Goal: Task Accomplishment & Management: Complete application form

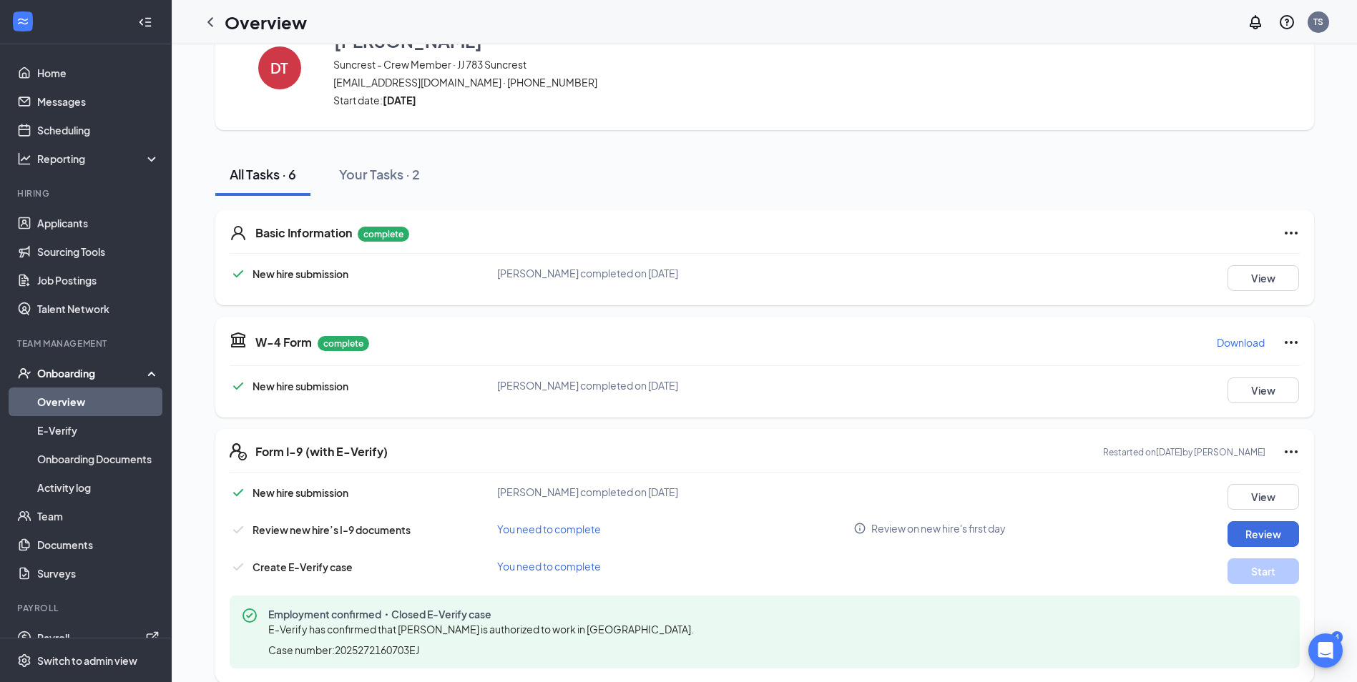
scroll to position [143, 0]
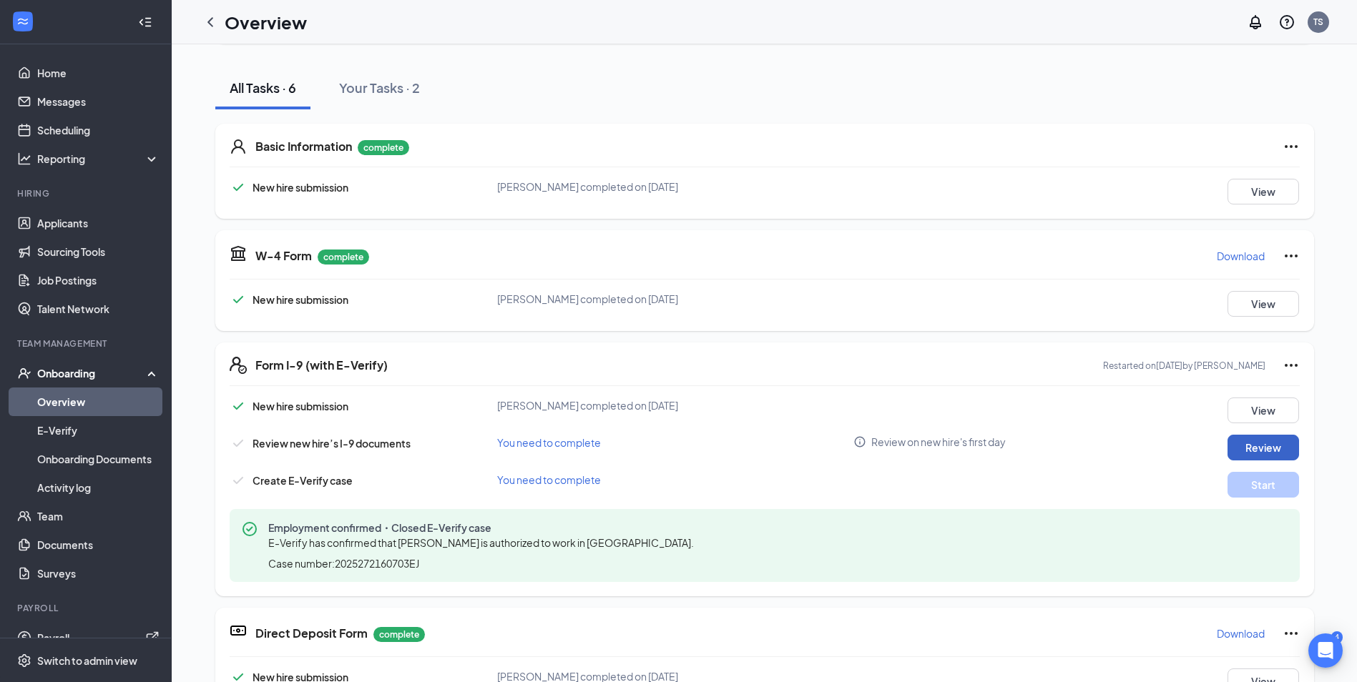
click at [1270, 451] on button "Review" at bounding box center [1264, 448] width 72 height 26
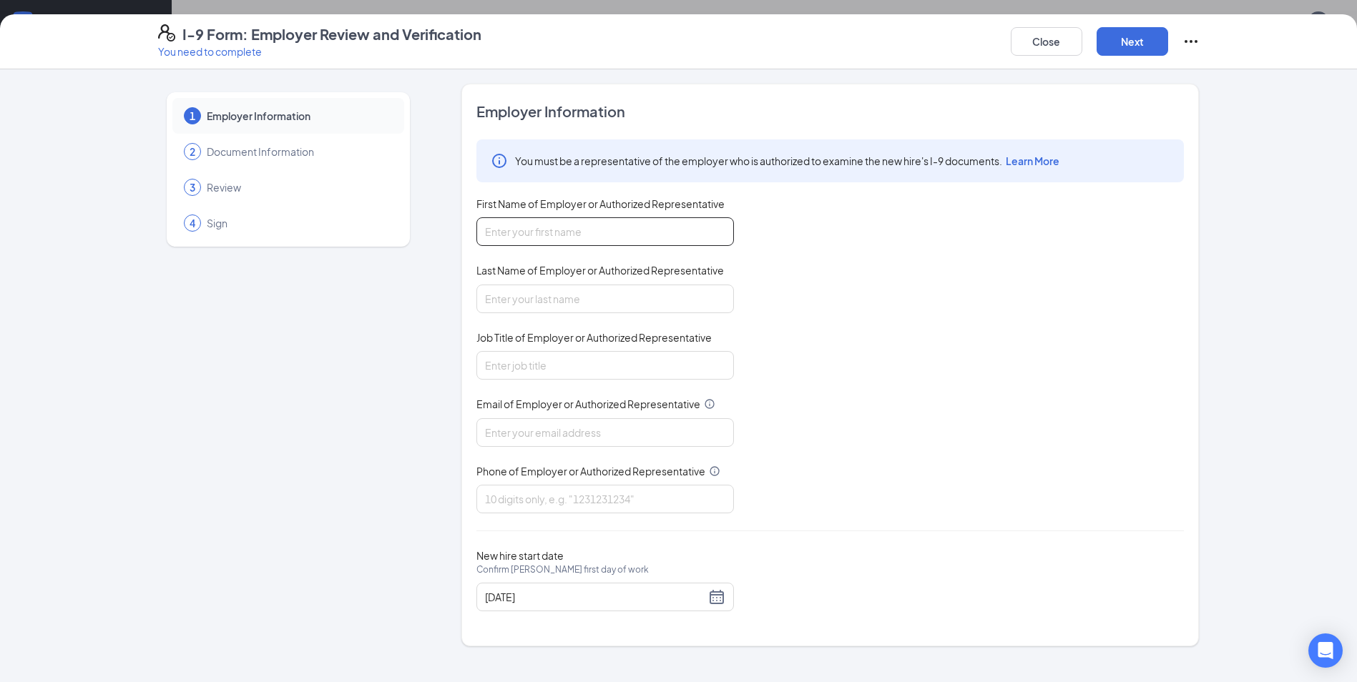
click at [572, 233] on input "First Name of Employer or Authorized Representative" at bounding box center [605, 231] width 258 height 29
type input "[PERSON_NAME]"
type input "shock"
type input "General Manager"
type input "[EMAIL_ADDRESS][DOMAIN_NAME]"
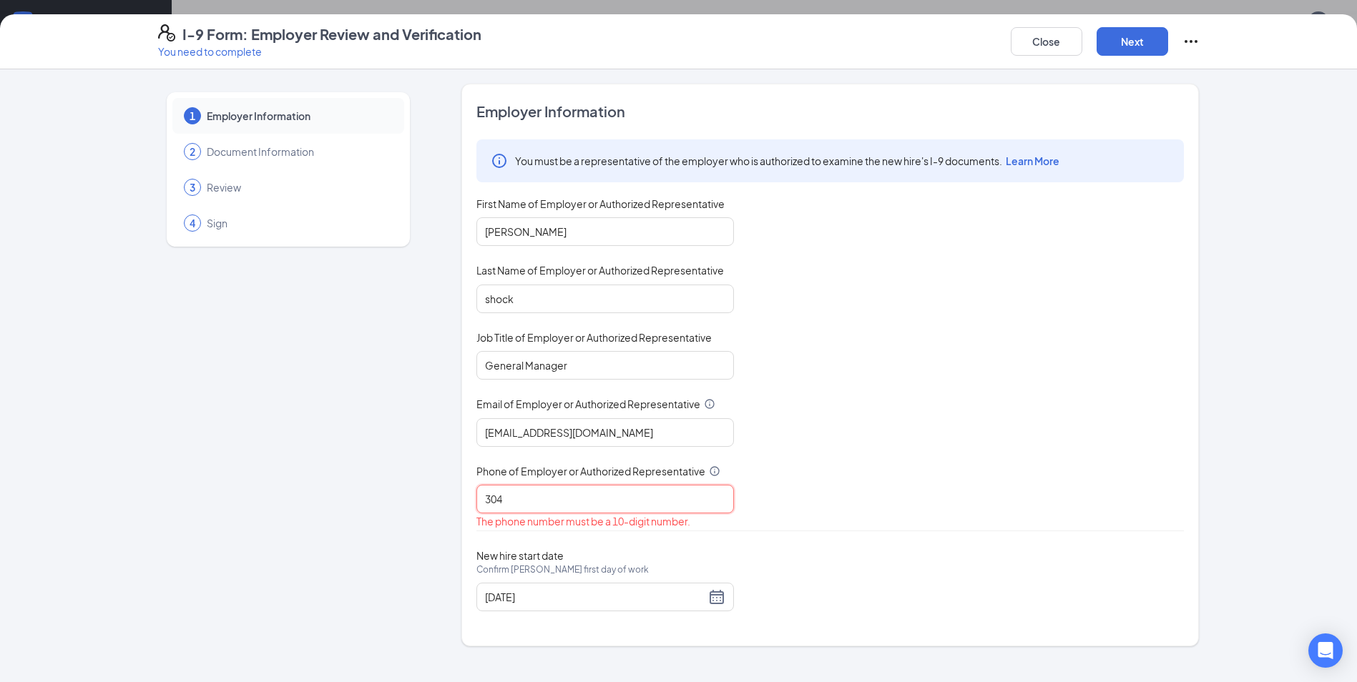
click at [569, 499] on input "304" at bounding box center [605, 499] width 258 height 29
type input "3046443140"
drag, startPoint x: 715, startPoint y: 590, endPoint x: 717, endPoint y: 577, distance: 13.7
click at [716, 577] on div "New hire start date Confirm [PERSON_NAME] first day of work [DATE]" at bounding box center [605, 580] width 258 height 62
drag, startPoint x: 717, startPoint y: 577, endPoint x: 714, endPoint y: 595, distance: 18.8
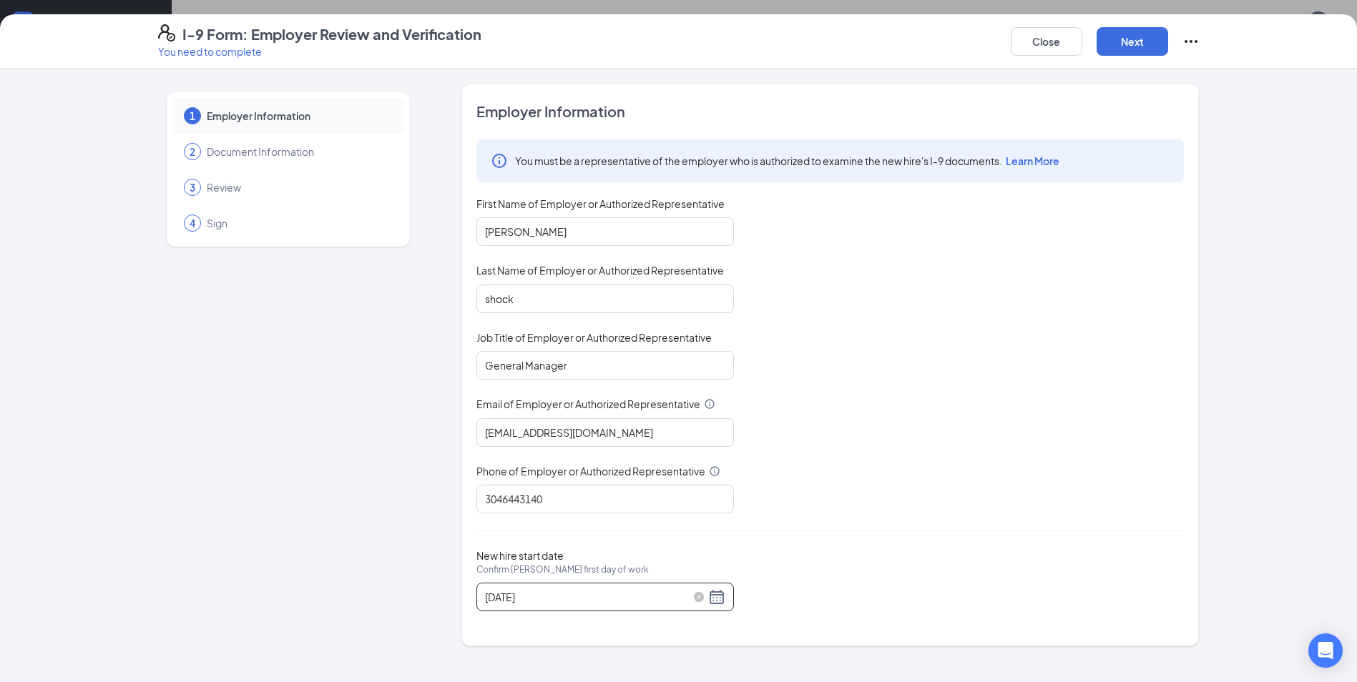
click at [714, 595] on div "[DATE]" at bounding box center [605, 597] width 240 height 17
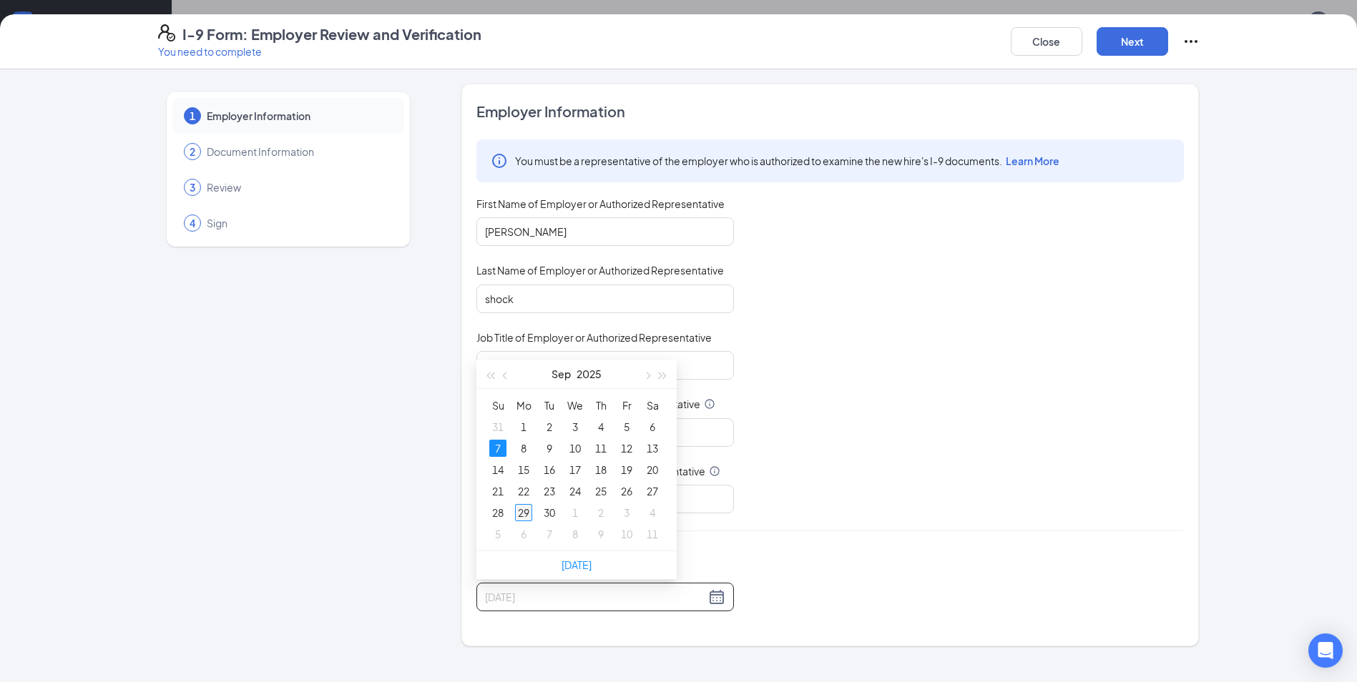
type input "[DATE]"
click at [520, 507] on div "29" at bounding box center [523, 512] width 17 height 17
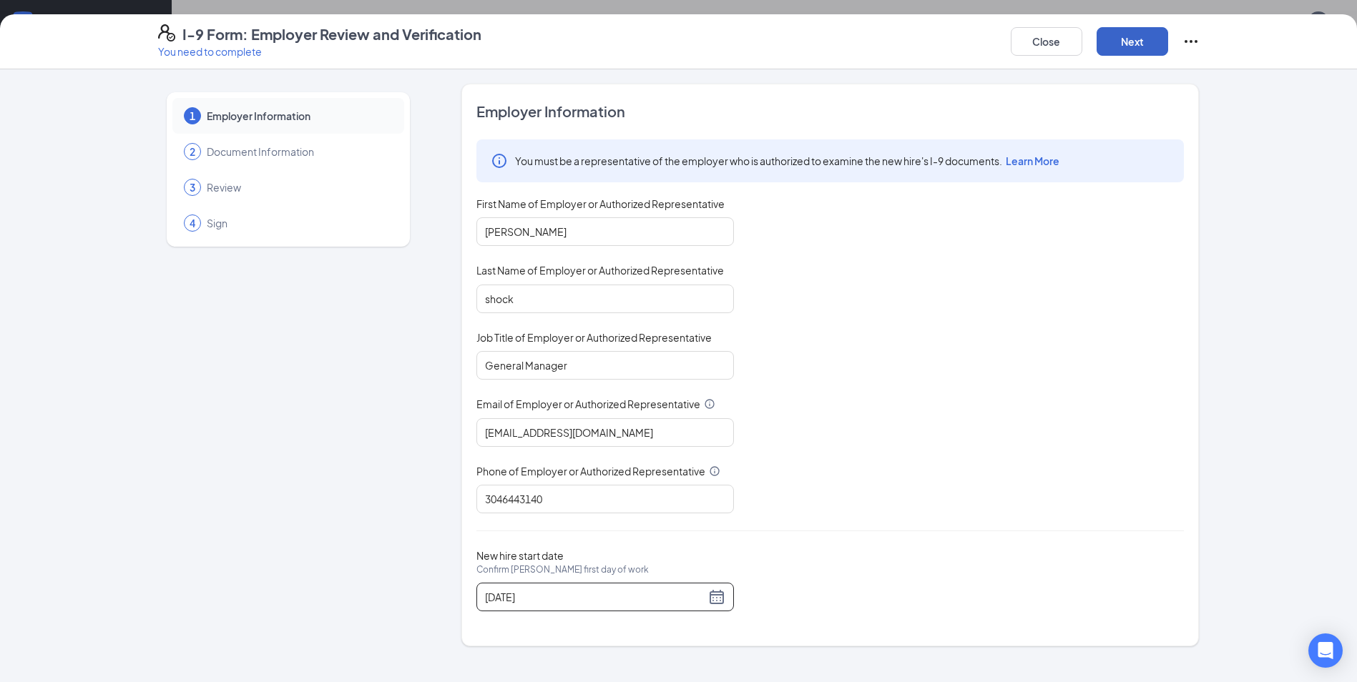
click at [1140, 33] on button "Next" at bounding box center [1133, 41] width 72 height 29
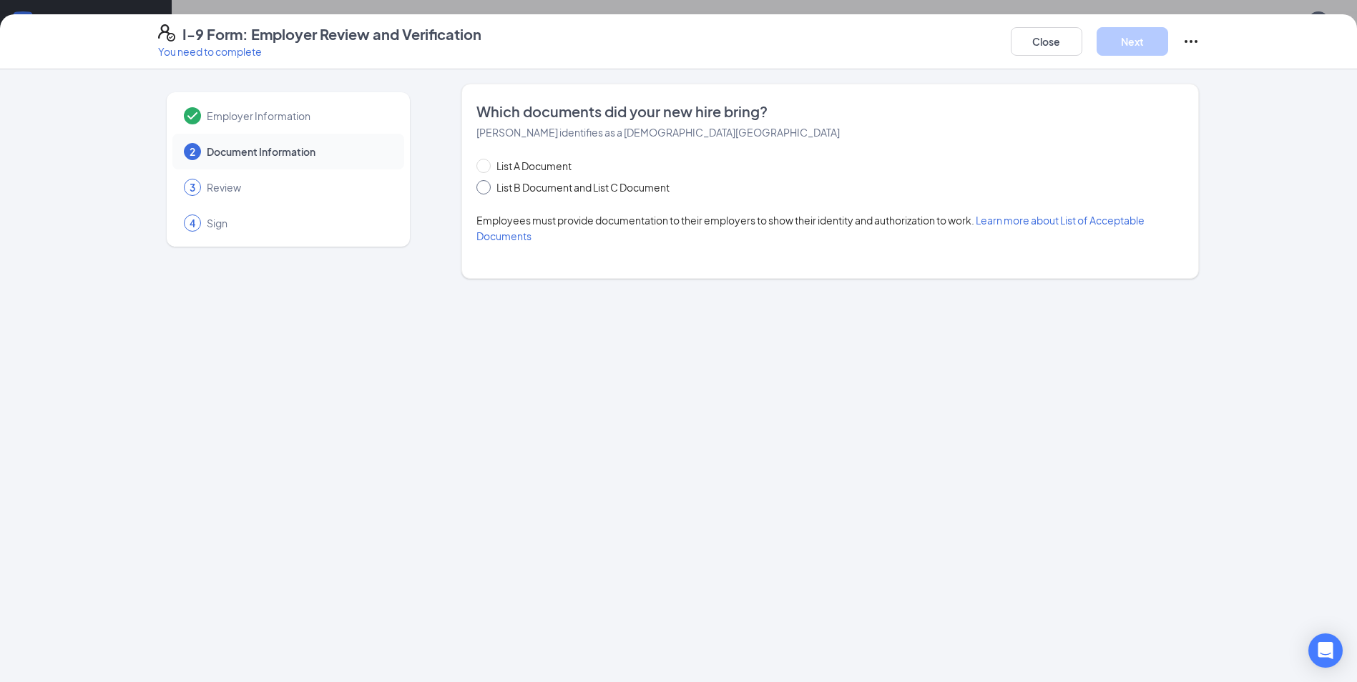
click at [536, 186] on span "List B Document and List C Document" at bounding box center [583, 188] width 185 height 16
click at [486, 186] on input "List B Document and List C Document" at bounding box center [481, 185] width 10 height 10
radio input "true"
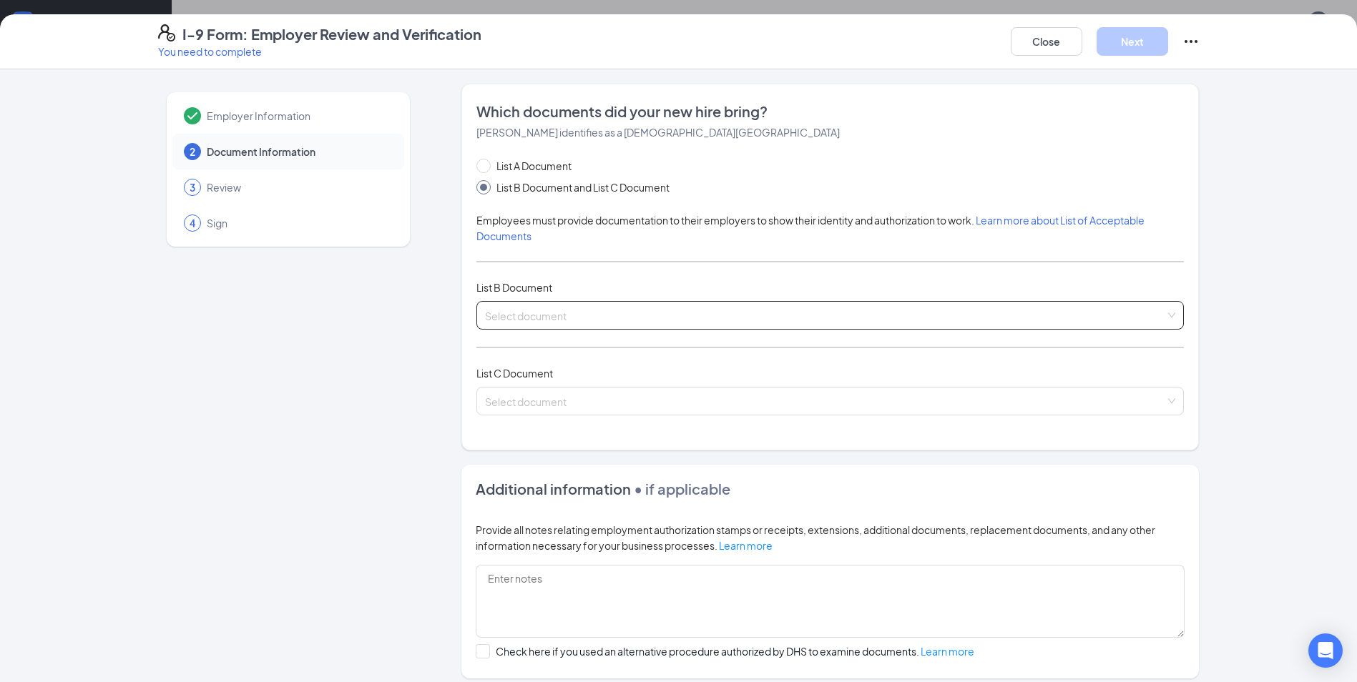
click at [571, 317] on input "search" at bounding box center [825, 312] width 680 height 21
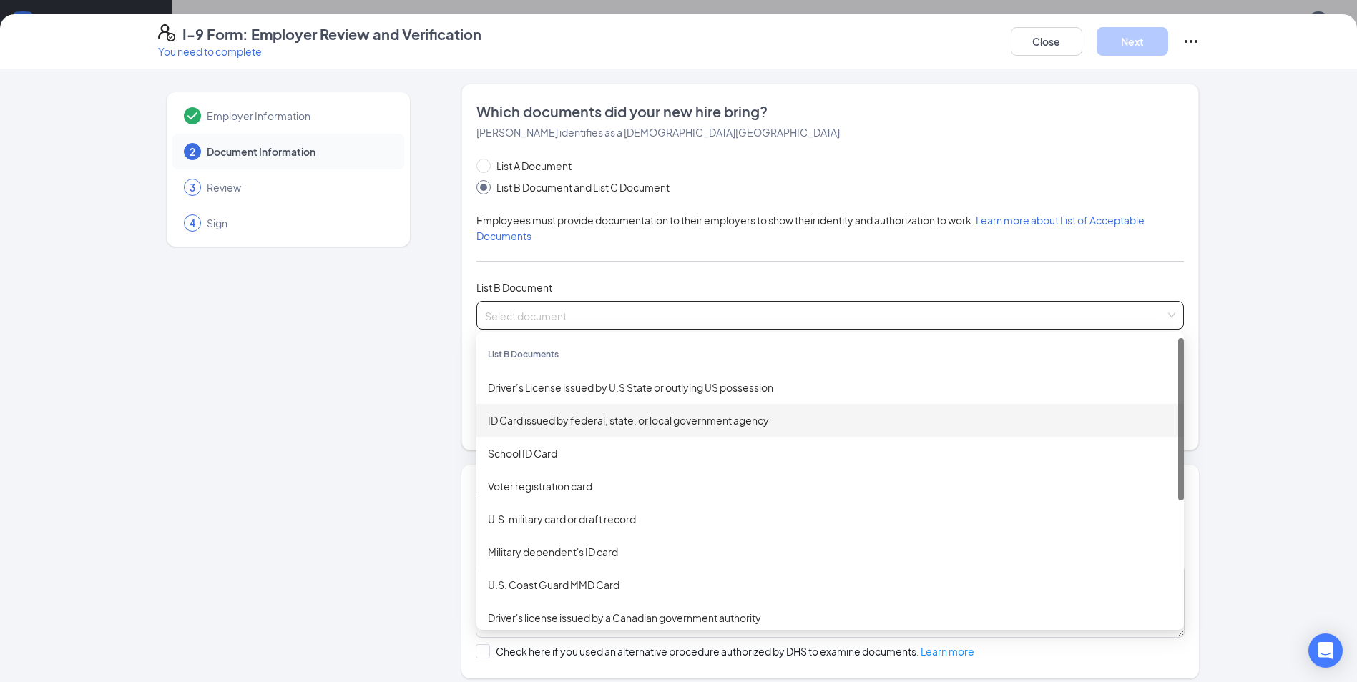
click at [558, 404] on div "ID Card issued by federal, state, or local government agency" at bounding box center [830, 420] width 708 height 33
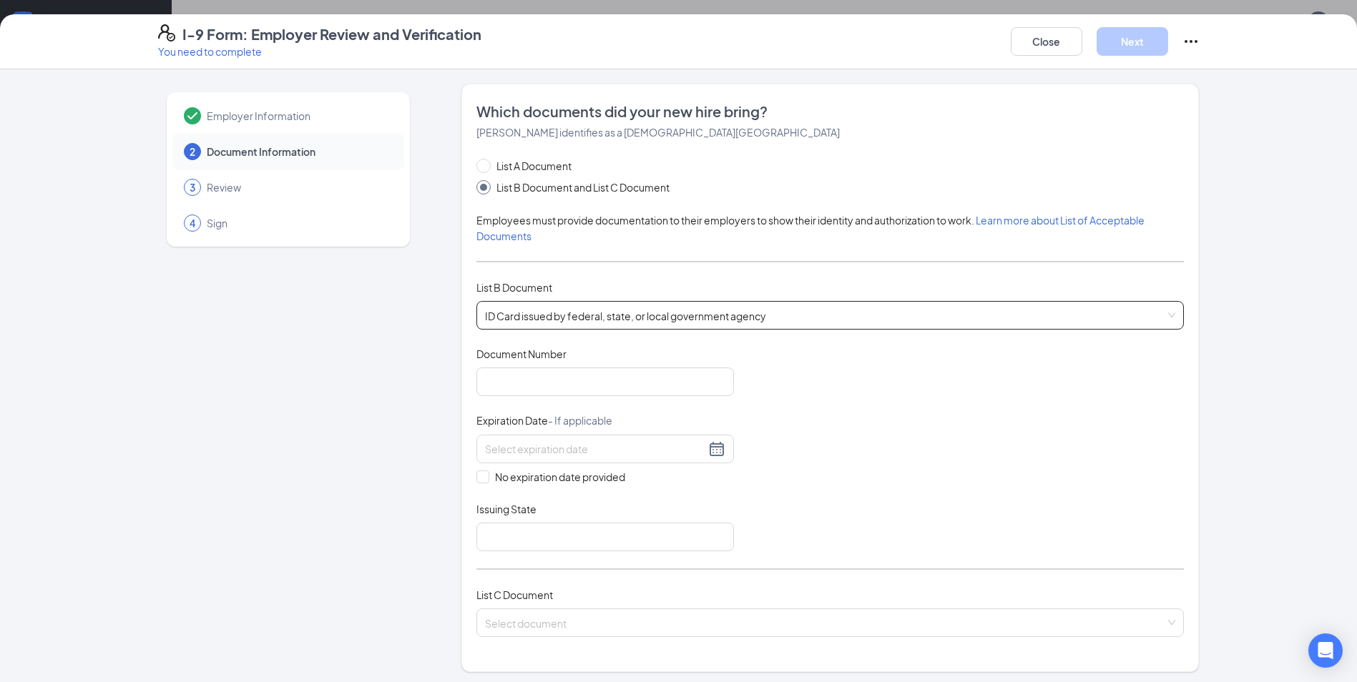
click at [617, 312] on span "ID Card issued by federal, state, or local government agency" at bounding box center [830, 315] width 690 height 27
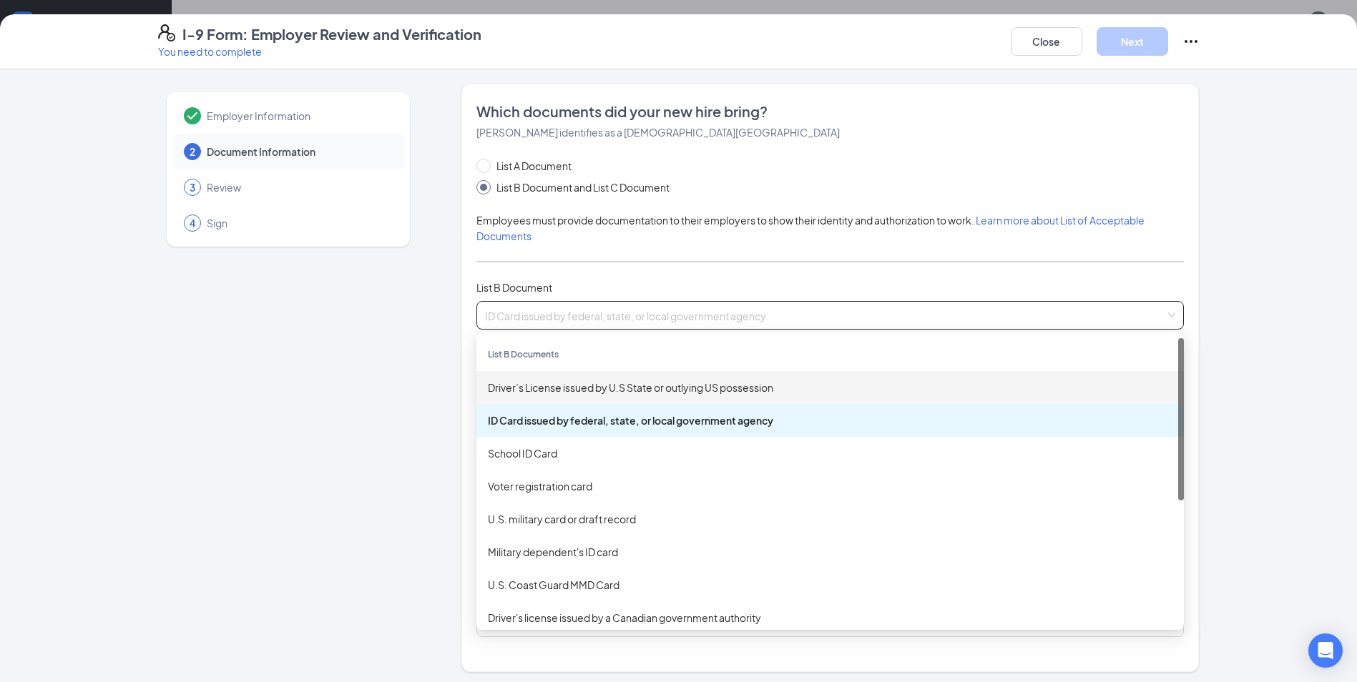
click at [572, 390] on div "Driver’s License issued by U.S State or outlying US possession" at bounding box center [830, 388] width 685 height 16
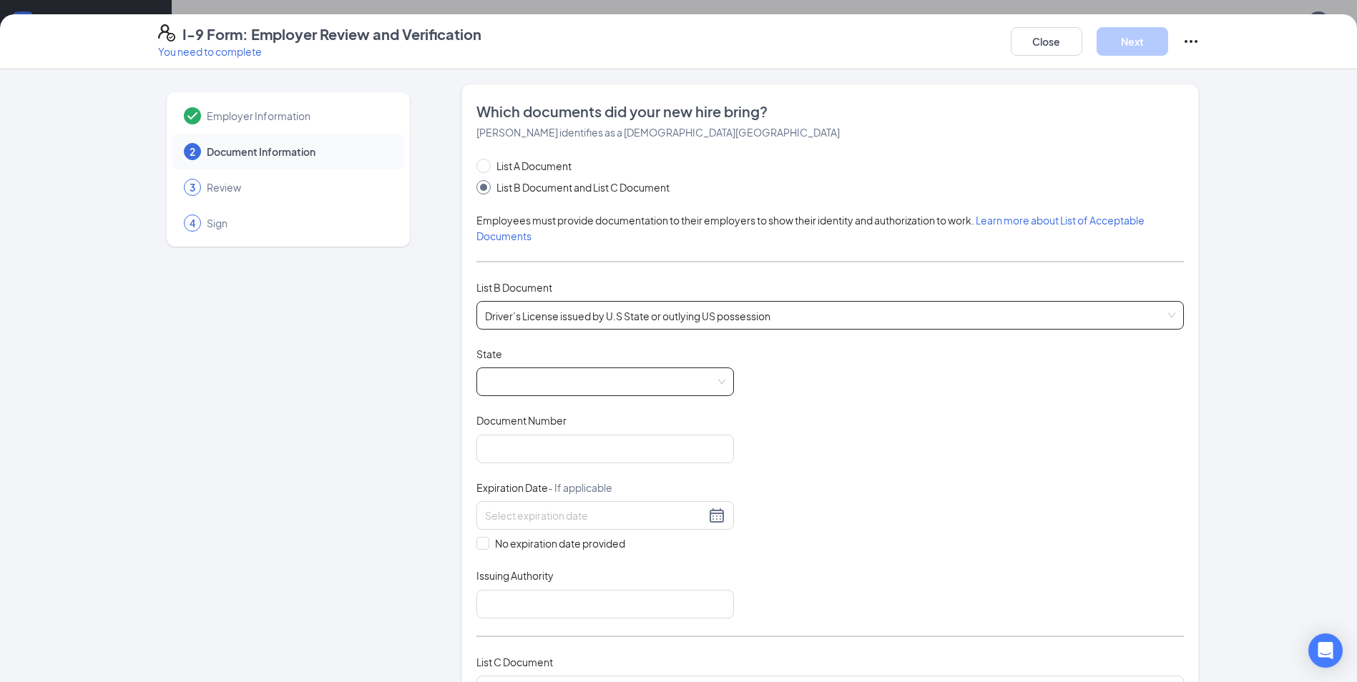
click at [573, 372] on span at bounding box center [605, 381] width 240 height 27
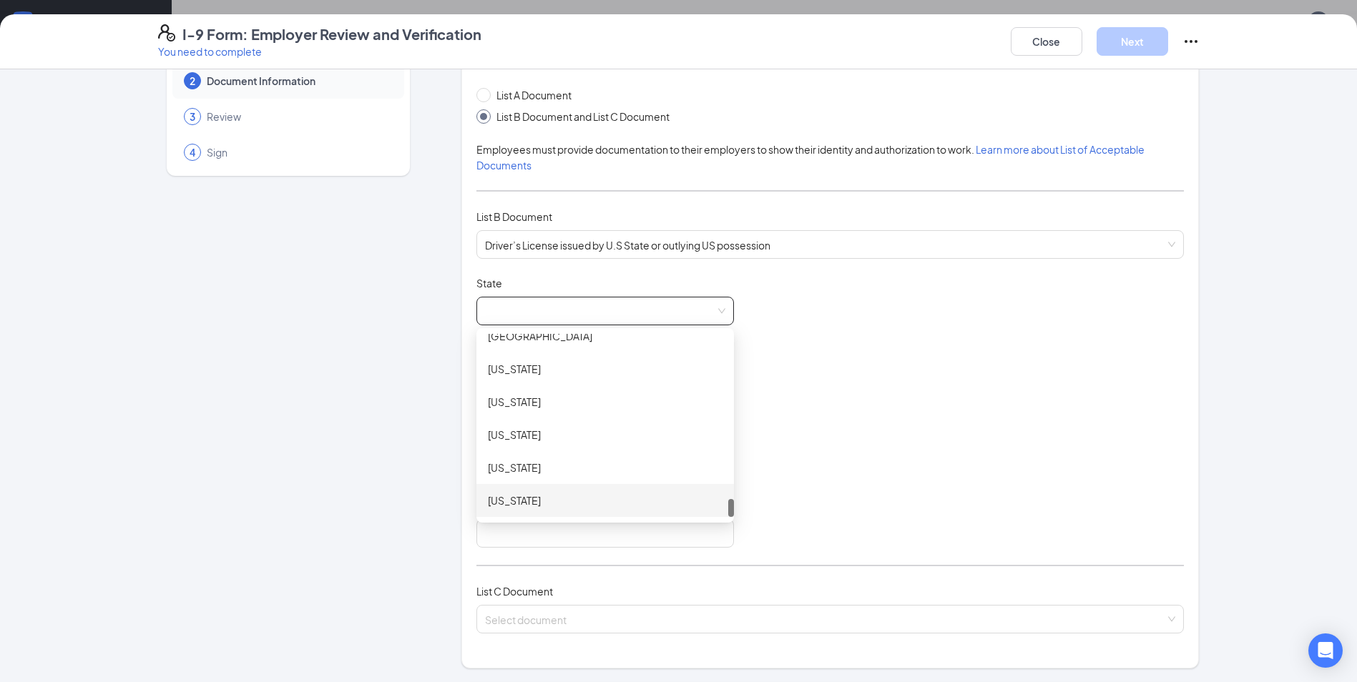
scroll to position [72, 0]
click at [538, 438] on div "[US_STATE]" at bounding box center [605, 434] width 235 height 16
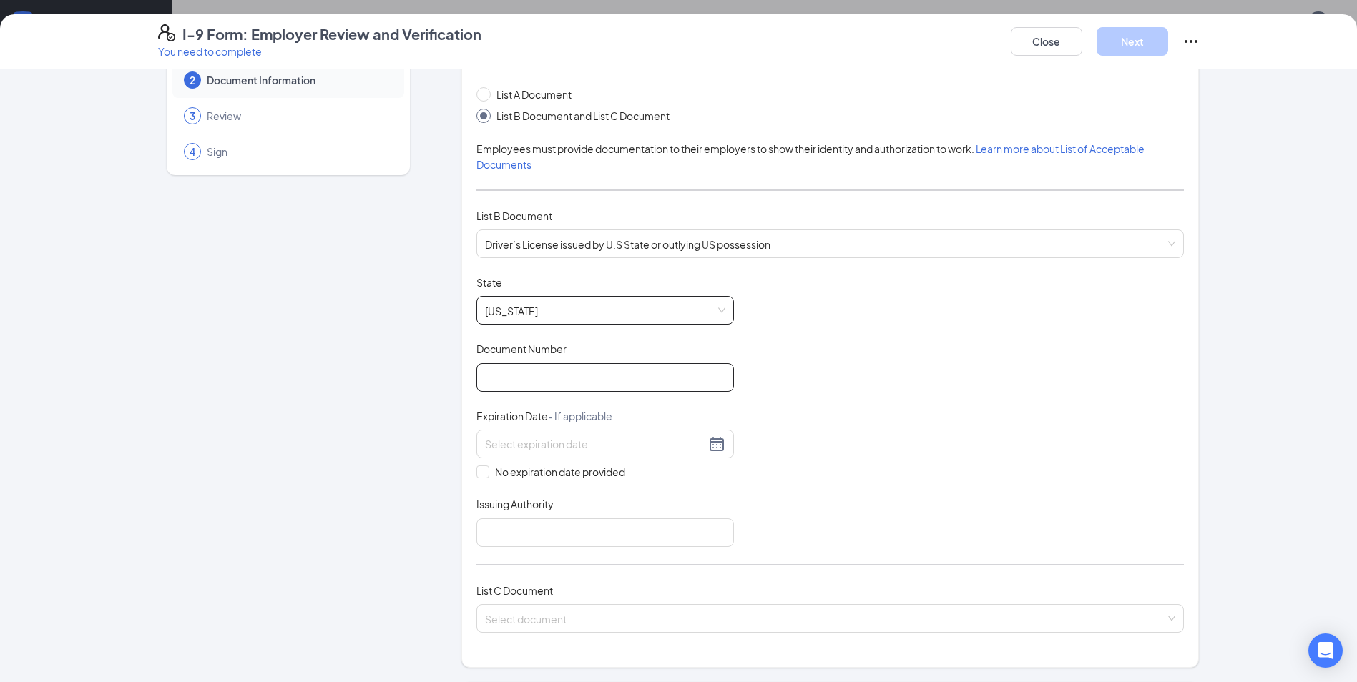
click at [541, 381] on input "Document Number" at bounding box center [605, 377] width 258 height 29
type input "-"
type input "G100395"
click at [708, 444] on div at bounding box center [605, 444] width 240 height 17
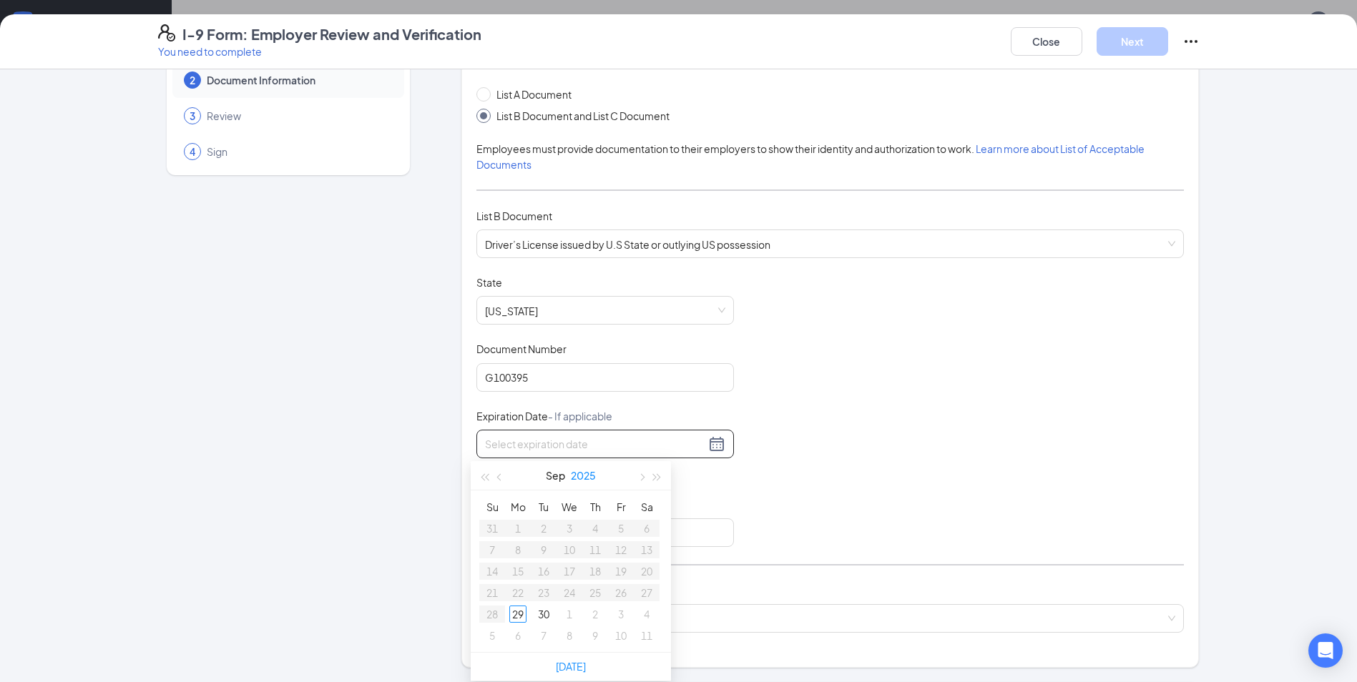
click at [587, 476] on button "2025" at bounding box center [583, 475] width 25 height 29
click at [643, 610] on div "2027" at bounding box center [633, 608] width 43 height 17
type input "[DATE]"
click at [562, 477] on button "Sep" at bounding box center [556, 475] width 19 height 29
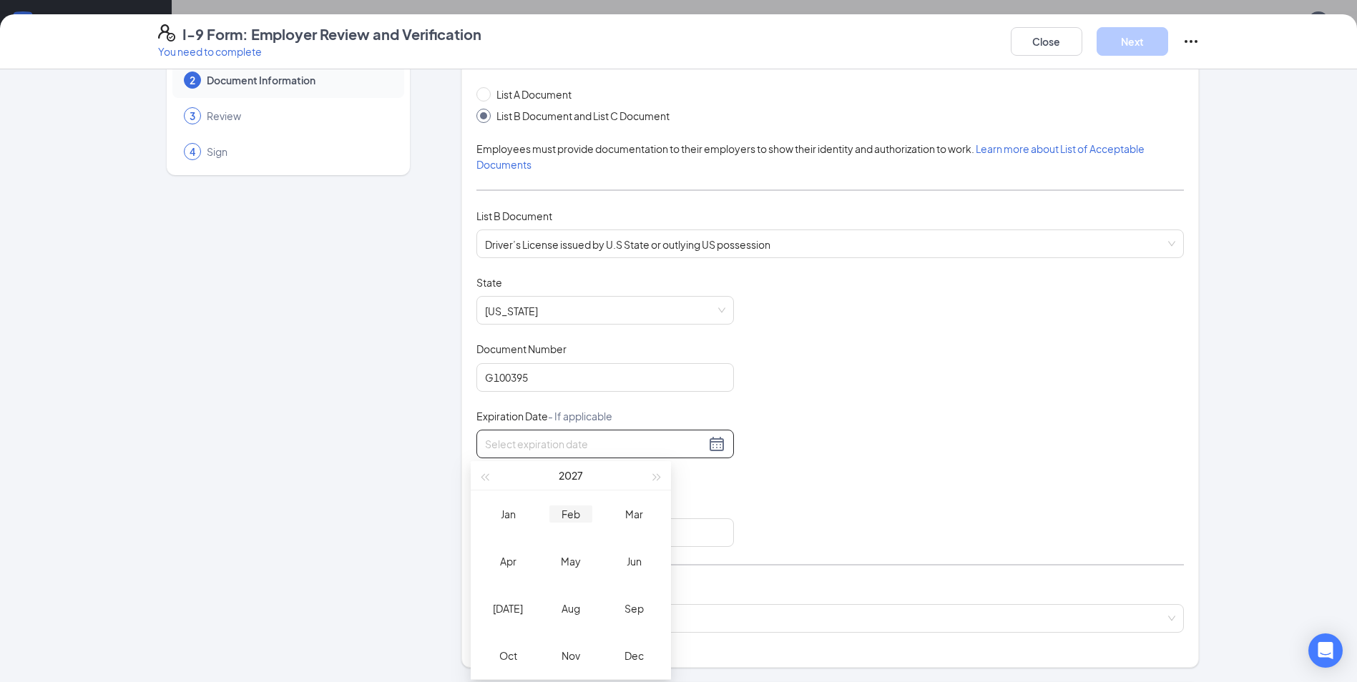
type input "[DATE]"
click at [564, 509] on div "Feb" at bounding box center [570, 514] width 43 height 17
type input "[DATE]"
click at [640, 592] on div "27" at bounding box center [646, 592] width 17 height 17
click at [519, 528] on input "Issuing Authority" at bounding box center [605, 533] width 258 height 29
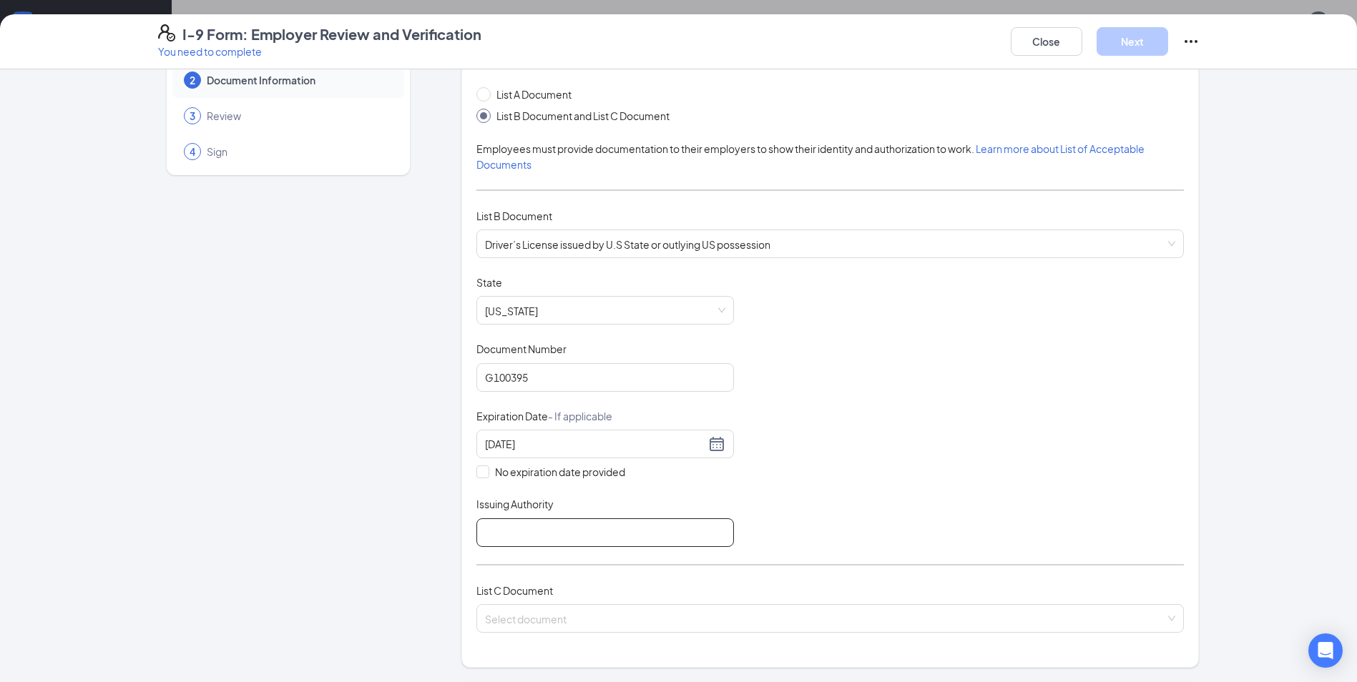
type input "[US_STATE]"
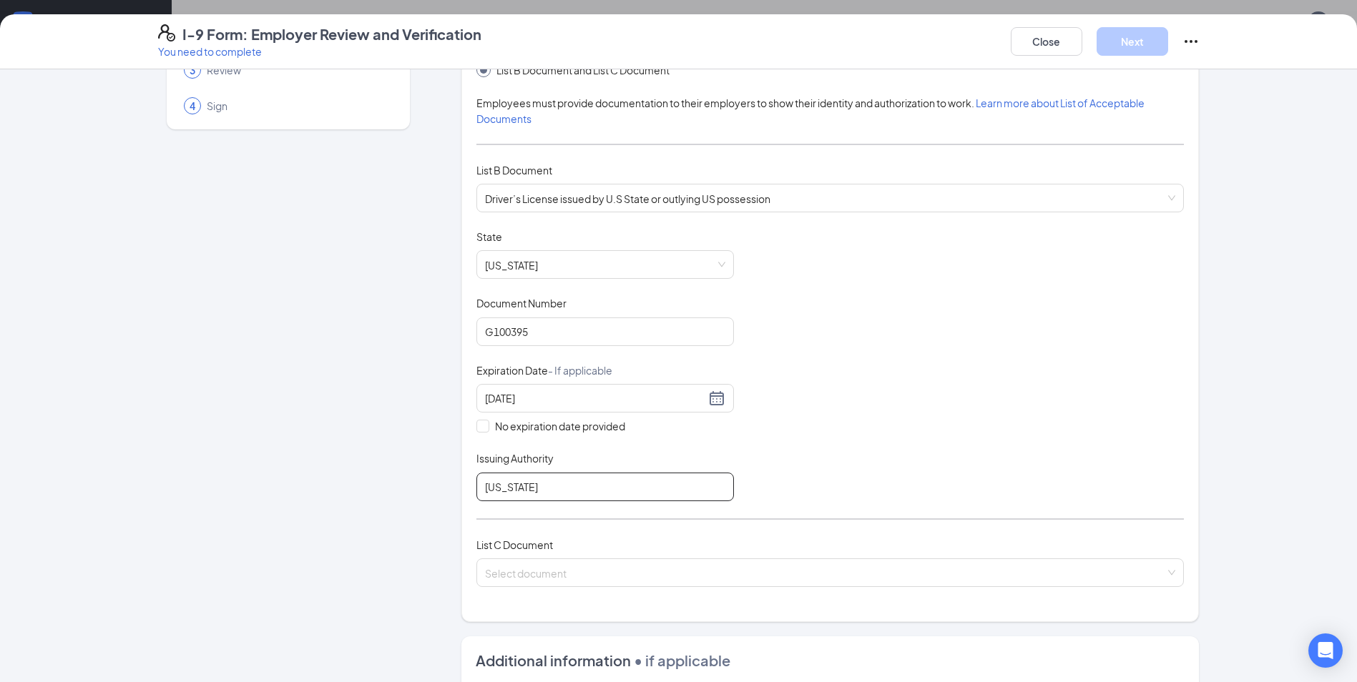
scroll to position [143, 0]
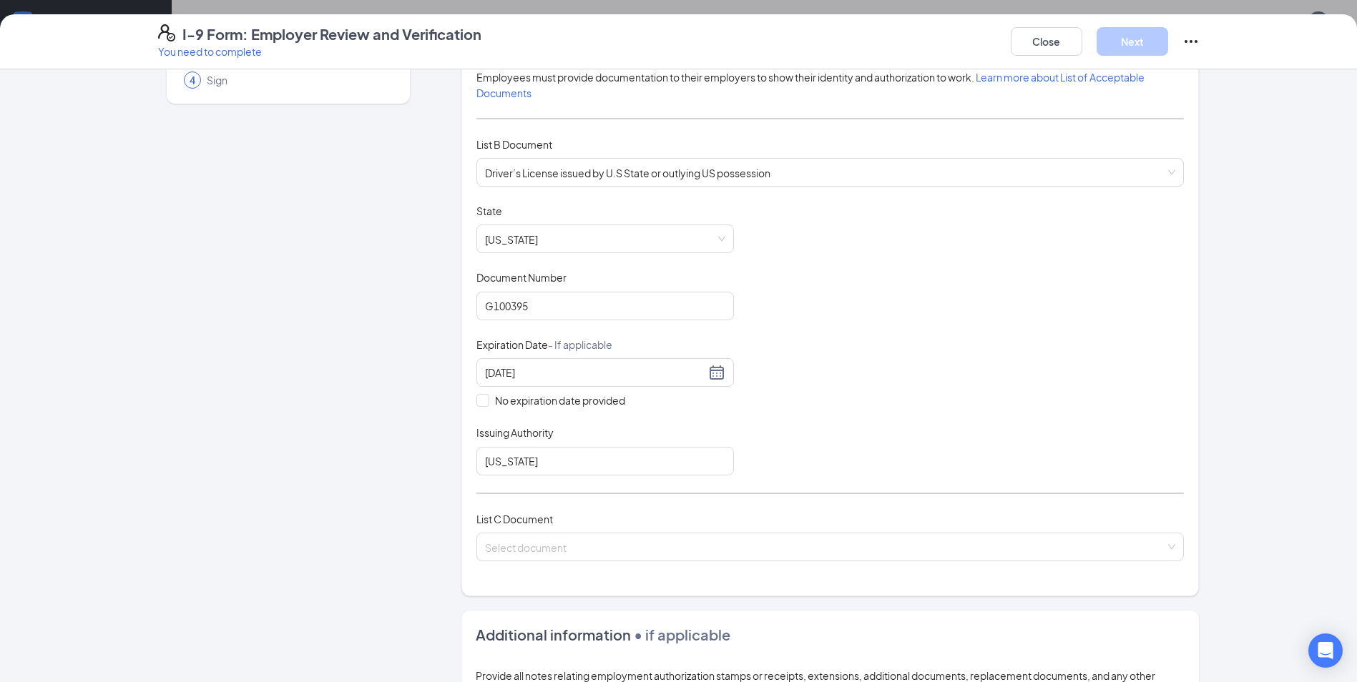
click at [708, 518] on div "List C Document" at bounding box center [830, 520] width 708 height 16
click at [710, 562] on div "List C Document Select document" at bounding box center [830, 545] width 708 height 67
click at [611, 539] on input "search" at bounding box center [825, 544] width 680 height 21
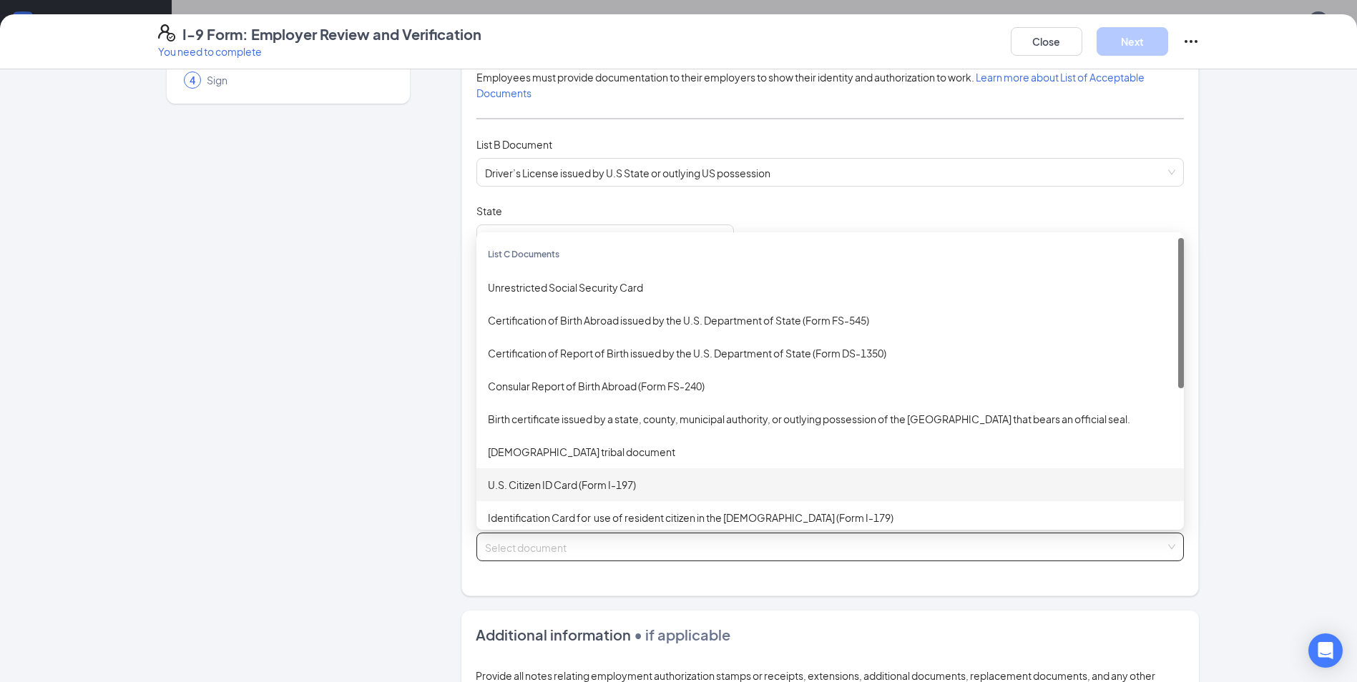
click at [596, 481] on div "U.S. Citizen ID Card (Form I-197)" at bounding box center [830, 485] width 685 height 16
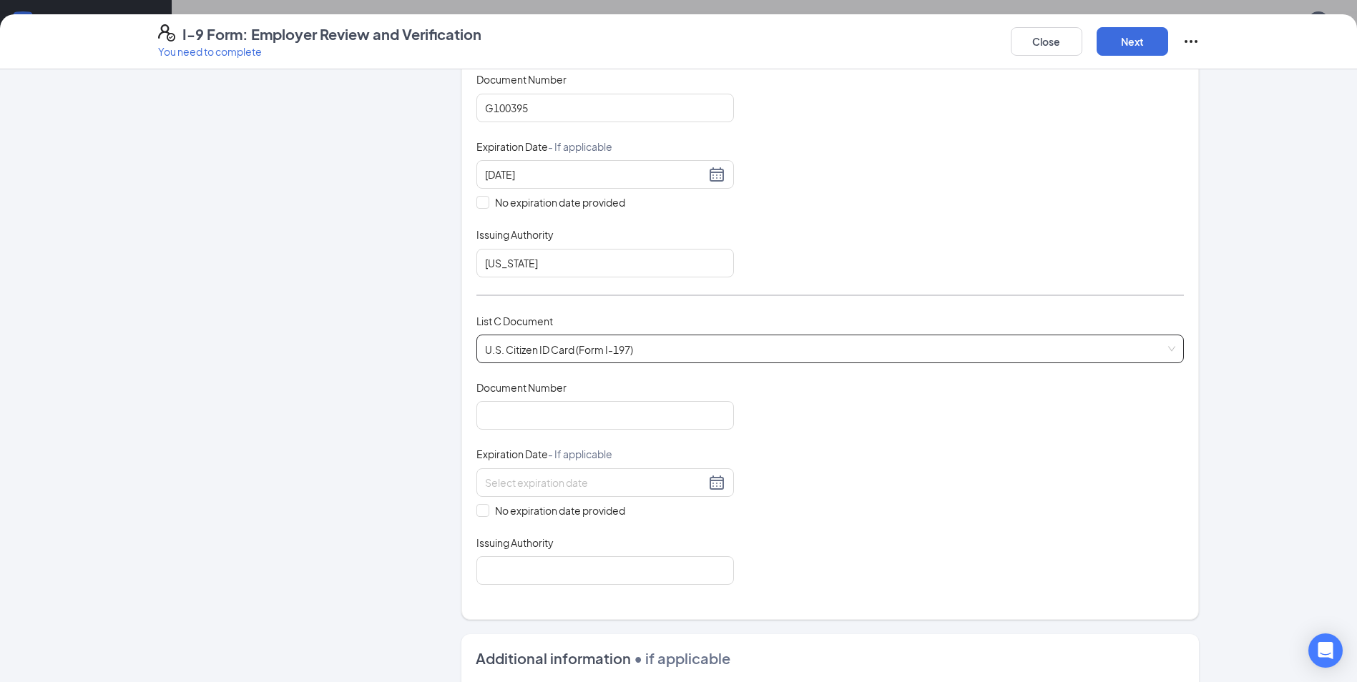
scroll to position [358, 0]
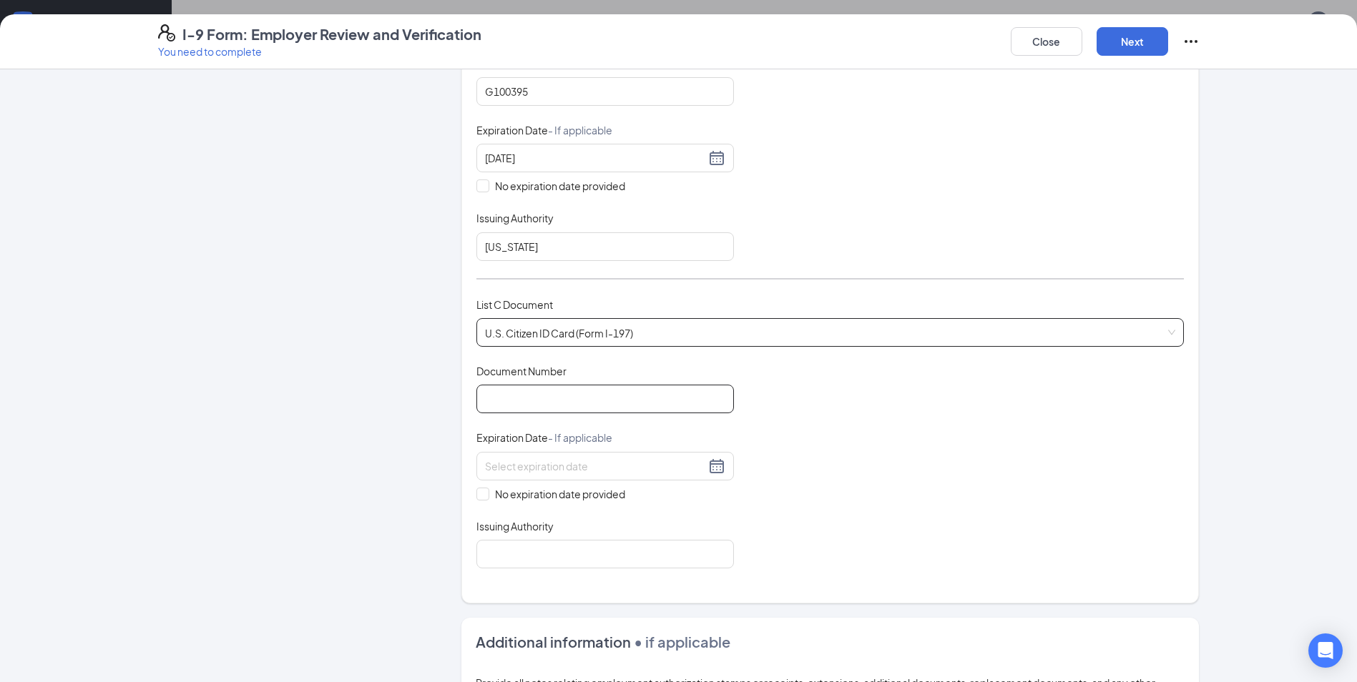
click at [587, 393] on input "Document Number" at bounding box center [605, 399] width 258 height 29
type input "232539132"
click at [489, 497] on span "No expiration date provided" at bounding box center [560, 494] width 142 height 16
click at [486, 497] on input "No expiration date provided" at bounding box center [481, 493] width 10 height 10
checkbox input "true"
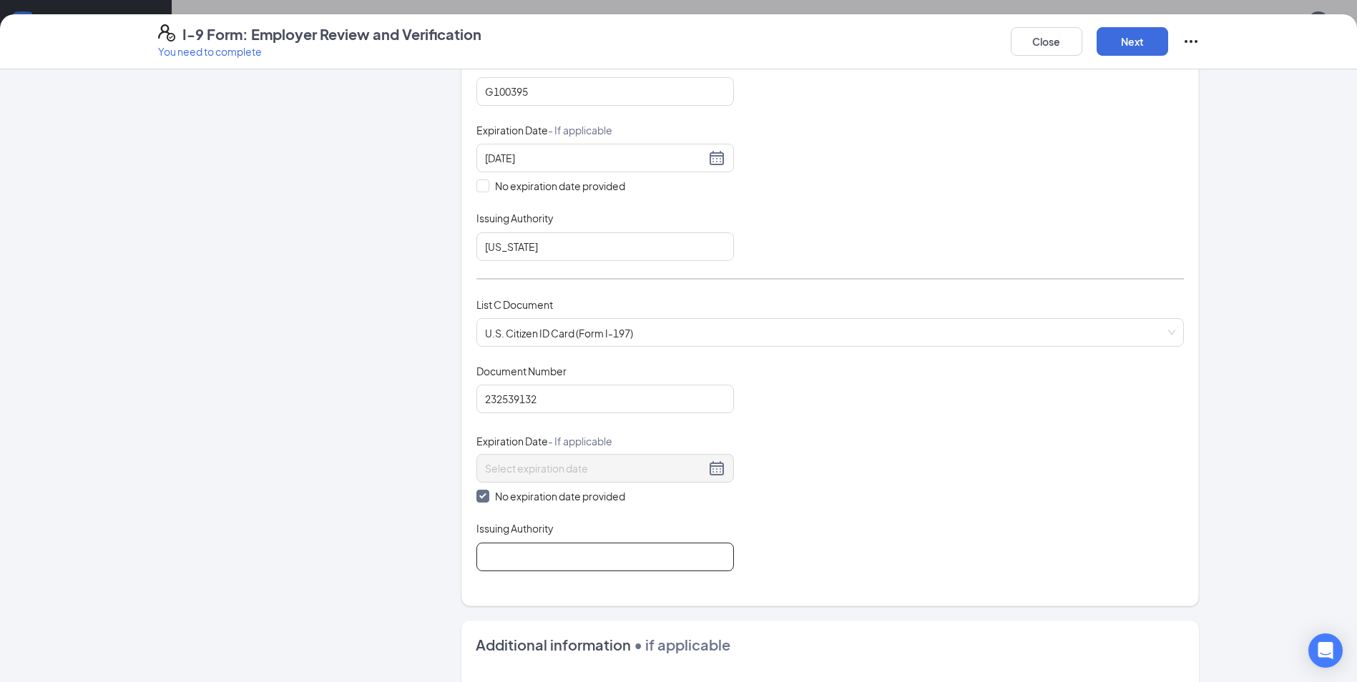
click at [532, 564] on input "Issuing Authority" at bounding box center [605, 557] width 258 height 29
type input "[US_STATE]"
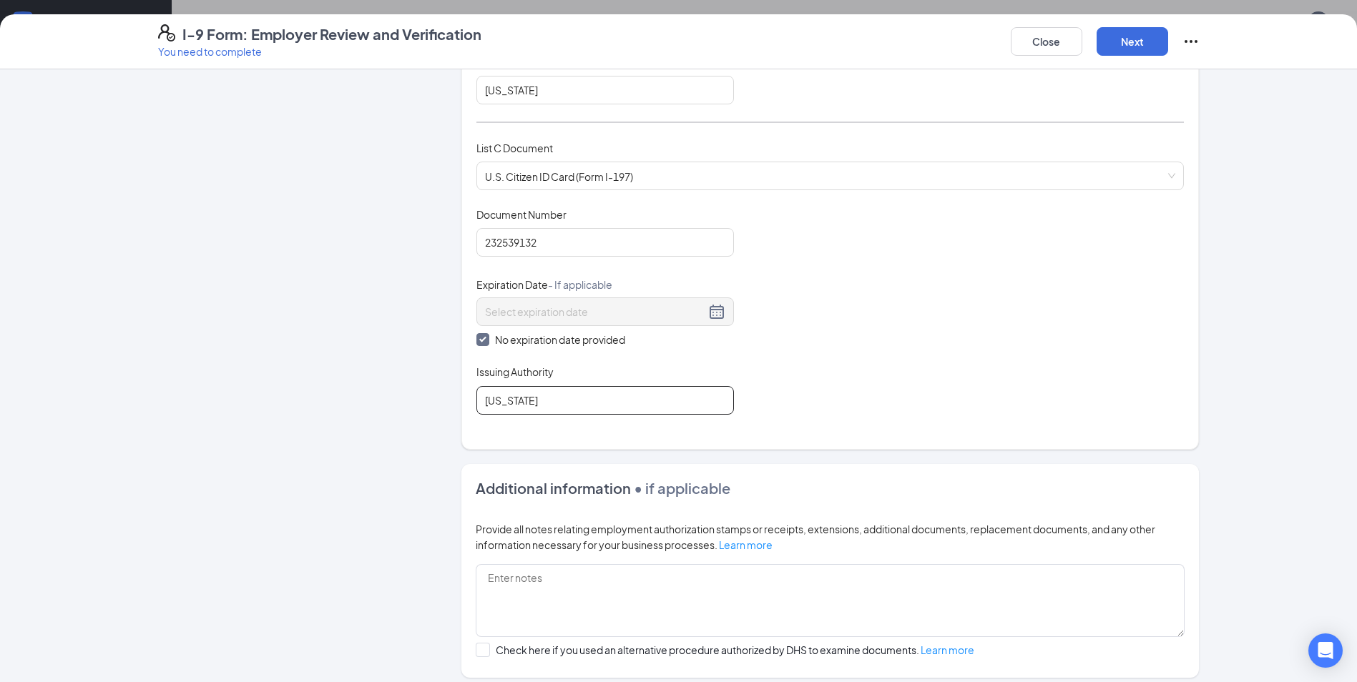
scroll to position [572, 0]
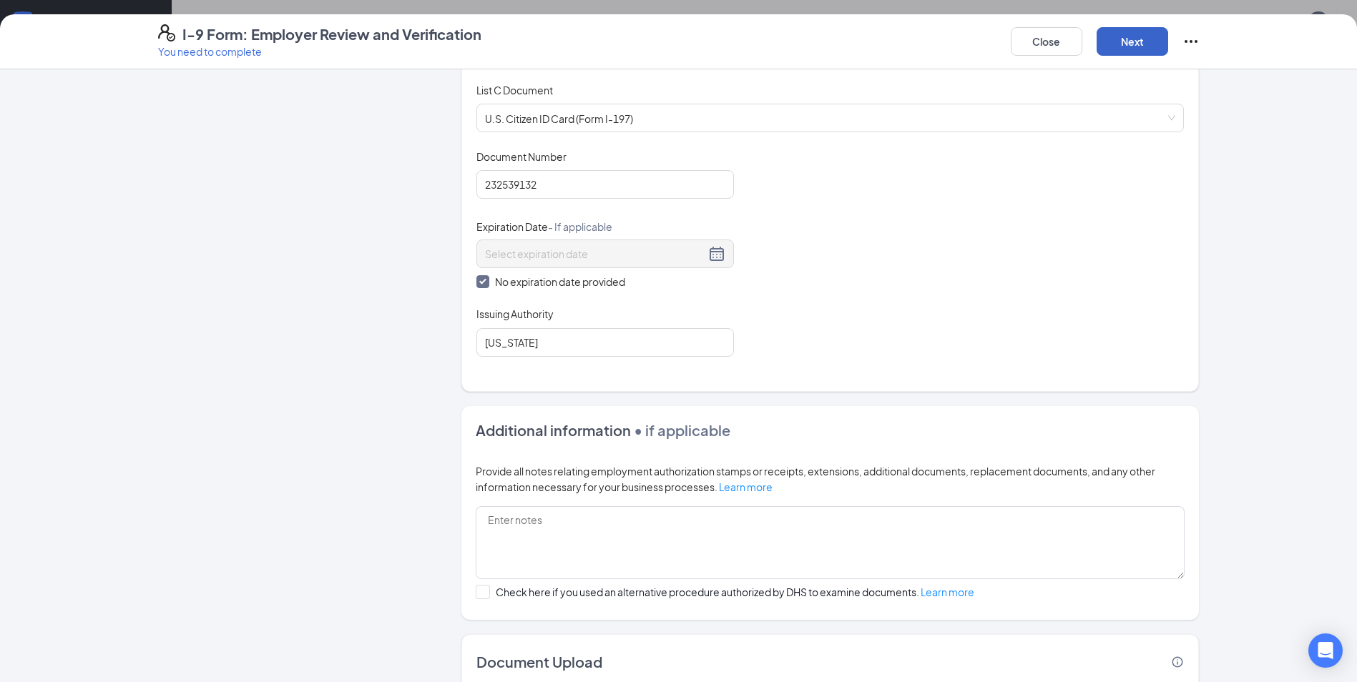
click at [1145, 47] on button "Next" at bounding box center [1133, 41] width 72 height 29
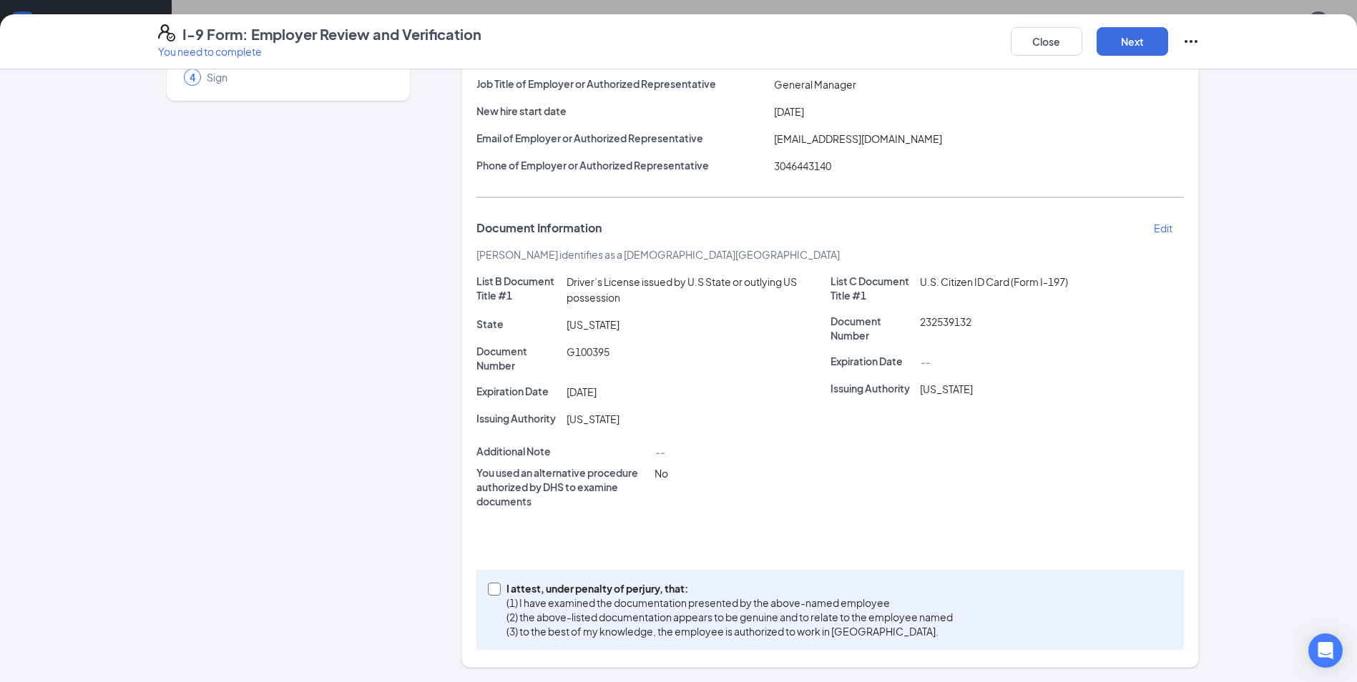
click at [501, 591] on span "I attest, under penalty of [PERSON_NAME], that: (1) I have examined the documen…" at bounding box center [730, 610] width 458 height 57
click at [496, 591] on input "I attest, under penalty of [PERSON_NAME], that: (1) I have examined the documen…" at bounding box center [493, 588] width 10 height 10
checkbox input "true"
click at [1144, 49] on button "Next" at bounding box center [1133, 41] width 72 height 29
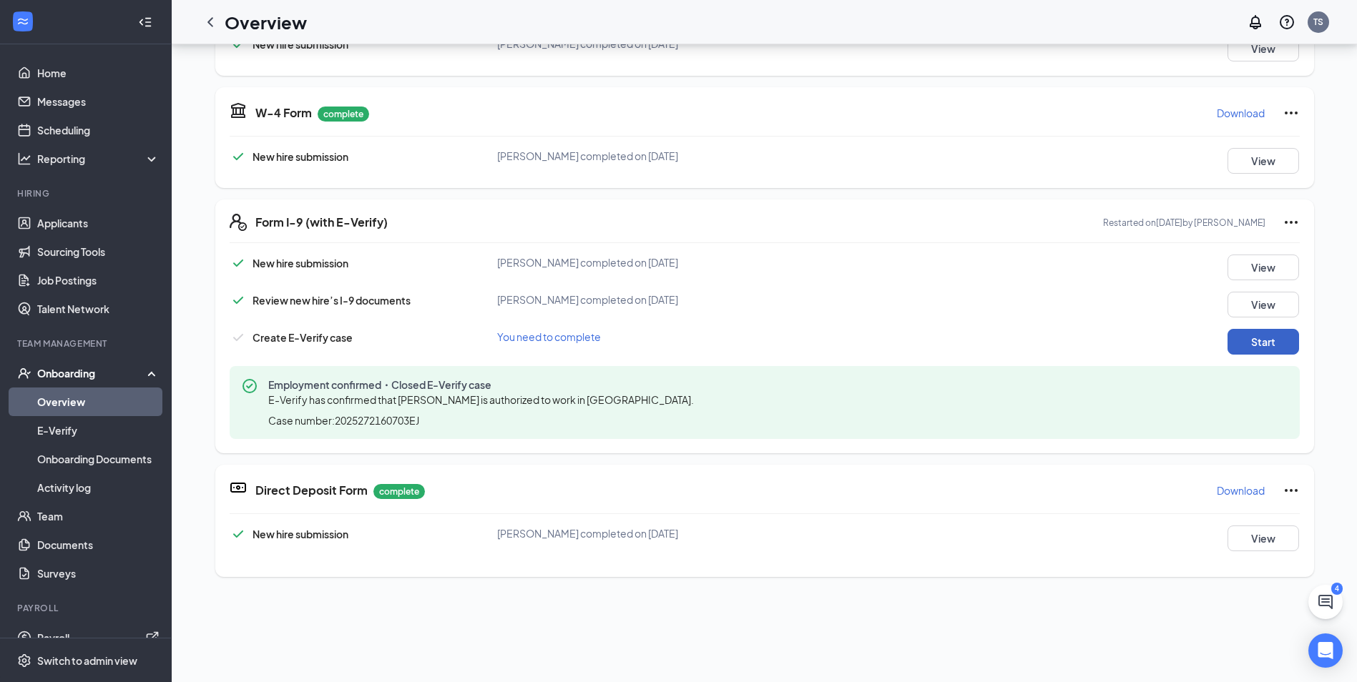
click at [1257, 340] on button "Start" at bounding box center [1264, 342] width 72 height 26
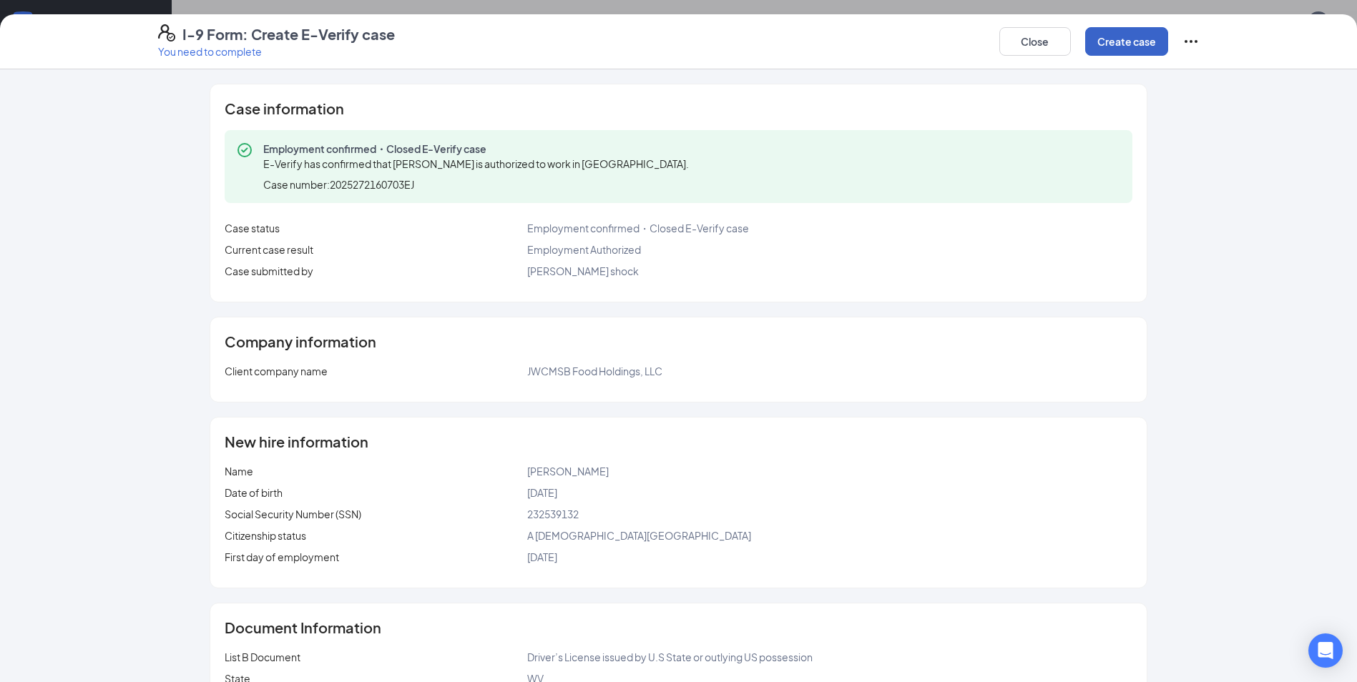
drag, startPoint x: 1110, startPoint y: 39, endPoint x: 1090, endPoint y: 160, distance: 123.4
click at [1111, 39] on button "Create case" at bounding box center [1126, 41] width 83 height 29
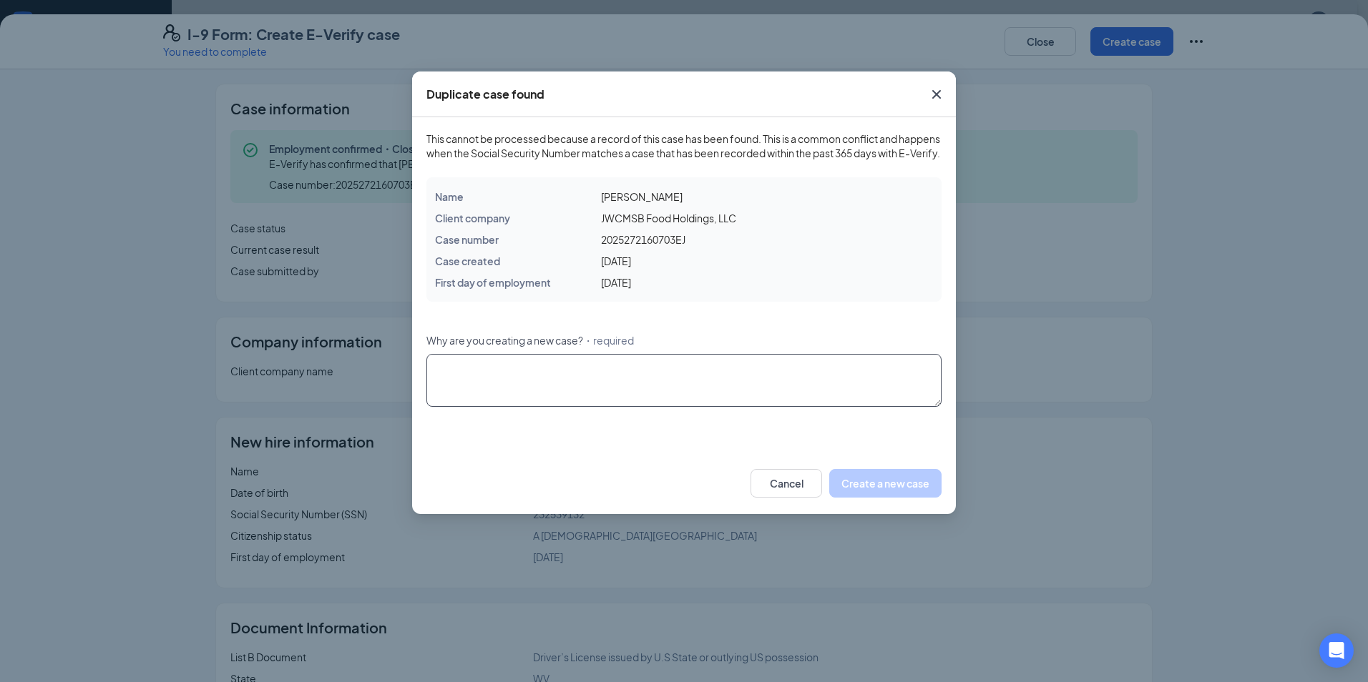
click at [734, 396] on textarea "Why are you creating a new case? ・required" at bounding box center [683, 380] width 515 height 53
type textarea "]"
type textarea "Wrong social number"
click at [880, 485] on button "Create a new case" at bounding box center [885, 483] width 112 height 29
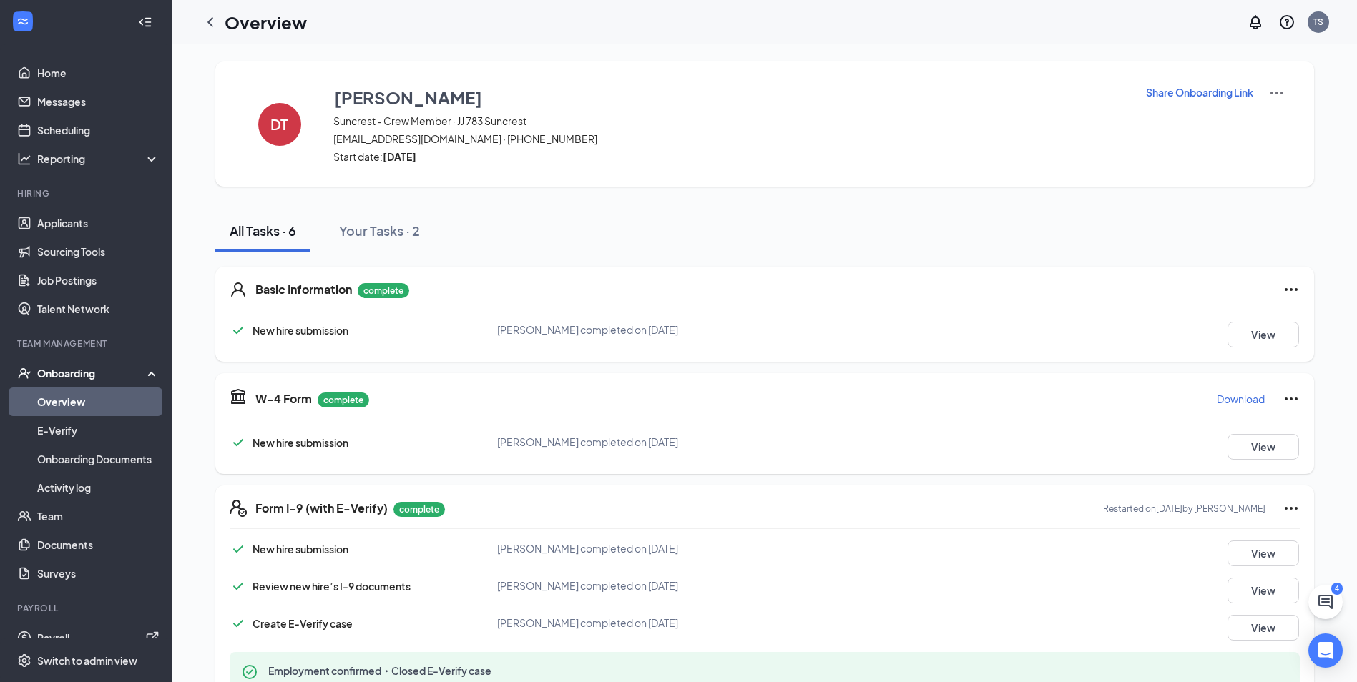
click at [50, 397] on link "Overview" at bounding box center [98, 402] width 122 height 29
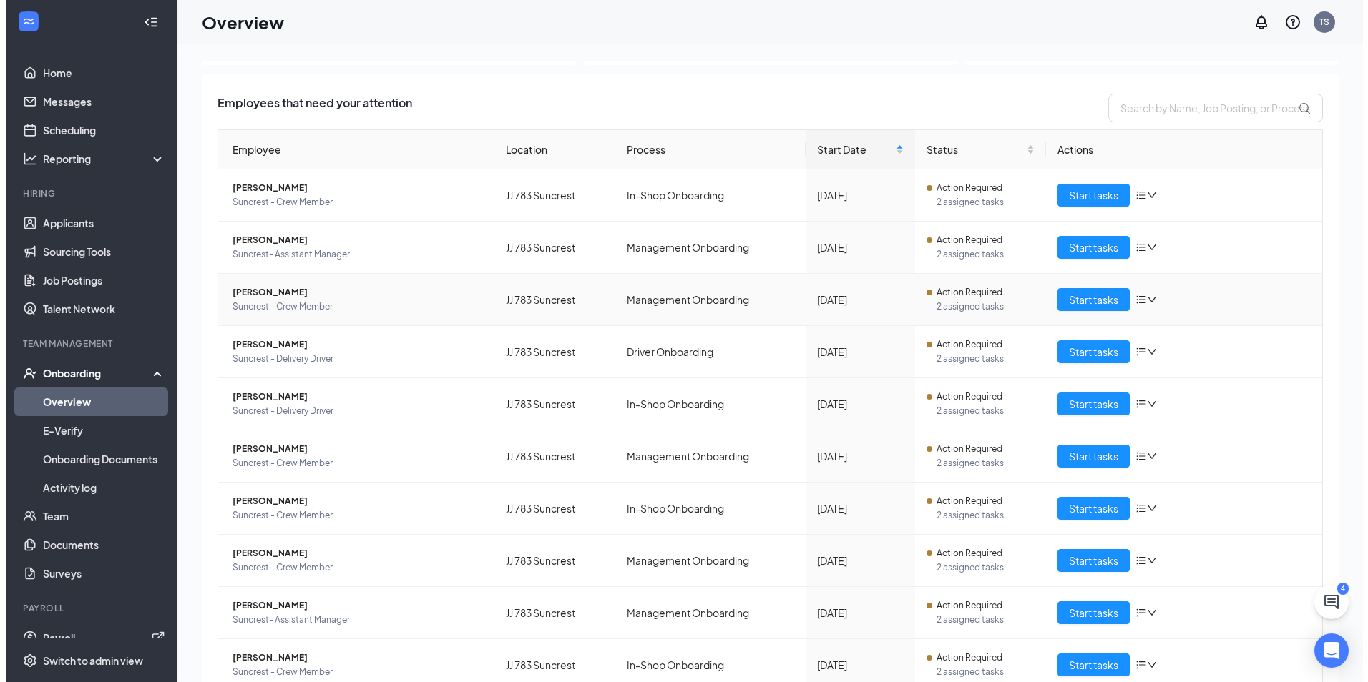
scroll to position [130, 0]
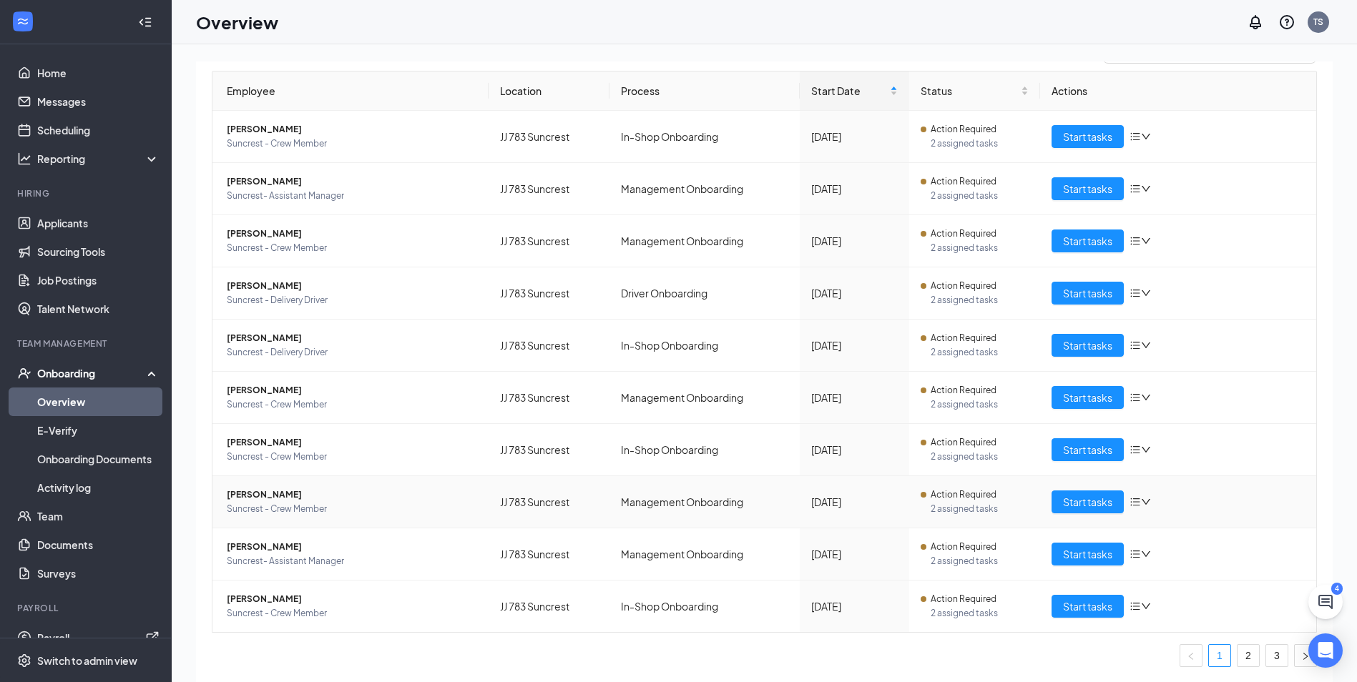
click at [301, 498] on span "[PERSON_NAME]" at bounding box center [352, 495] width 250 height 14
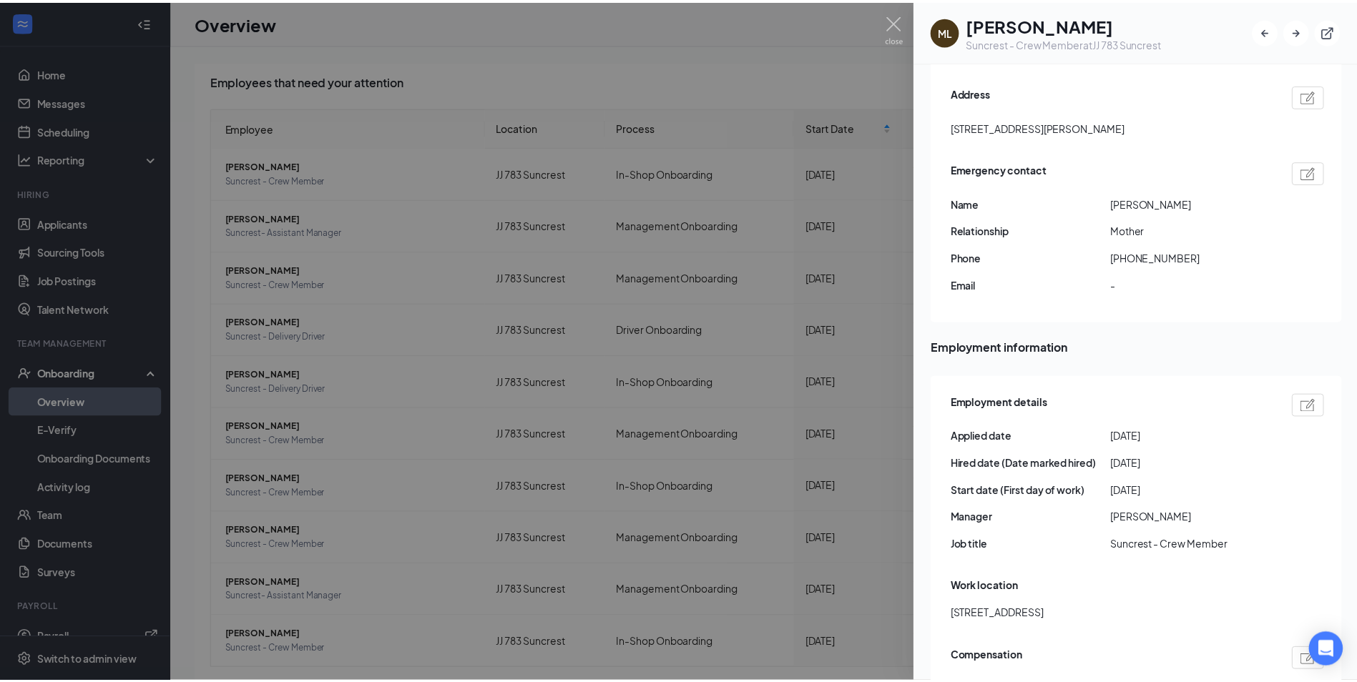
scroll to position [59, 0]
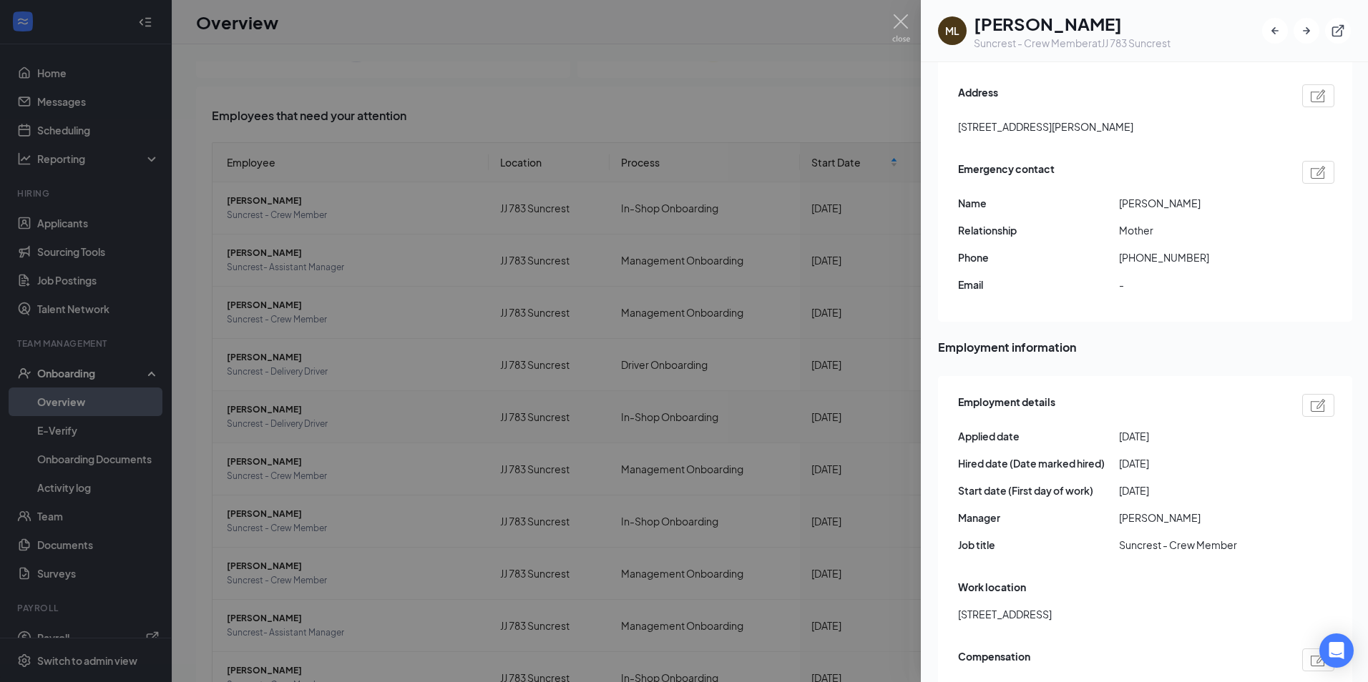
click at [765, 440] on div at bounding box center [684, 341] width 1368 height 682
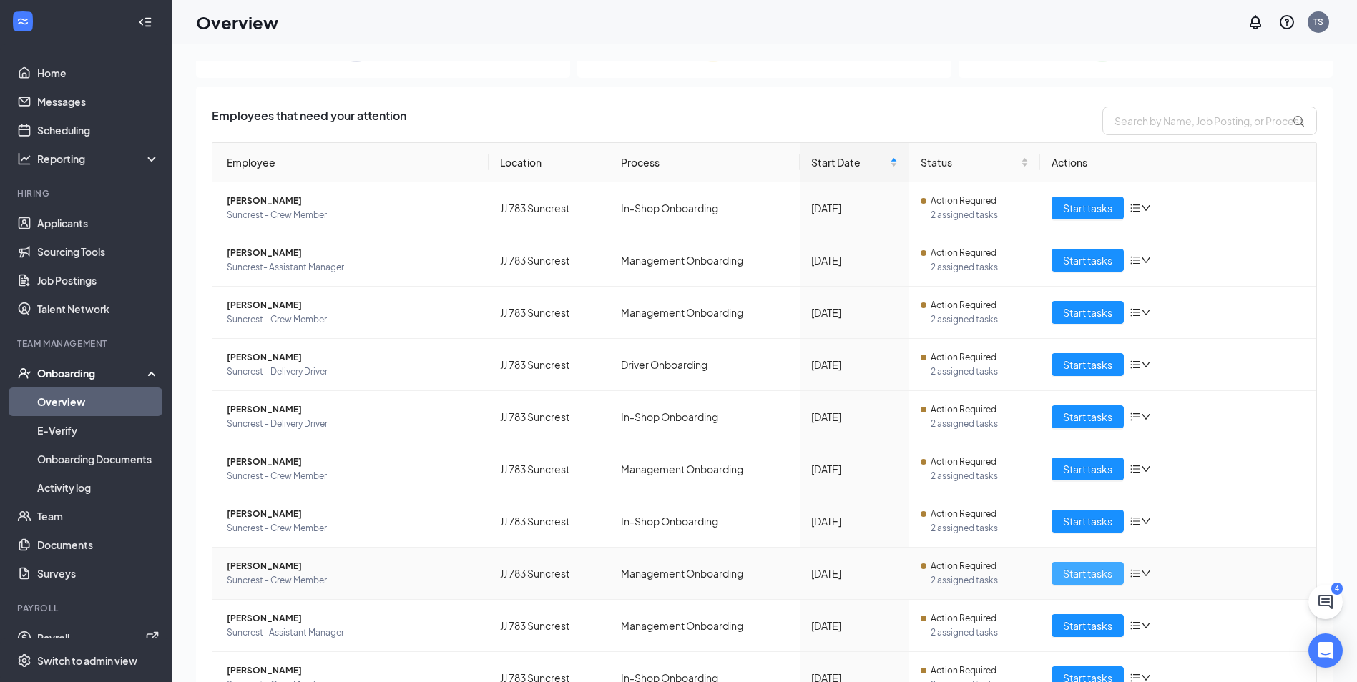
click at [1095, 582] on button "Start tasks" at bounding box center [1088, 573] width 72 height 23
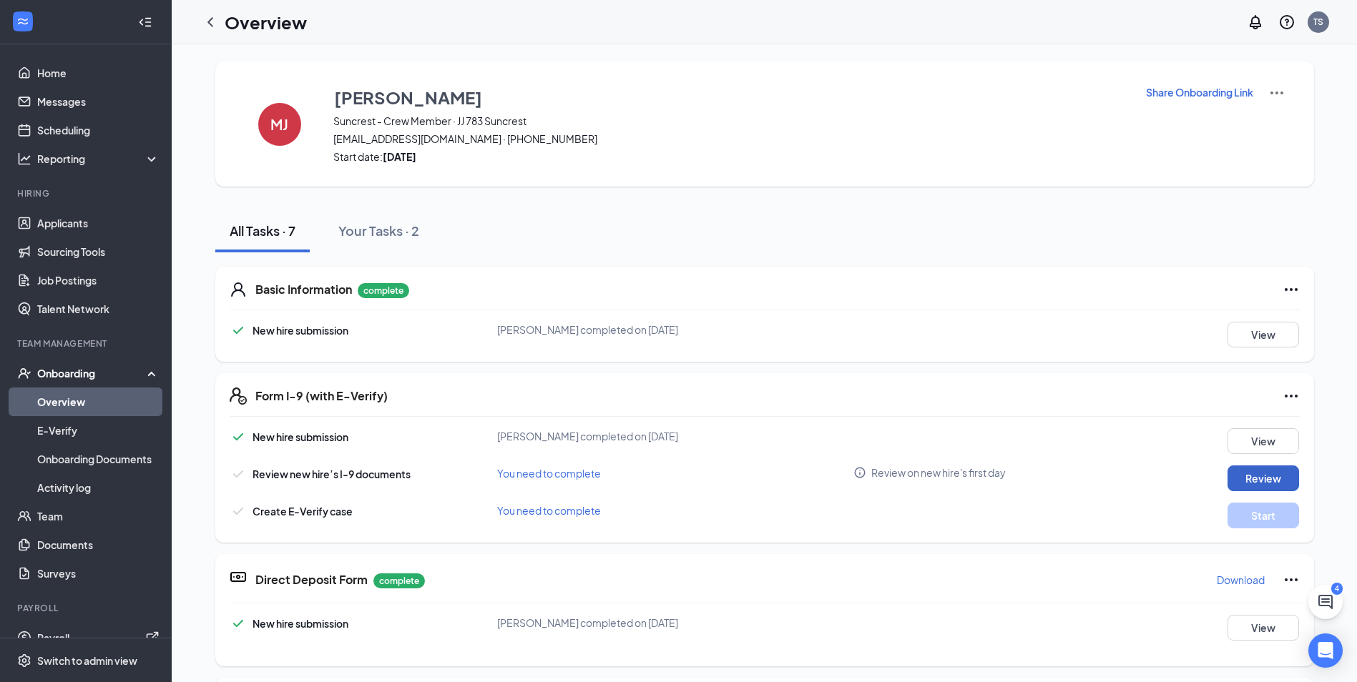
click at [1258, 483] on button "Review" at bounding box center [1264, 479] width 72 height 26
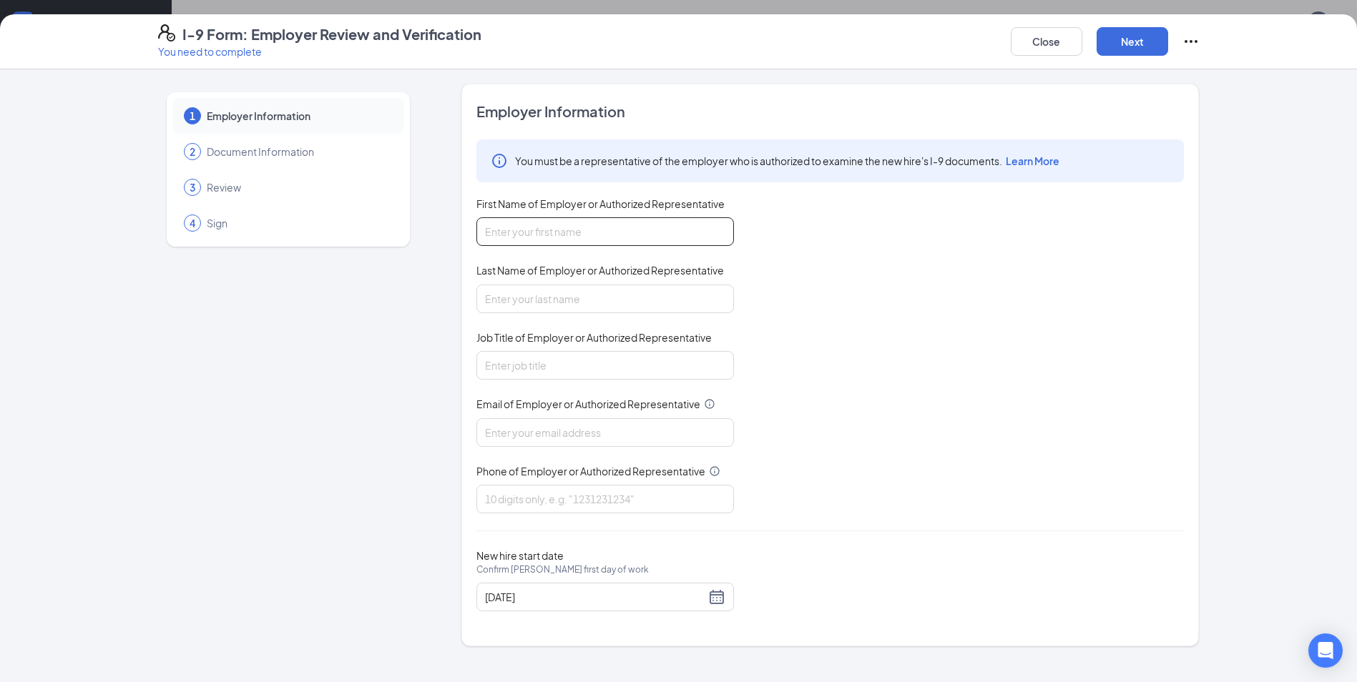
click at [700, 222] on input "First Name of Employer or Authorized Representative" at bounding box center [605, 231] width 258 height 29
type input "[PERSON_NAME]"
type input "Shock"
type input "General Manager"
type input "[EMAIL_ADDRESS][DOMAIN_NAME]"
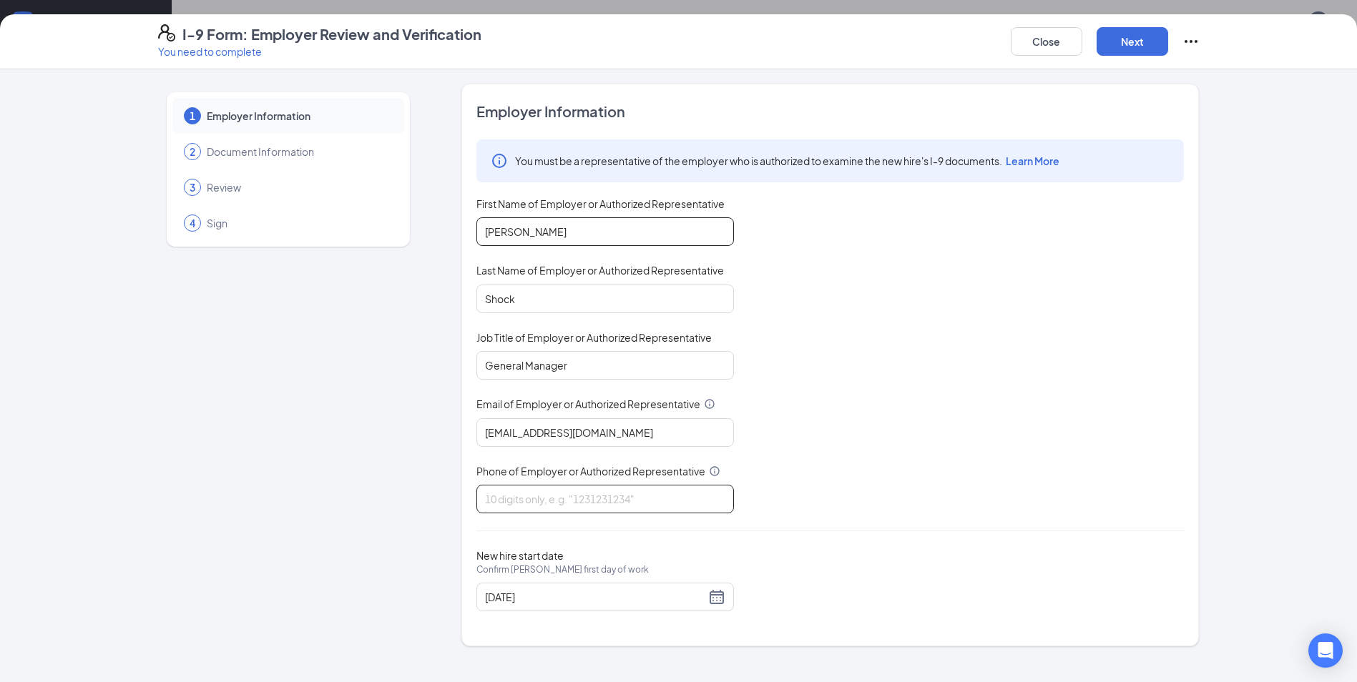
type input "3046443140"
click at [725, 599] on div "[DATE]" at bounding box center [605, 597] width 240 height 17
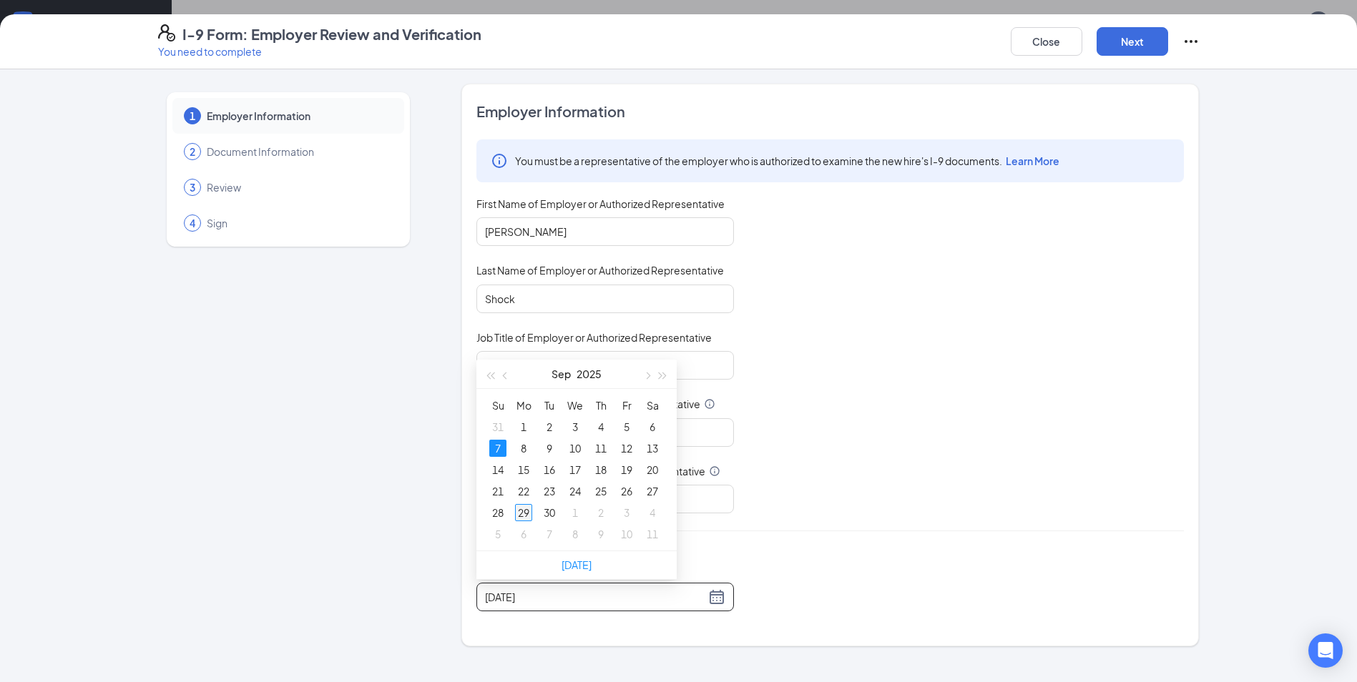
type input "[DATE]"
click at [527, 507] on div "29" at bounding box center [523, 512] width 17 height 17
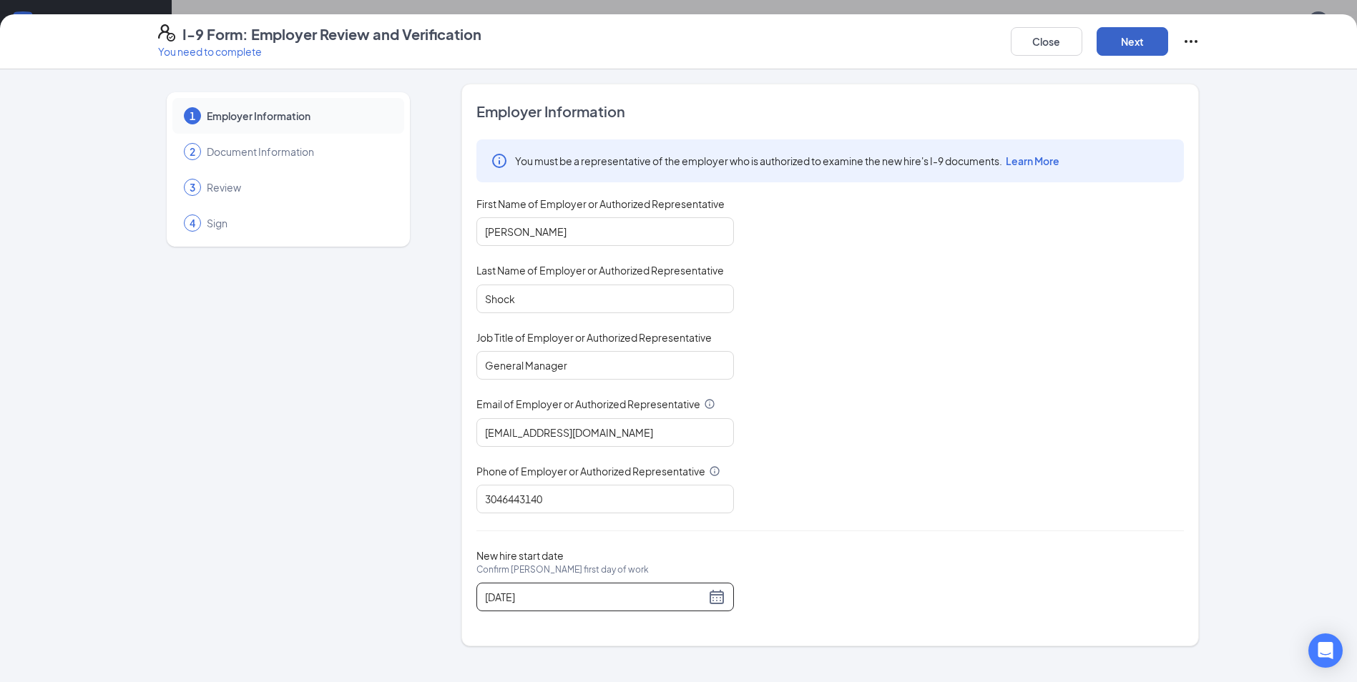
click at [1142, 30] on button "Next" at bounding box center [1133, 41] width 72 height 29
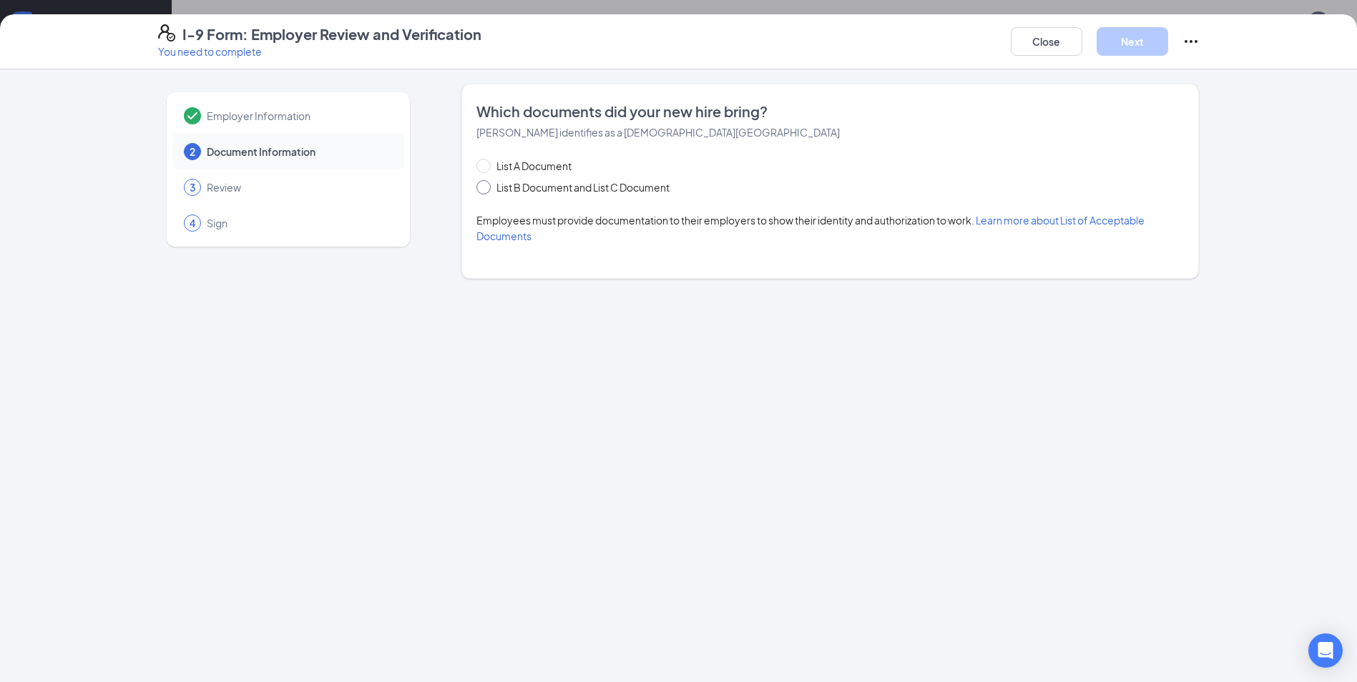
click at [567, 195] on span "List B Document and List C Document" at bounding box center [583, 188] width 185 height 16
click at [486, 190] on input "List B Document and List C Document" at bounding box center [481, 185] width 10 height 10
radio input "true"
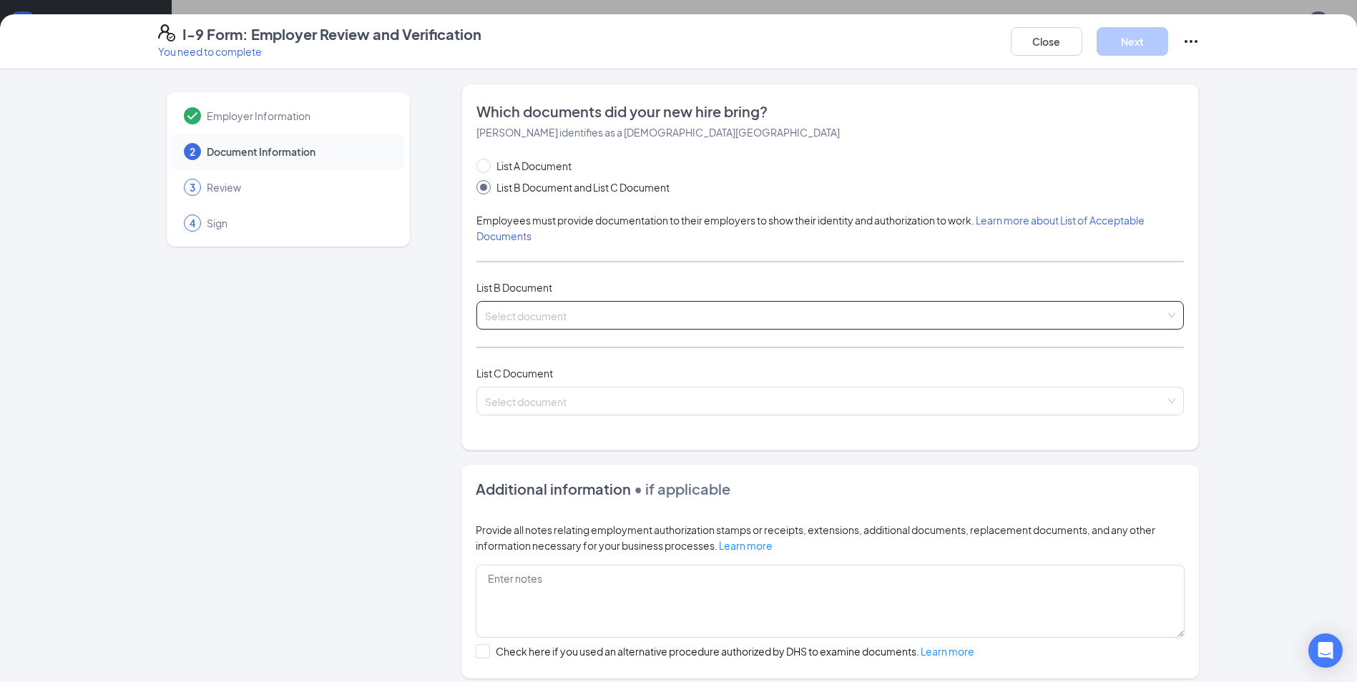
click at [733, 313] on input "search" at bounding box center [825, 312] width 680 height 21
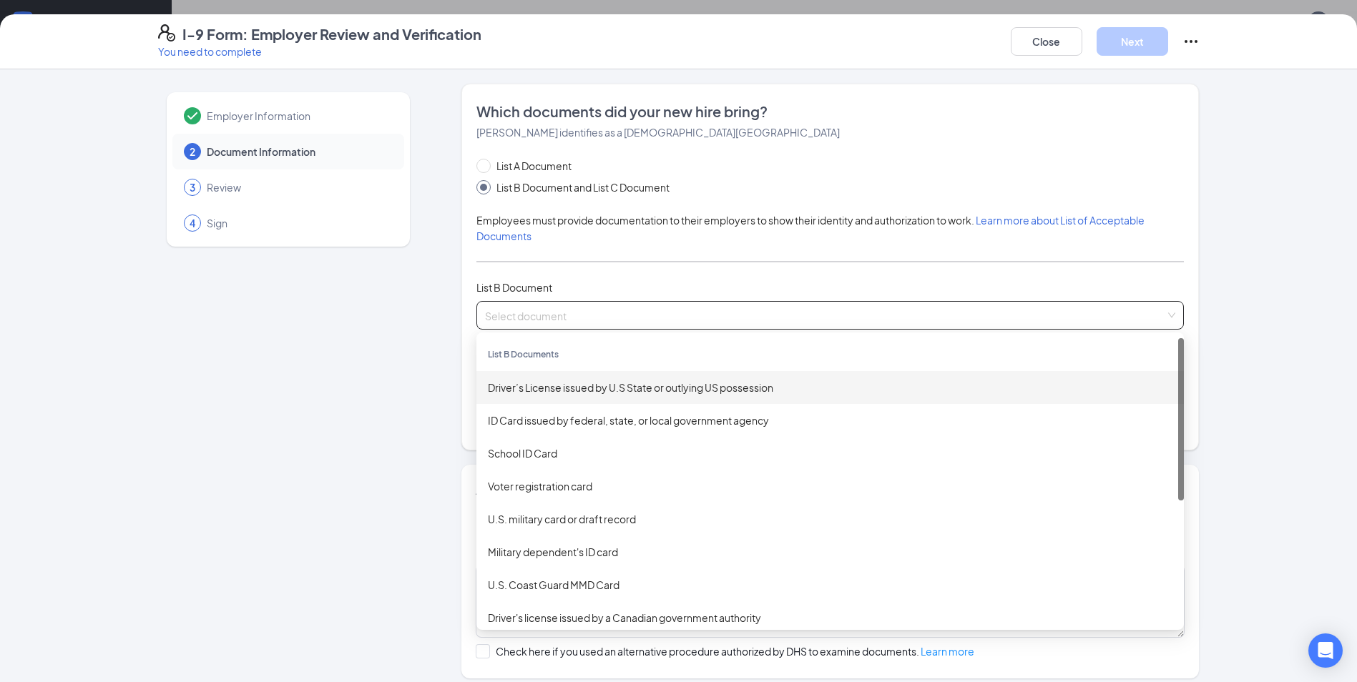
click at [607, 386] on div "Driver’s License issued by U.S State or outlying US possession" at bounding box center [830, 388] width 685 height 16
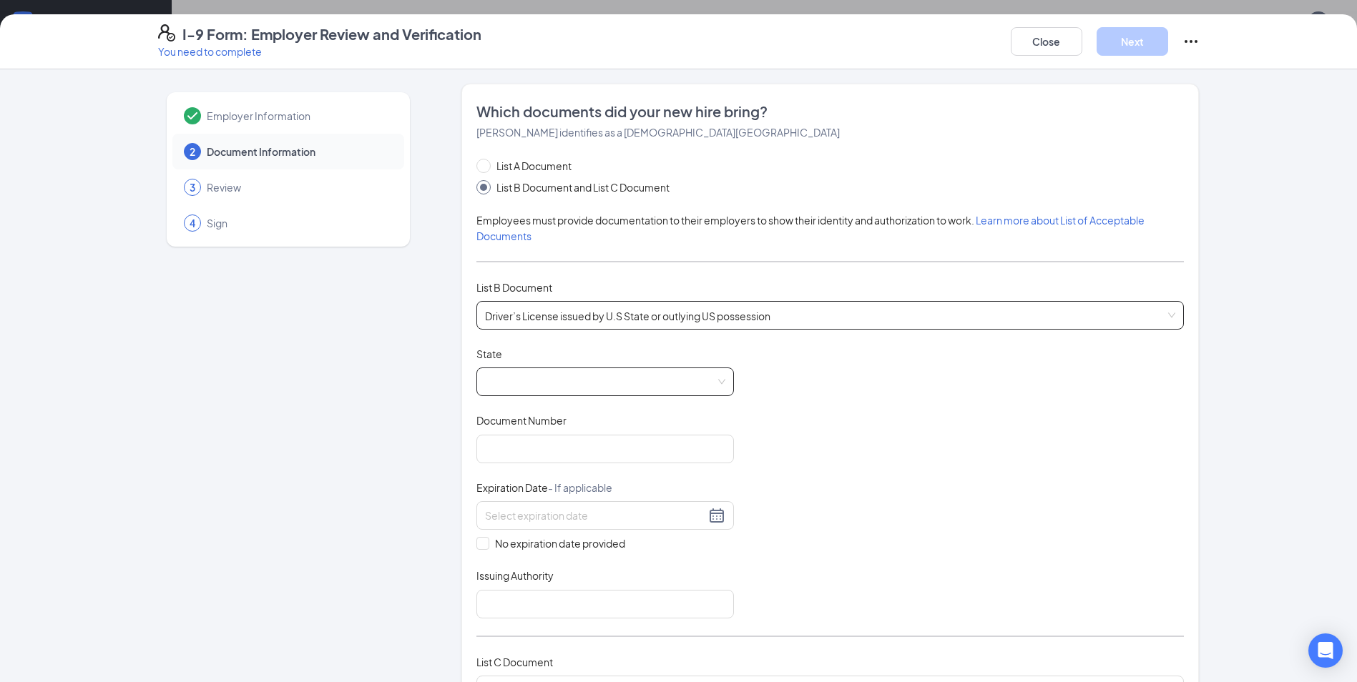
click at [633, 386] on span at bounding box center [605, 381] width 240 height 27
click at [531, 518] on div "[US_STATE]" at bounding box center [605, 520] width 235 height 16
click at [590, 451] on input "Document Number" at bounding box center [605, 449] width 258 height 29
type input "G104950"
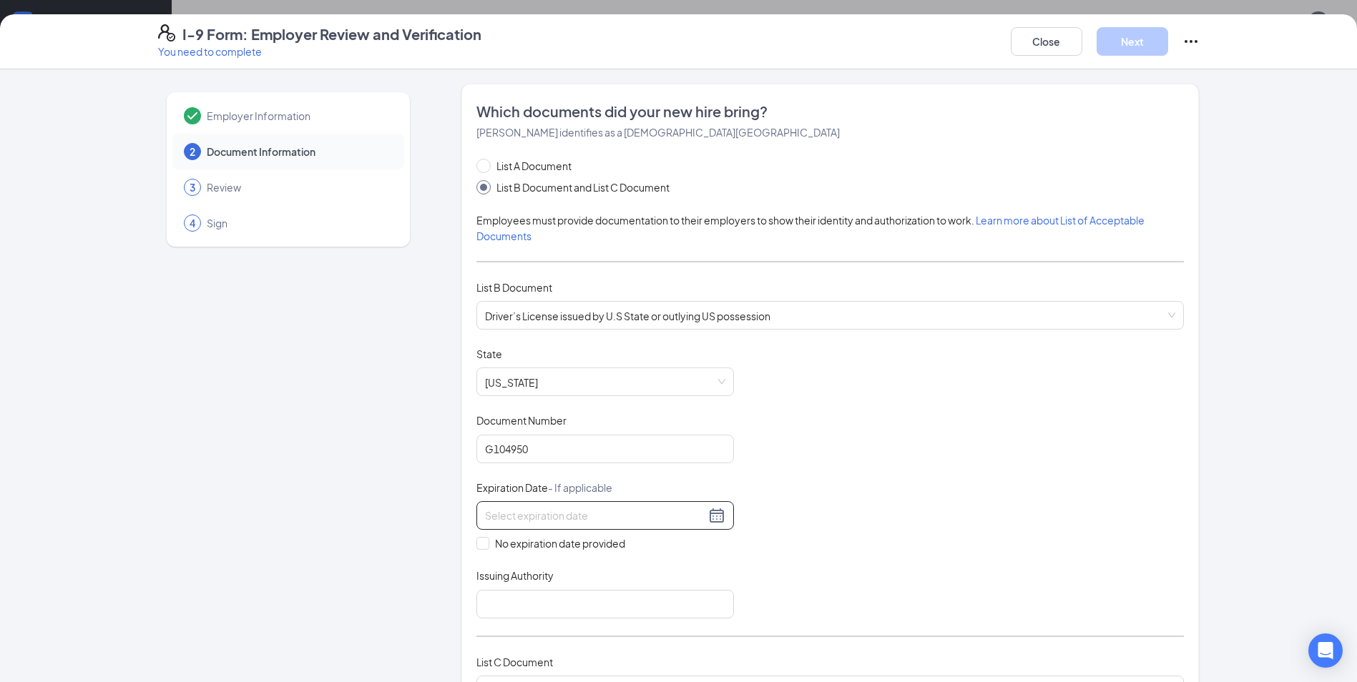
click at [638, 517] on input at bounding box center [595, 516] width 220 height 16
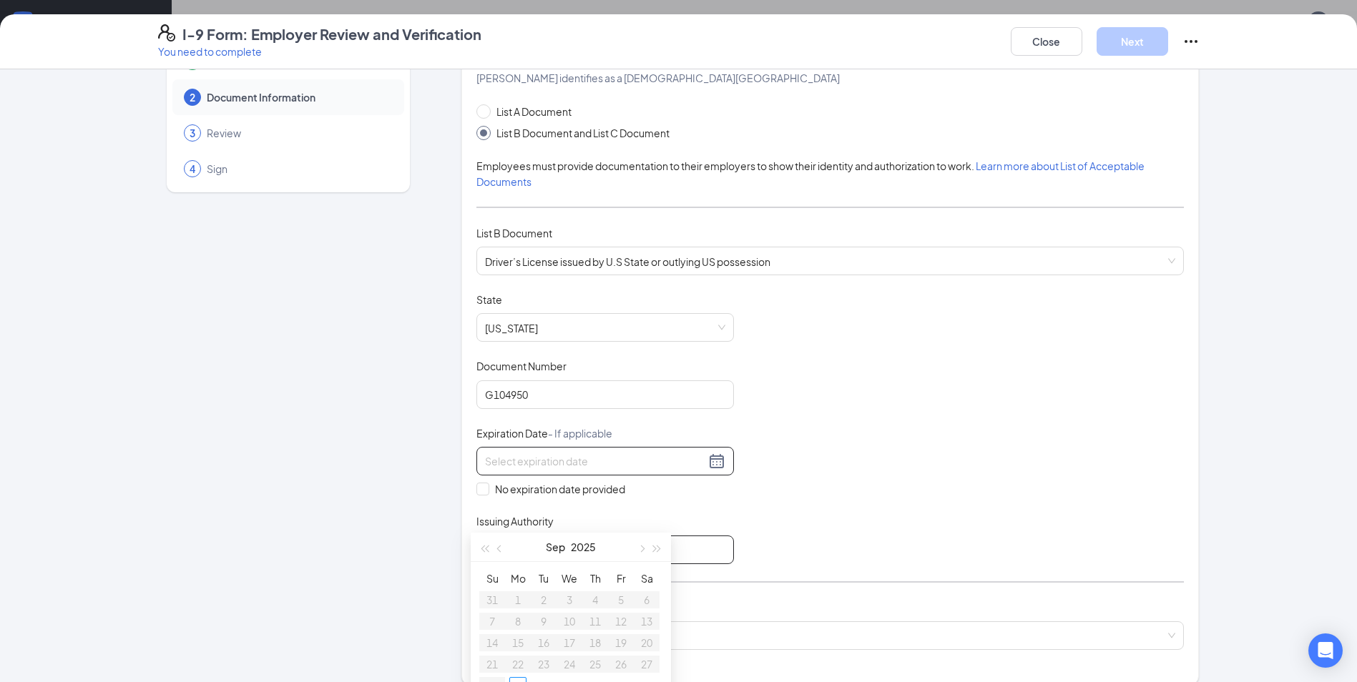
scroll to position [143, 0]
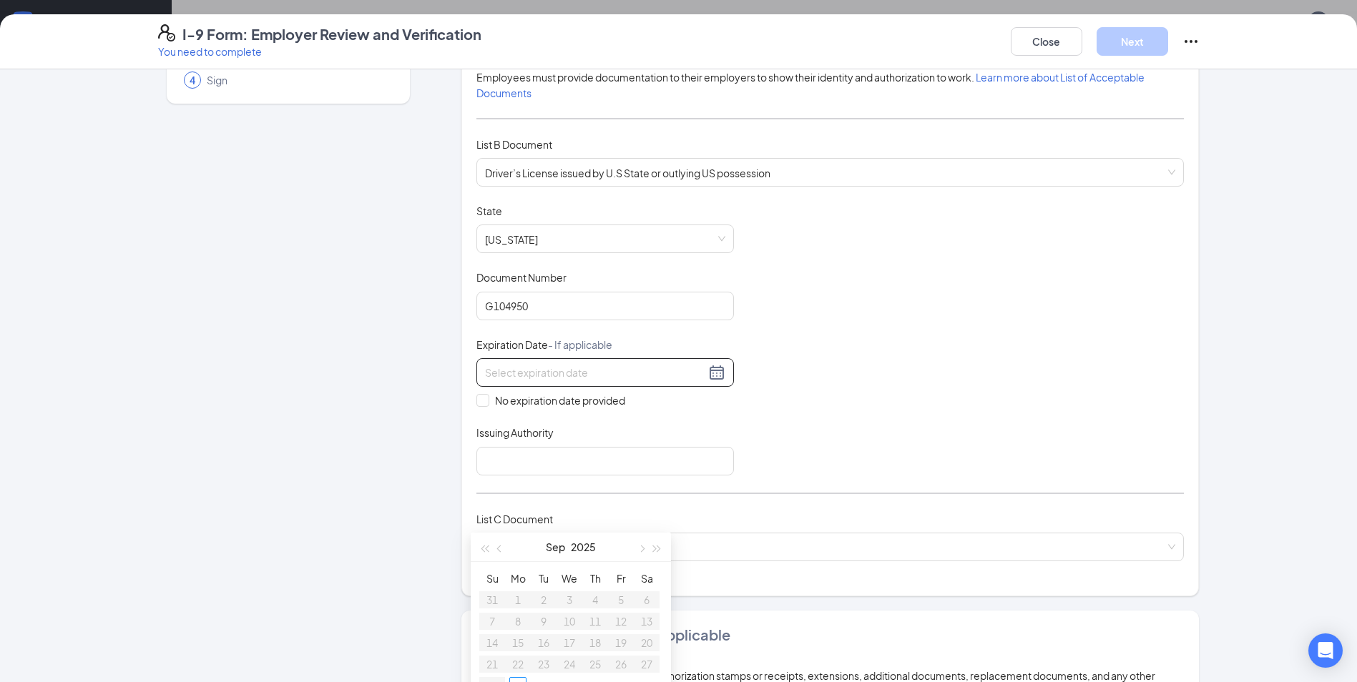
click at [701, 372] on div at bounding box center [605, 372] width 240 height 17
click at [708, 371] on div at bounding box center [605, 372] width 240 height 17
click at [564, 548] on button "Sep" at bounding box center [555, 547] width 19 height 29
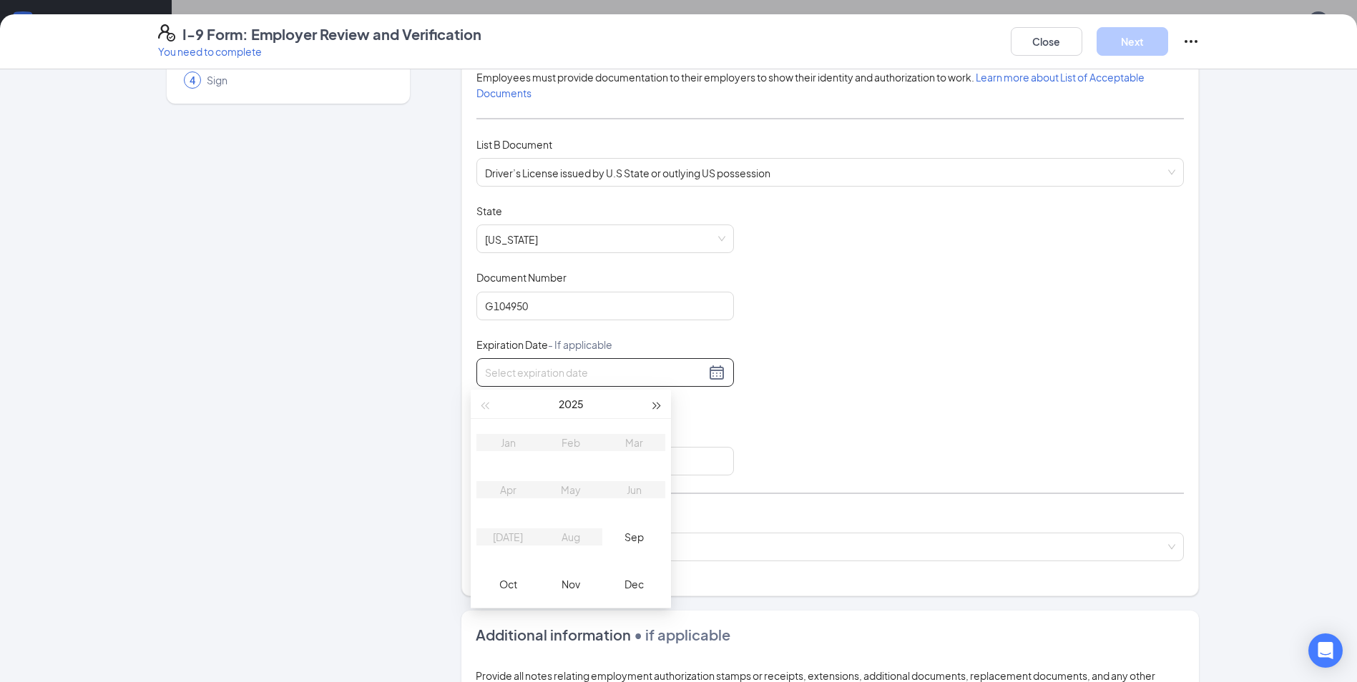
click at [655, 409] on button "button" at bounding box center [658, 404] width 16 height 29
type input "[DATE]"
click at [628, 442] on div "Mar" at bounding box center [633, 442] width 43 height 17
type input "[DATE]"
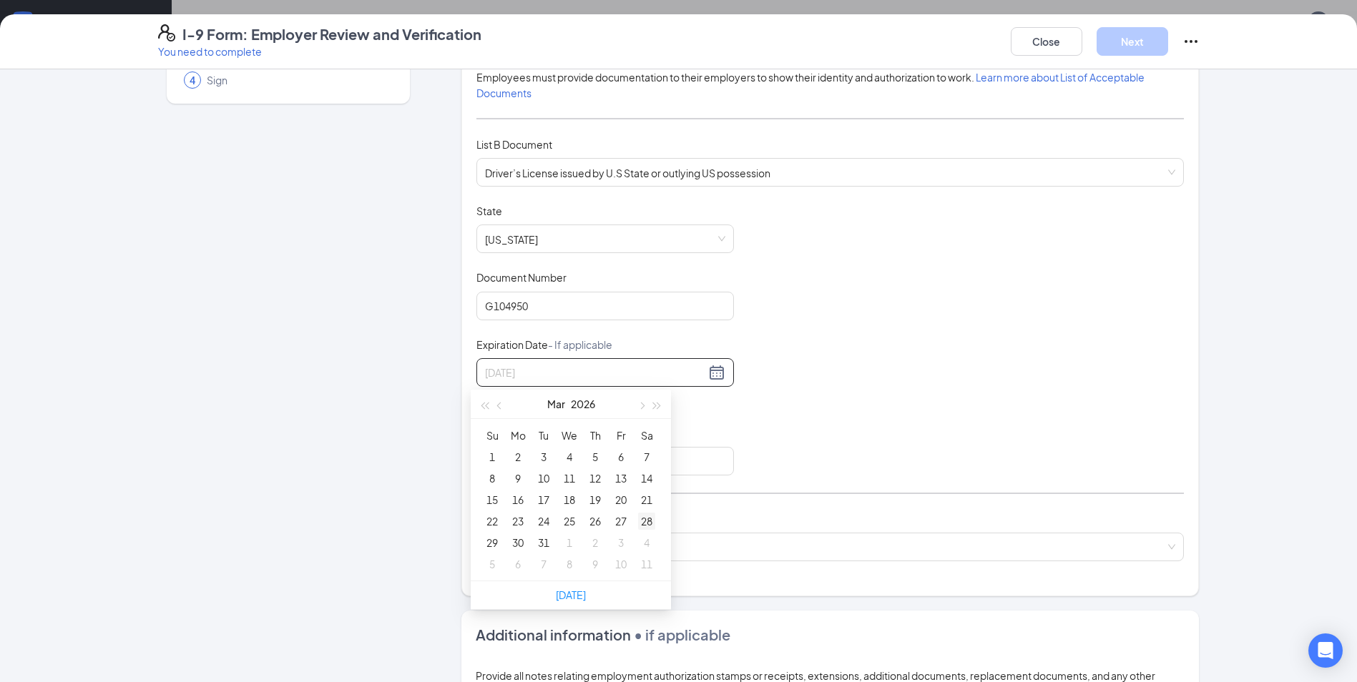
type input "[DATE]"
click at [650, 524] on div "28" at bounding box center [646, 521] width 17 height 17
click at [646, 464] on input "Issuing Authority" at bounding box center [605, 461] width 258 height 29
type input "[US_STATE]"
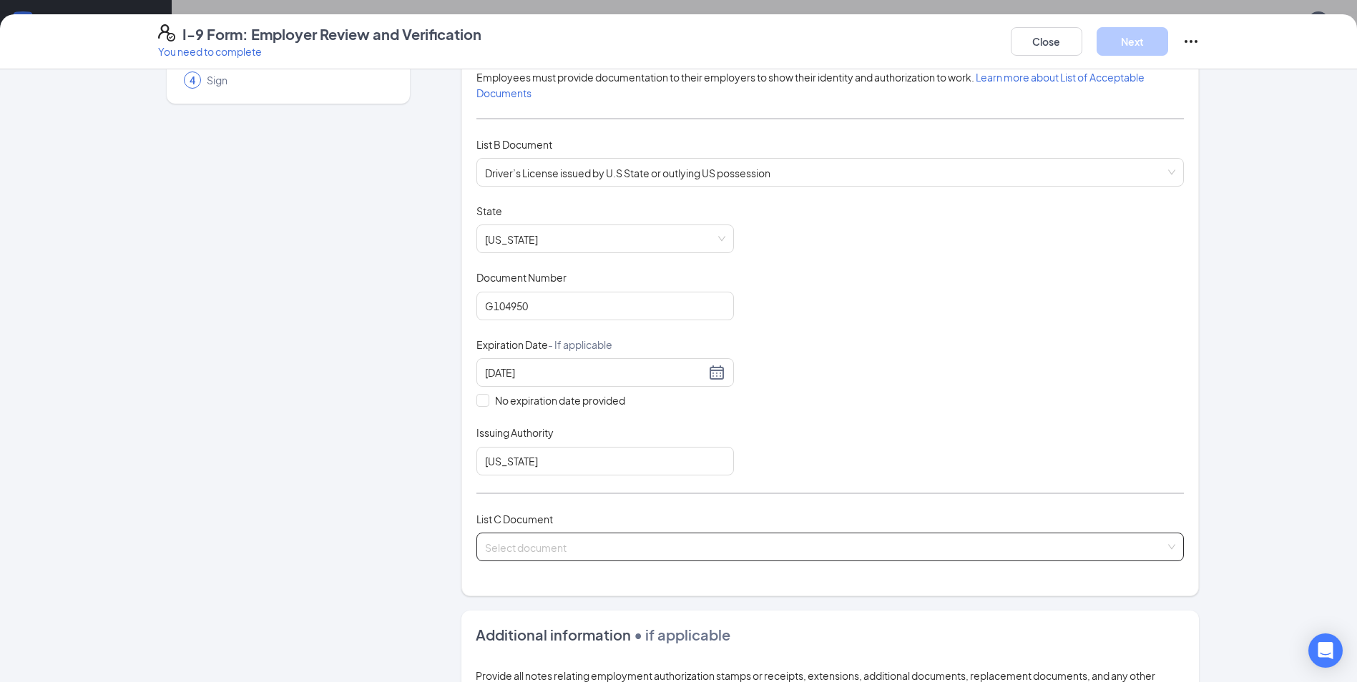
click at [651, 544] on input "search" at bounding box center [825, 544] width 680 height 21
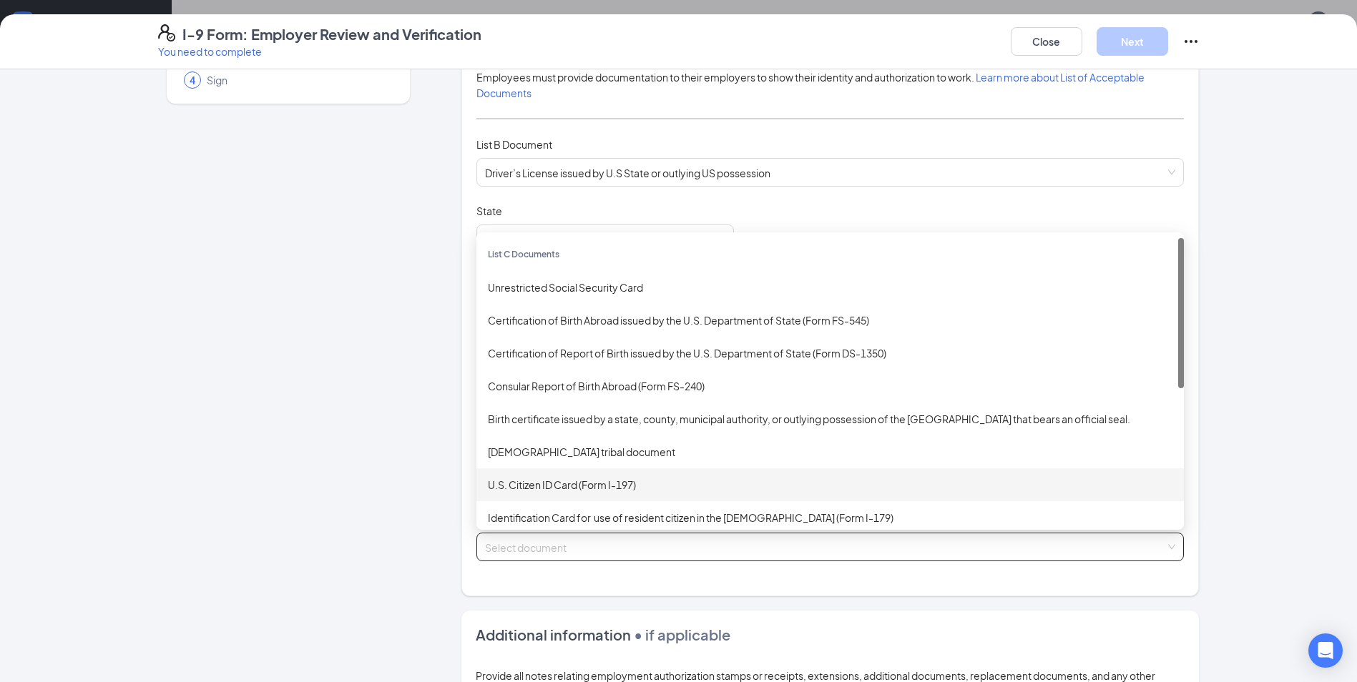
click at [596, 479] on div "U.S. Citizen ID Card (Form I-197)" at bounding box center [830, 485] width 685 height 16
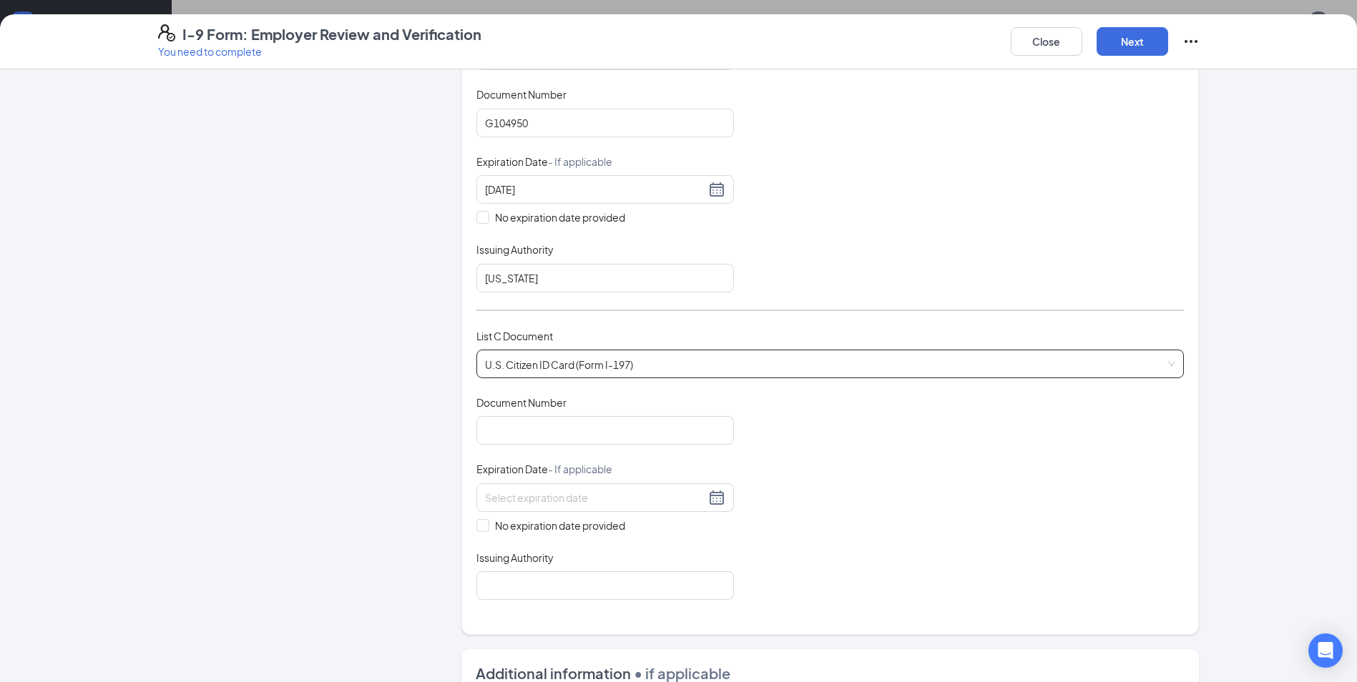
scroll to position [358, 0]
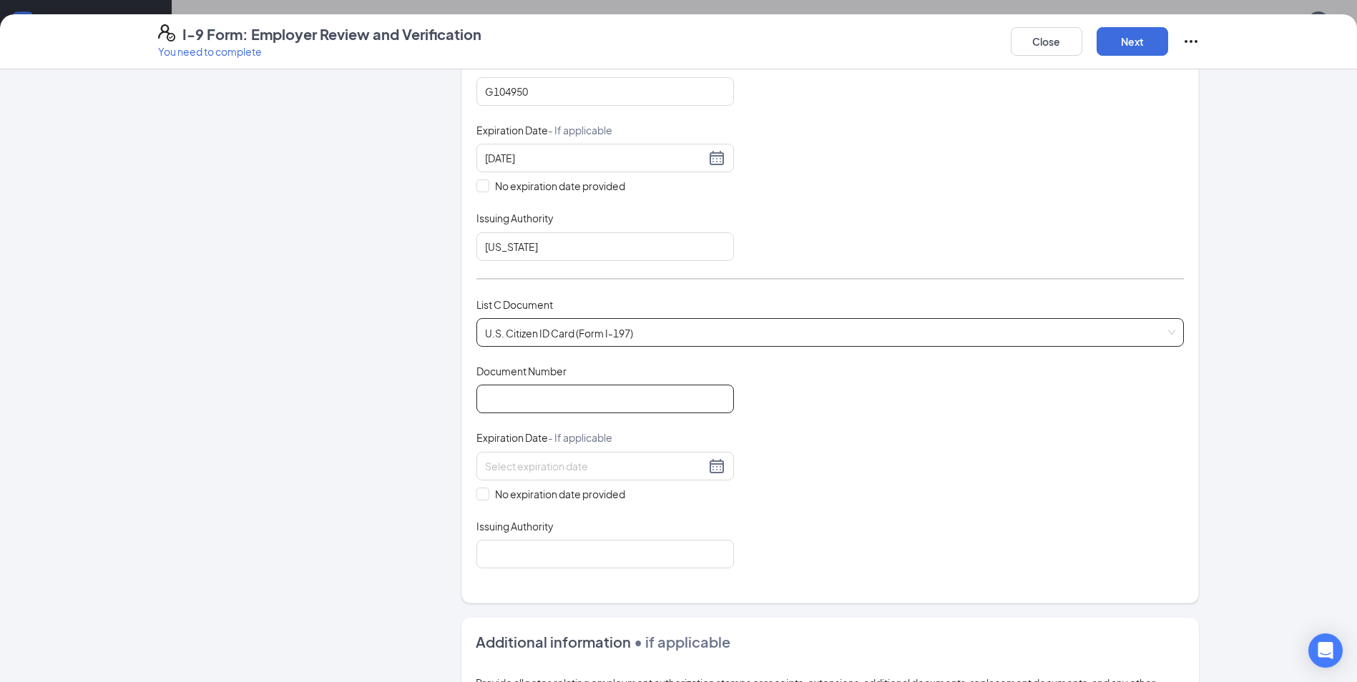
click at [596, 406] on input "Document Number" at bounding box center [605, 399] width 258 height 29
type input "235435880"
click at [606, 474] on input at bounding box center [595, 467] width 220 height 16
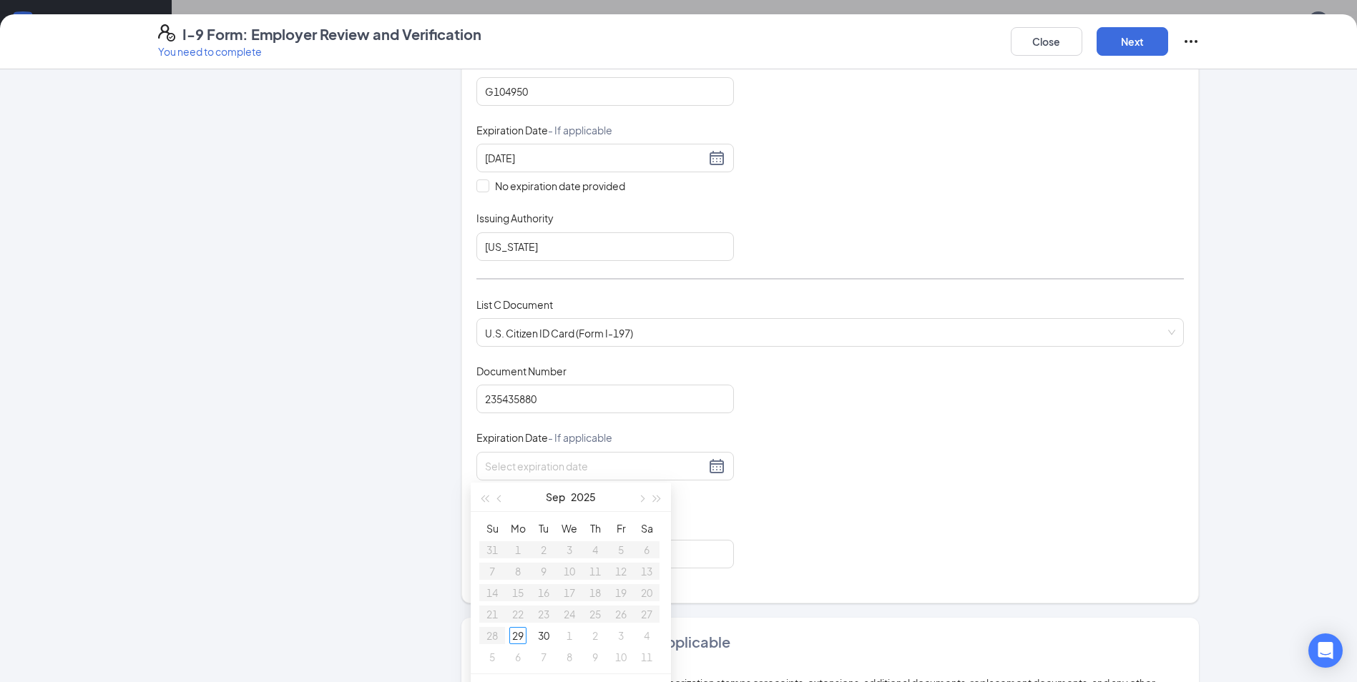
click at [797, 479] on div "Document Title U.S. Citizen ID Card (Form I-197) Document Number 235435880 Expi…" at bounding box center [830, 466] width 708 height 205
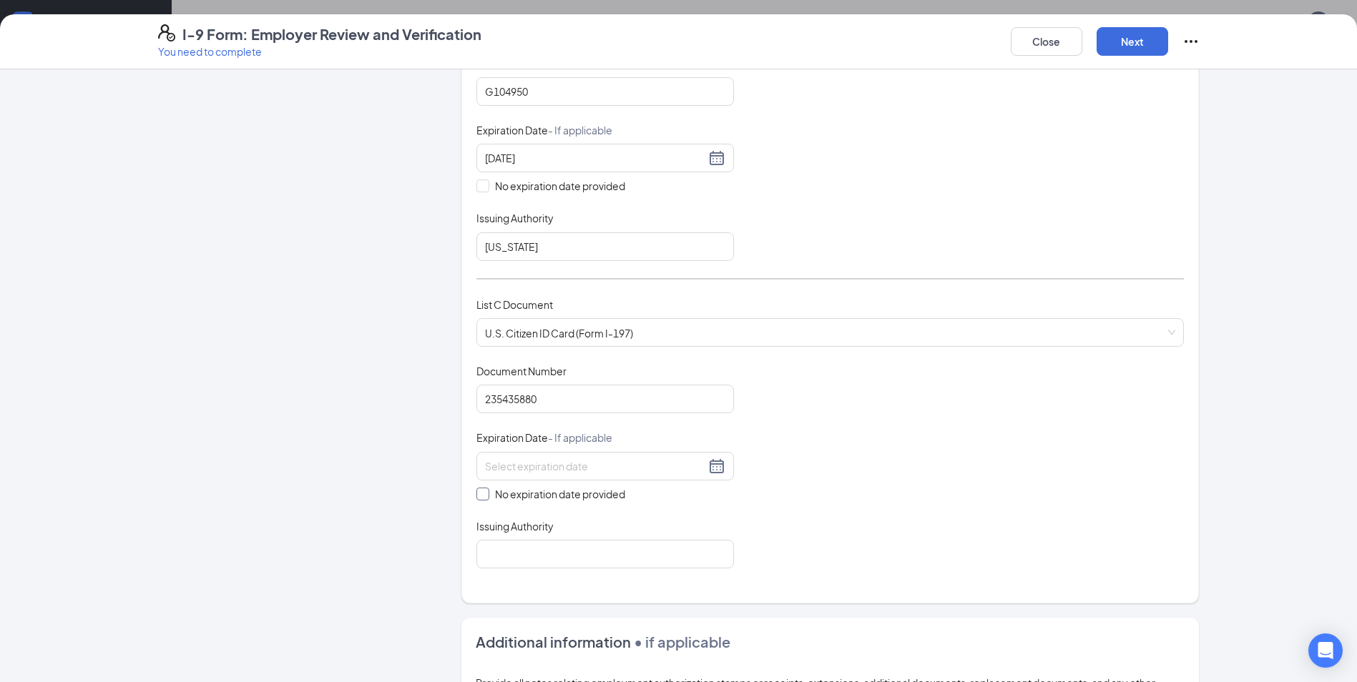
click at [480, 497] on input "No expiration date provided" at bounding box center [481, 493] width 10 height 10
checkbox input "true"
click at [564, 564] on input "Issuing Authority" at bounding box center [605, 557] width 258 height 29
type input "[US_STATE]"
click at [1148, 34] on button "Next" at bounding box center [1133, 41] width 72 height 29
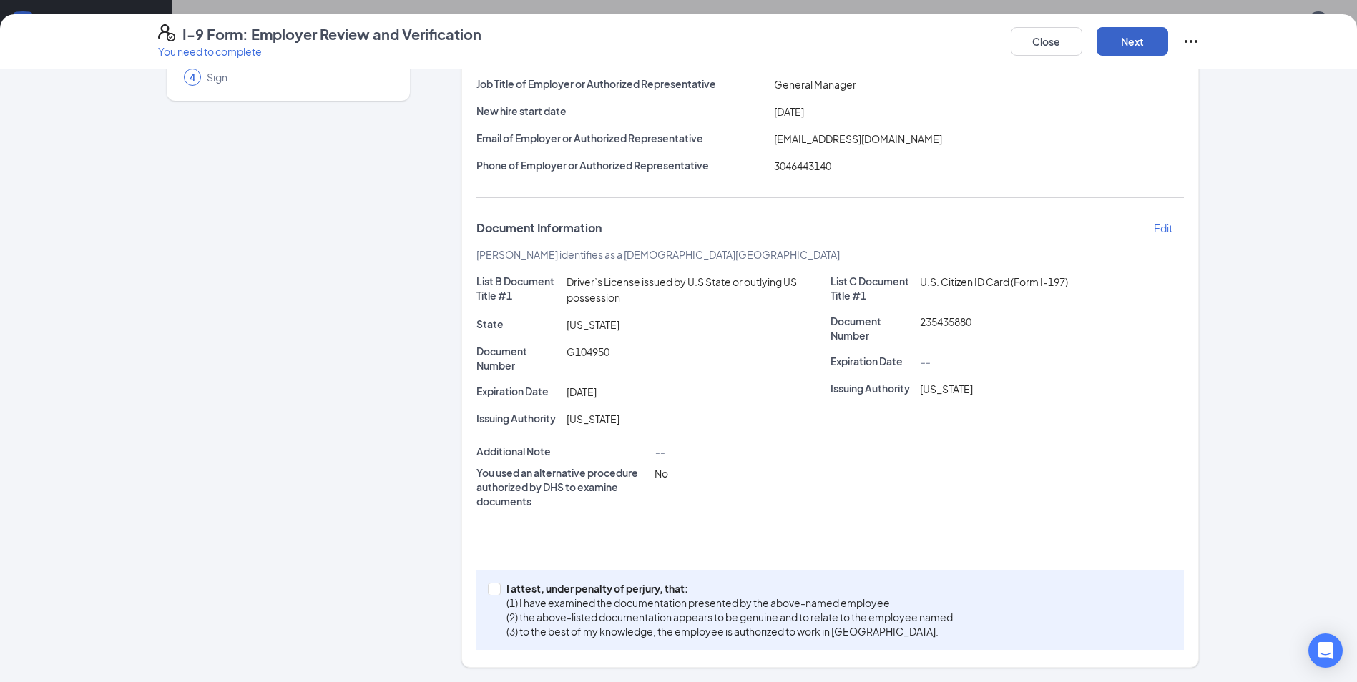
scroll to position [226, 0]
click at [481, 589] on div "I attest, under penalty of [PERSON_NAME], that: (1) I have examined the documen…" at bounding box center [830, 610] width 708 height 80
click at [488, 588] on input "I attest, under penalty of [PERSON_NAME], that: (1) I have examined the documen…" at bounding box center [493, 588] width 10 height 10
checkbox input "true"
click at [1139, 37] on button "Next" at bounding box center [1133, 41] width 72 height 29
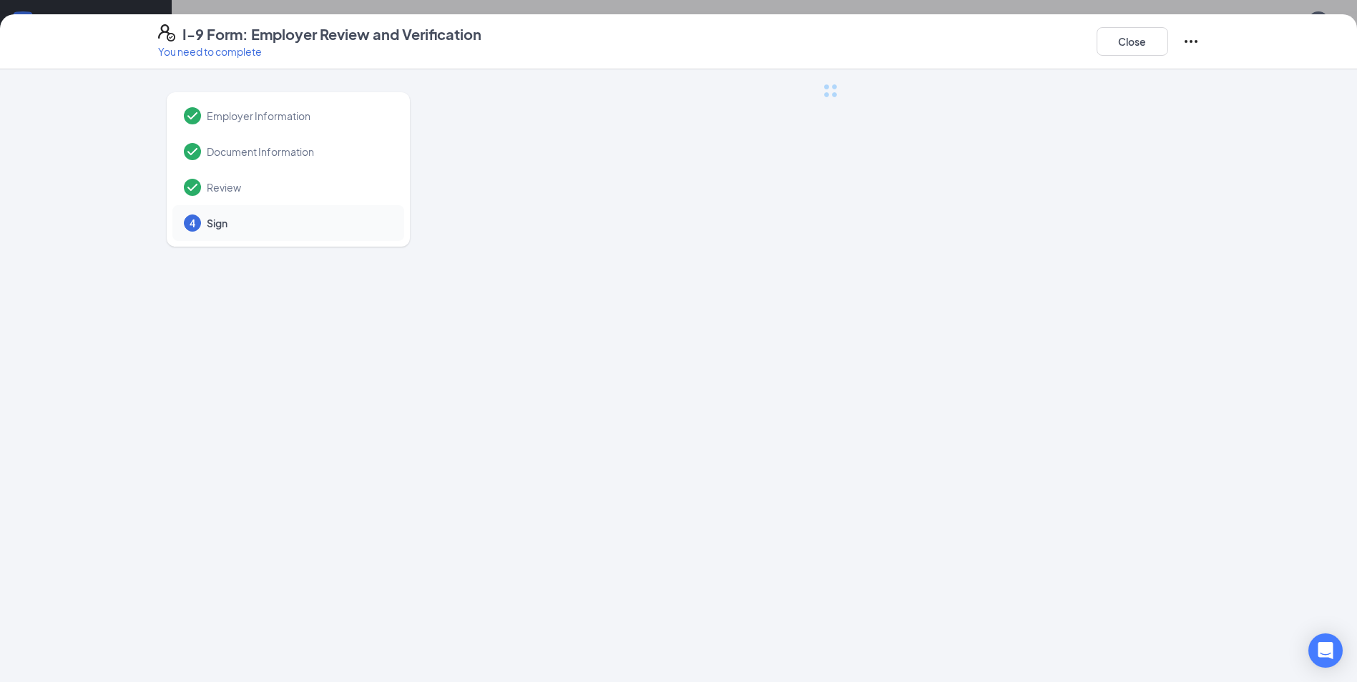
scroll to position [0, 0]
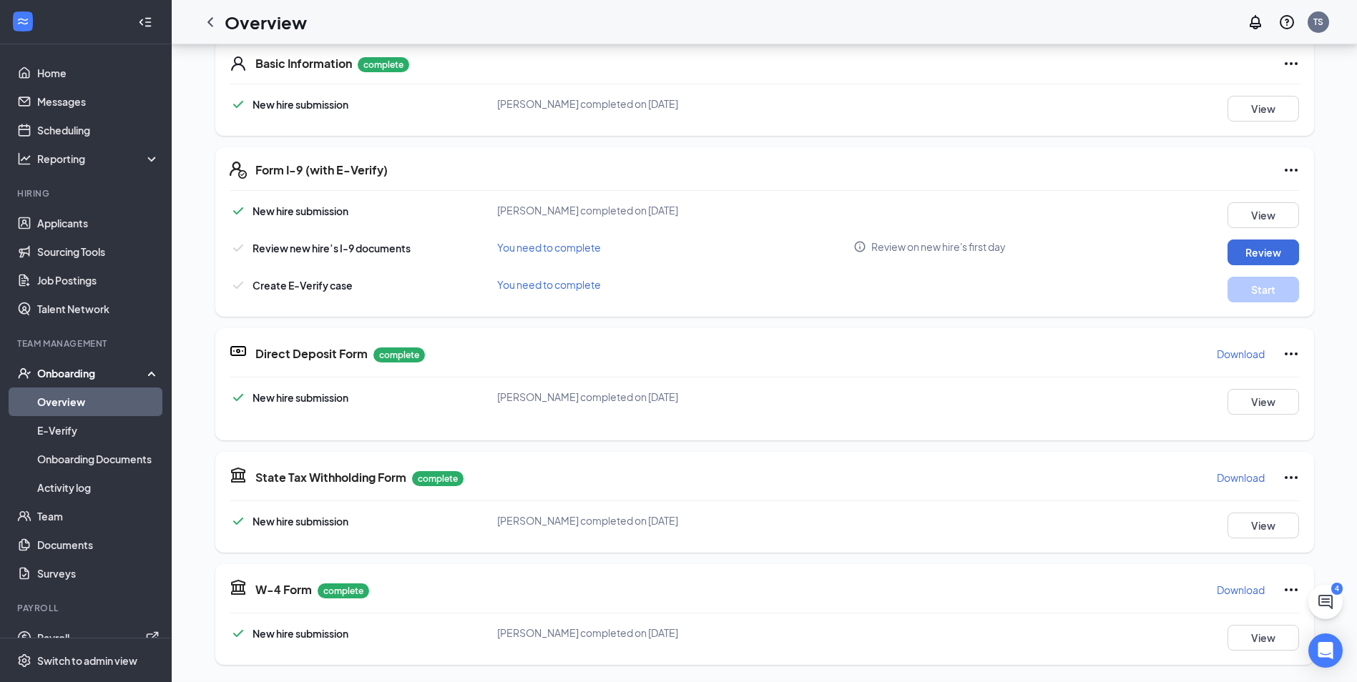
click at [1257, 288] on button "Start" at bounding box center [1264, 290] width 72 height 26
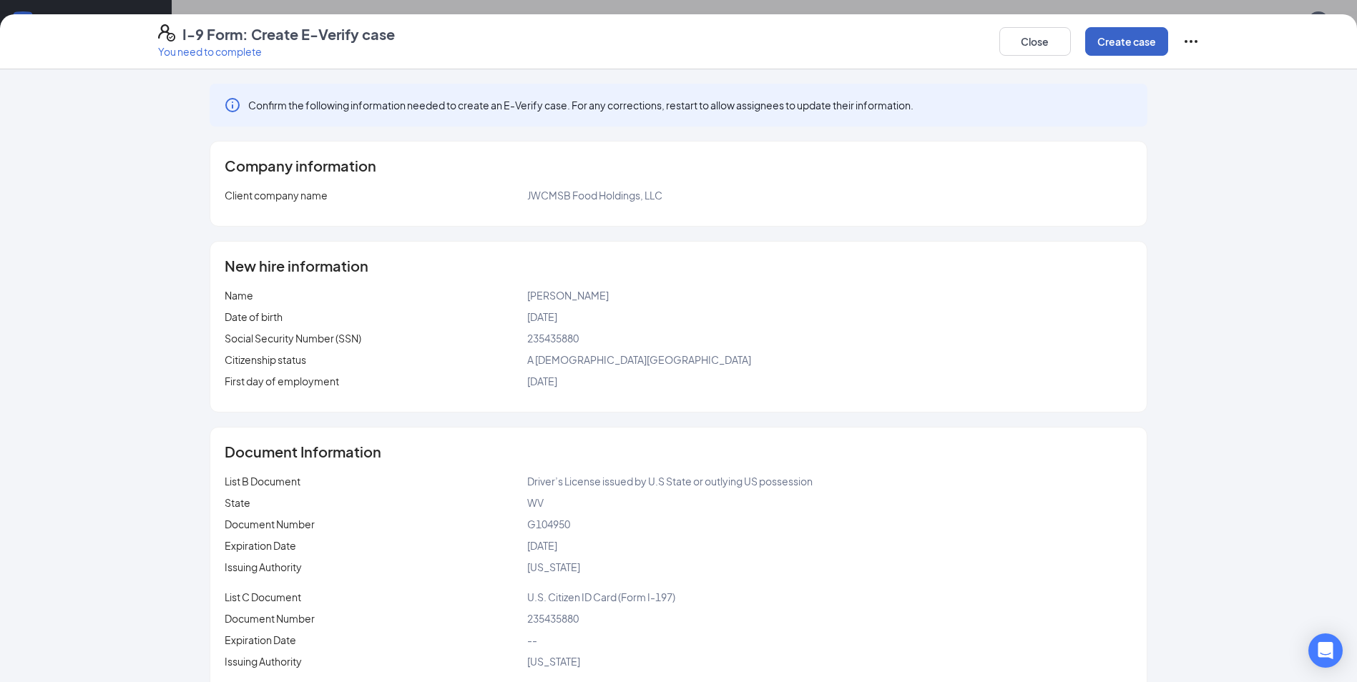
click at [1123, 47] on button "Create case" at bounding box center [1126, 41] width 83 height 29
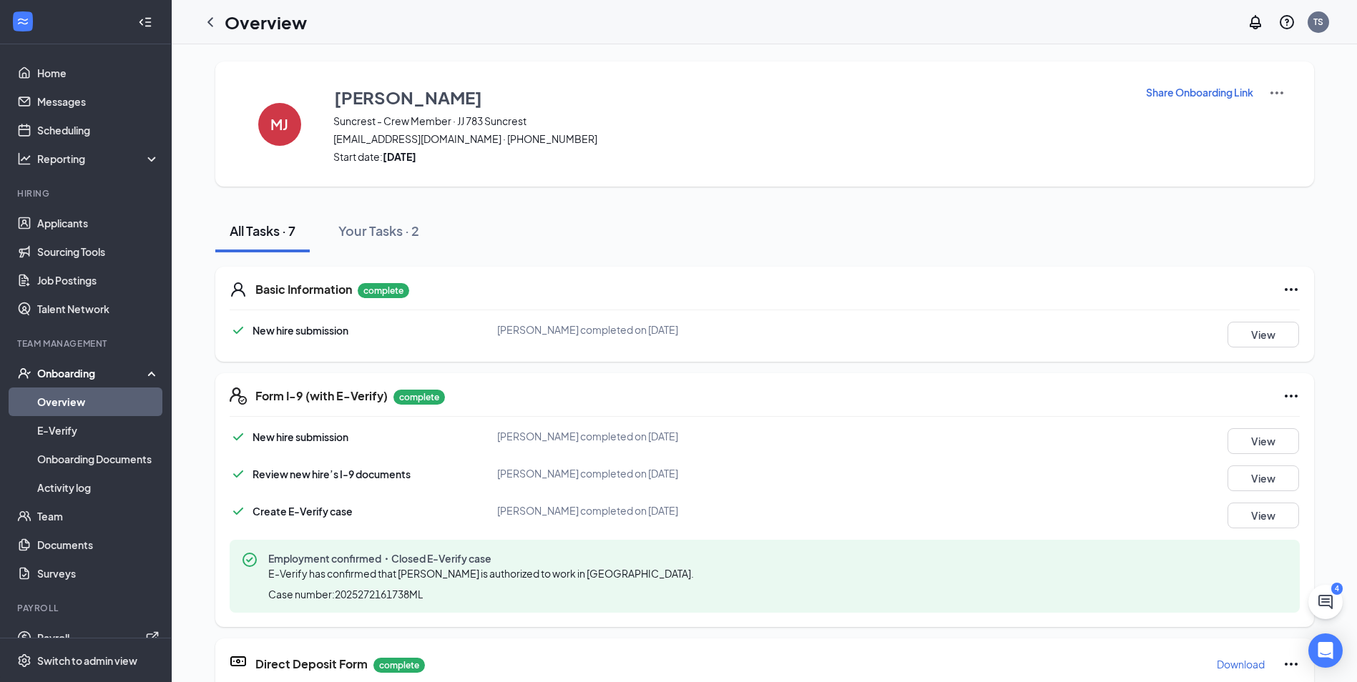
click at [72, 405] on link "Overview" at bounding box center [98, 402] width 122 height 29
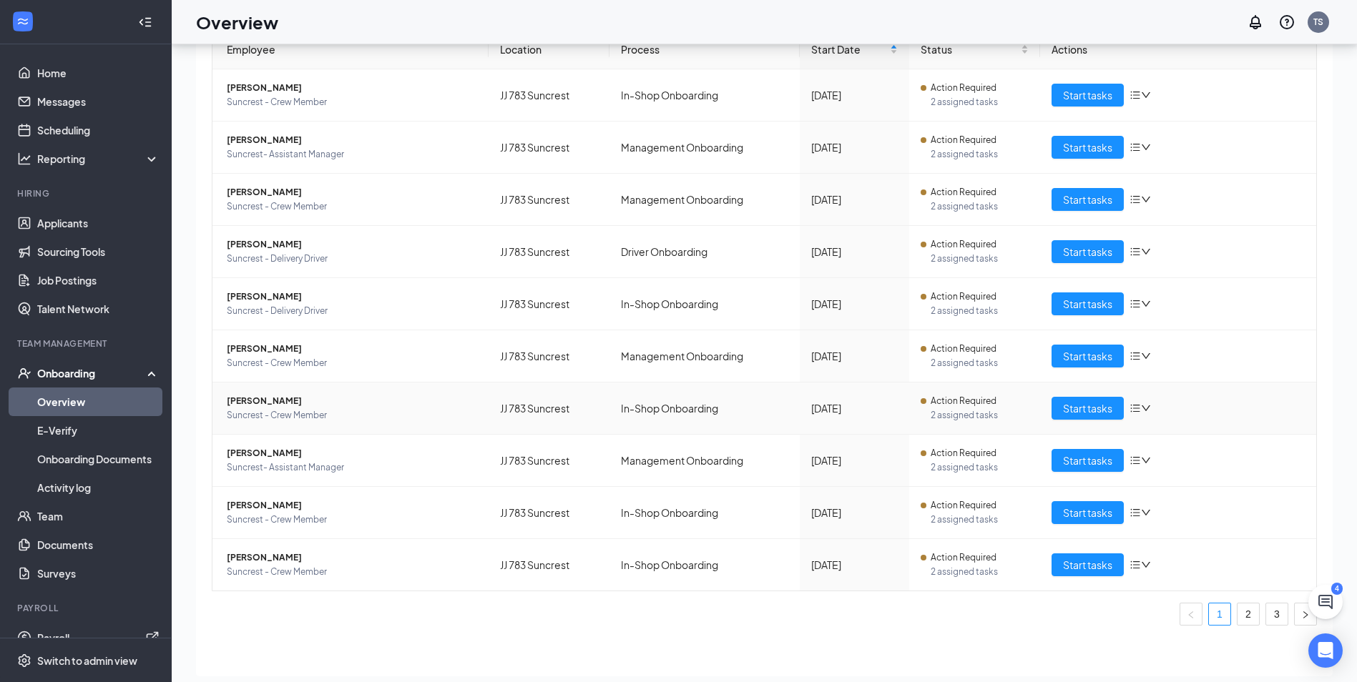
scroll to position [64, 0]
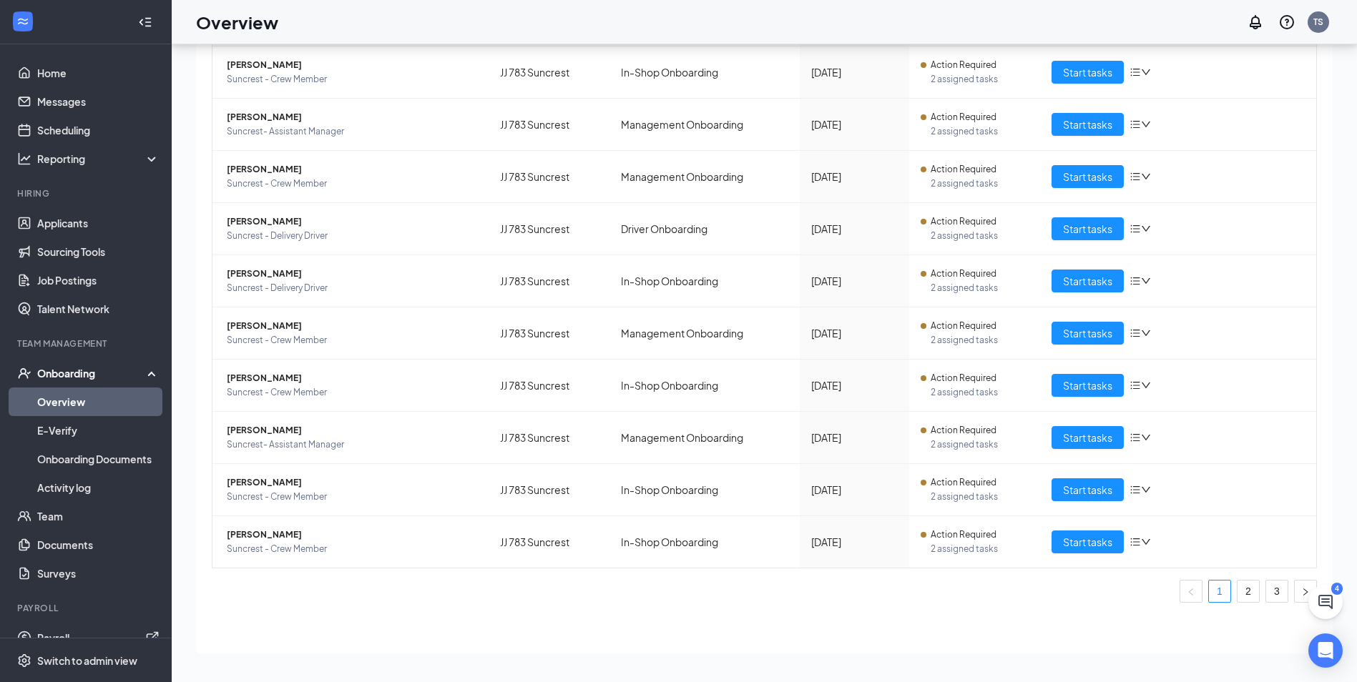
click at [1251, 587] on ul "1 2 3" at bounding box center [764, 591] width 1105 height 23
click at [1241, 594] on link "2" at bounding box center [1248, 591] width 21 height 21
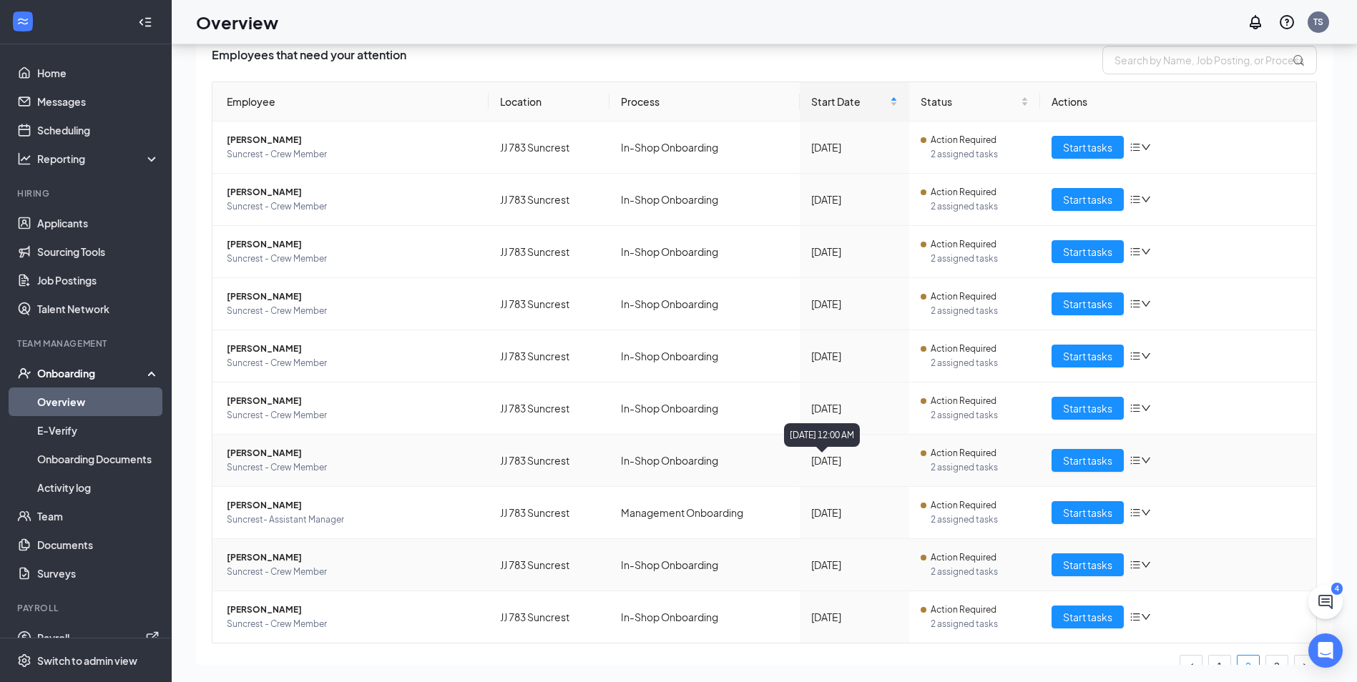
scroll to position [130, 0]
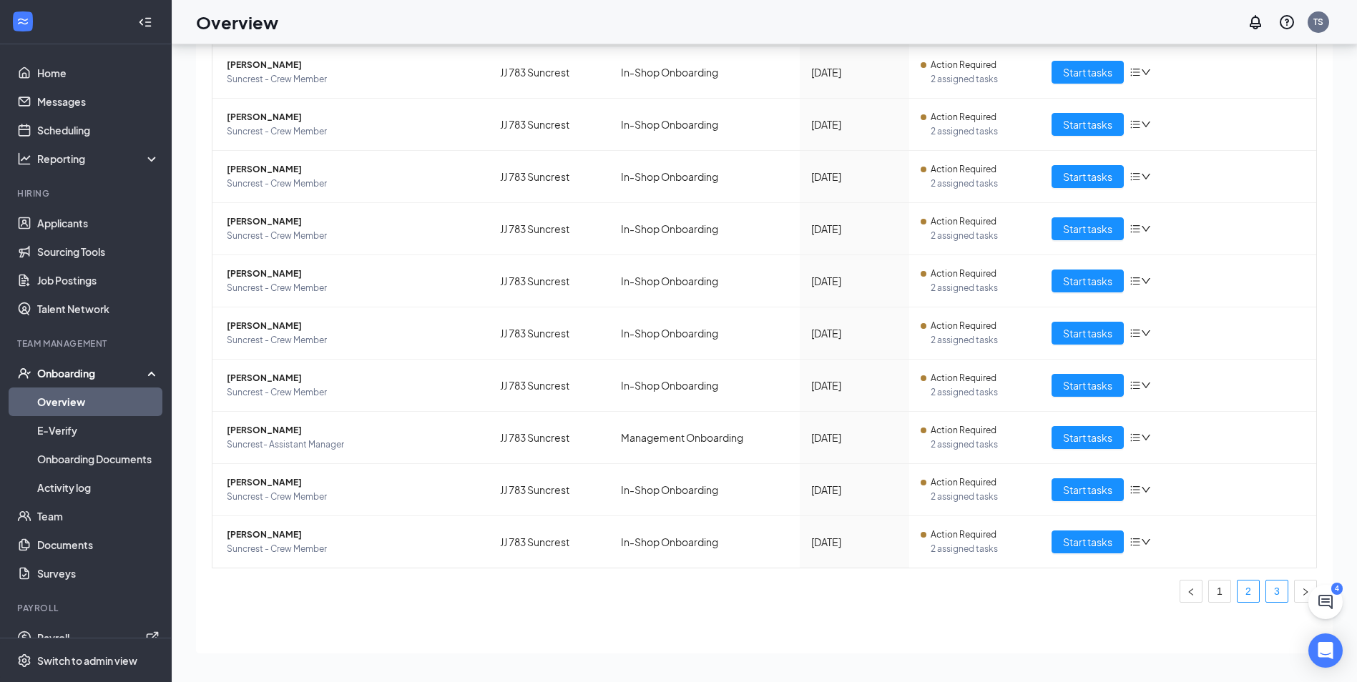
click at [1266, 591] on link "3" at bounding box center [1276, 591] width 21 height 21
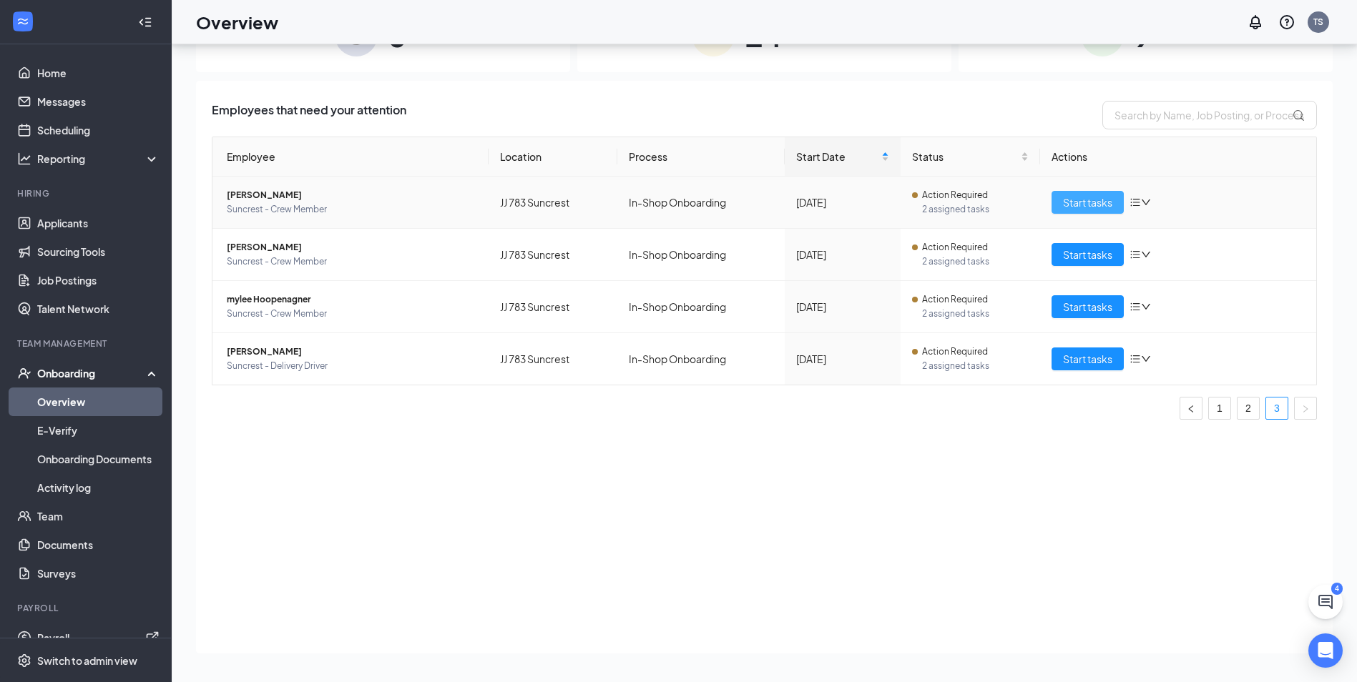
click at [1098, 207] on span "Start tasks" at bounding box center [1087, 203] width 49 height 16
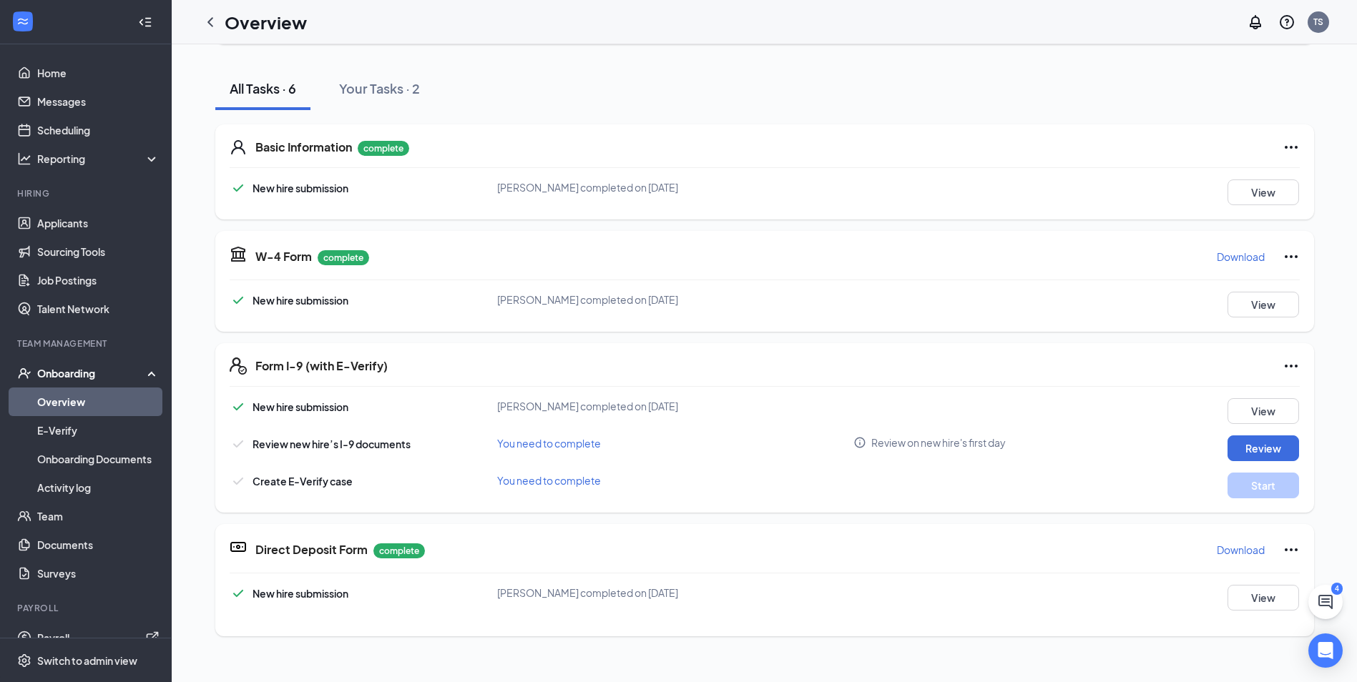
scroll to position [143, 0]
click at [1257, 438] on button "Review" at bounding box center [1264, 448] width 72 height 26
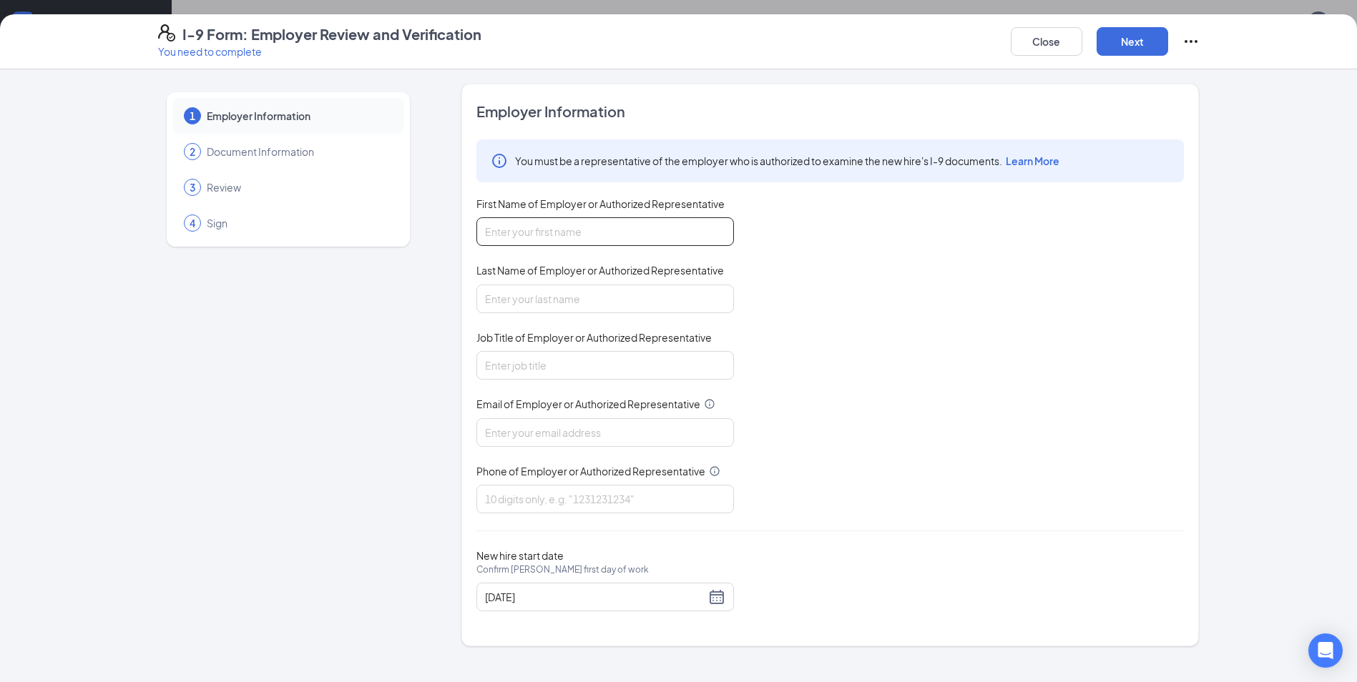
click at [603, 228] on input "First Name of Employer or Authorized Representative" at bounding box center [605, 231] width 258 height 29
type input "[PERSON_NAME]"
type input "Shock"
type input "General Manager"
type input "[EMAIL_ADDRESS][DOMAIN_NAME]"
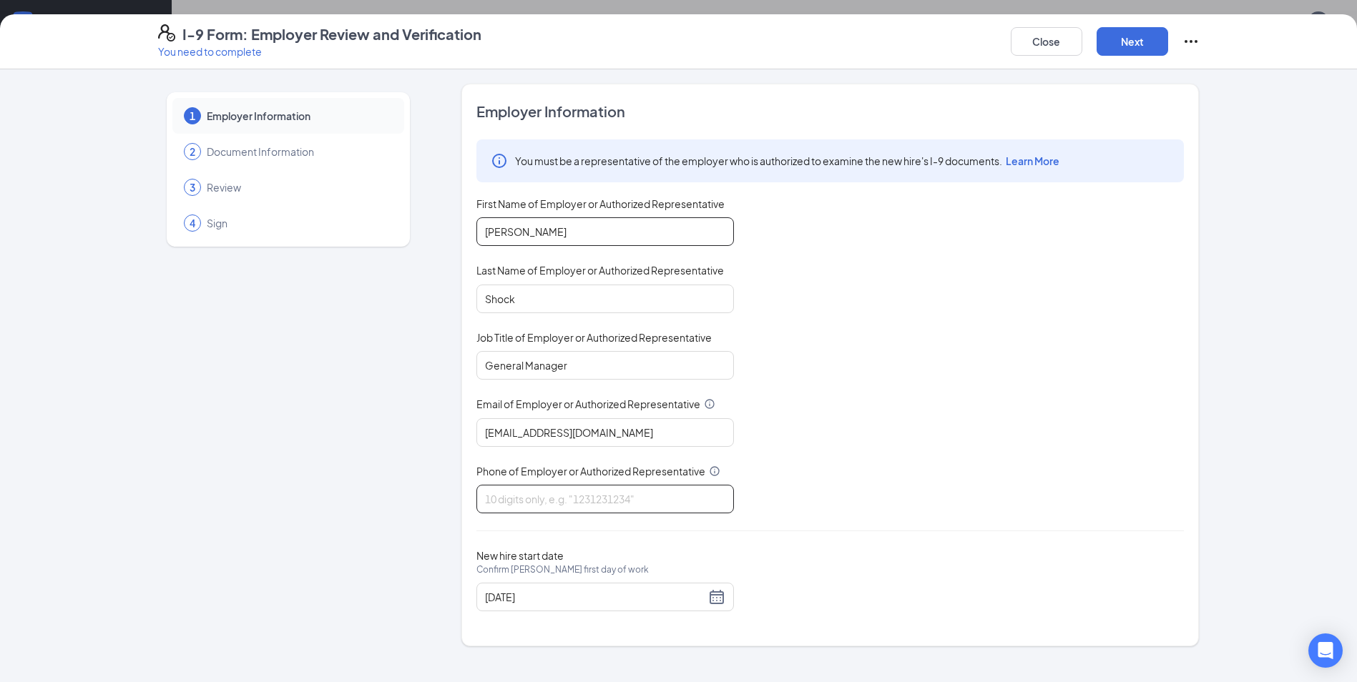
type input "3046443140"
click at [718, 602] on div "[DATE]" at bounding box center [605, 597] width 240 height 17
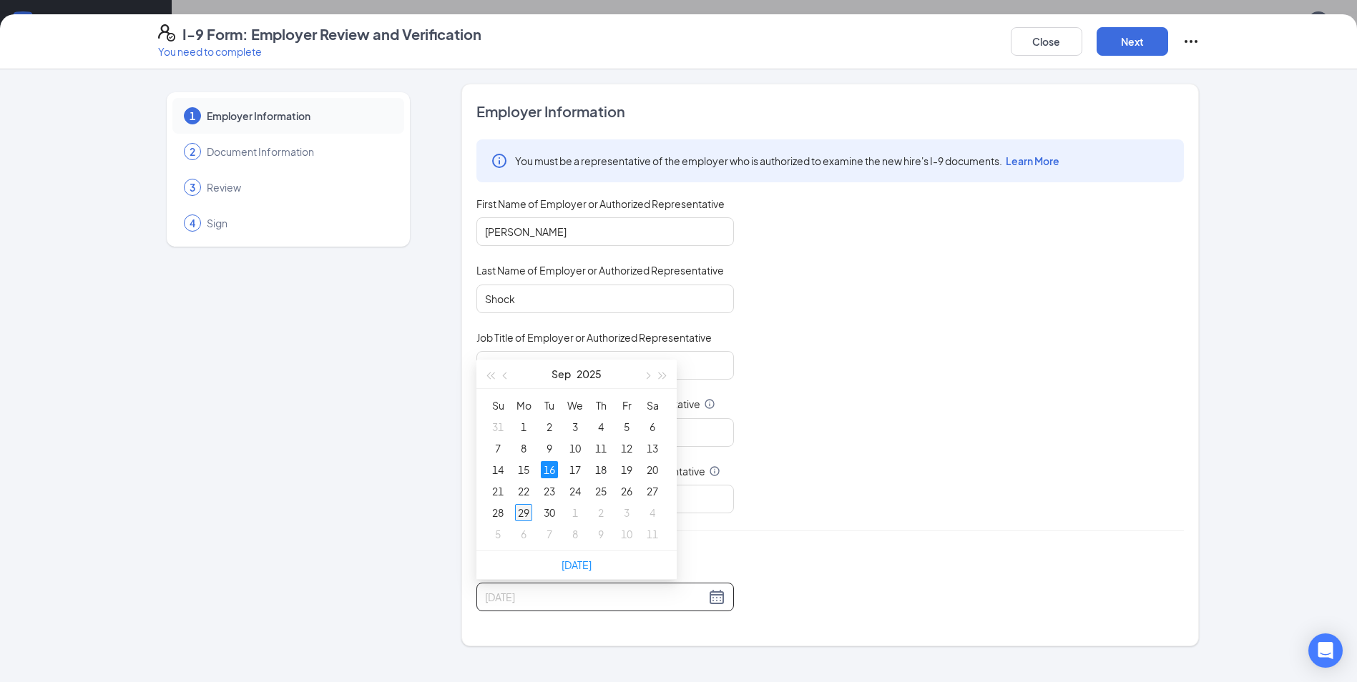
type input "[DATE]"
click at [524, 514] on div "29" at bounding box center [523, 512] width 17 height 17
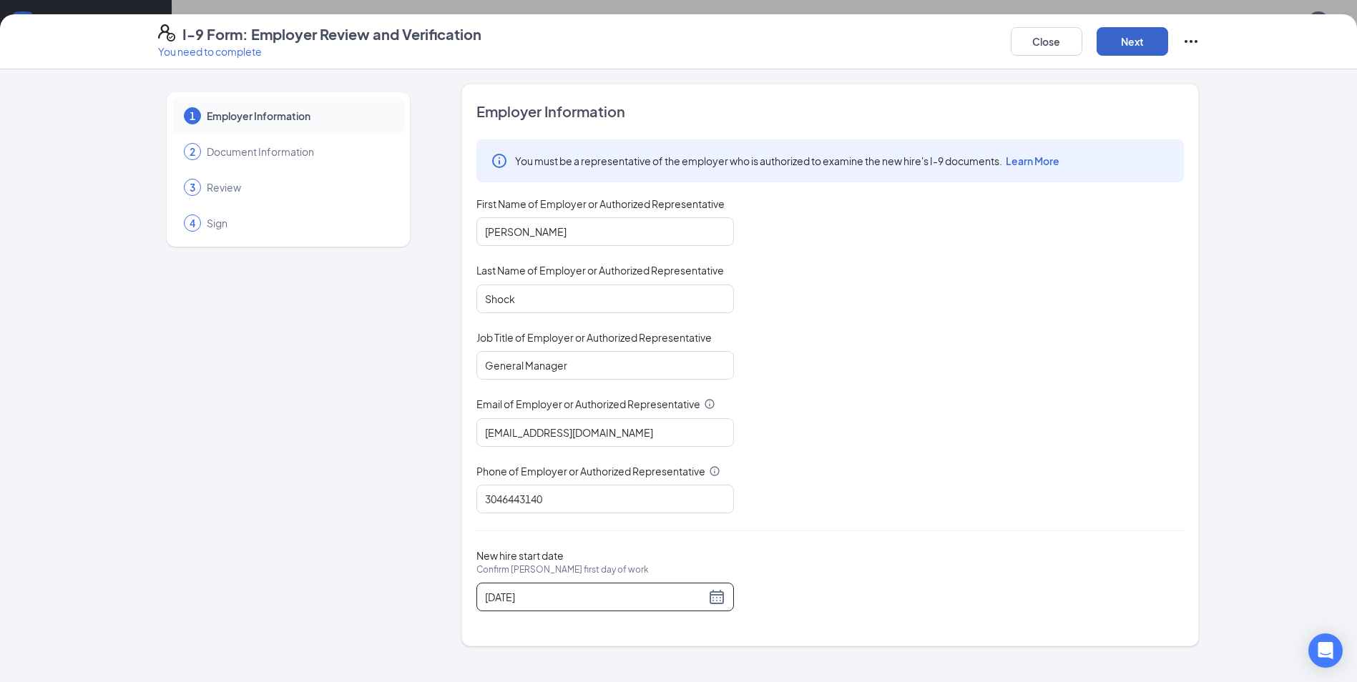
click at [1117, 40] on button "Next" at bounding box center [1133, 41] width 72 height 29
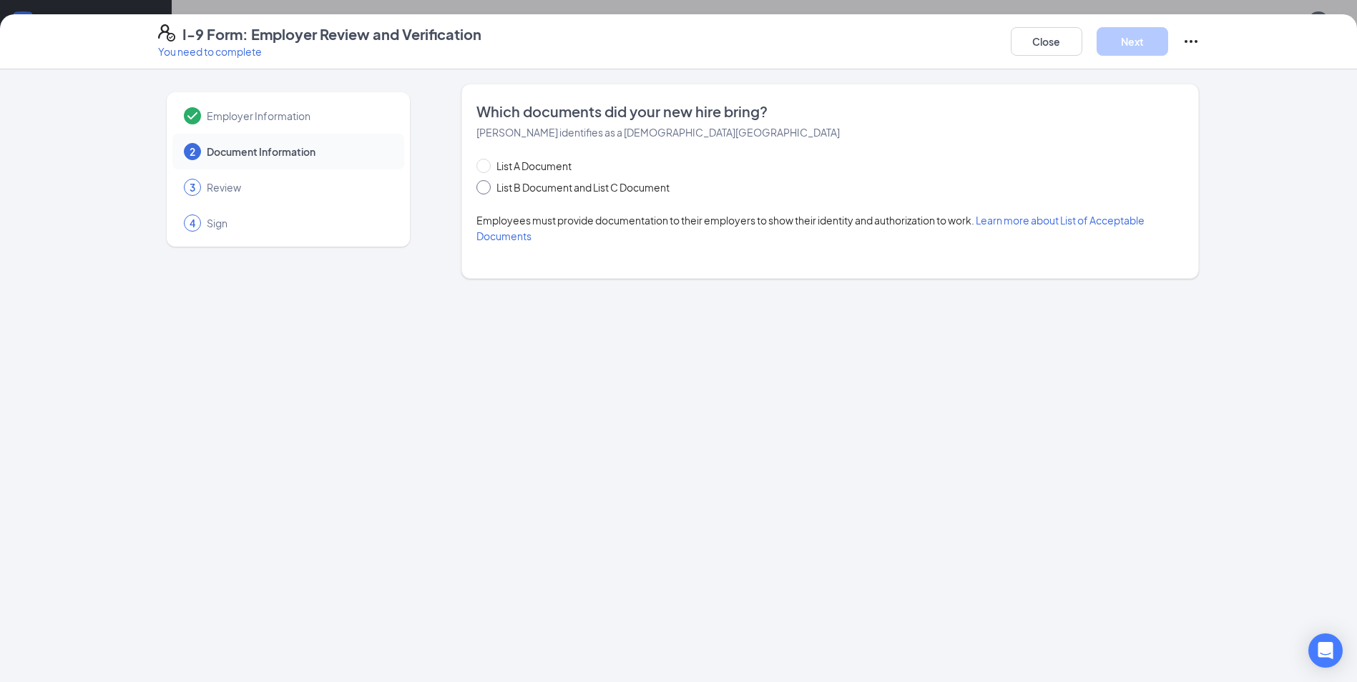
click at [508, 182] on span "List B Document and List C Document" at bounding box center [583, 188] width 185 height 16
click at [486, 182] on input "List B Document and List C Document" at bounding box center [481, 185] width 10 height 10
radio input "true"
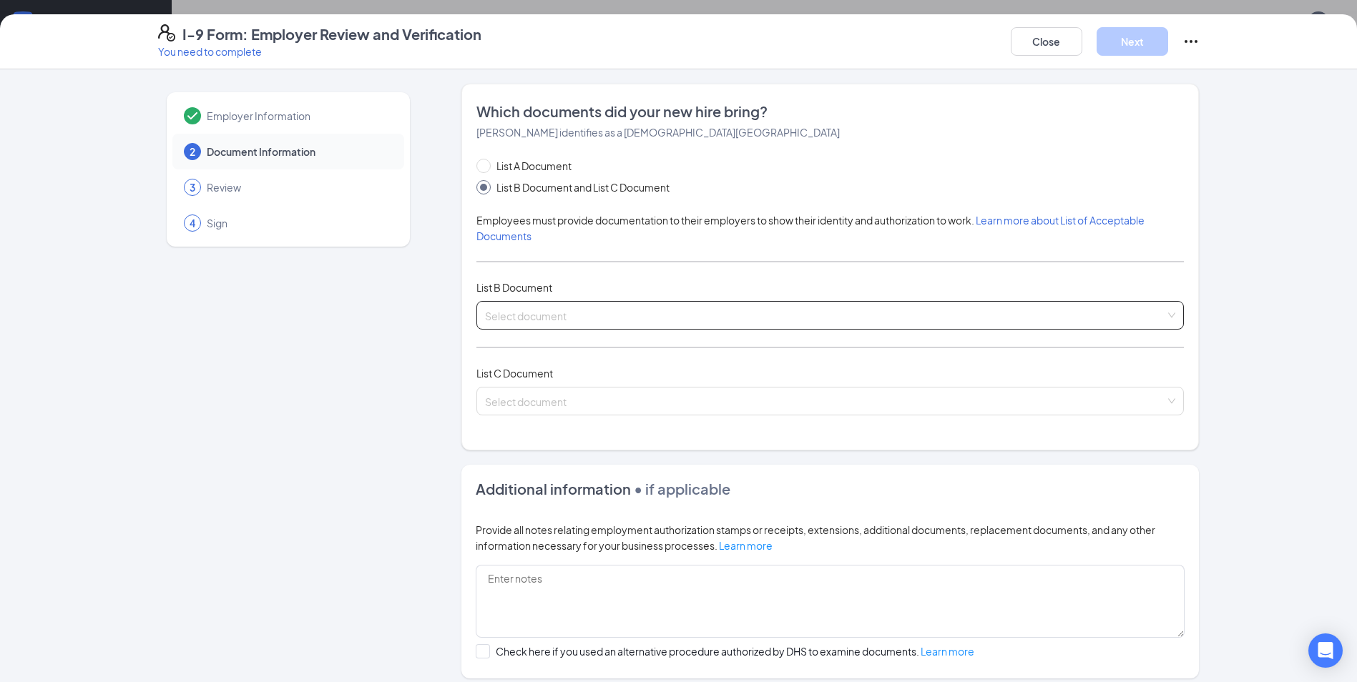
click at [594, 322] on input "search" at bounding box center [825, 312] width 680 height 21
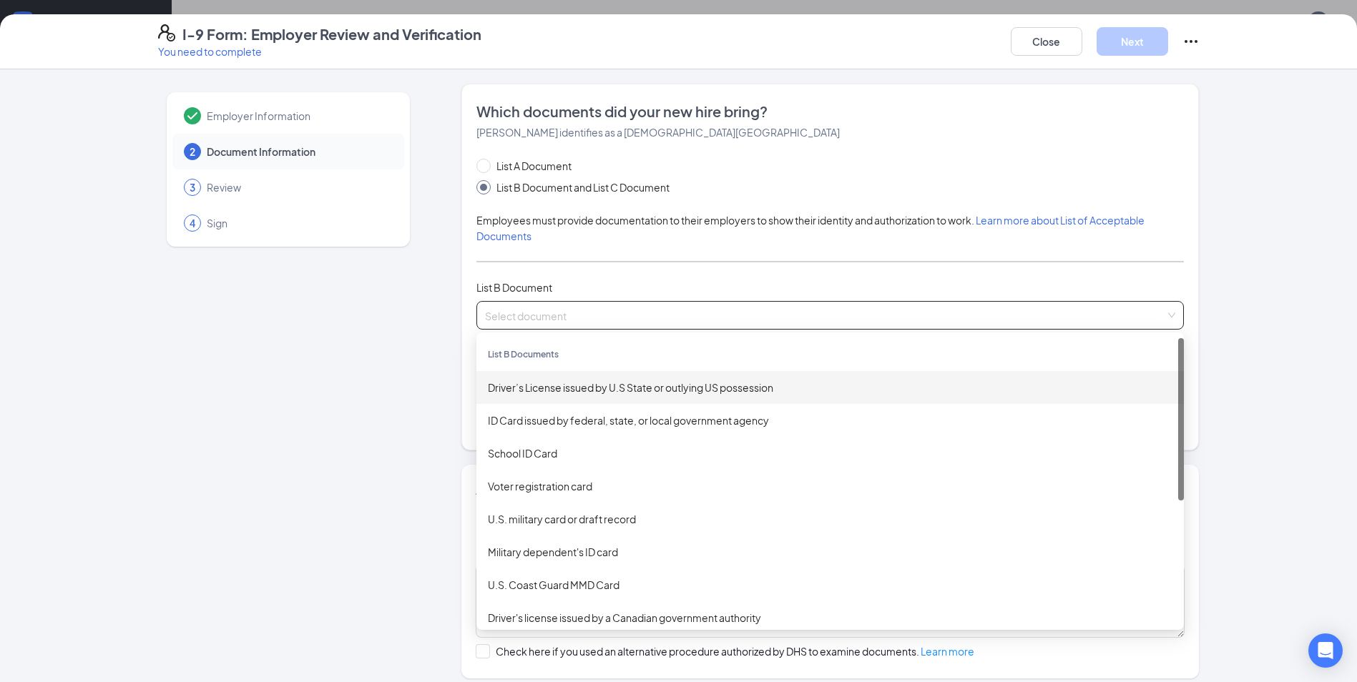
click at [576, 388] on div "Driver’s License issued by U.S State or outlying US possession" at bounding box center [830, 388] width 685 height 16
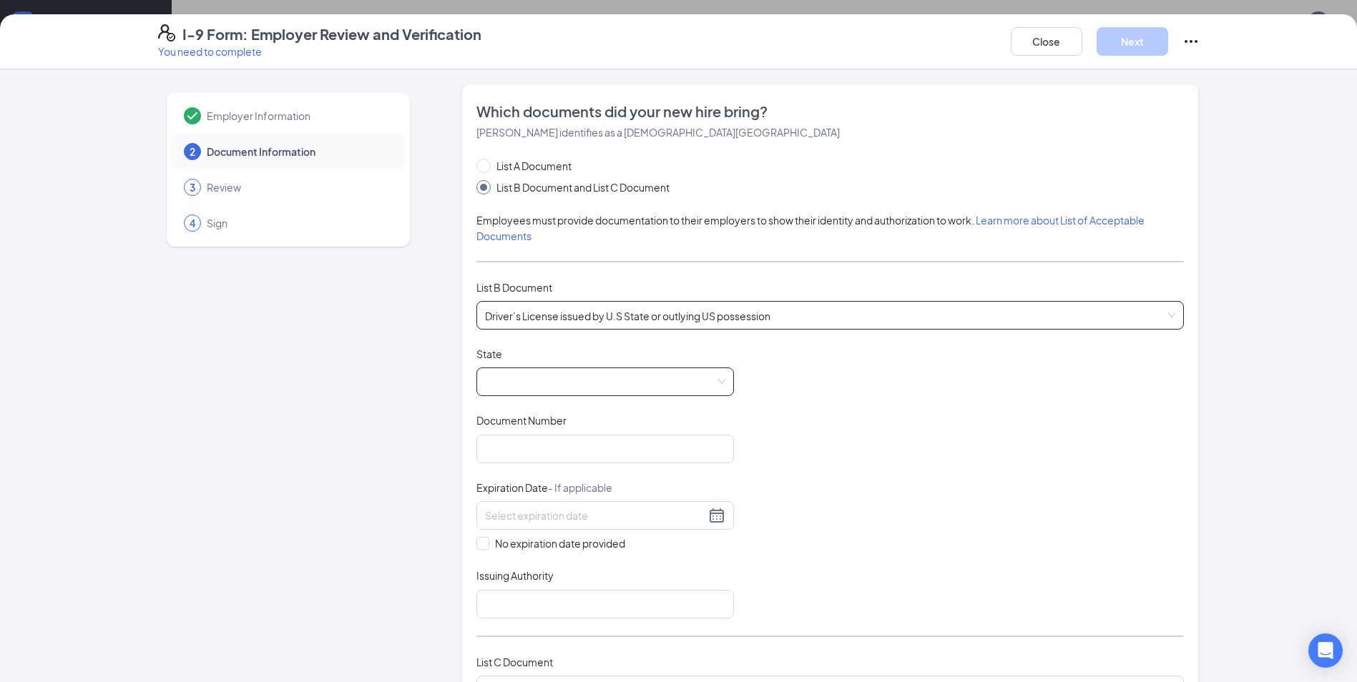
click at [572, 386] on span at bounding box center [605, 381] width 240 height 27
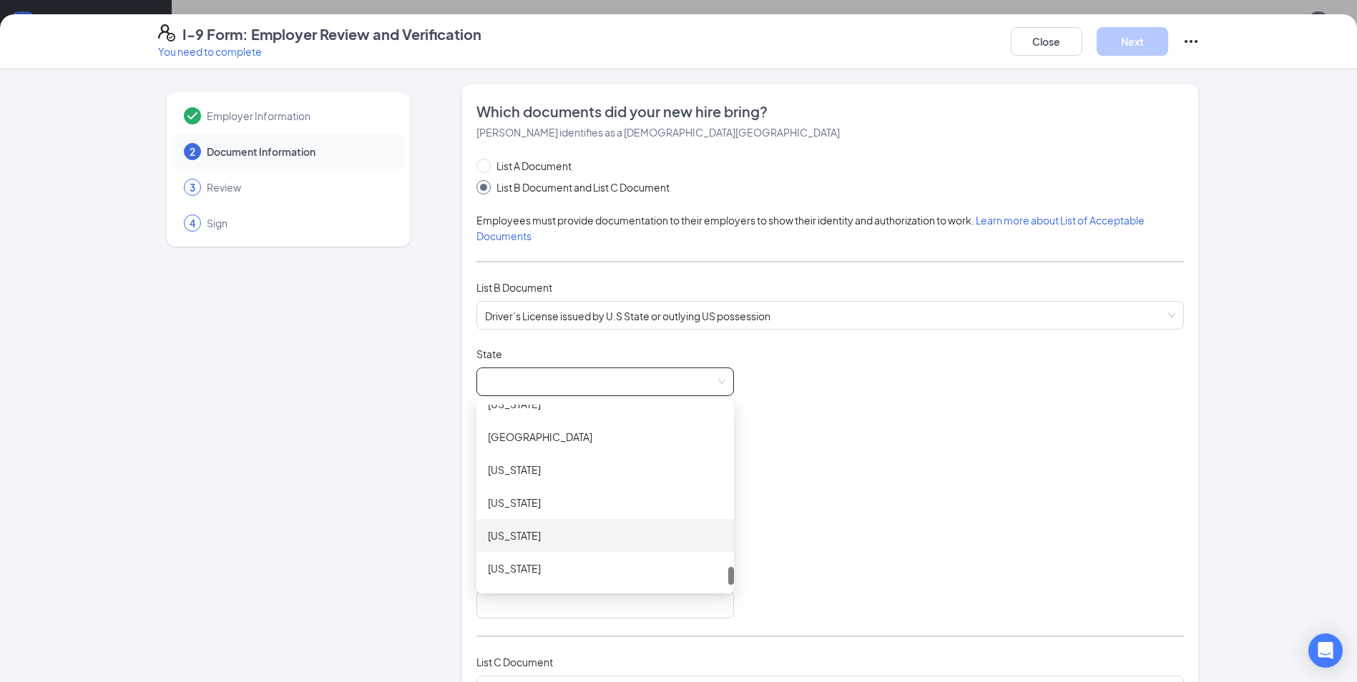
click at [559, 538] on div "[US_STATE]" at bounding box center [605, 536] width 235 height 16
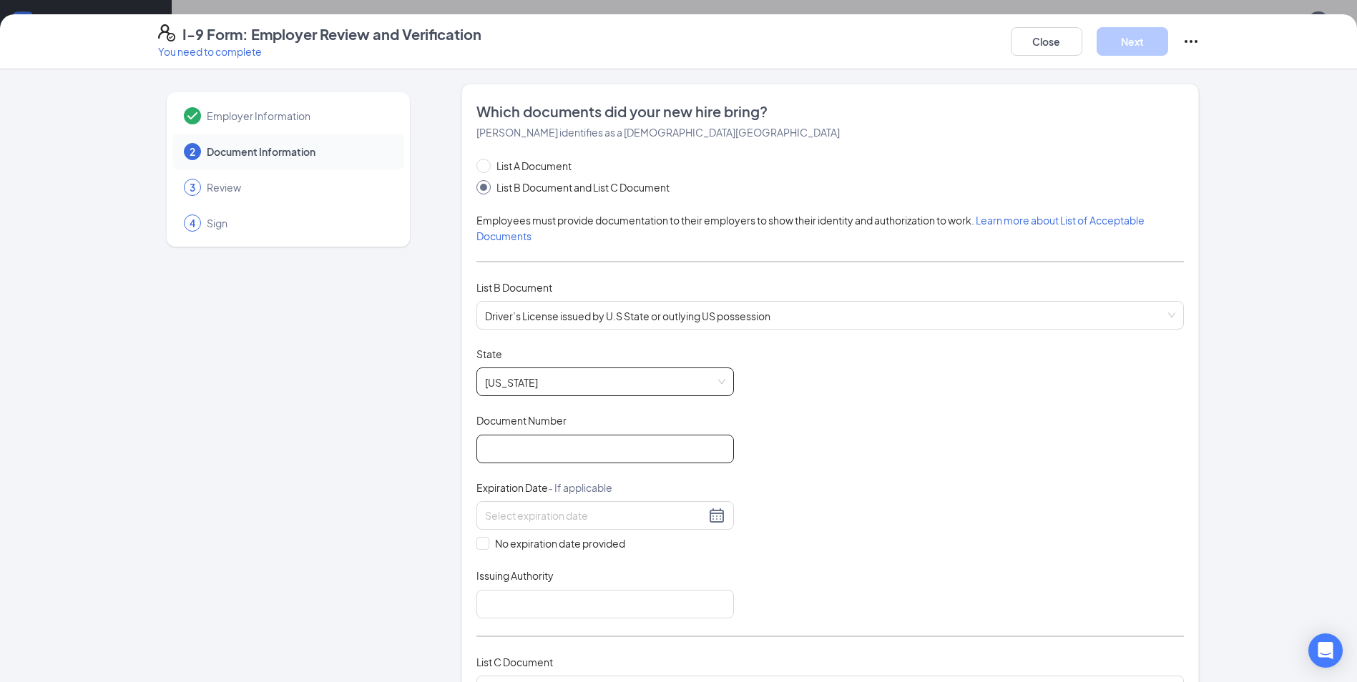
click at [549, 447] on input "Document Number" at bounding box center [605, 449] width 258 height 29
type input "G033132"
click at [607, 513] on input at bounding box center [595, 516] width 220 height 16
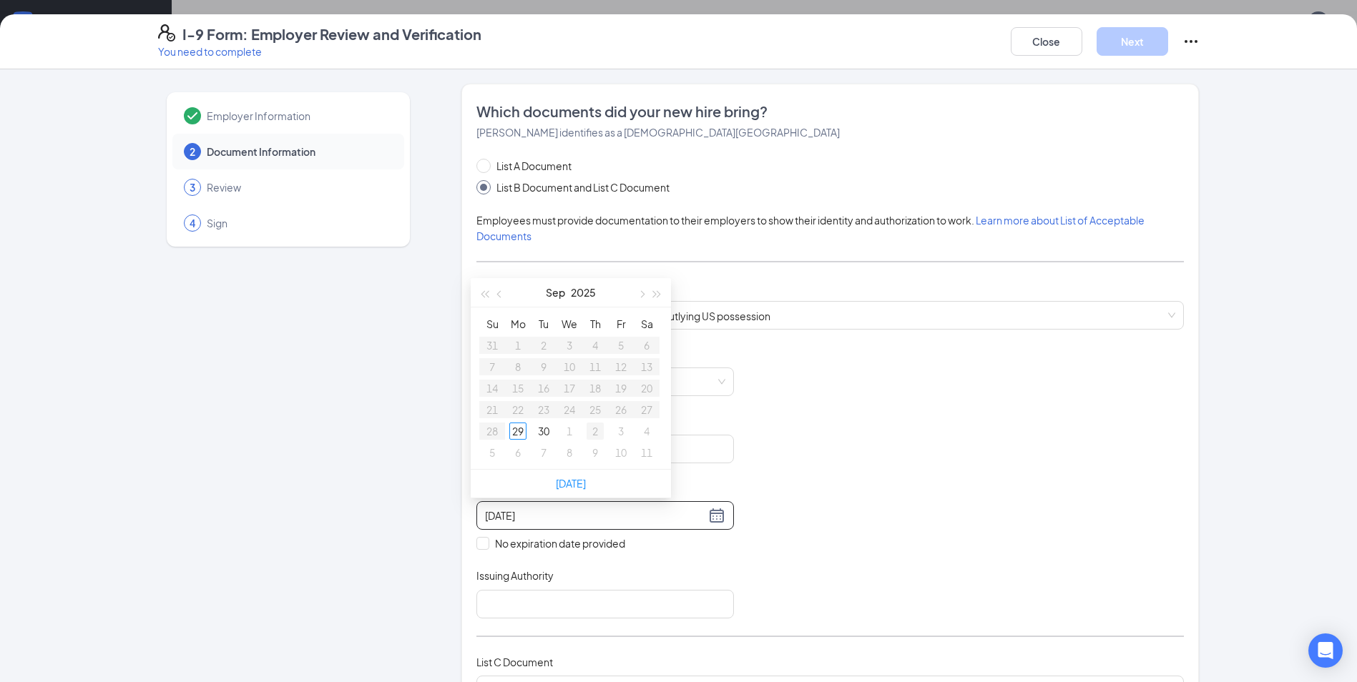
type input "[DATE]"
click at [646, 293] on button "button" at bounding box center [641, 292] width 16 height 29
click at [656, 293] on span "button" at bounding box center [657, 294] width 7 height 7
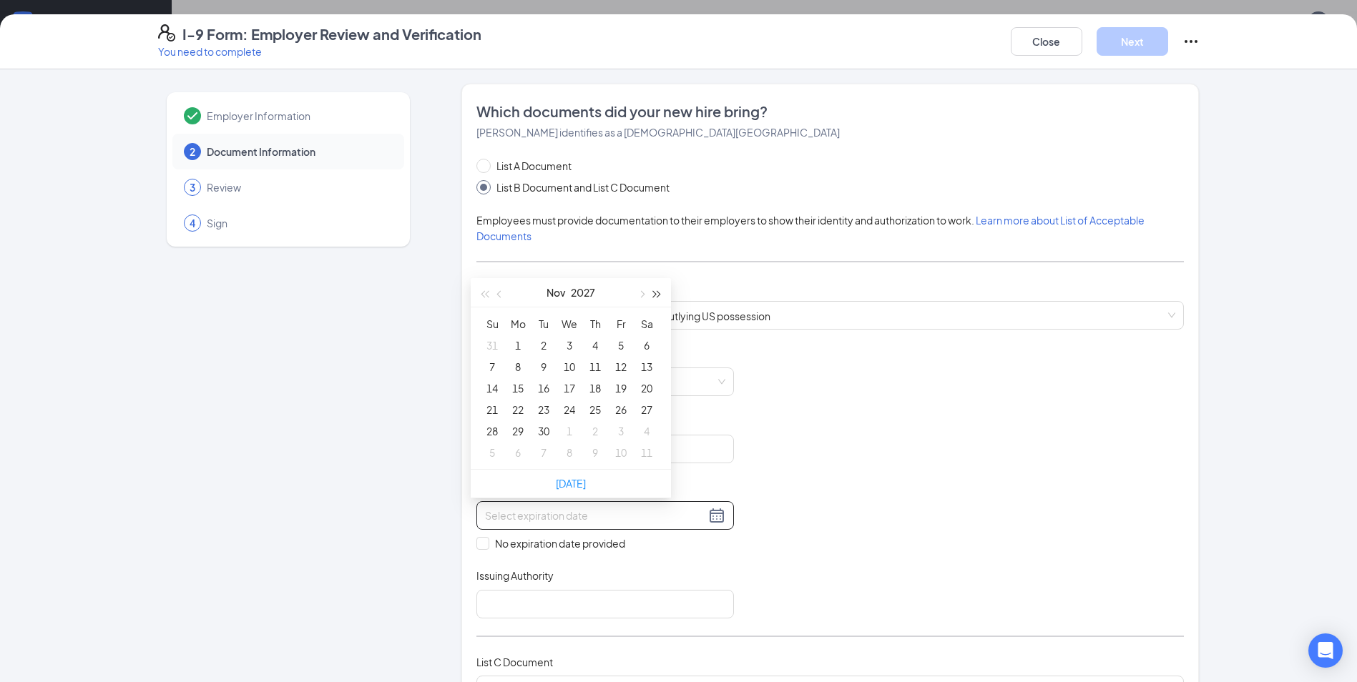
click at [657, 293] on span "button" at bounding box center [657, 294] width 7 height 7
click at [660, 295] on span "button" at bounding box center [657, 294] width 7 height 7
type input "[DATE]"
click at [549, 295] on button "Nov" at bounding box center [556, 292] width 19 height 29
click at [572, 390] on td "May" at bounding box center [570, 379] width 63 height 47
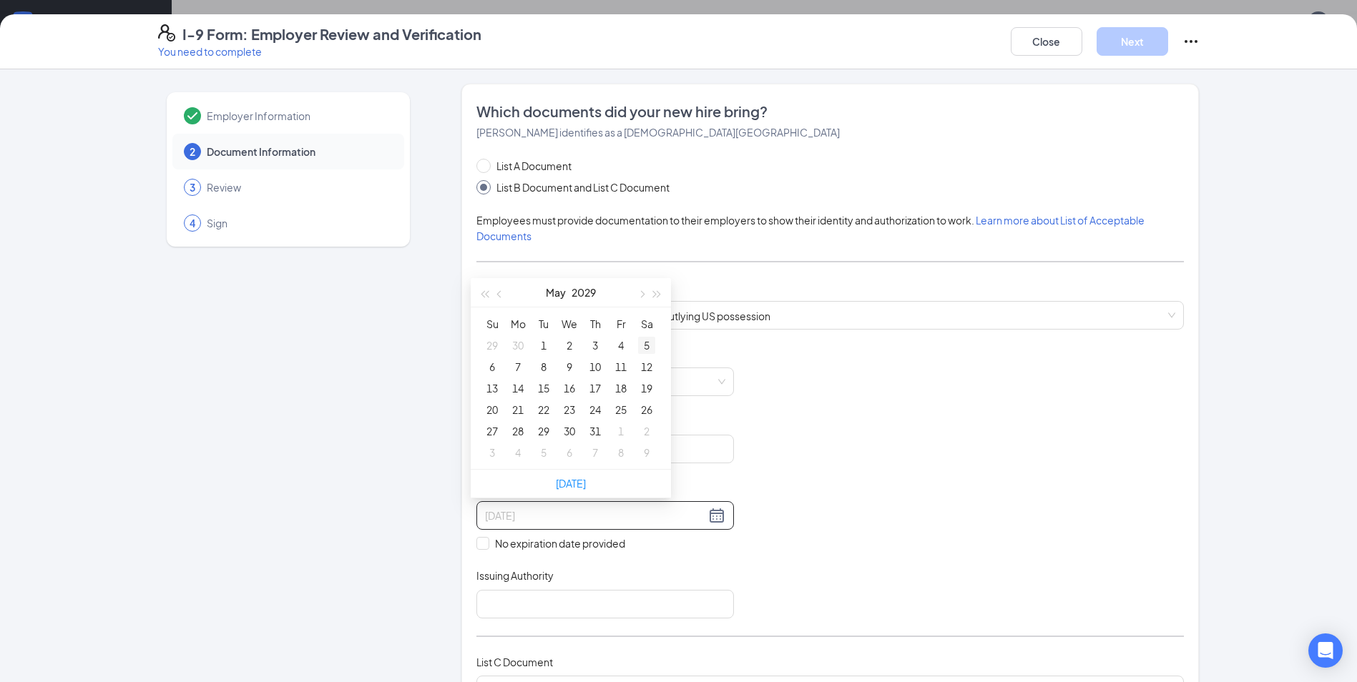
type input "[DATE]"
click at [648, 346] on div "5" at bounding box center [646, 345] width 17 height 17
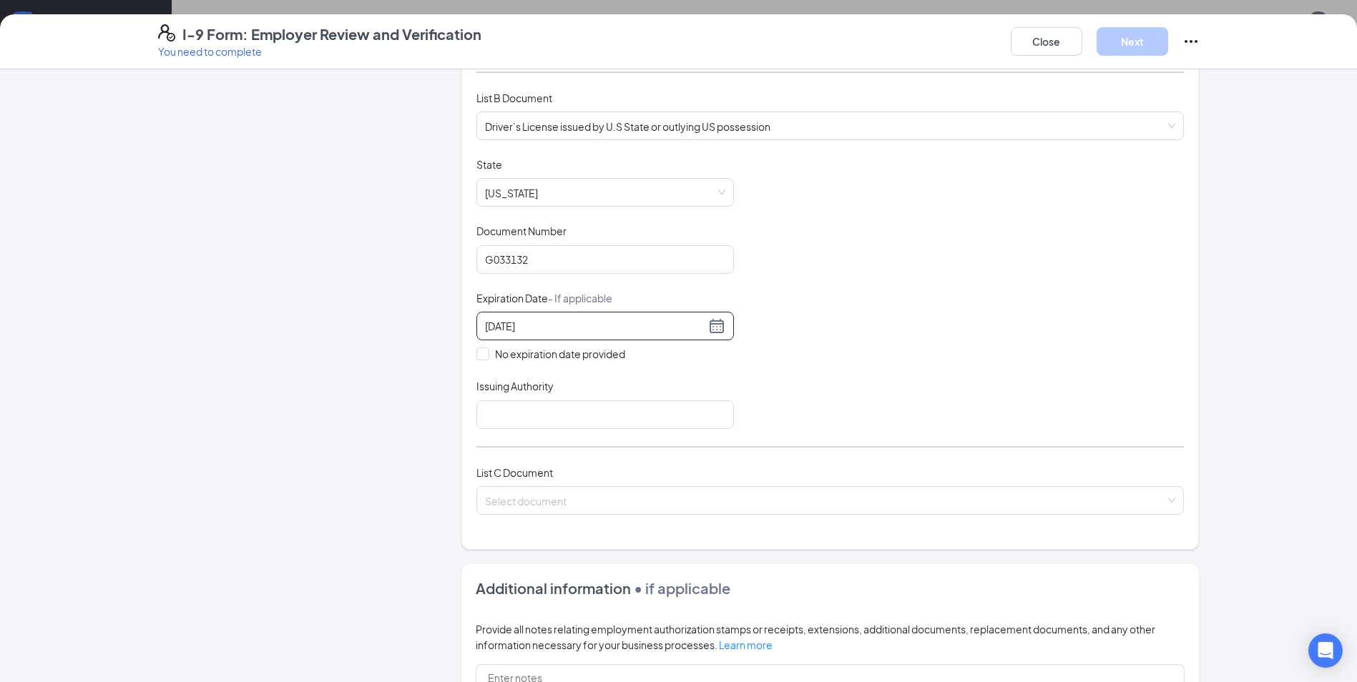
scroll to position [215, 0]
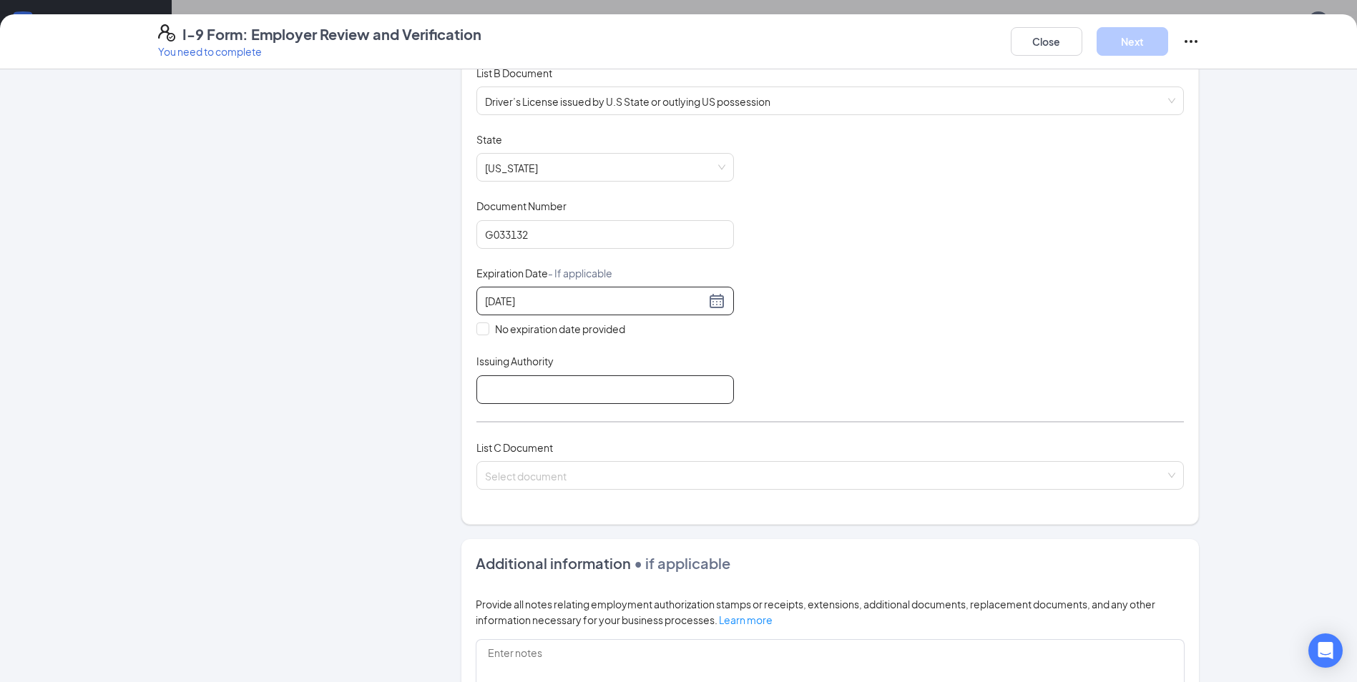
click at [589, 383] on input "Issuing Authority" at bounding box center [605, 390] width 258 height 29
type input "[US_STATE]"
click at [682, 484] on span at bounding box center [825, 475] width 680 height 27
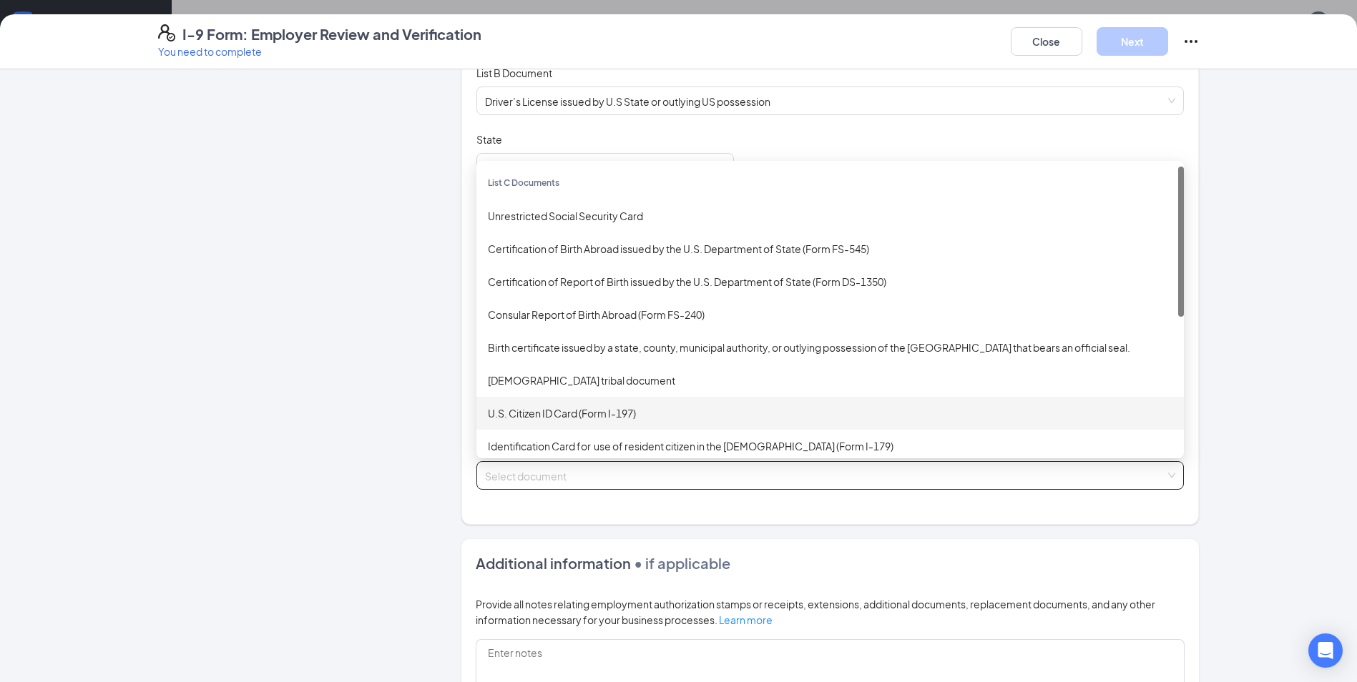
click at [524, 416] on div "U.S. Citizen ID Card (Form I-197)" at bounding box center [830, 414] width 685 height 16
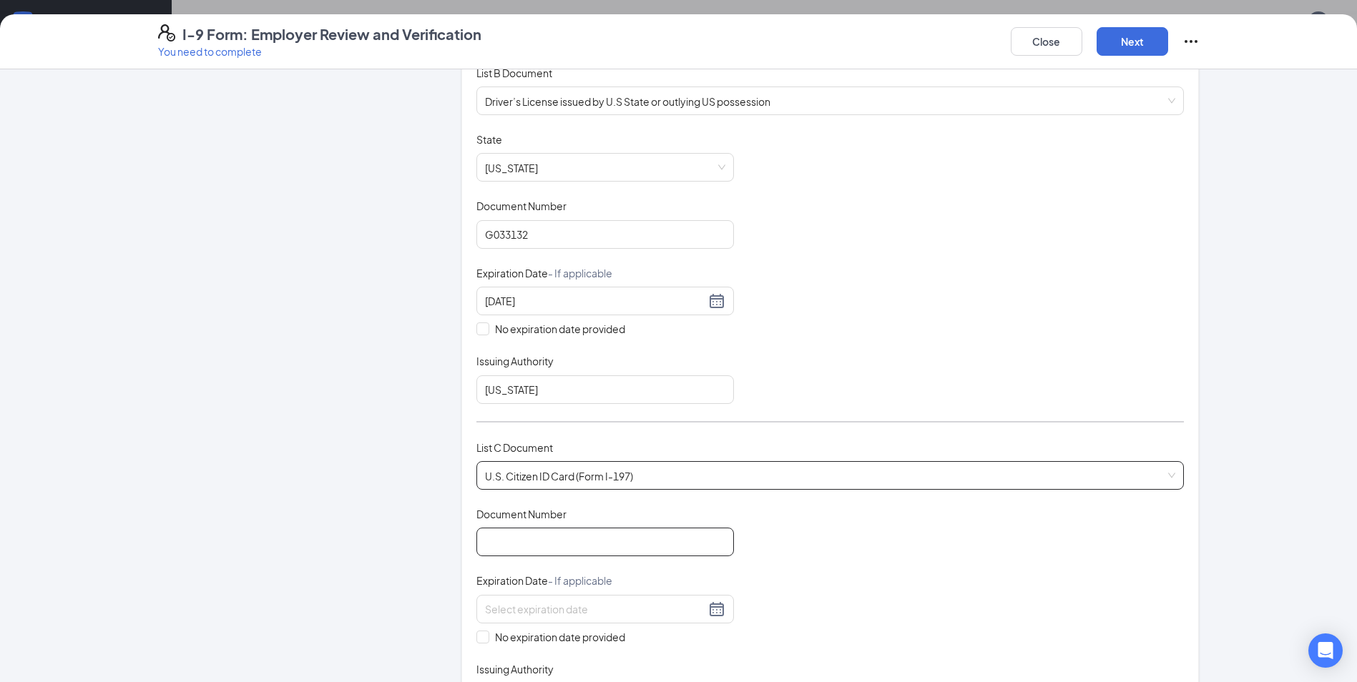
click at [550, 534] on input "Document Number" at bounding box center [605, 542] width 258 height 29
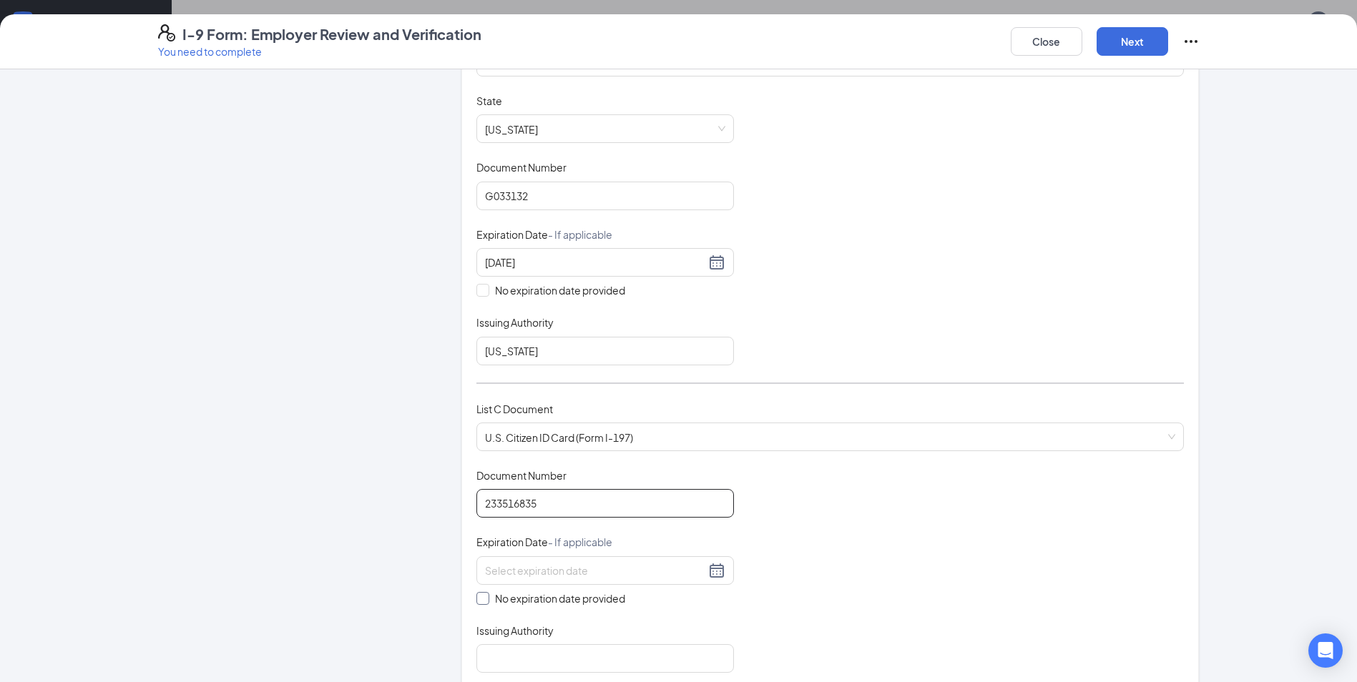
scroll to position [286, 0]
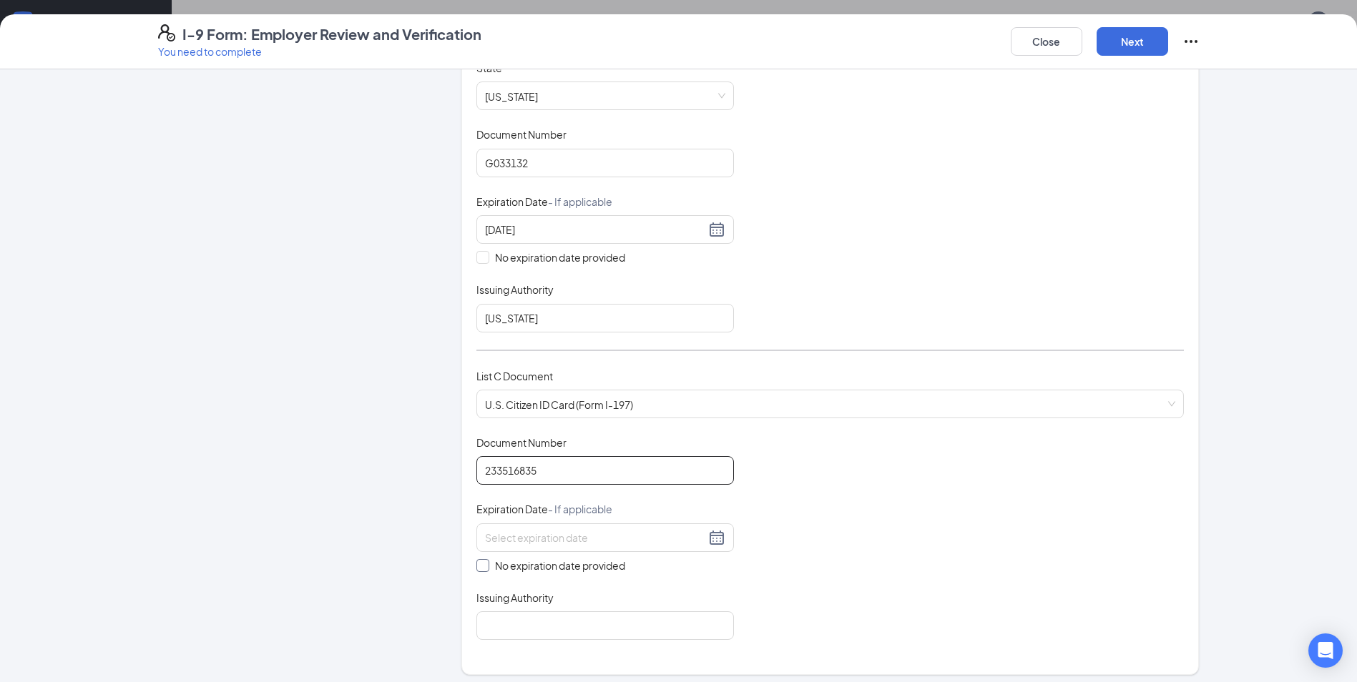
type input "233516835"
drag, startPoint x: 478, startPoint y: 565, endPoint x: 527, endPoint y: 570, distance: 48.9
click at [479, 565] on input "No expiration date provided" at bounding box center [481, 564] width 10 height 10
checkbox input "true"
click at [671, 637] on input "Issuing Authority" at bounding box center [605, 629] width 258 height 29
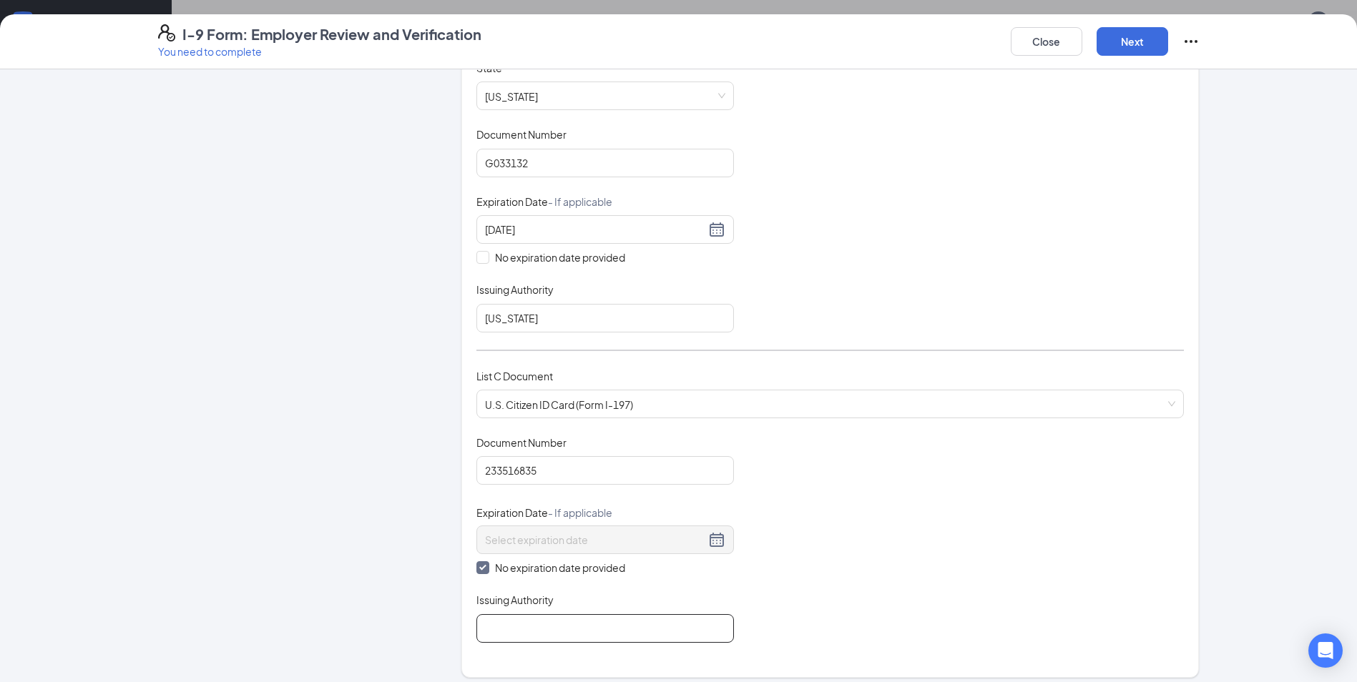
type input "[US_STATE]"
click at [1123, 37] on button "Next" at bounding box center [1133, 41] width 72 height 29
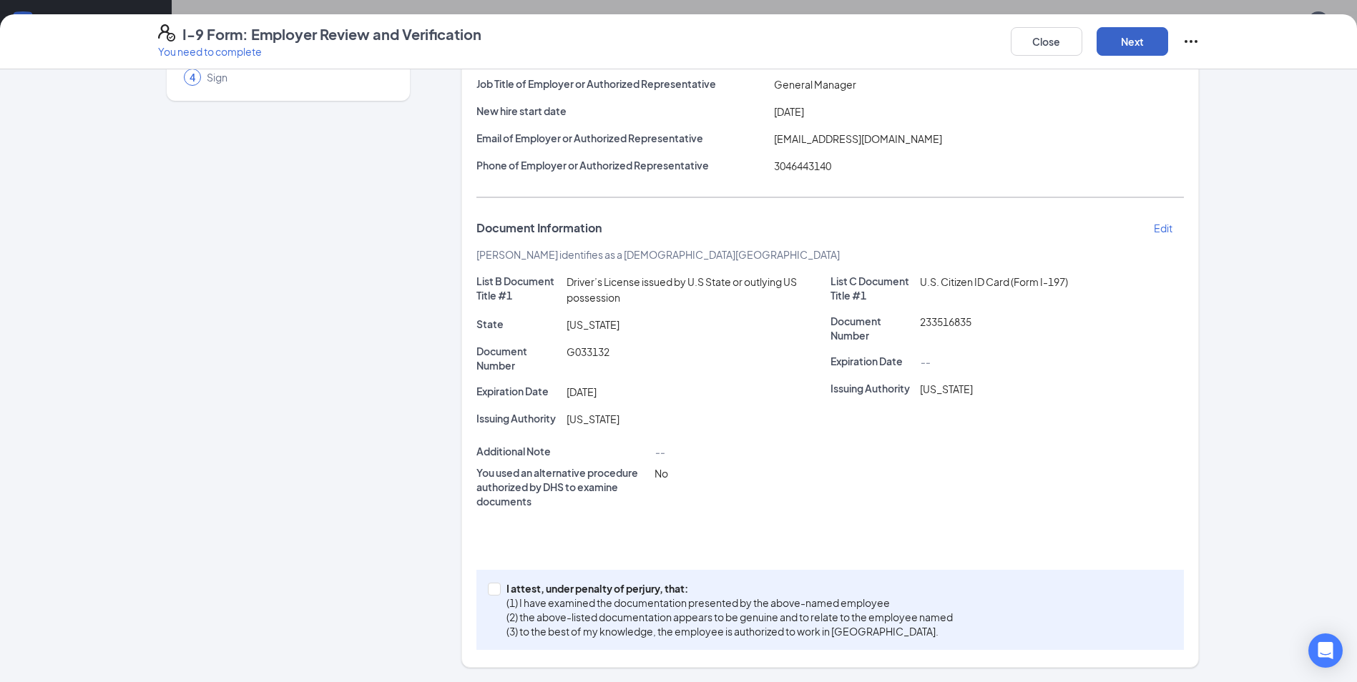
scroll to position [146, 0]
click at [488, 587] on input "I attest, under penalty of [PERSON_NAME], that: (1) I have examined the documen…" at bounding box center [493, 588] width 10 height 10
checkbox input "true"
click at [1135, 49] on button "Next" at bounding box center [1133, 41] width 72 height 29
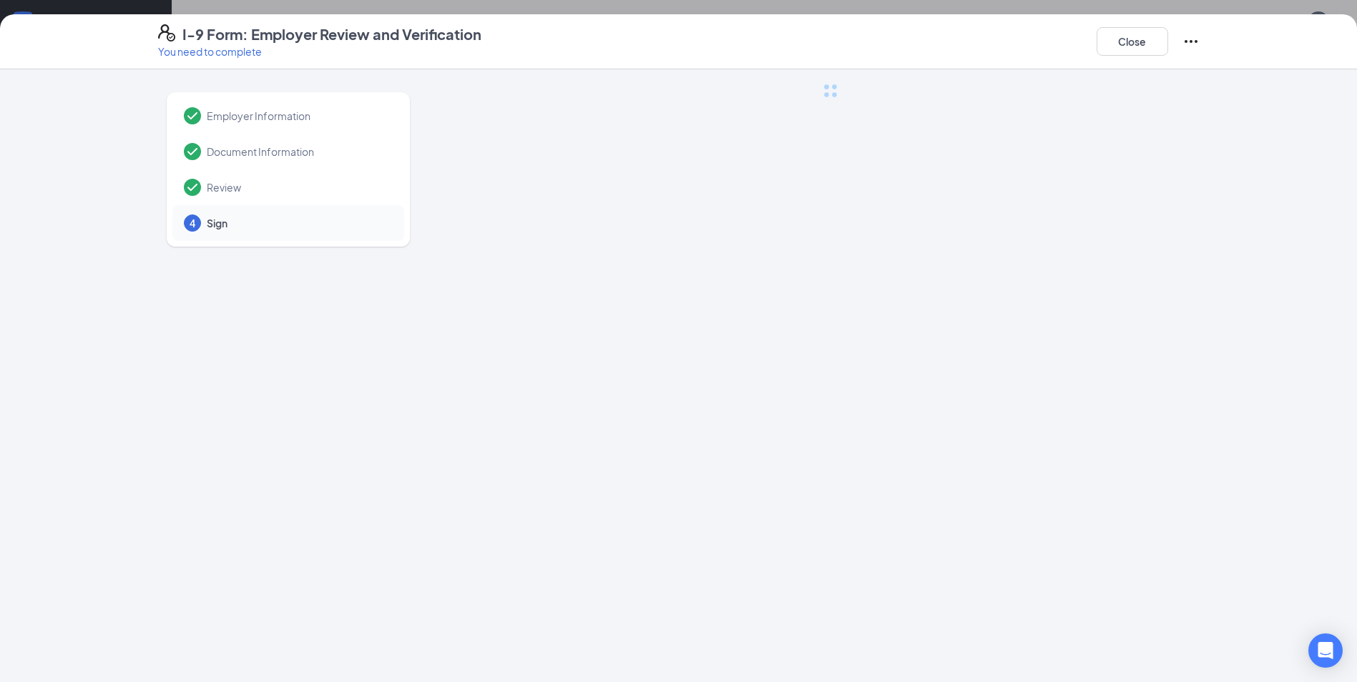
scroll to position [0, 0]
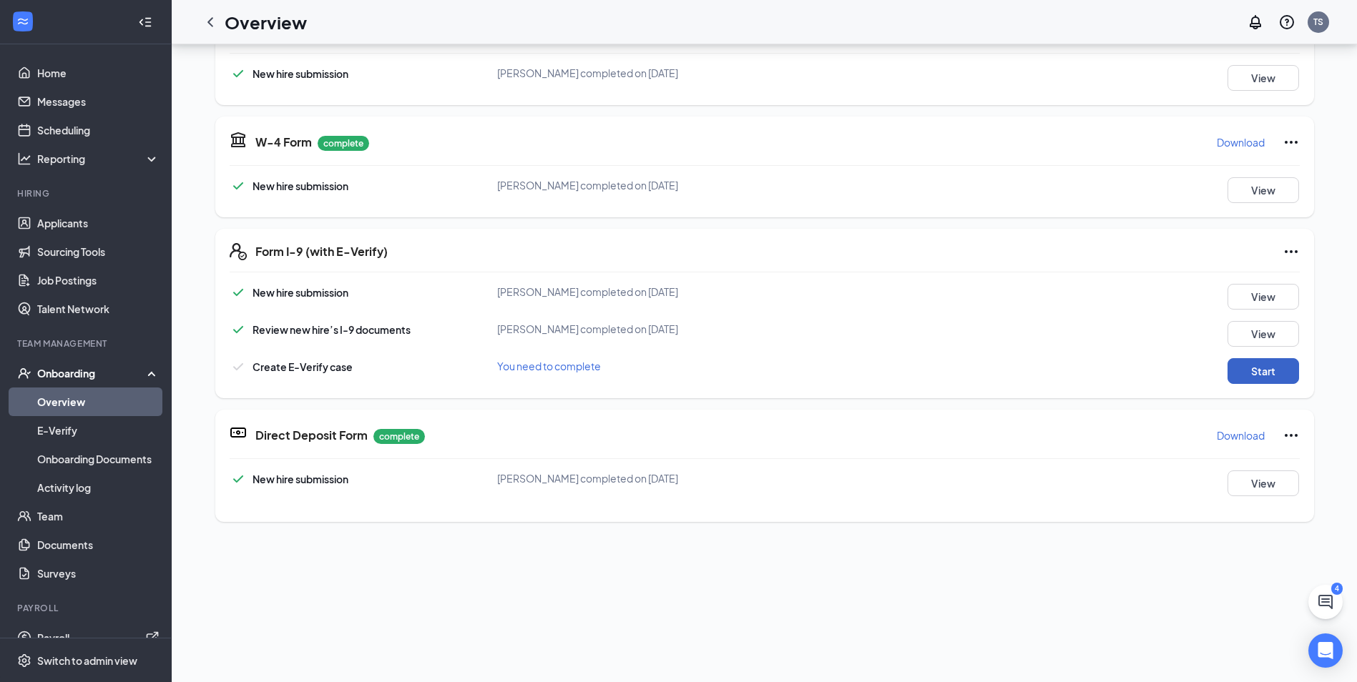
click at [1263, 372] on button "Start" at bounding box center [1264, 371] width 72 height 26
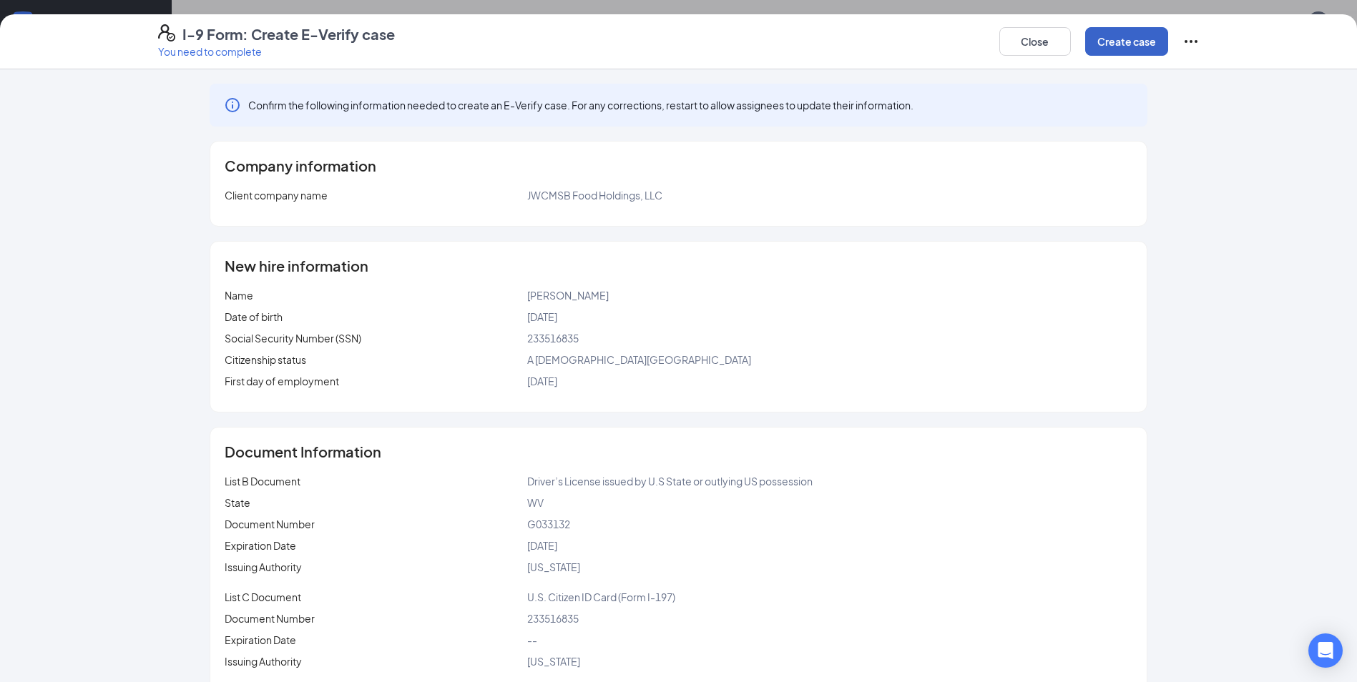
click at [1117, 43] on button "Create case" at bounding box center [1126, 41] width 83 height 29
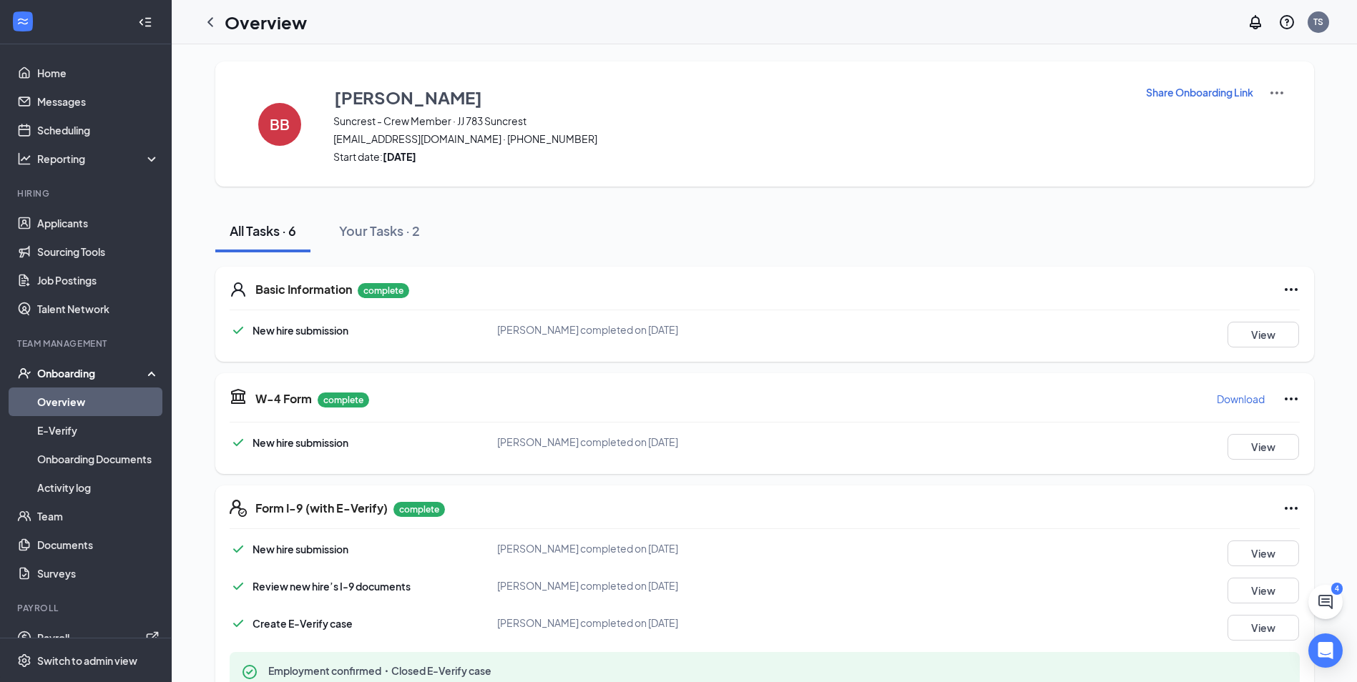
click at [96, 396] on link "Overview" at bounding box center [98, 402] width 122 height 29
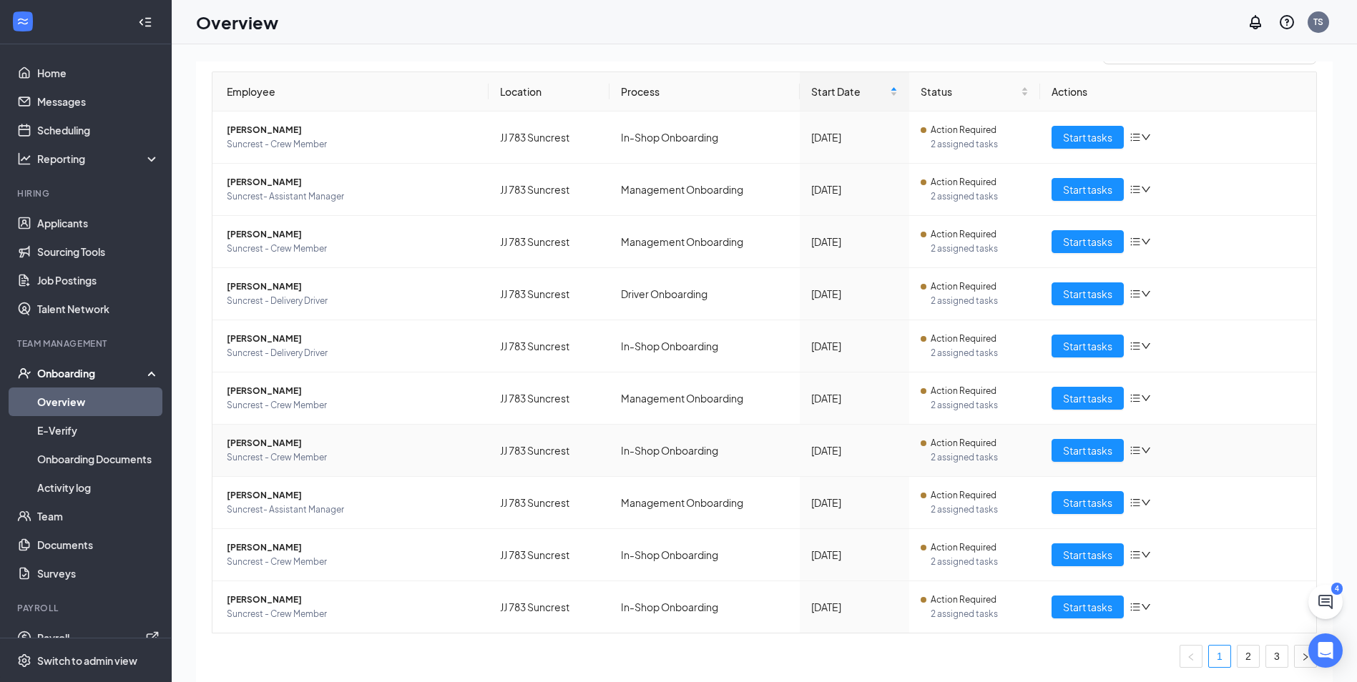
scroll to position [130, 0]
drag, startPoint x: 1082, startPoint y: 503, endPoint x: 1061, endPoint y: 512, distance: 23.1
click at [1083, 503] on span "Start tasks" at bounding box center [1087, 502] width 49 height 16
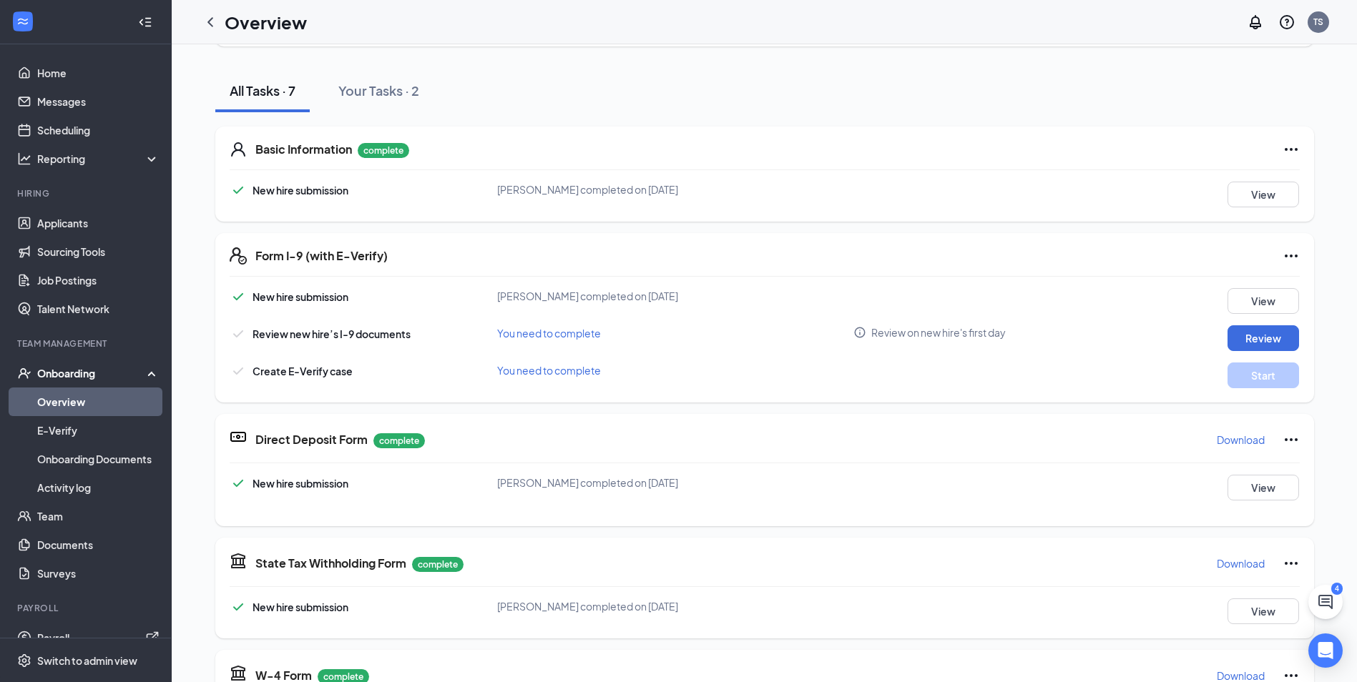
scroll to position [143, 0]
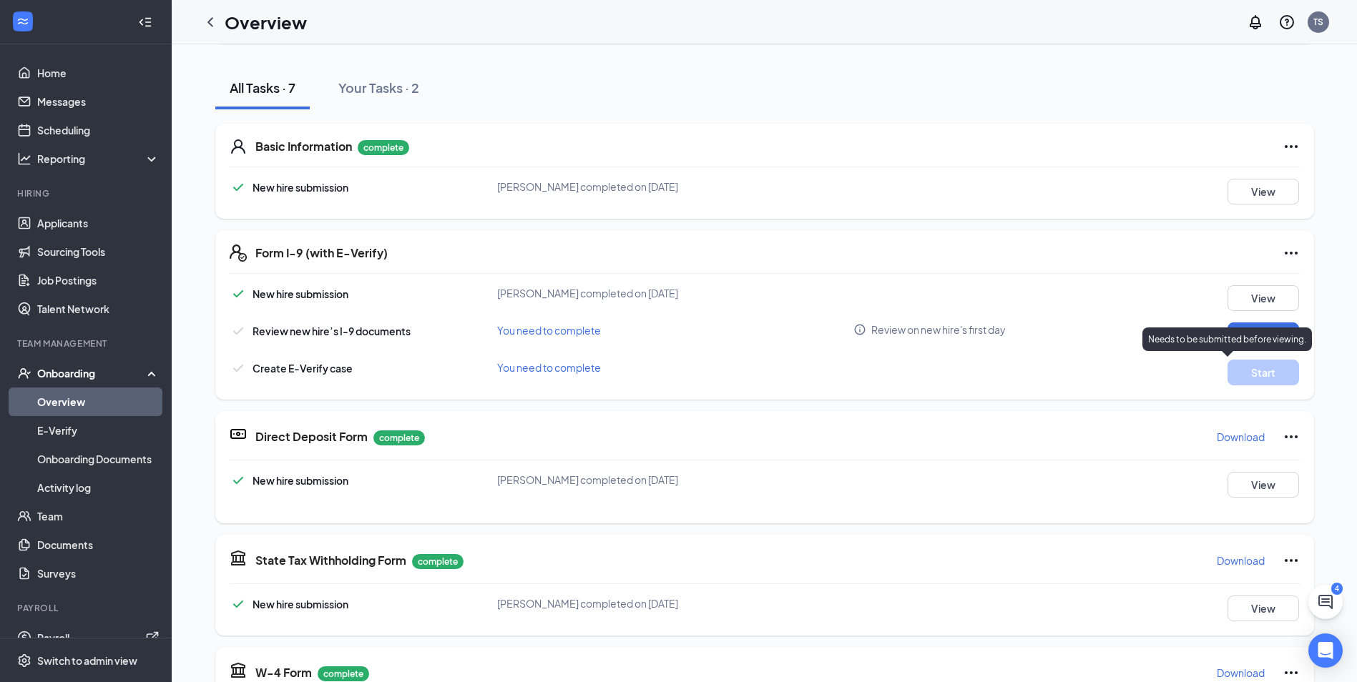
click at [1263, 339] on p "Needs to be submitted before viewing." at bounding box center [1227, 339] width 158 height 12
click at [1243, 339] on button "Review" at bounding box center [1264, 336] width 72 height 26
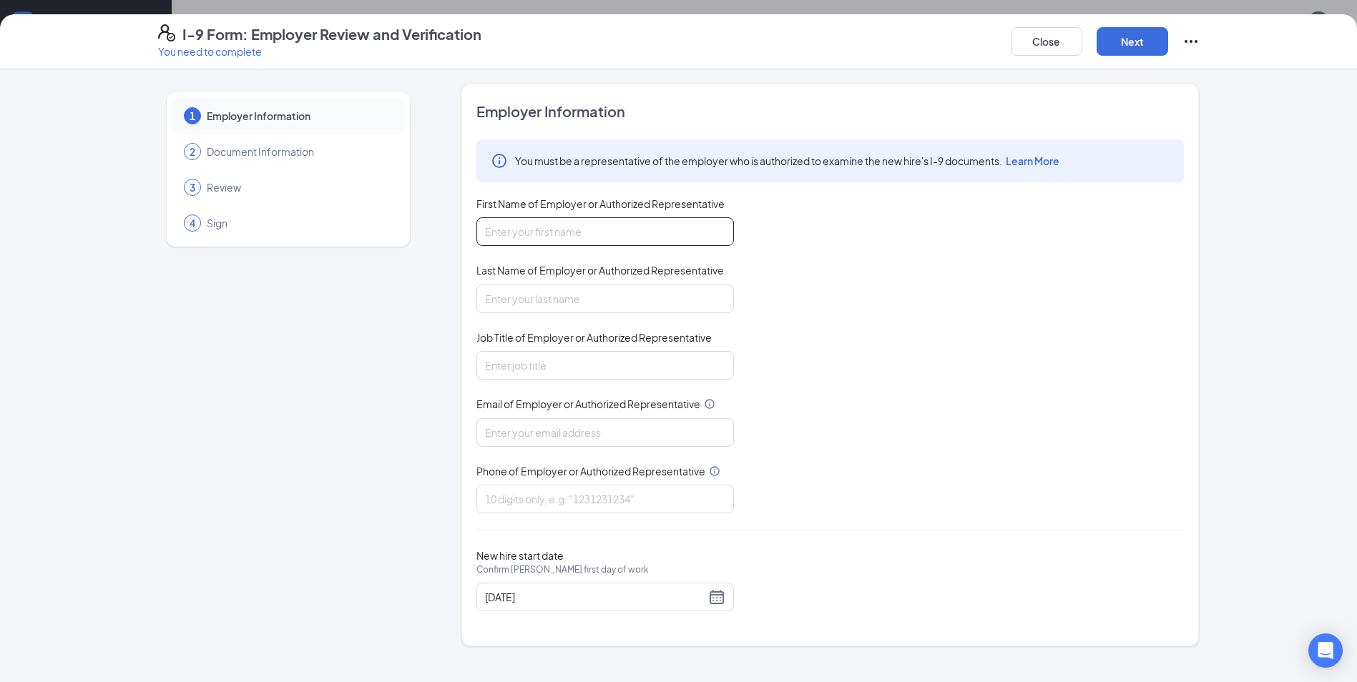
click at [604, 232] on input "First Name of Employer or Authorized Representative" at bounding box center [605, 231] width 258 height 29
type input "[PERSON_NAME]"
type input "shock"
type input "General Manager"
click at [539, 440] on input "Email of Employer or Authorized Representative" at bounding box center [605, 433] width 258 height 29
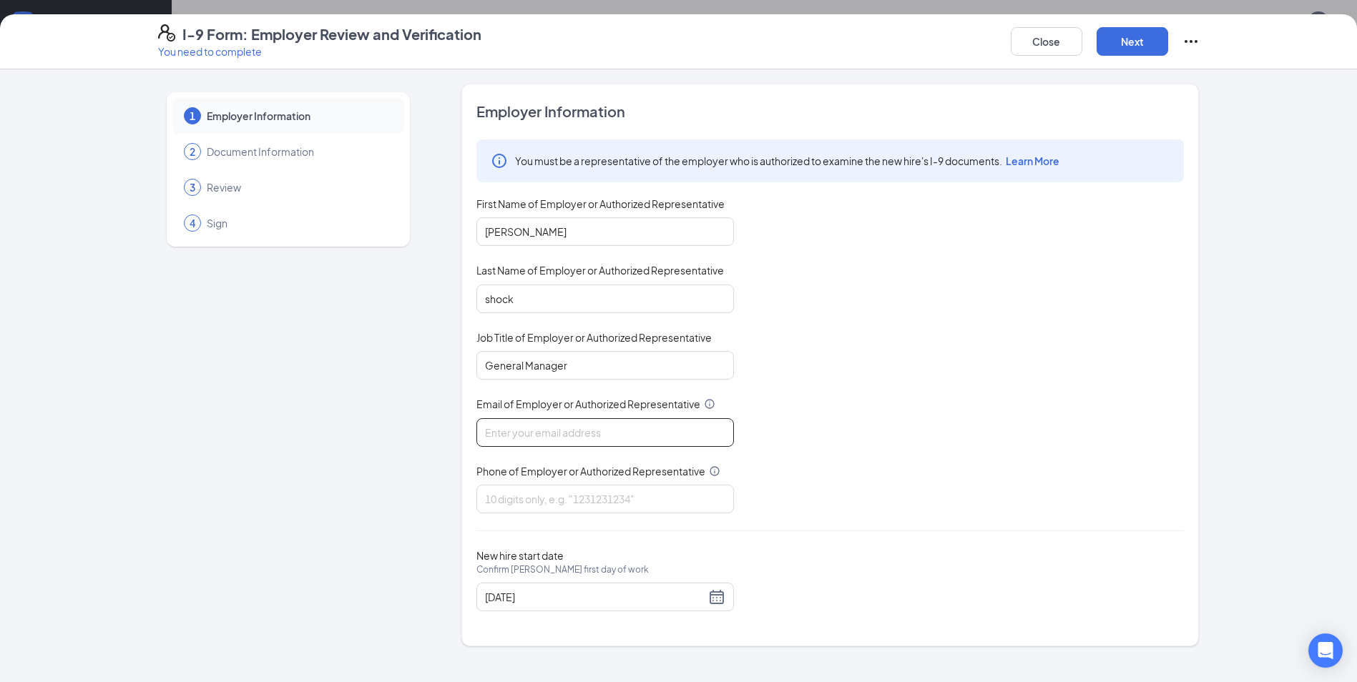
type input "[EMAIL_ADDRESS][DOMAIN_NAME]"
click at [562, 499] on input "Phone of Employer or Authorized Representative" at bounding box center [605, 499] width 258 height 29
type input "6812091637"
drag, startPoint x: 564, startPoint y: 504, endPoint x: 419, endPoint y: 495, distance: 146.2
click at [419, 495] on div "1 Employer Information 2 Document Information 3 Review 4 Sign Employer Informat…" at bounding box center [679, 365] width 1042 height 563
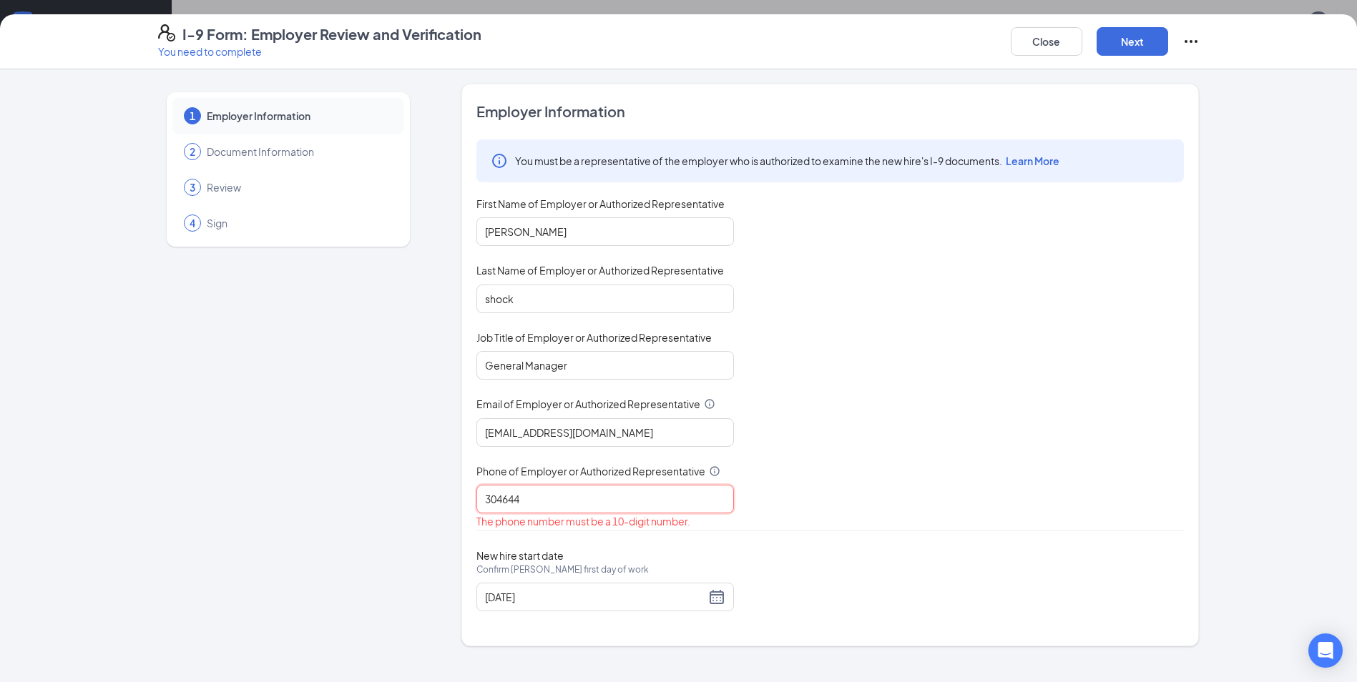
type input "3046443140"
click at [710, 594] on div "[DATE]" at bounding box center [605, 597] width 240 height 17
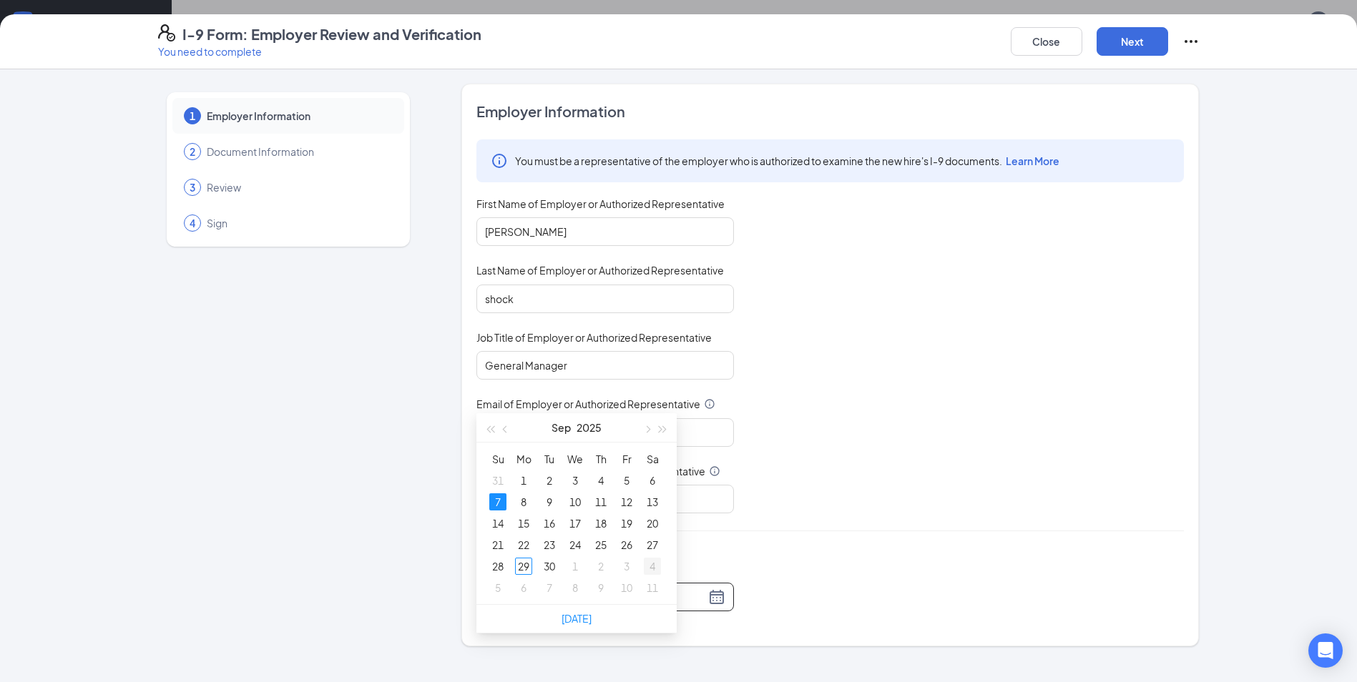
scroll to position [226, 0]
type input "[DATE]"
click at [524, 558] on div "29" at bounding box center [523, 566] width 17 height 17
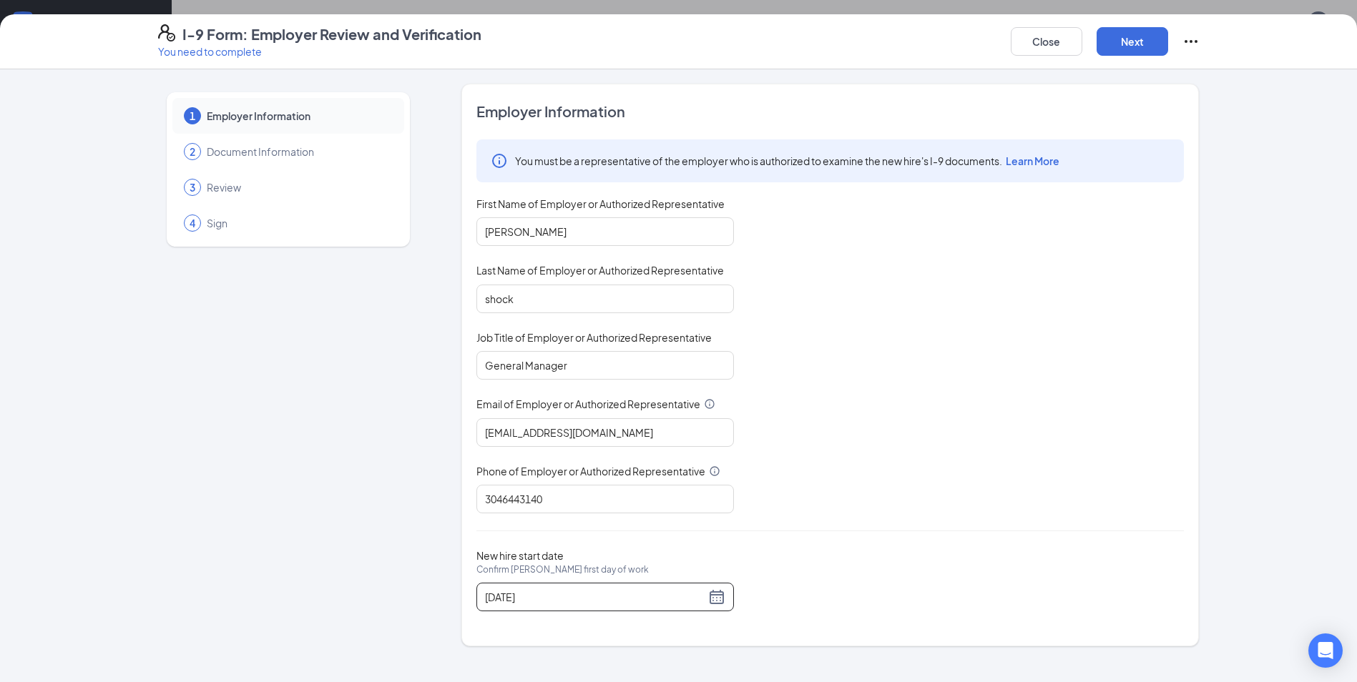
click at [854, 534] on div "Employer Information You must be a representative of the employer who is author…" at bounding box center [830, 365] width 708 height 527
click at [1137, 49] on button "Next" at bounding box center [1133, 41] width 72 height 29
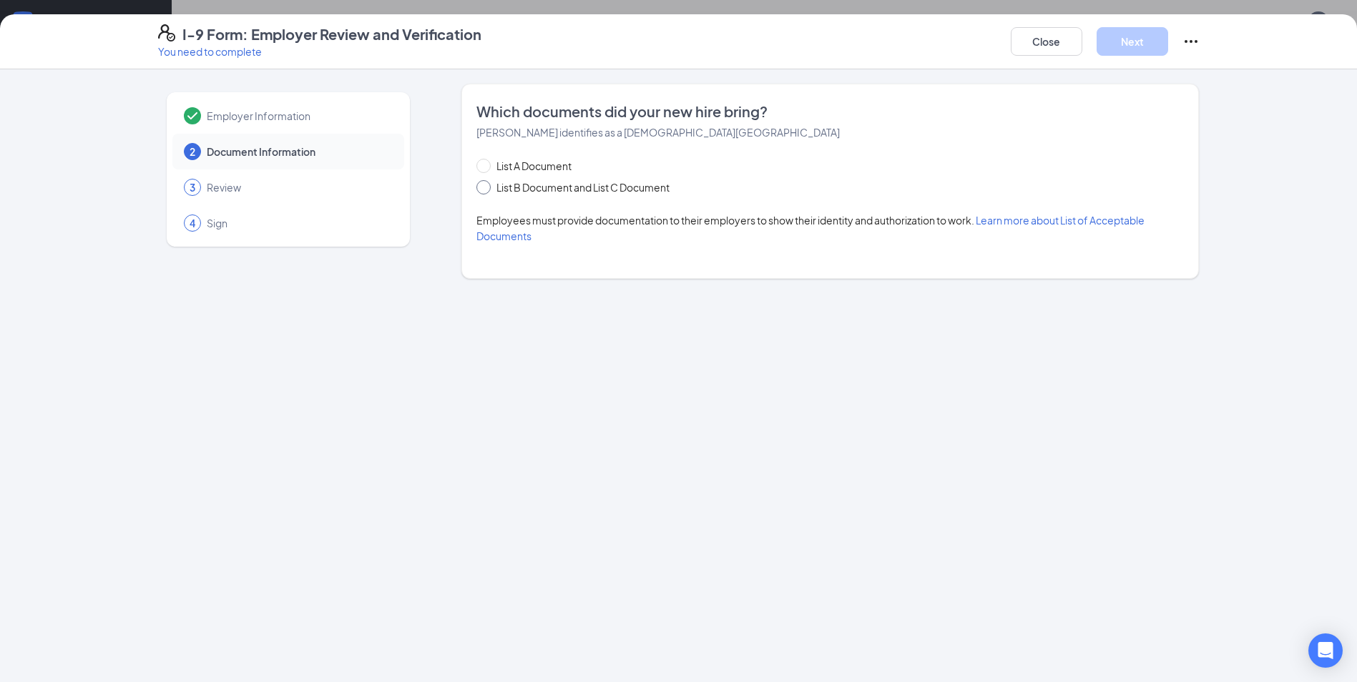
click at [652, 186] on span "List B Document and List C Document" at bounding box center [583, 188] width 185 height 16
click at [486, 186] on input "List B Document and List C Document" at bounding box center [481, 185] width 10 height 10
radio input "true"
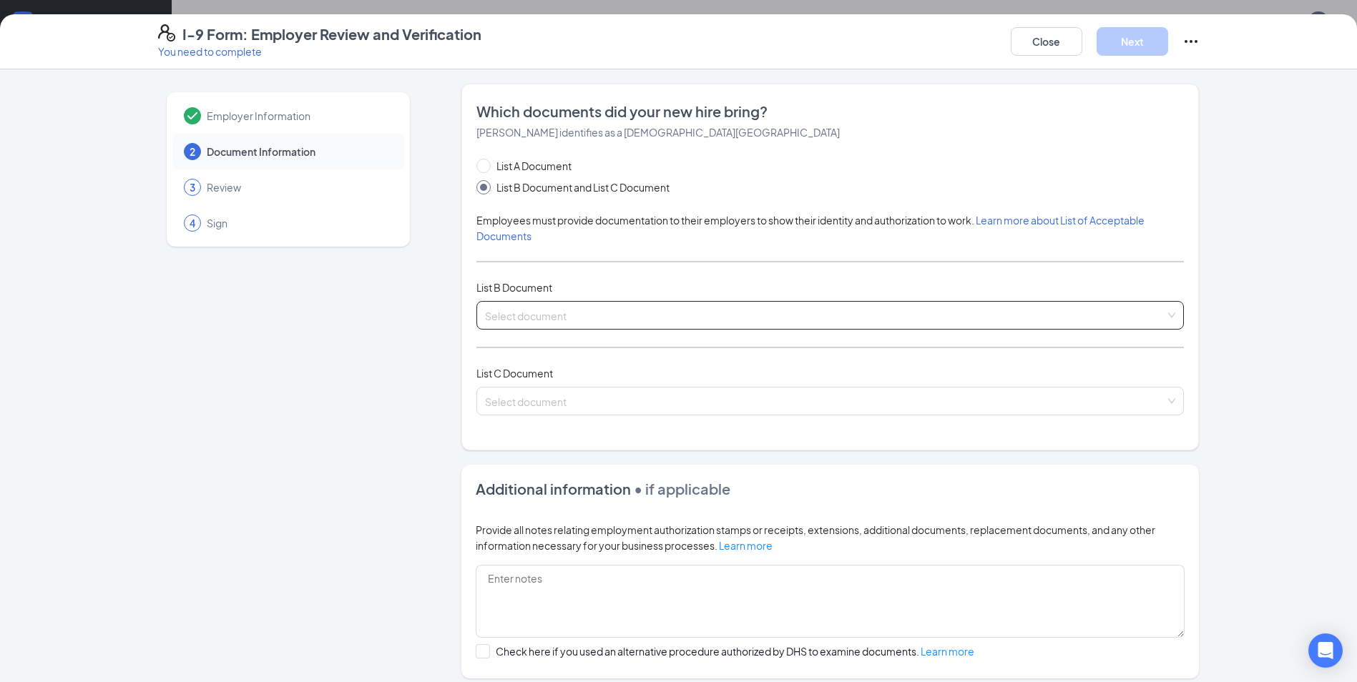
click at [594, 313] on input "search" at bounding box center [825, 312] width 680 height 21
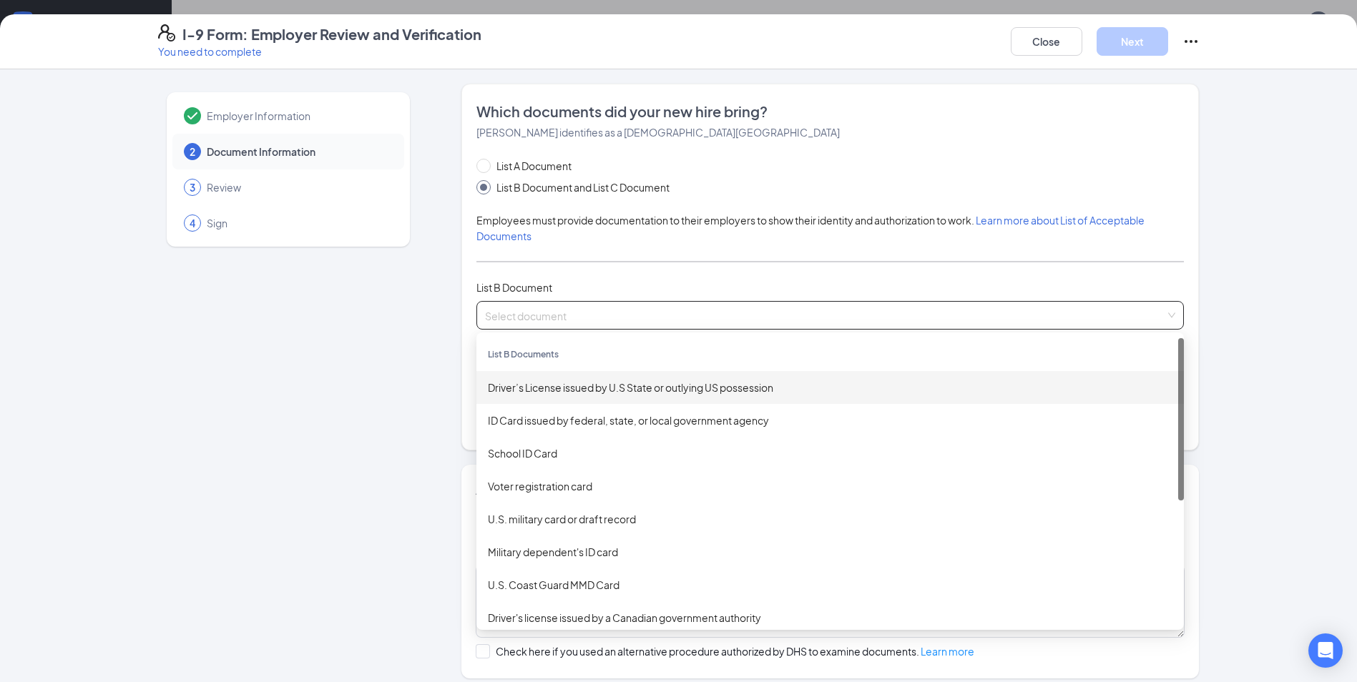
click at [594, 388] on div "Driver’s License issued by U.S State or outlying US possession" at bounding box center [830, 388] width 685 height 16
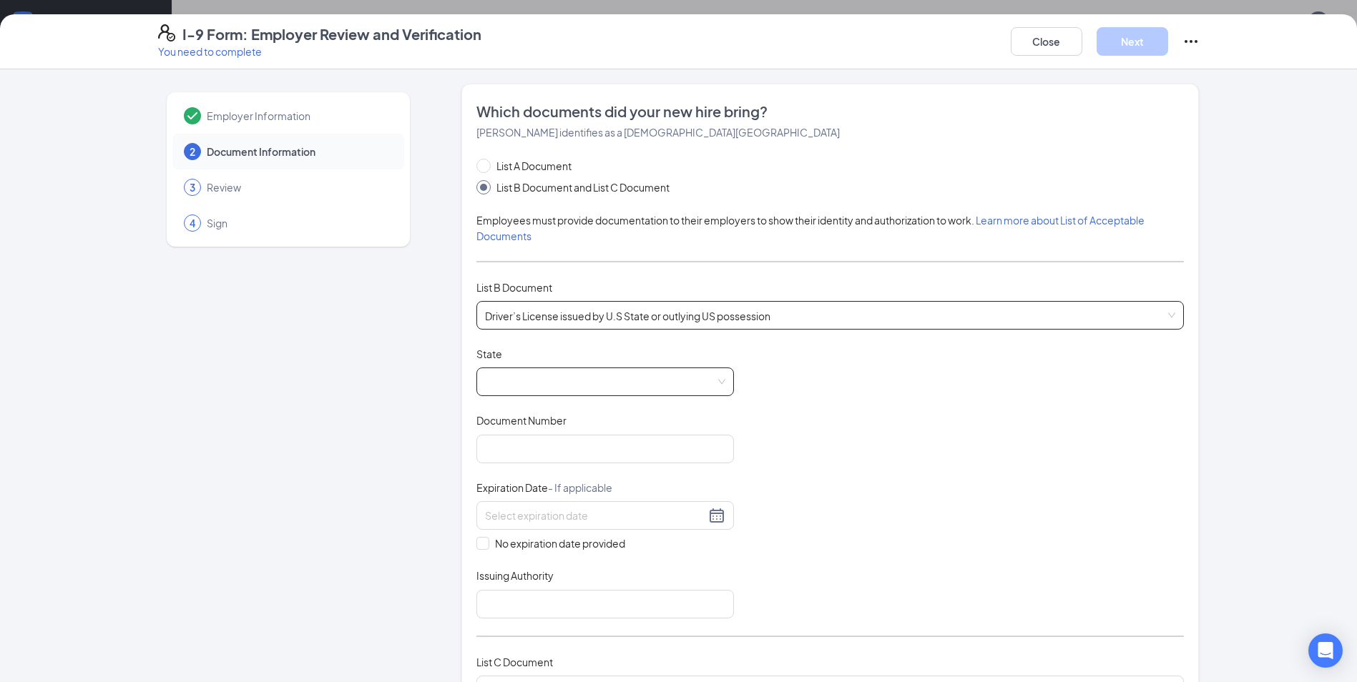
click at [595, 387] on span at bounding box center [605, 381] width 240 height 27
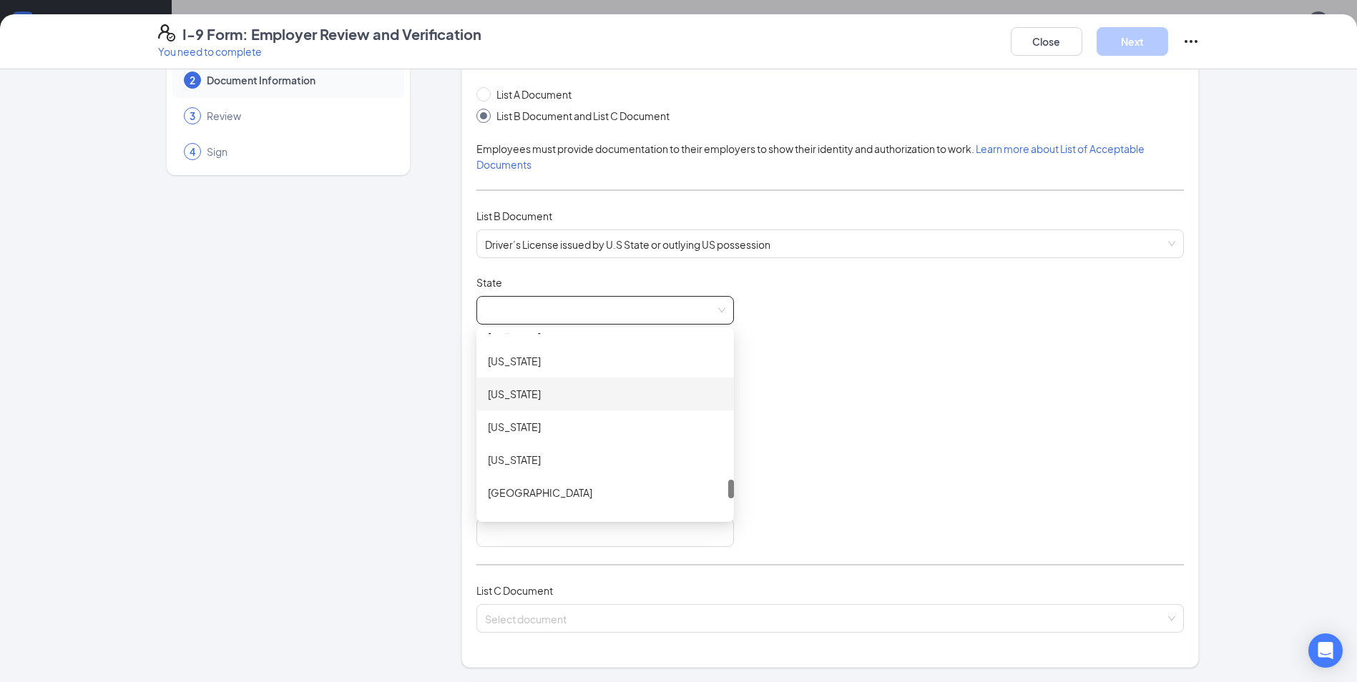
scroll to position [1630, 0]
click at [572, 464] on div "[US_STATE]" at bounding box center [605, 464] width 235 height 16
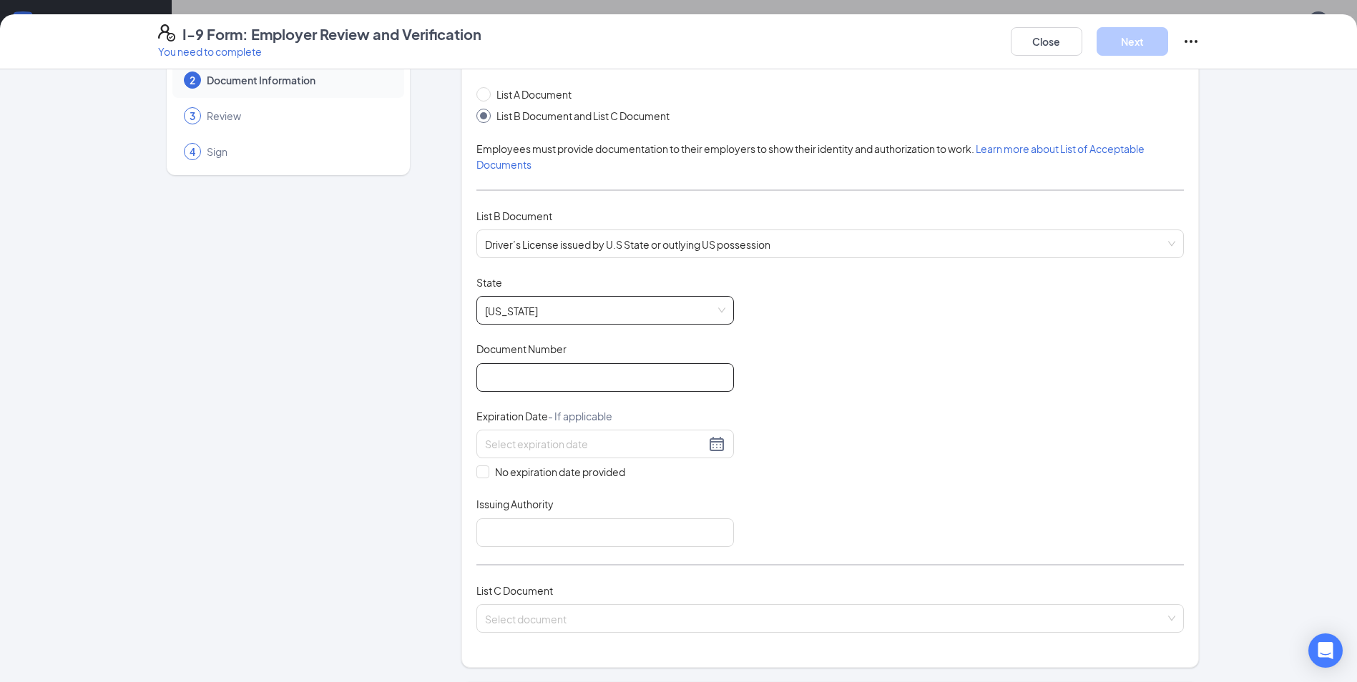
click at [577, 371] on input "Document Number" at bounding box center [605, 377] width 258 height 29
type input "+"
type input "G115489"
click at [720, 447] on div at bounding box center [605, 444] width 258 height 29
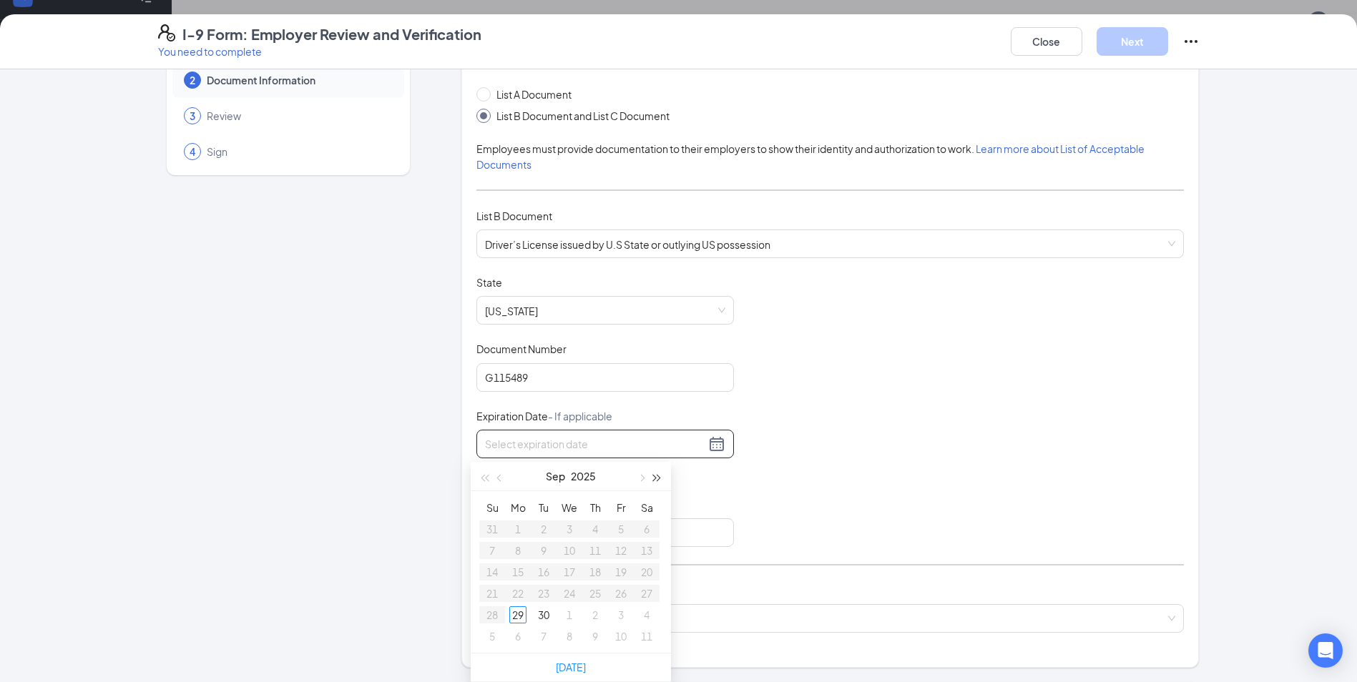
click at [654, 482] on button "button" at bounding box center [658, 476] width 16 height 29
click at [655, 482] on button "button" at bounding box center [658, 476] width 16 height 29
click at [552, 477] on button "Sep" at bounding box center [556, 476] width 19 height 29
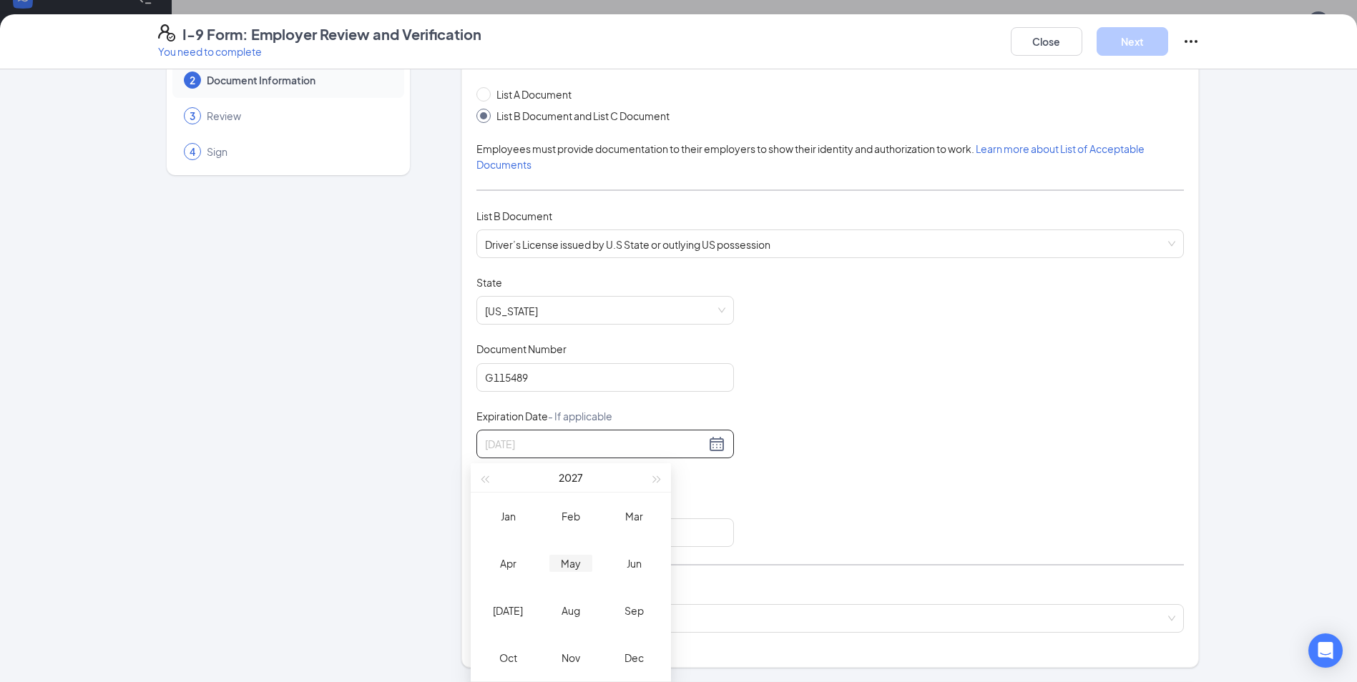
click at [594, 560] on td "May" at bounding box center [570, 563] width 63 height 47
type input "[DATE]"
click at [492, 544] on div "2" at bounding box center [492, 550] width 17 height 17
drag, startPoint x: 542, startPoint y: 544, endPoint x: 545, endPoint y: 534, distance: 10.4
click at [543, 544] on input "Issuing Authority" at bounding box center [605, 533] width 258 height 29
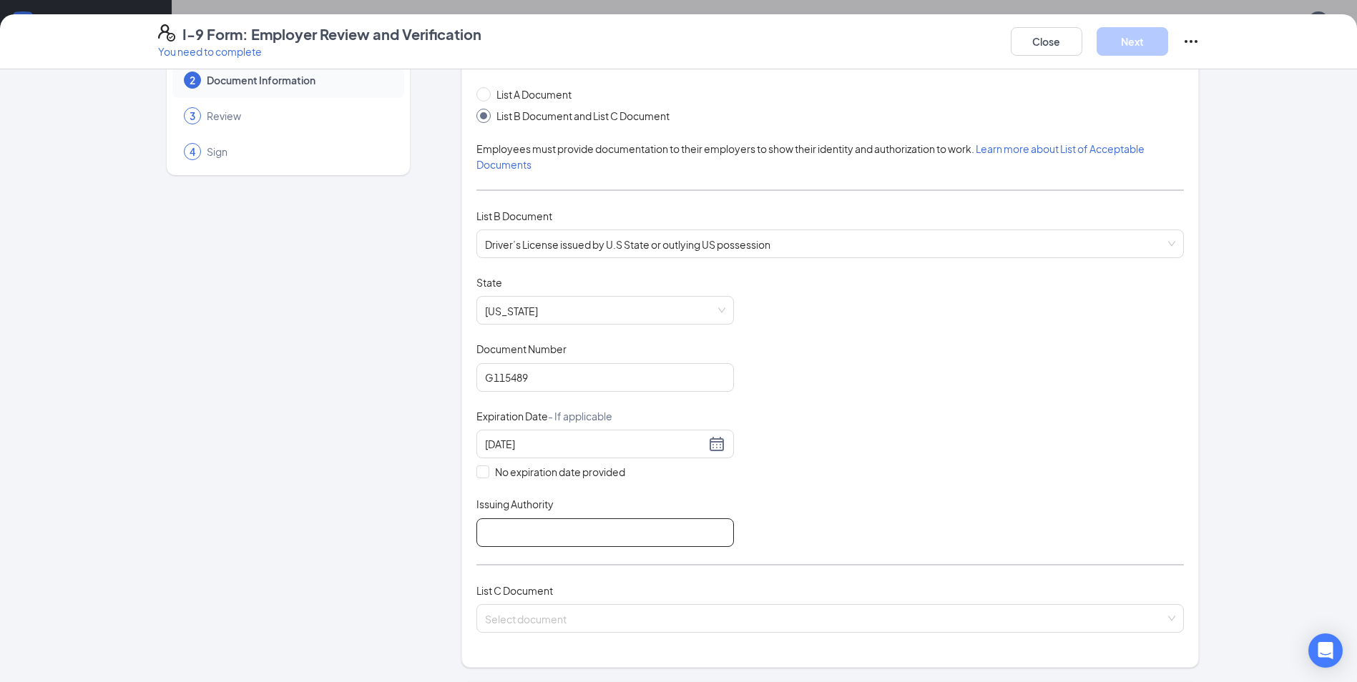
type input "[US_STATE]"
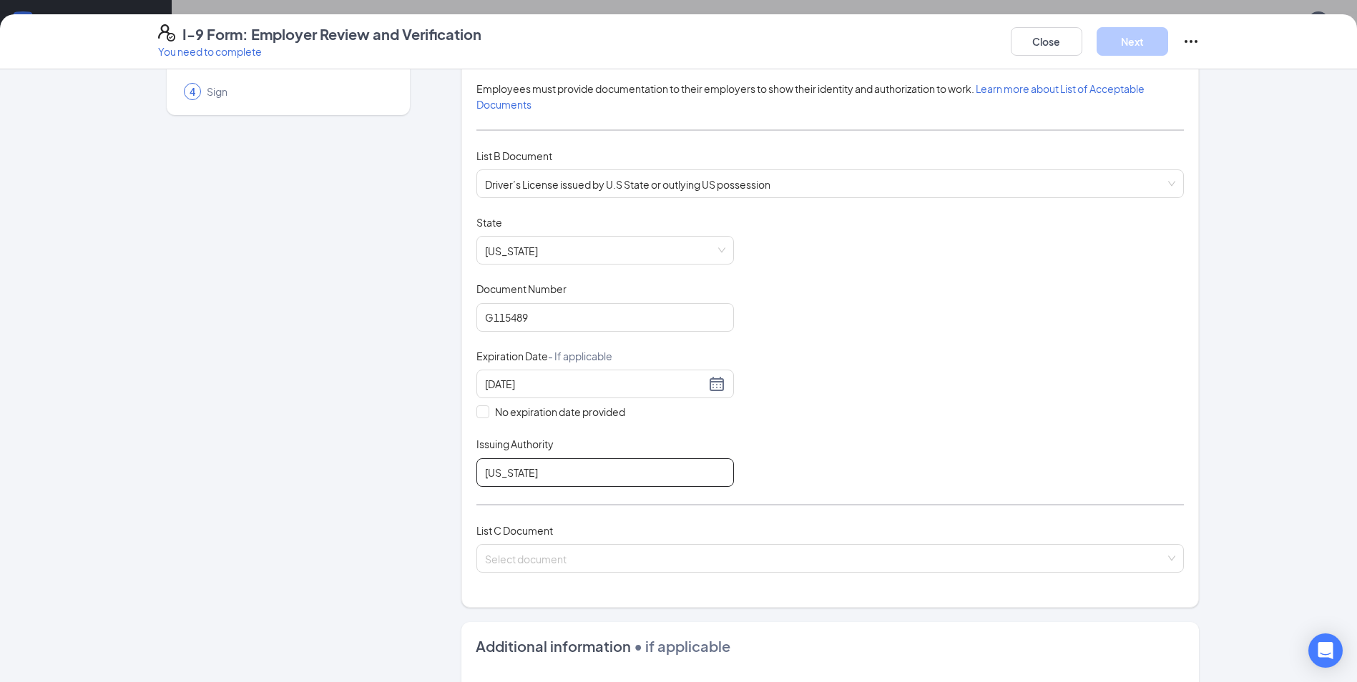
scroll to position [215, 0]
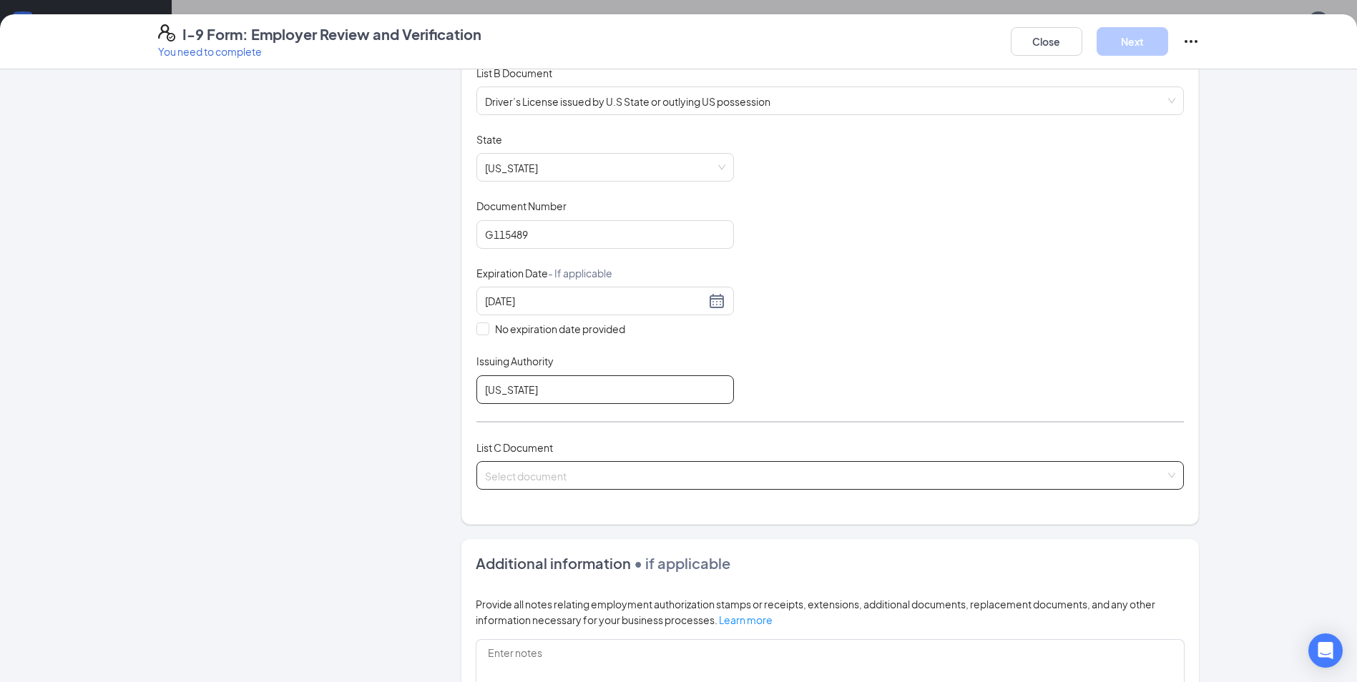
click at [551, 487] on span at bounding box center [825, 475] width 680 height 27
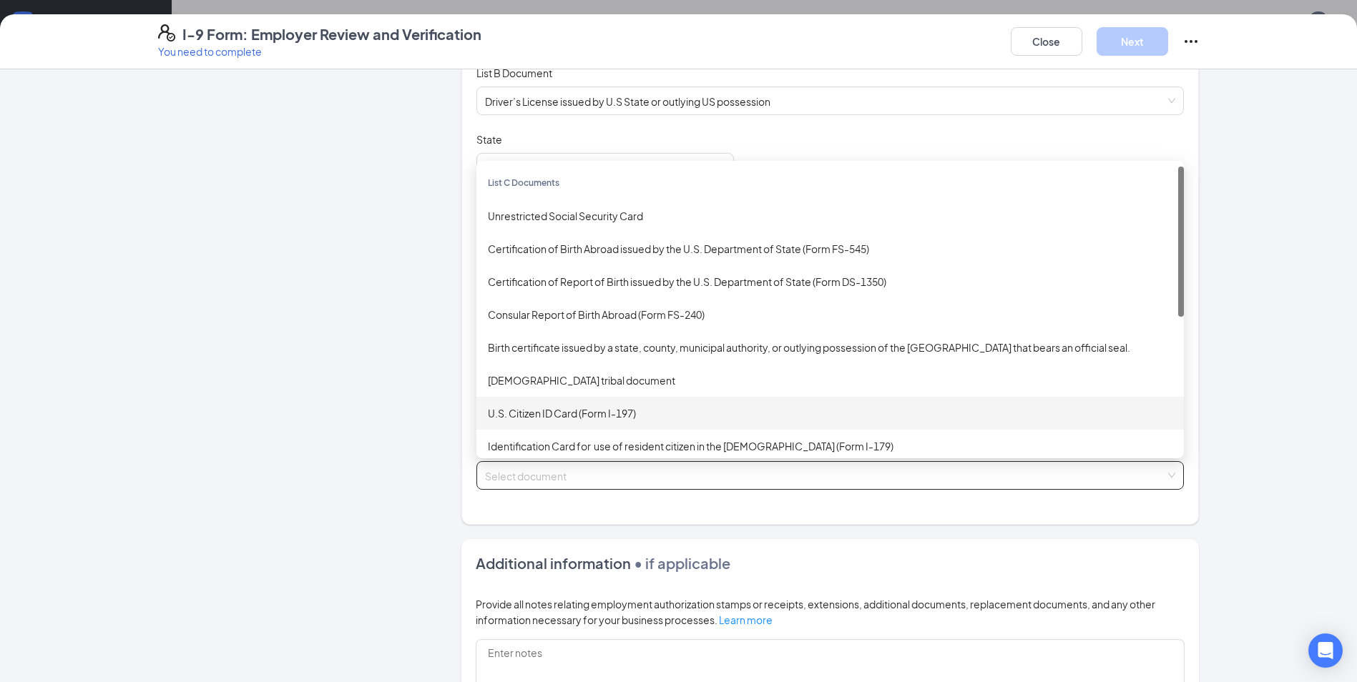
click at [539, 399] on div "U.S. Citizen ID Card (Form I-197)" at bounding box center [830, 413] width 708 height 33
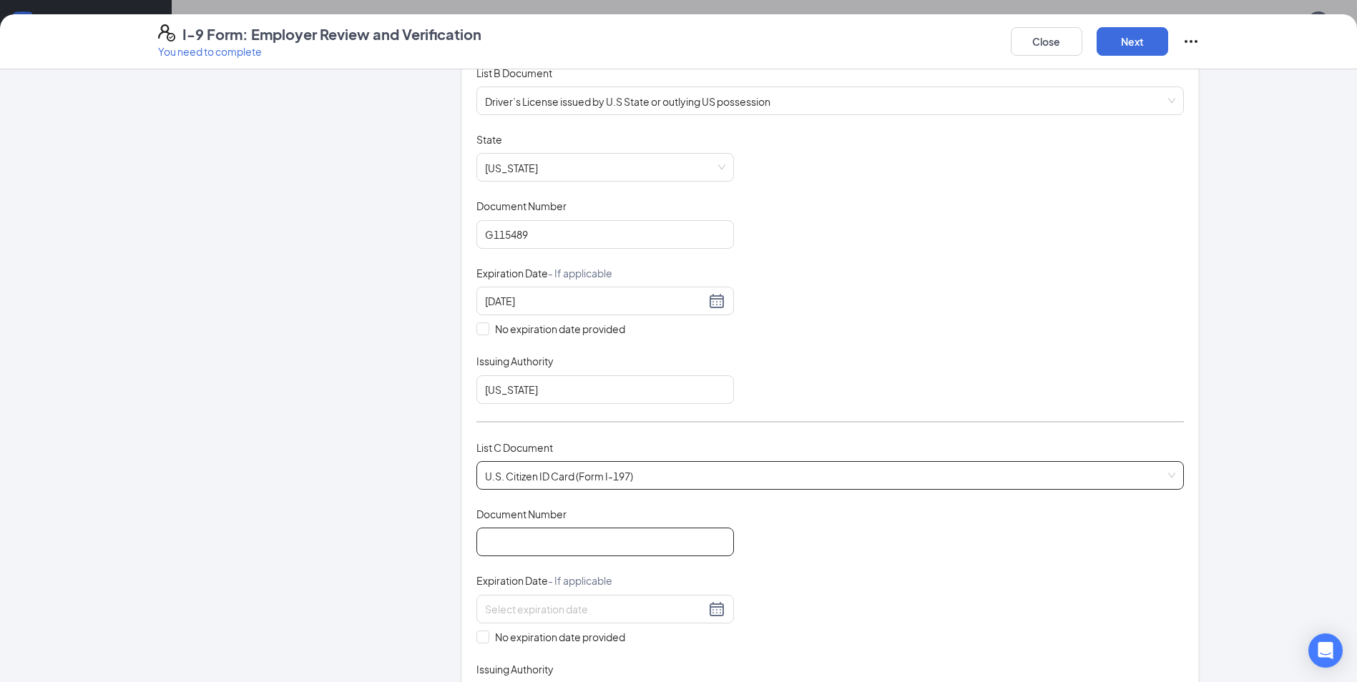
click at [566, 533] on input "Document Number" at bounding box center [605, 542] width 258 height 29
type input "233531917"
click at [481, 637] on input "No expiration date provided" at bounding box center [481, 636] width 10 height 10
checkbox input "true"
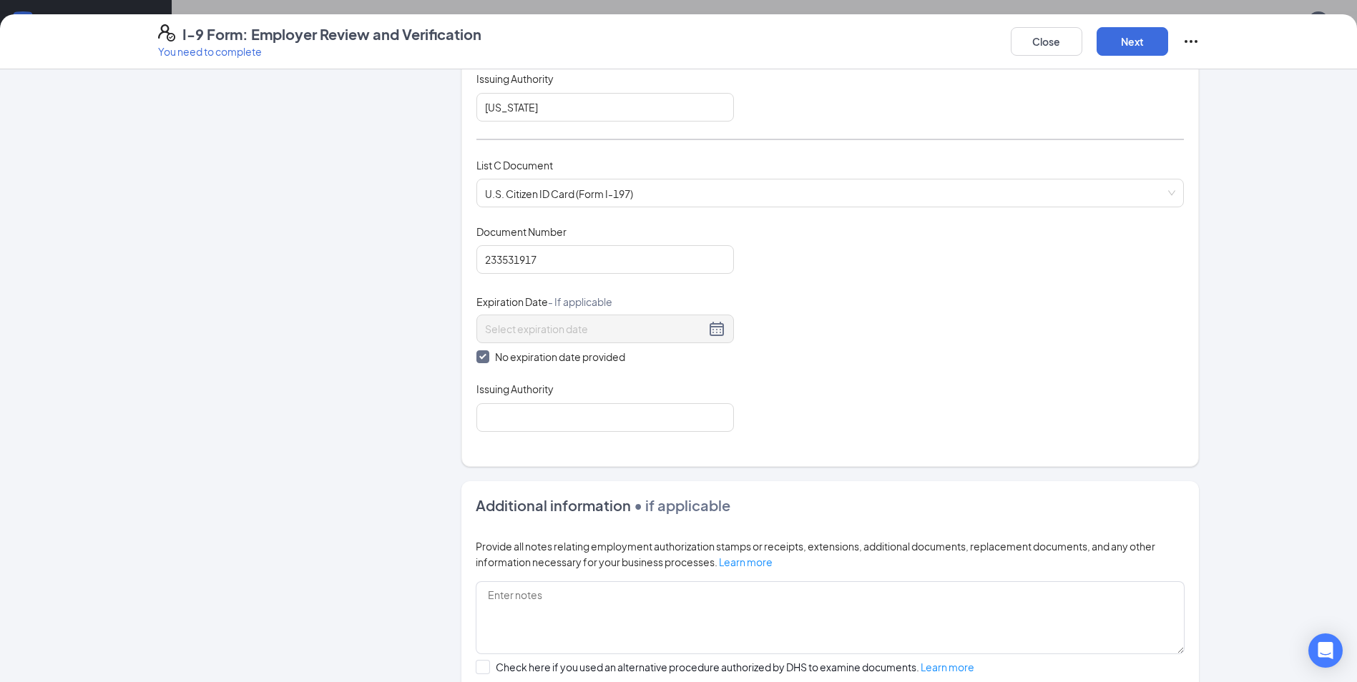
scroll to position [660, 0]
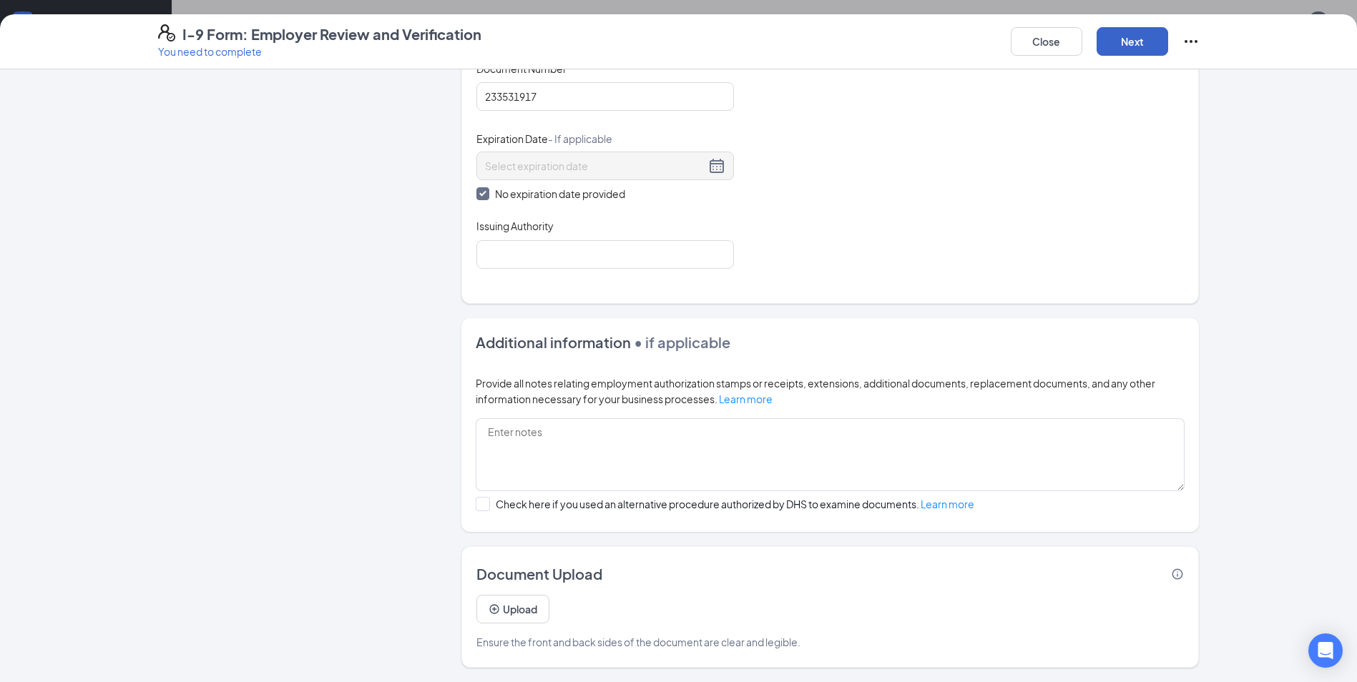
drag, startPoint x: 1122, startPoint y: 39, endPoint x: 1122, endPoint y: 67, distance: 28.6
click at [1123, 39] on button "Next" at bounding box center [1133, 41] width 72 height 29
click at [502, 254] on input "Issuing Authority" at bounding box center [605, 254] width 258 height 29
type input "[US_STATE]"
click at [1142, 47] on button "Next" at bounding box center [1133, 41] width 72 height 29
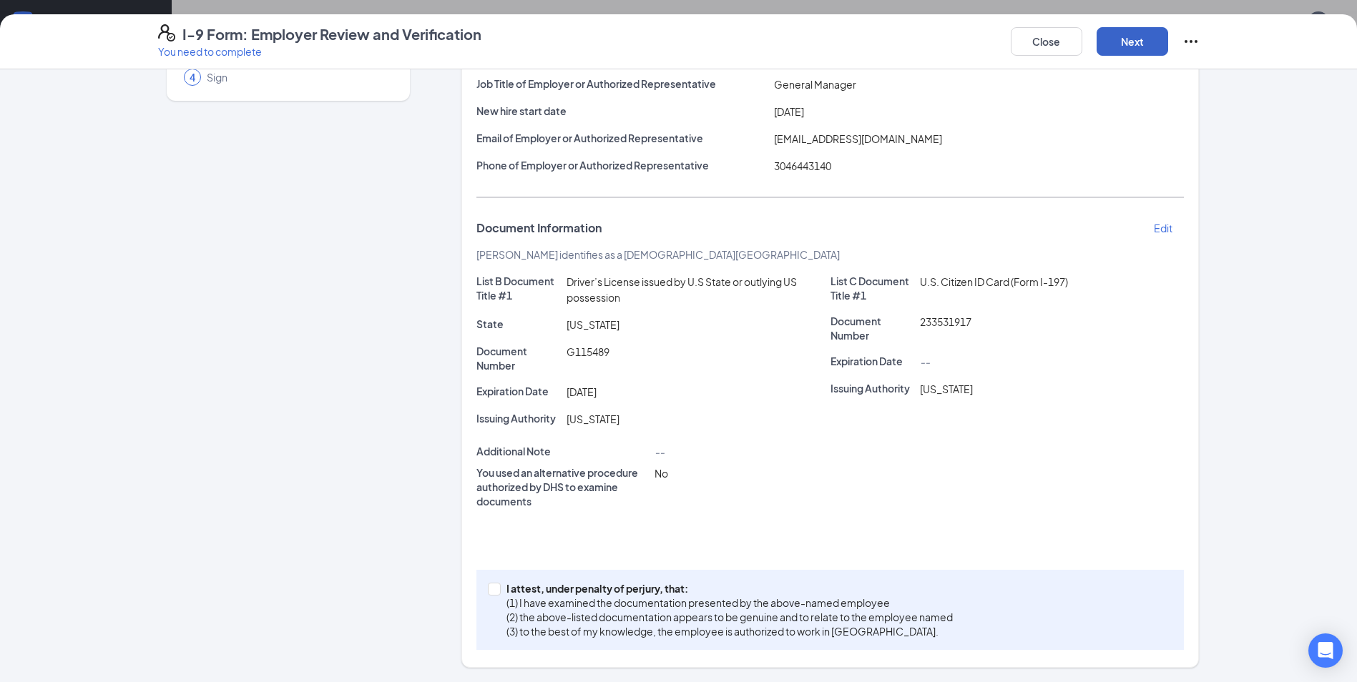
scroll to position [146, 0]
click at [1137, 46] on button "Next" at bounding box center [1133, 41] width 72 height 29
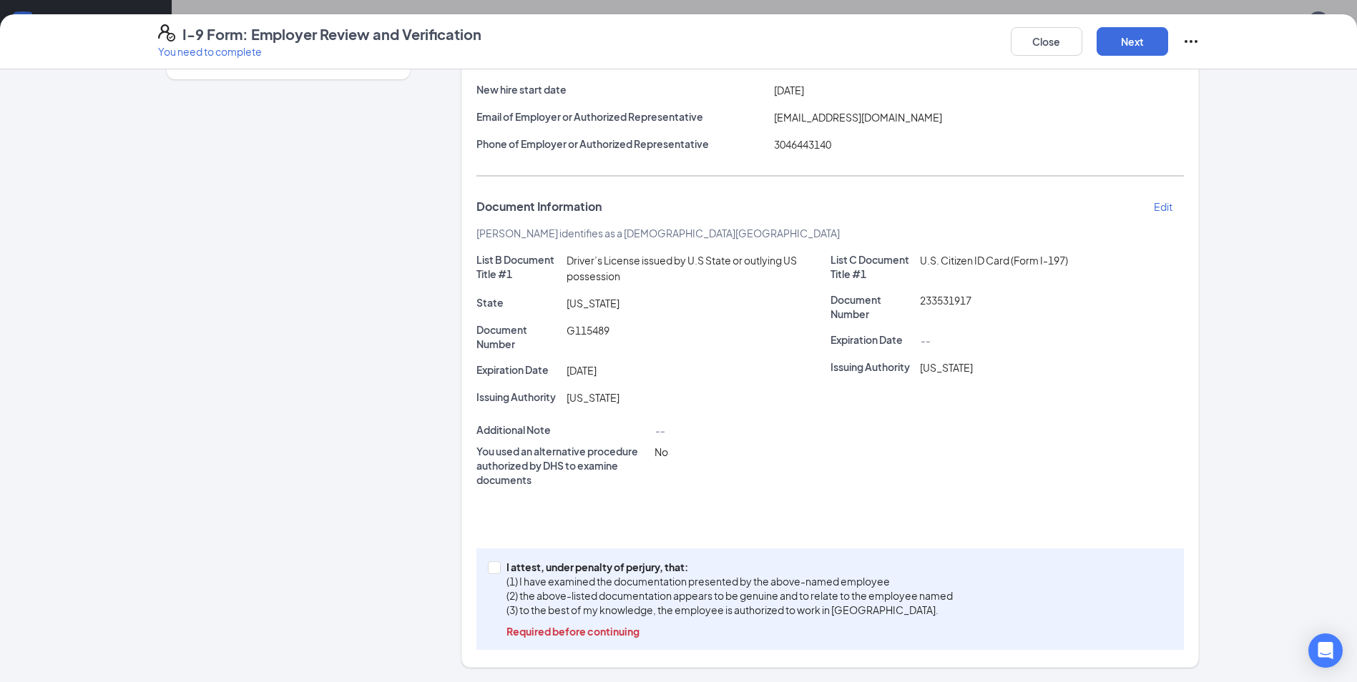
drag, startPoint x: 497, startPoint y: 569, endPoint x: 667, endPoint y: 534, distance: 173.1
click at [501, 569] on span "I attest, under penalty of [PERSON_NAME], that: (1) I have examined the documen…" at bounding box center [730, 599] width 458 height 79
click at [498, 569] on input "I attest, under penalty of [PERSON_NAME], that: (1) I have examined the documen…" at bounding box center [493, 567] width 10 height 10
checkbox input "true"
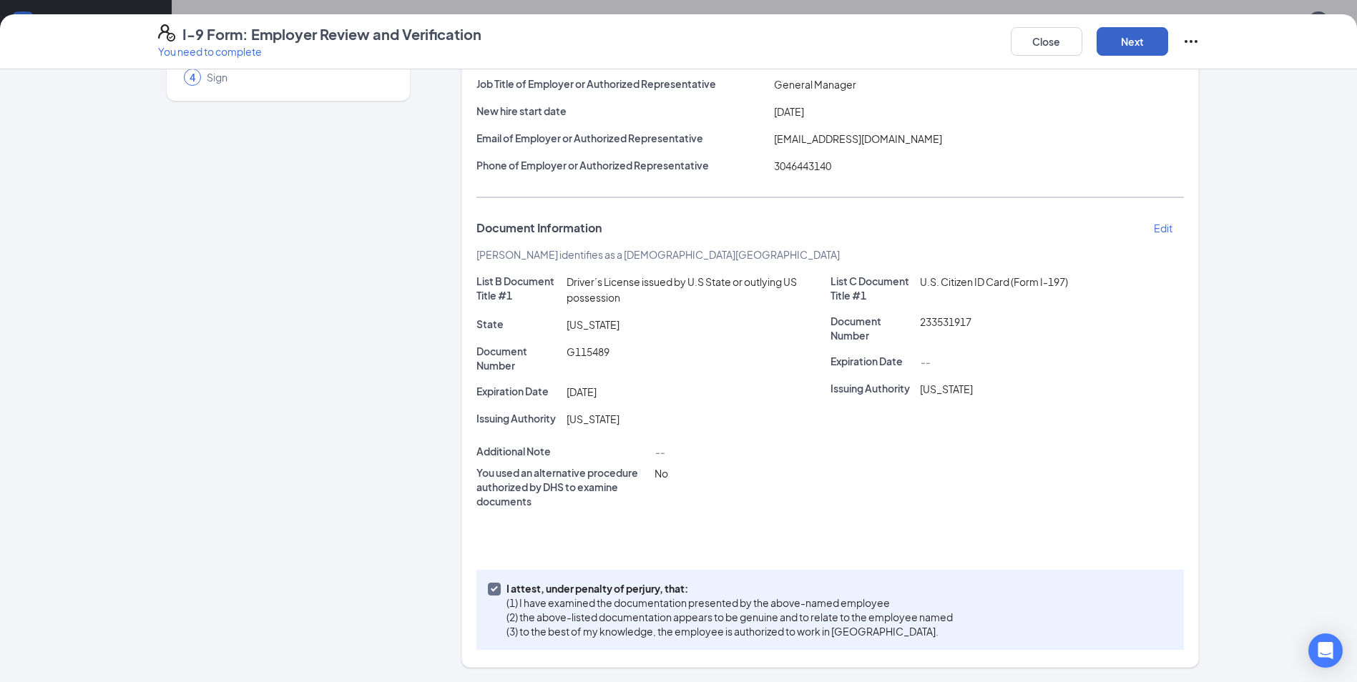
click at [1121, 44] on button "Next" at bounding box center [1133, 41] width 72 height 29
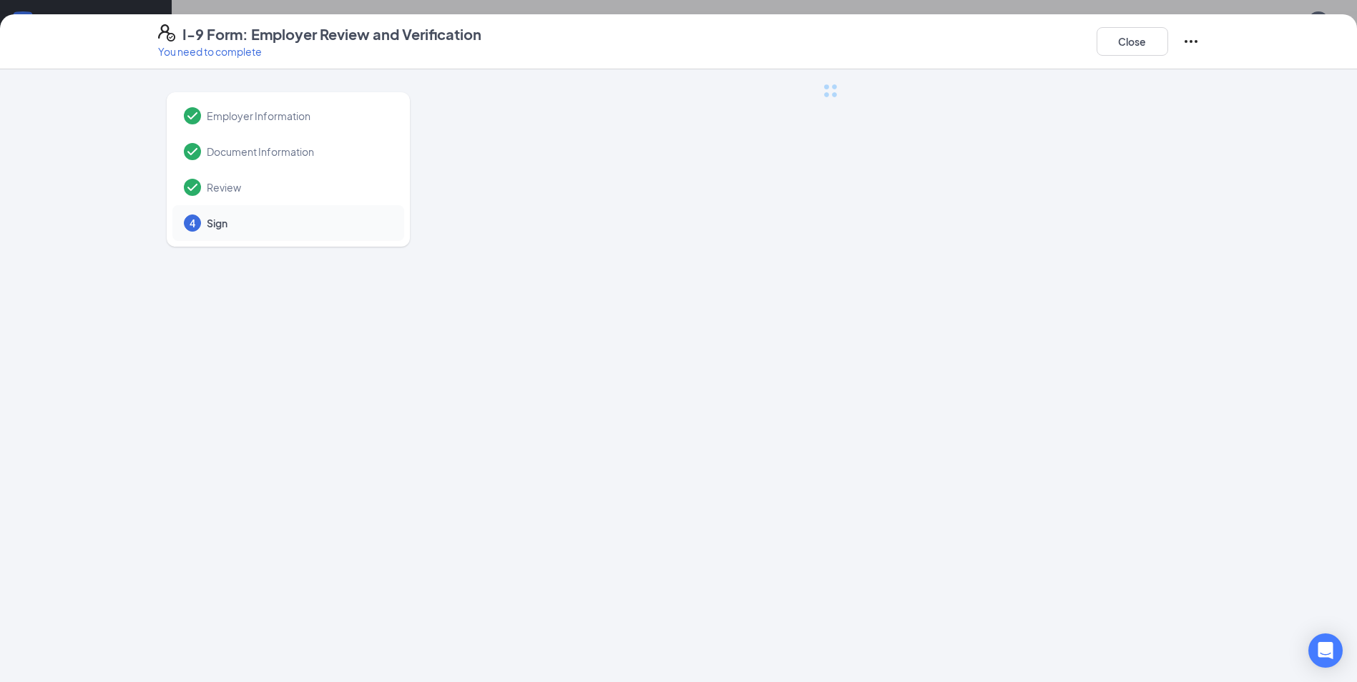
scroll to position [0, 0]
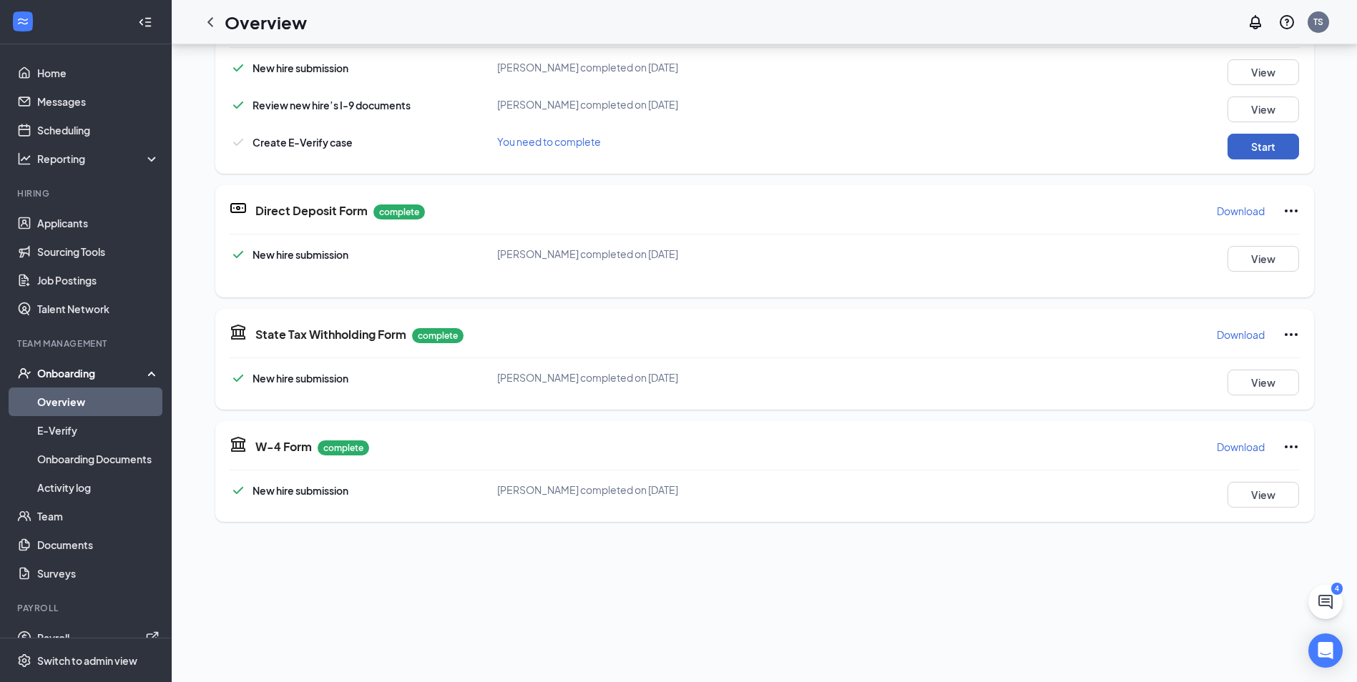
click at [1261, 150] on button "Start" at bounding box center [1264, 147] width 72 height 26
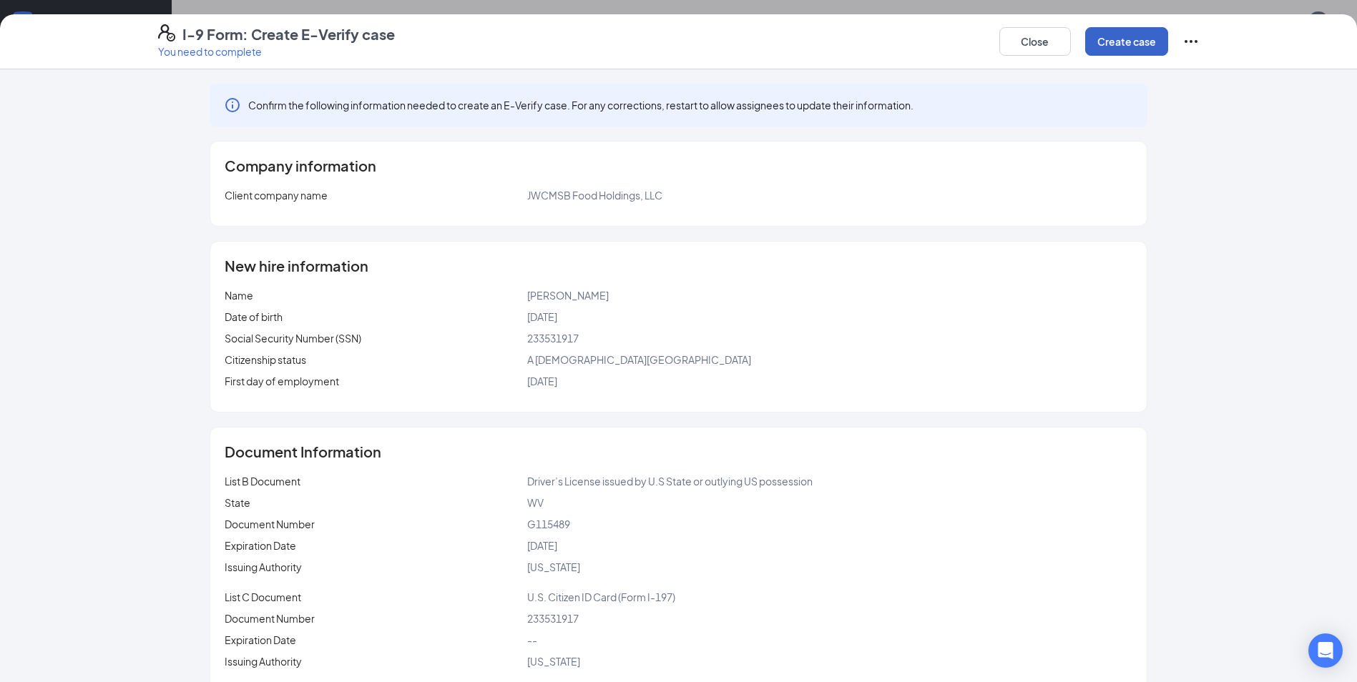
click at [1140, 49] on button "Create case" at bounding box center [1126, 41] width 83 height 29
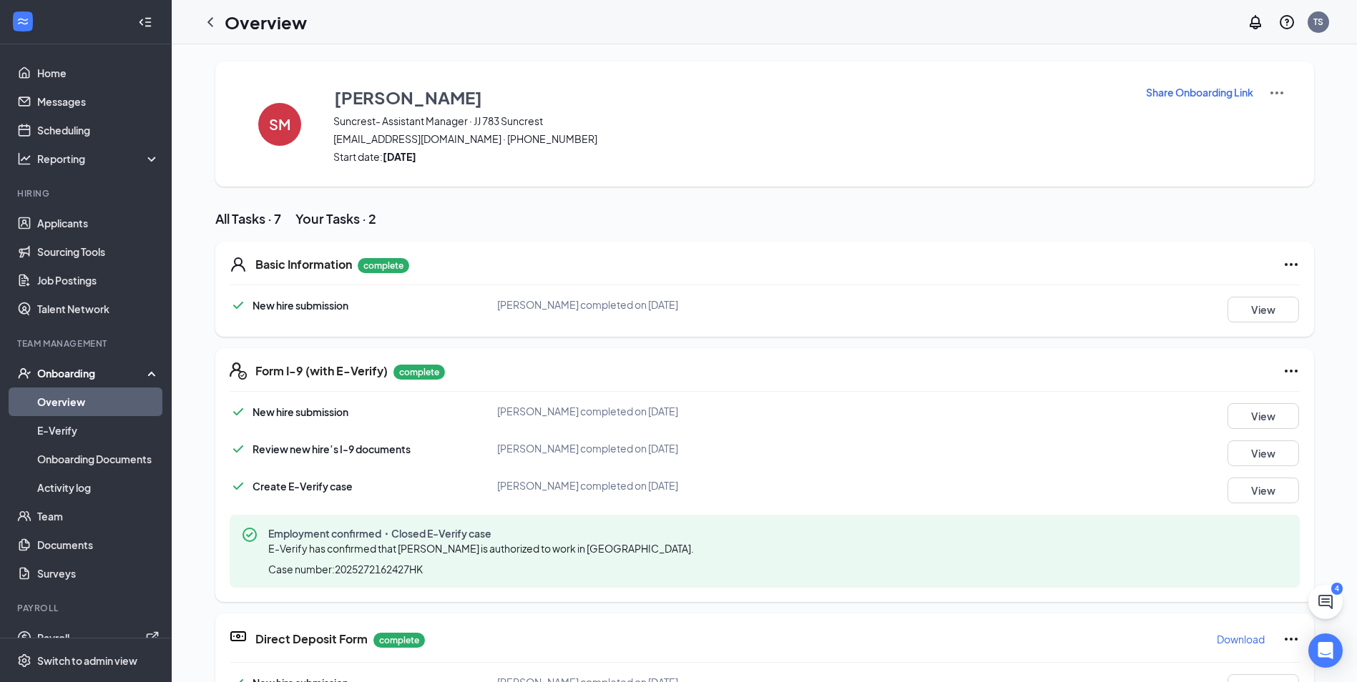
click at [108, 401] on link "Overview" at bounding box center [98, 402] width 122 height 29
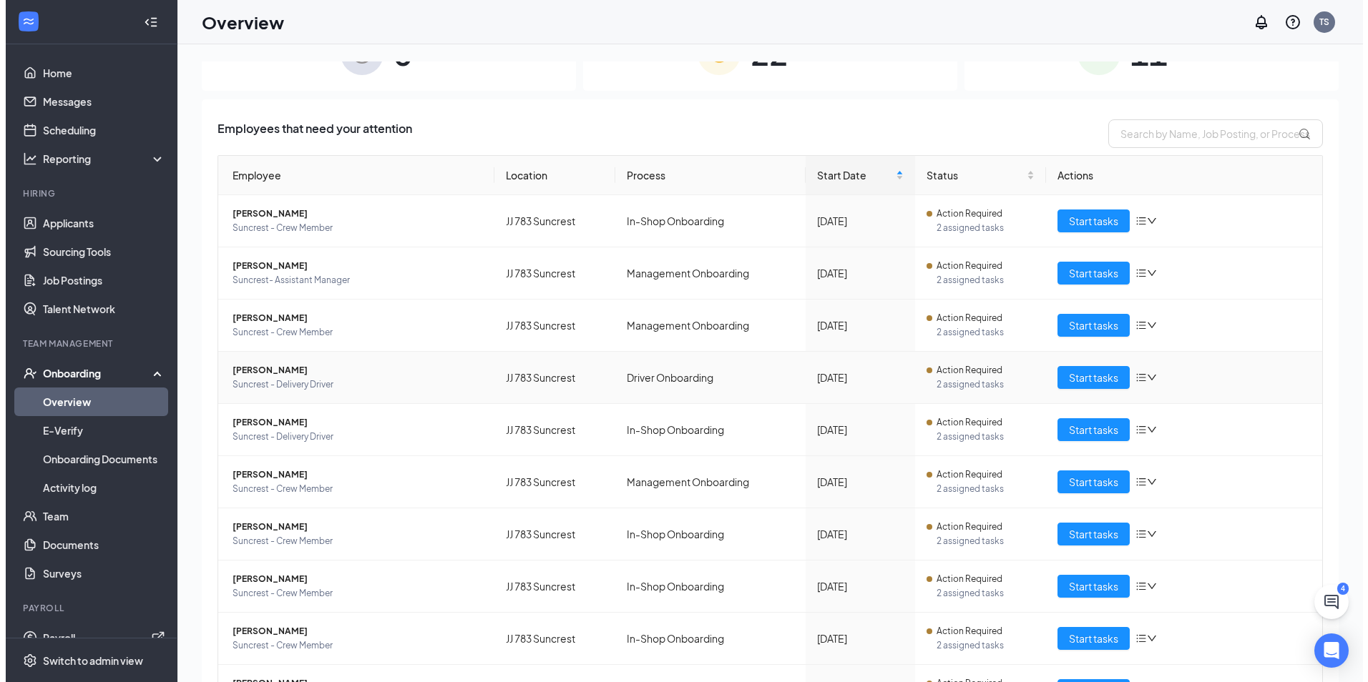
scroll to position [72, 0]
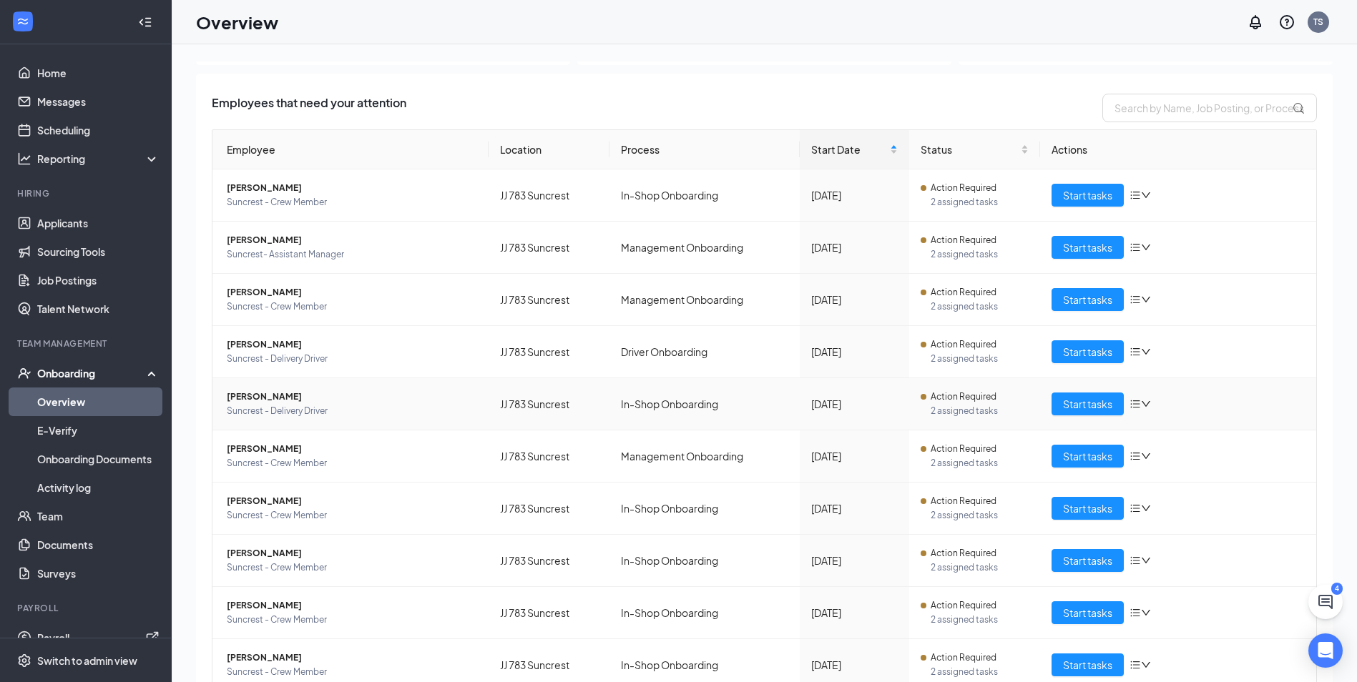
click at [319, 404] on span "Suncrest - Delivery Driver" at bounding box center [352, 411] width 250 height 14
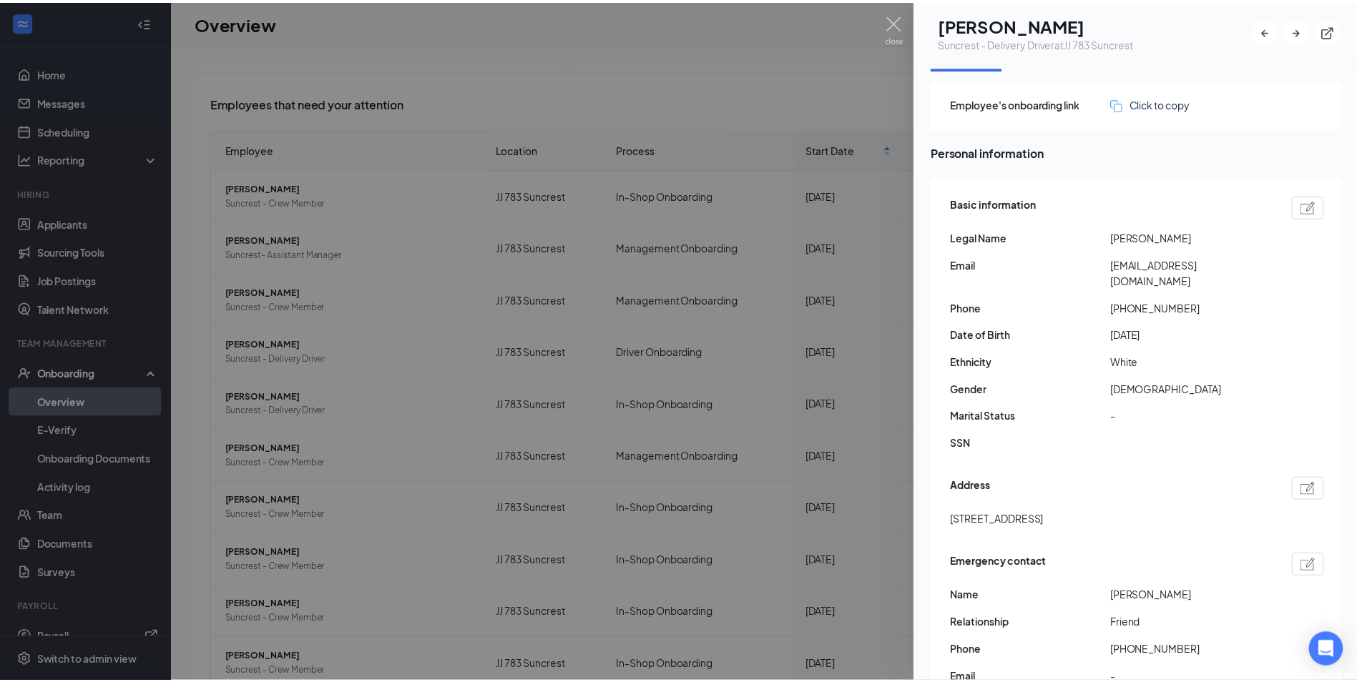
scroll to position [72, 0]
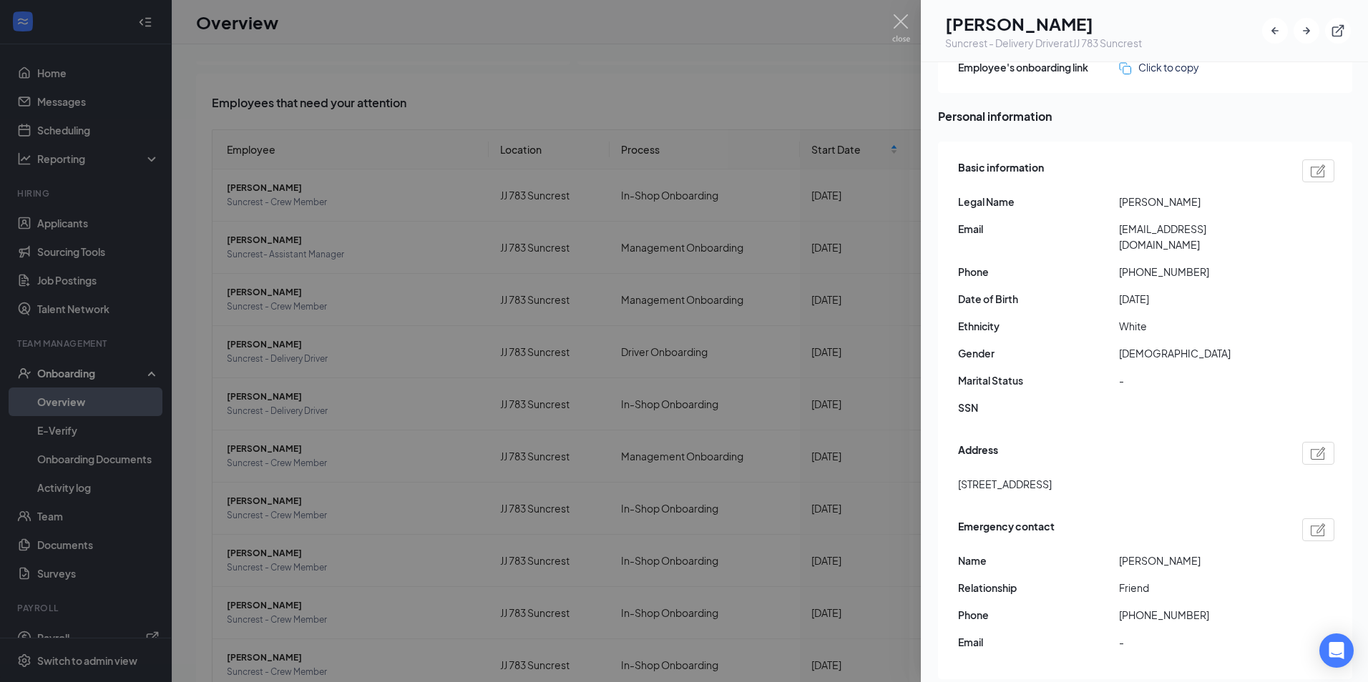
click at [856, 122] on div at bounding box center [684, 341] width 1368 height 682
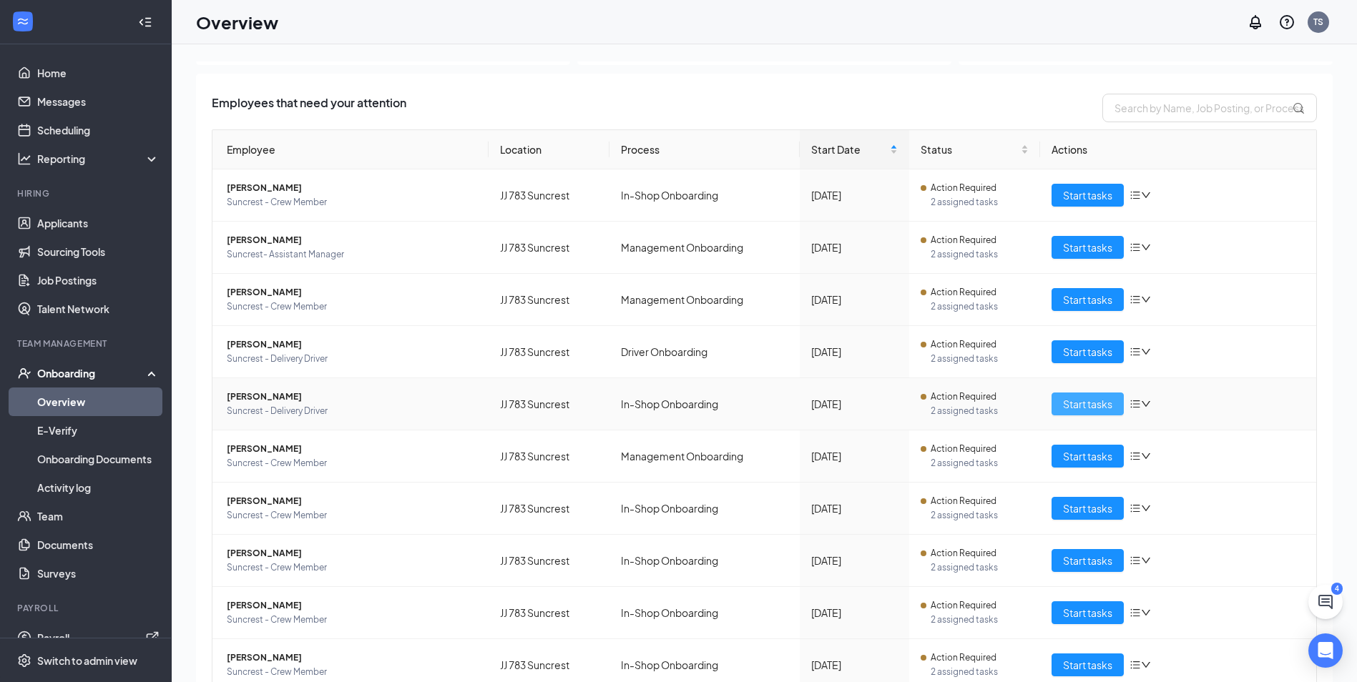
click at [1099, 402] on span "Start tasks" at bounding box center [1087, 404] width 49 height 16
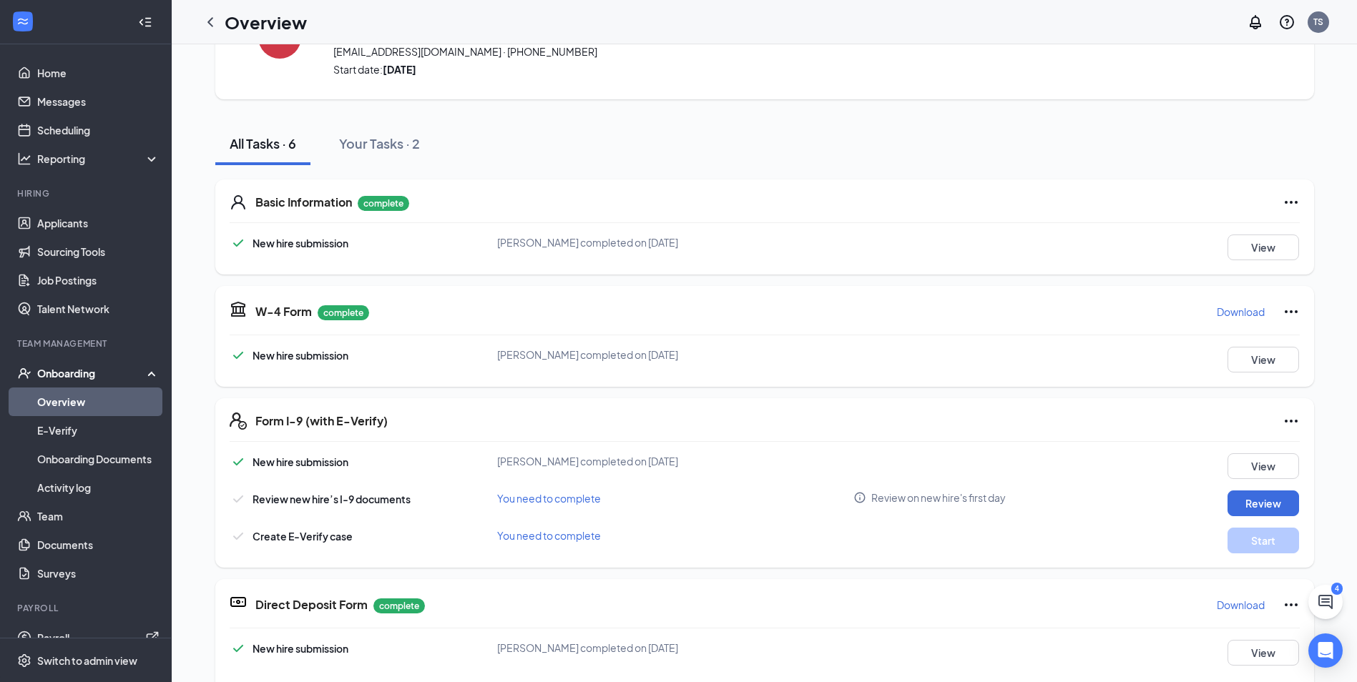
scroll to position [215, 0]
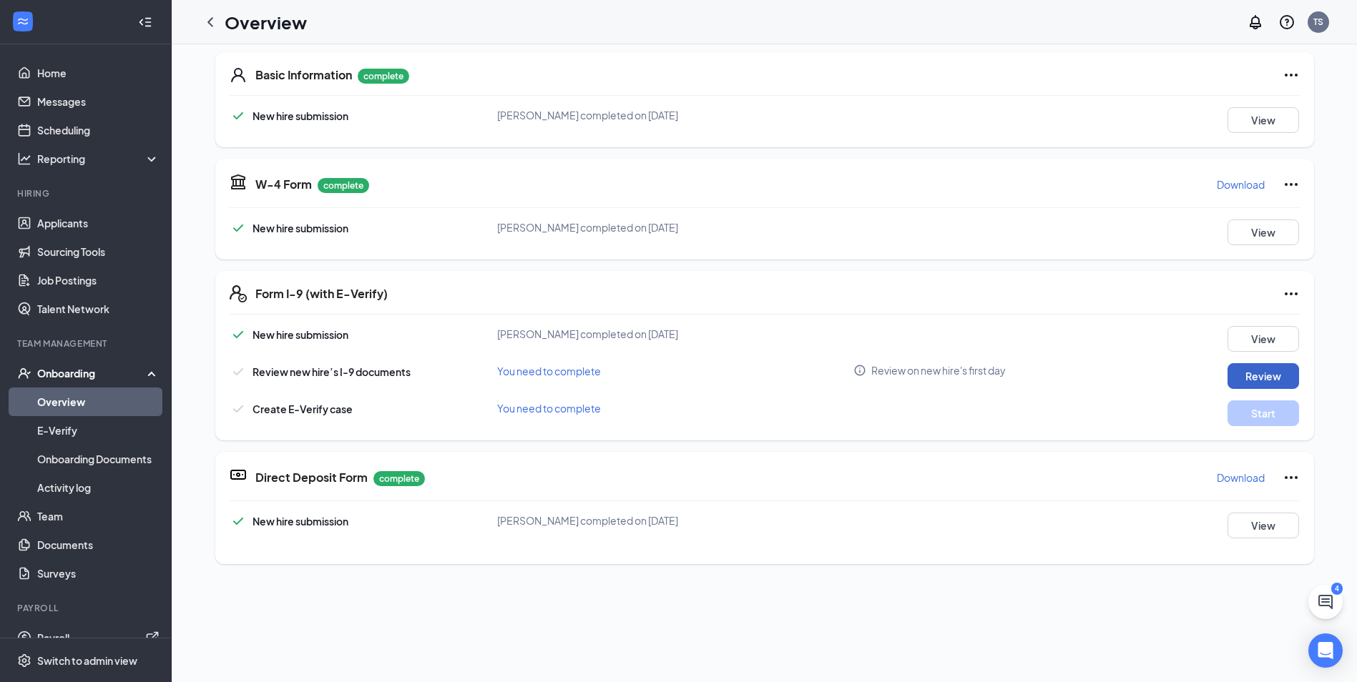
click at [1247, 382] on button "Review" at bounding box center [1264, 376] width 72 height 26
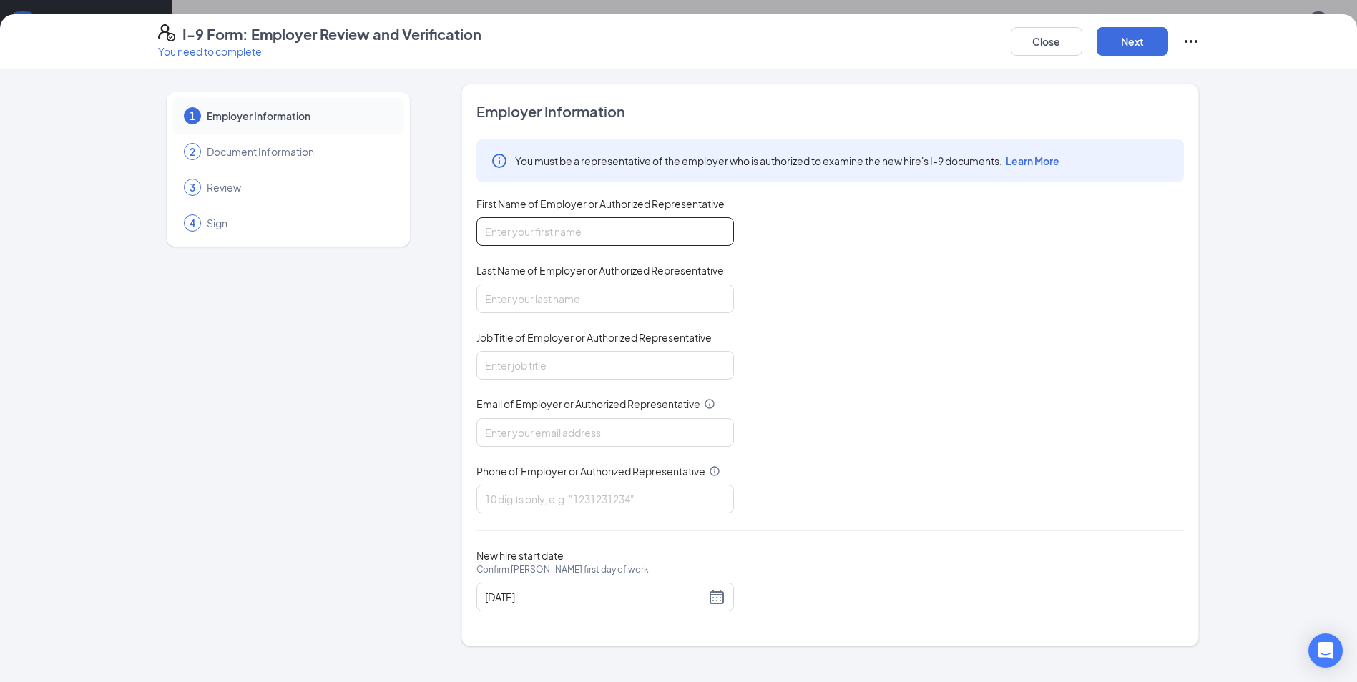
click at [603, 227] on input "First Name of Employer or Authorized Representative" at bounding box center [605, 231] width 258 height 29
type input "[PERSON_NAME]"
type input "shock"
click at [654, 366] on input "gene" at bounding box center [605, 365] width 258 height 29
type input "General Manager"
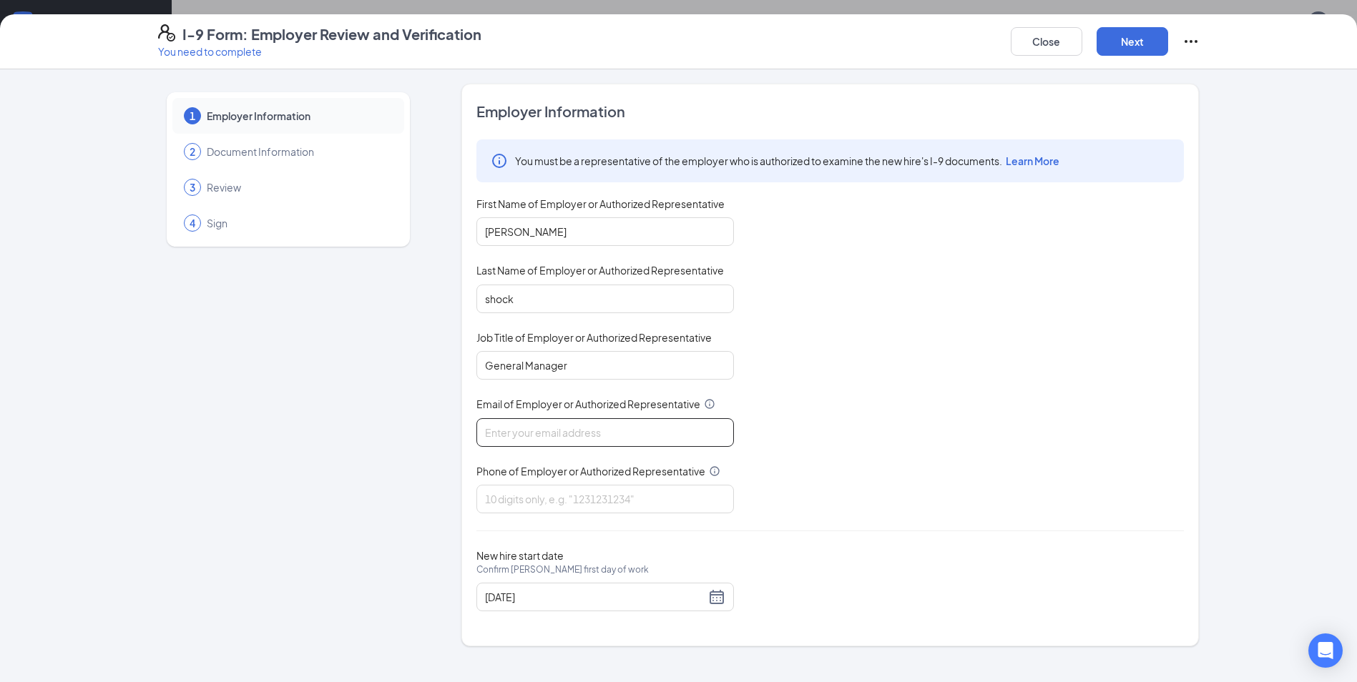
click at [594, 434] on input "Email of Employer or Authorized Representative" at bounding box center [605, 433] width 258 height 29
type input "[EMAIL_ADDRESS][DOMAIN_NAME]"
click at [584, 498] on input "Phone of Employer or Authorized Representative" at bounding box center [605, 499] width 258 height 29
type input "3046443140"
click at [710, 594] on div "[DATE]" at bounding box center [605, 597] width 240 height 17
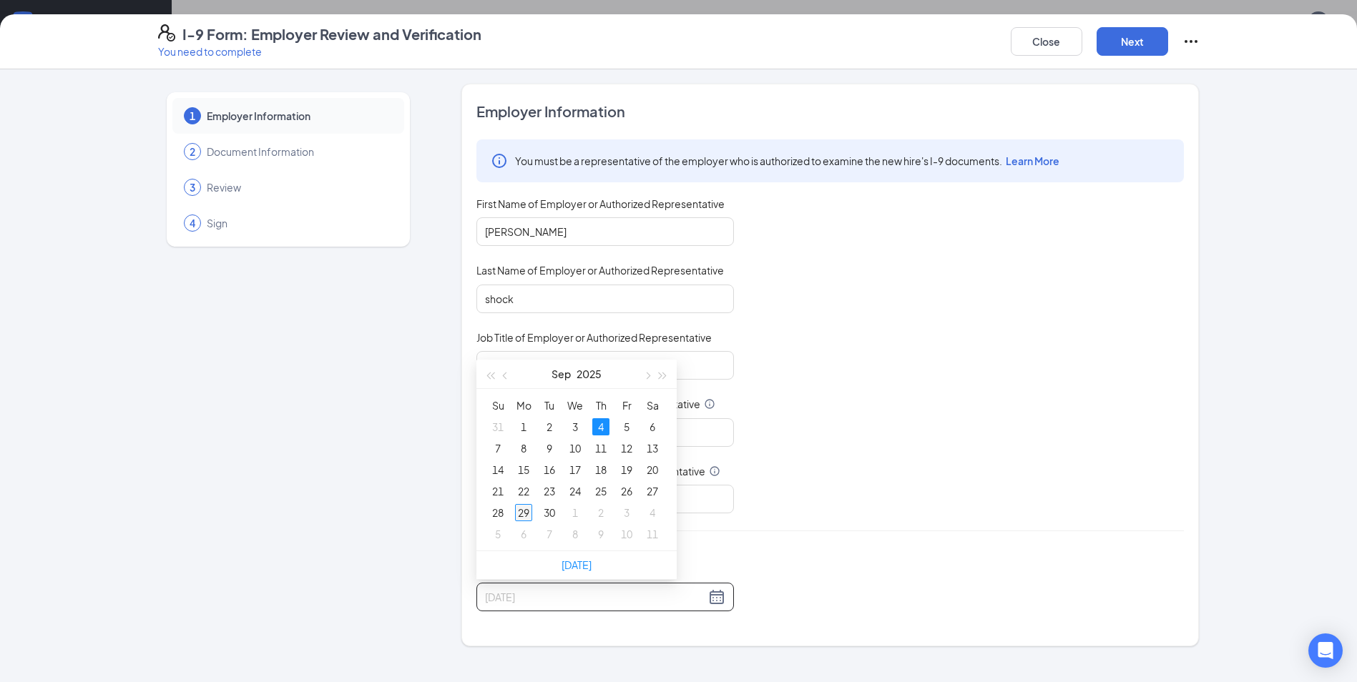
type input "[DATE]"
click at [527, 517] on div "29" at bounding box center [523, 512] width 17 height 17
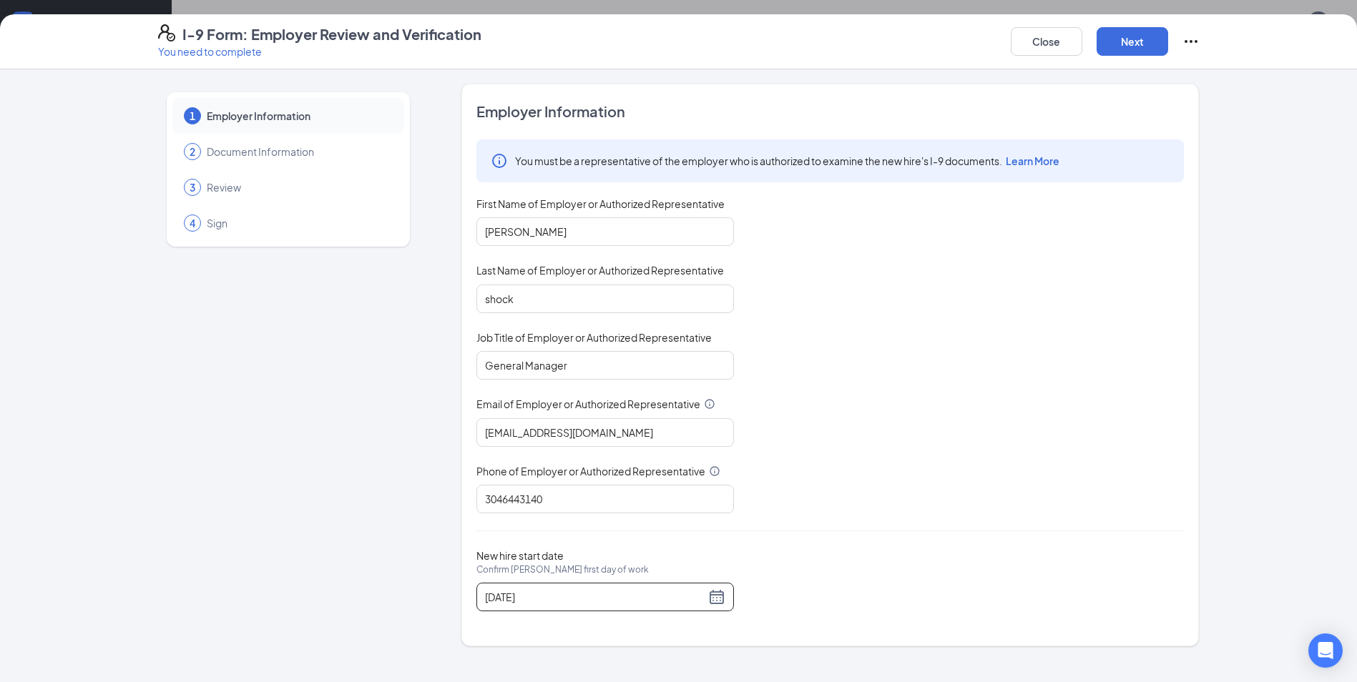
scroll to position [114, 0]
click at [1125, 39] on button "Next" at bounding box center [1133, 41] width 72 height 29
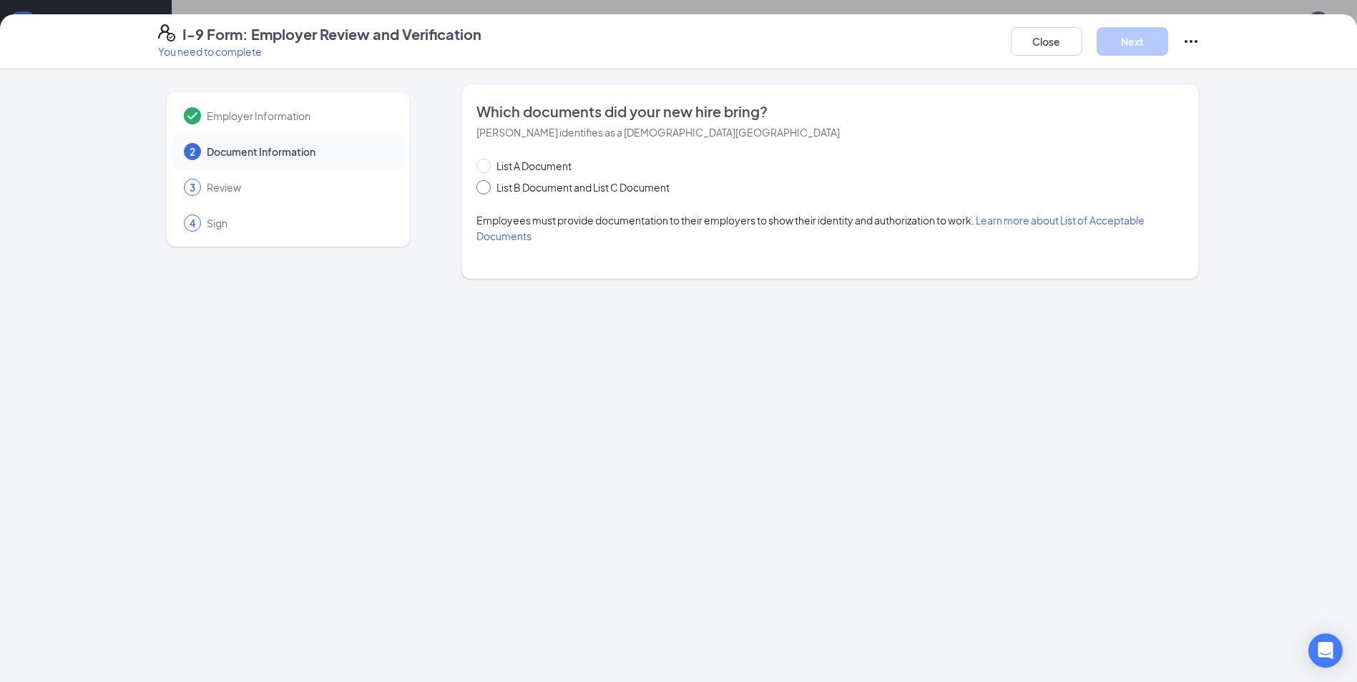
click at [572, 182] on span "List B Document and List C Document" at bounding box center [583, 188] width 185 height 16
drag, startPoint x: 472, startPoint y: 187, endPoint x: 485, endPoint y: 187, distance: 12.9
click at [485, 187] on div "Which documents did your new hire bring? [PERSON_NAME] identifies as a [DEMOGRA…" at bounding box center [830, 181] width 738 height 195
click at [489, 187] on span at bounding box center [483, 187] width 14 height 14
click at [486, 187] on input "List B Document and List C Document" at bounding box center [481, 185] width 10 height 10
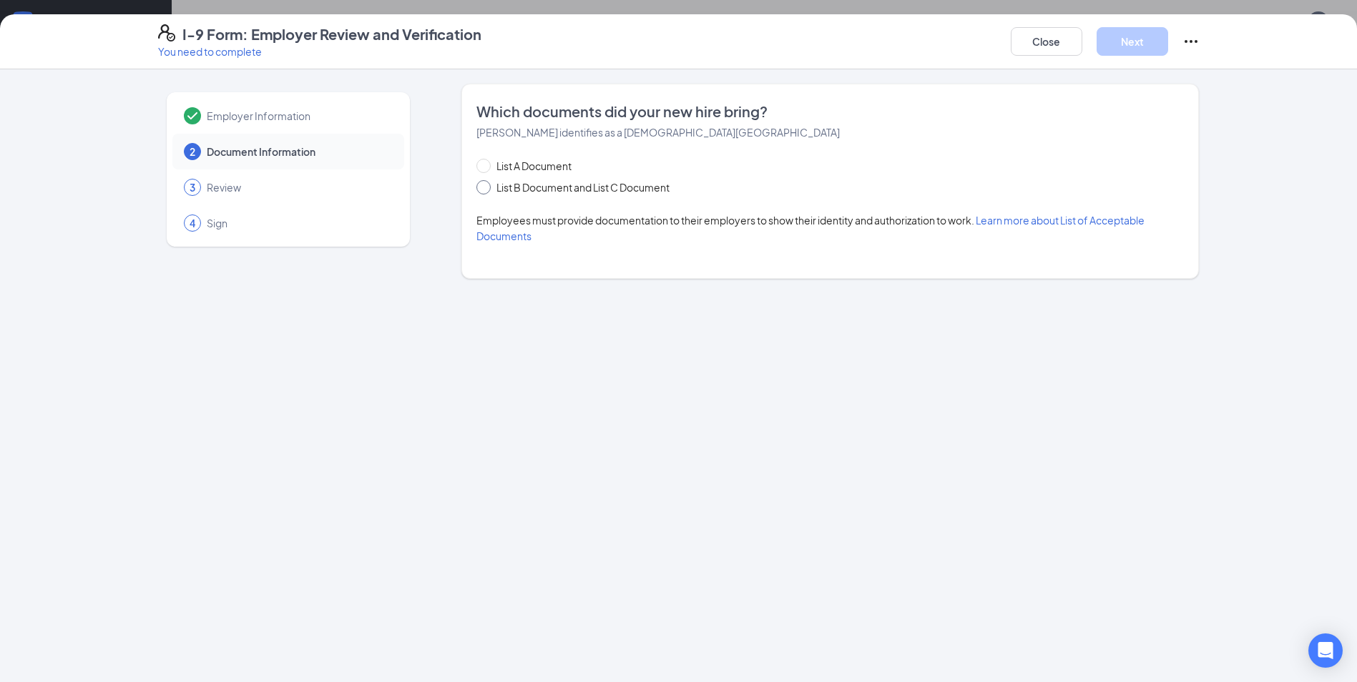
radio input "true"
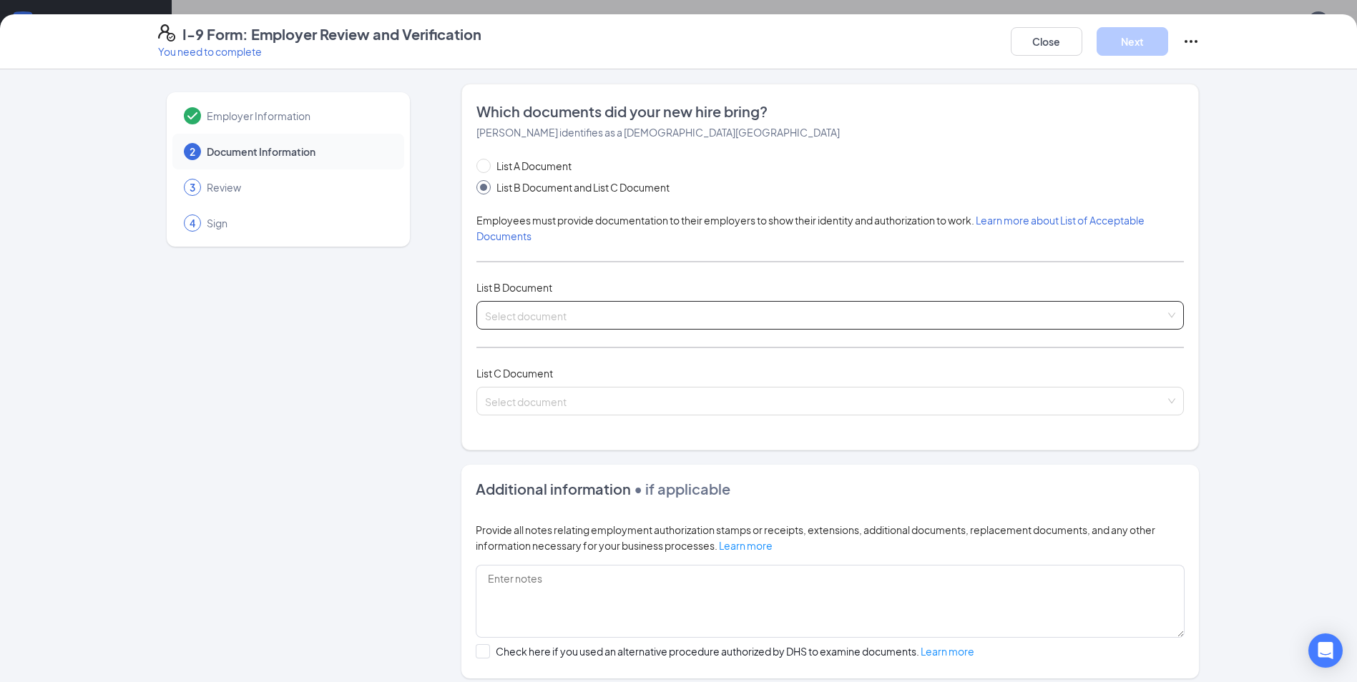
click at [631, 325] on span at bounding box center [825, 315] width 680 height 27
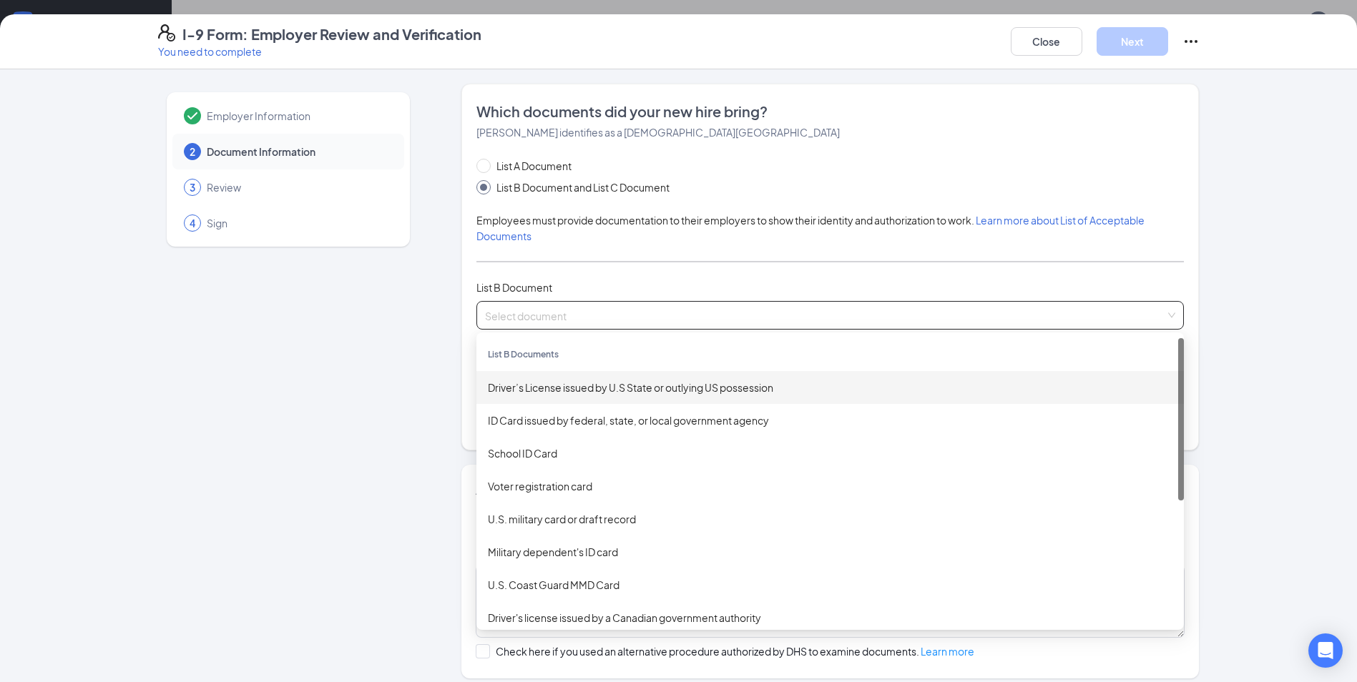
click at [573, 389] on div "Driver’s License issued by U.S State or outlying US possession" at bounding box center [830, 388] width 685 height 16
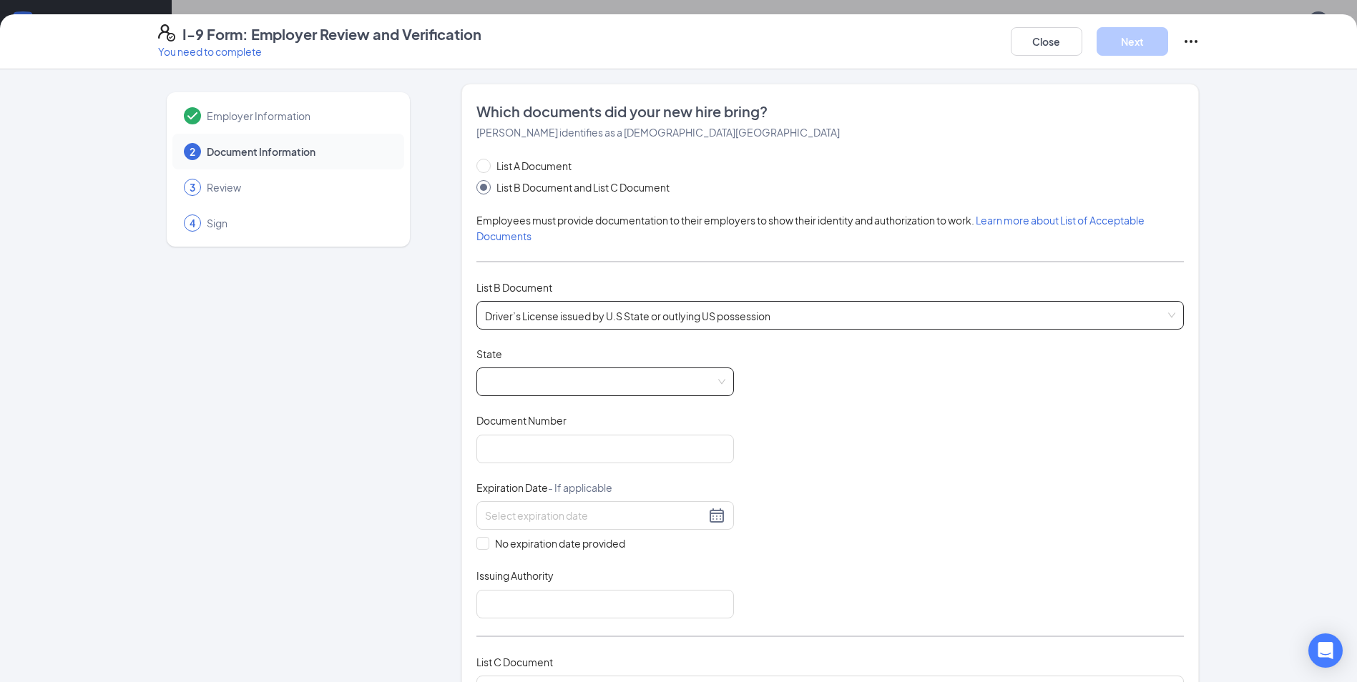
click at [629, 379] on span at bounding box center [605, 381] width 240 height 27
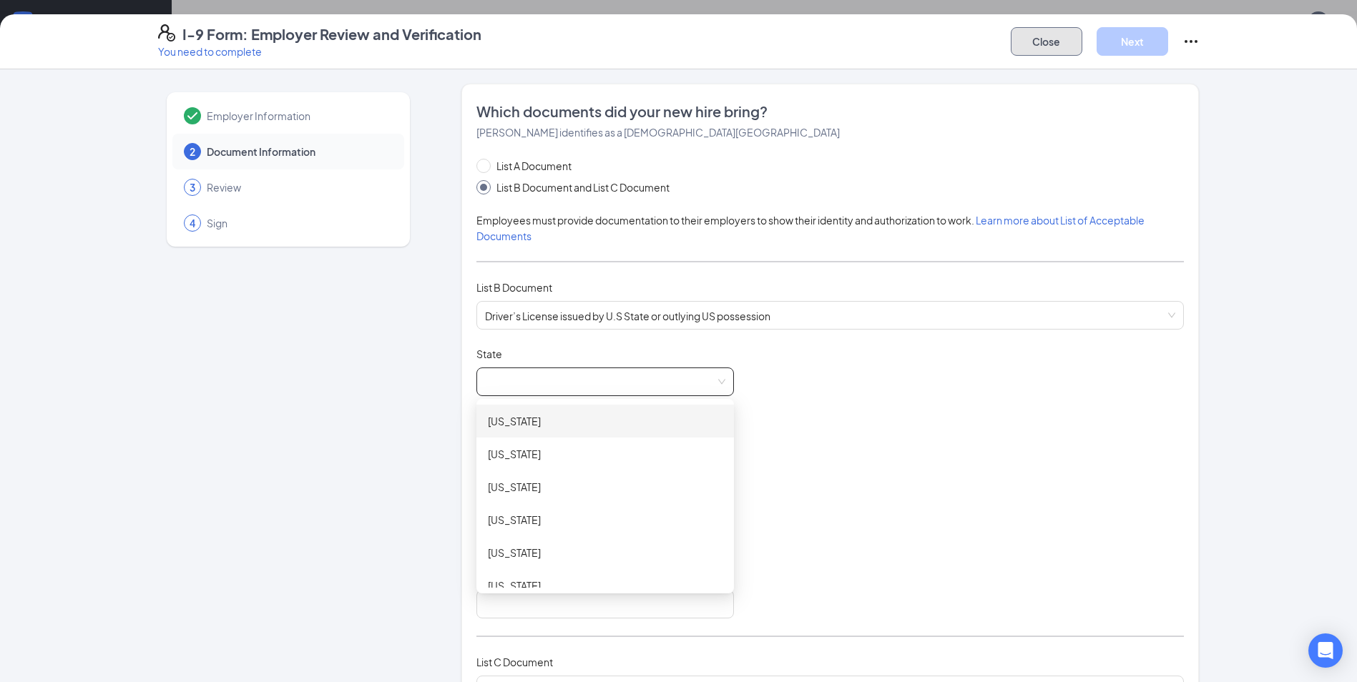
click at [1045, 41] on button "Close" at bounding box center [1047, 41] width 72 height 29
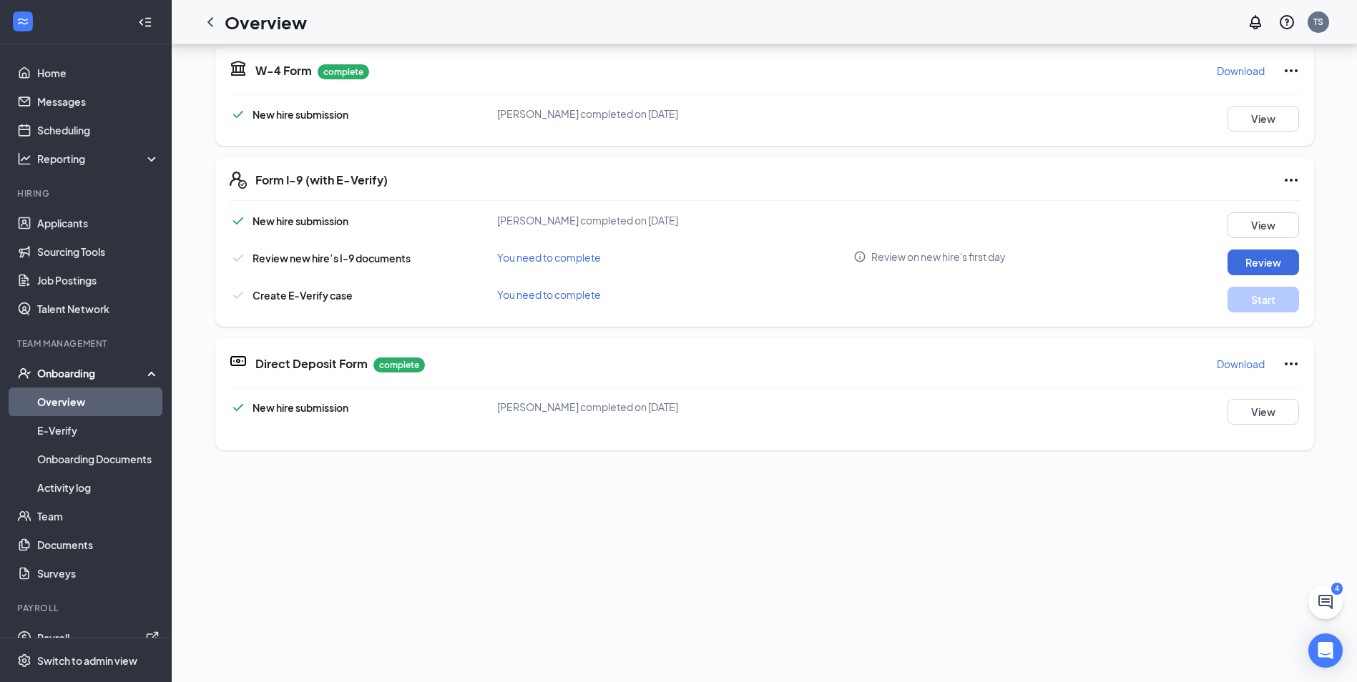
click at [80, 398] on link "Overview" at bounding box center [98, 402] width 122 height 29
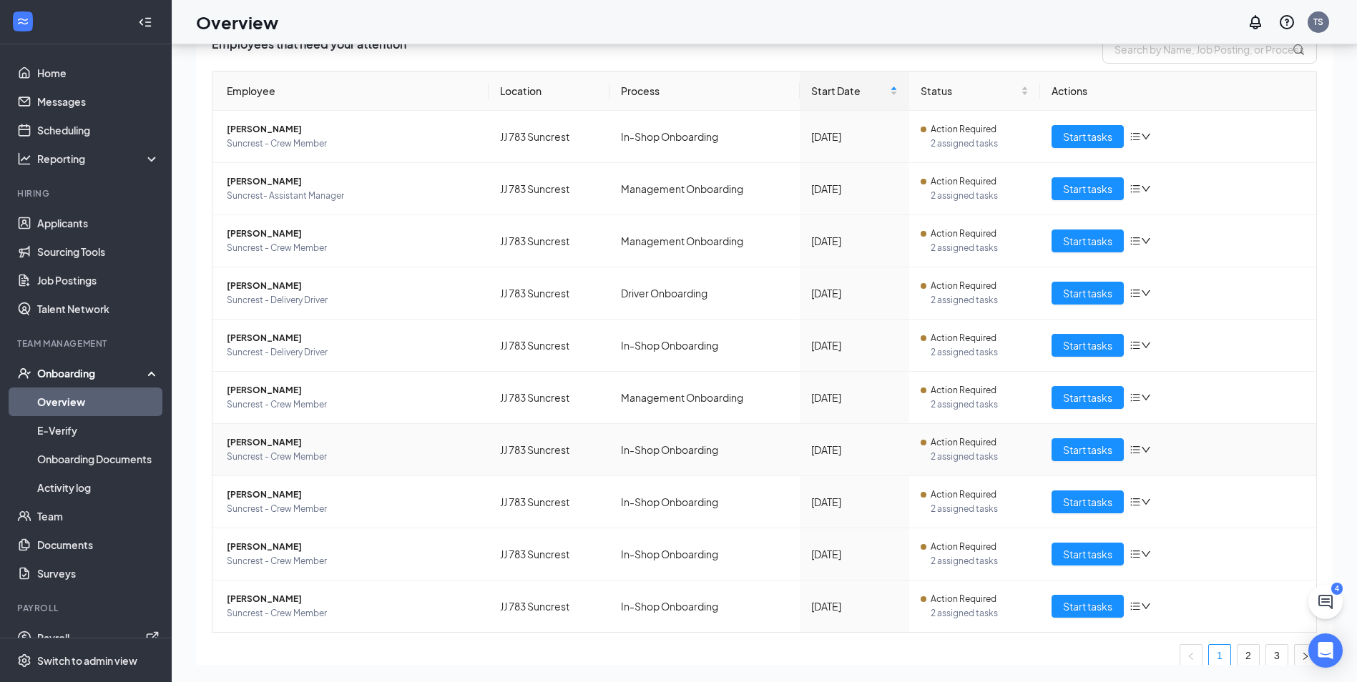
scroll to position [130, 0]
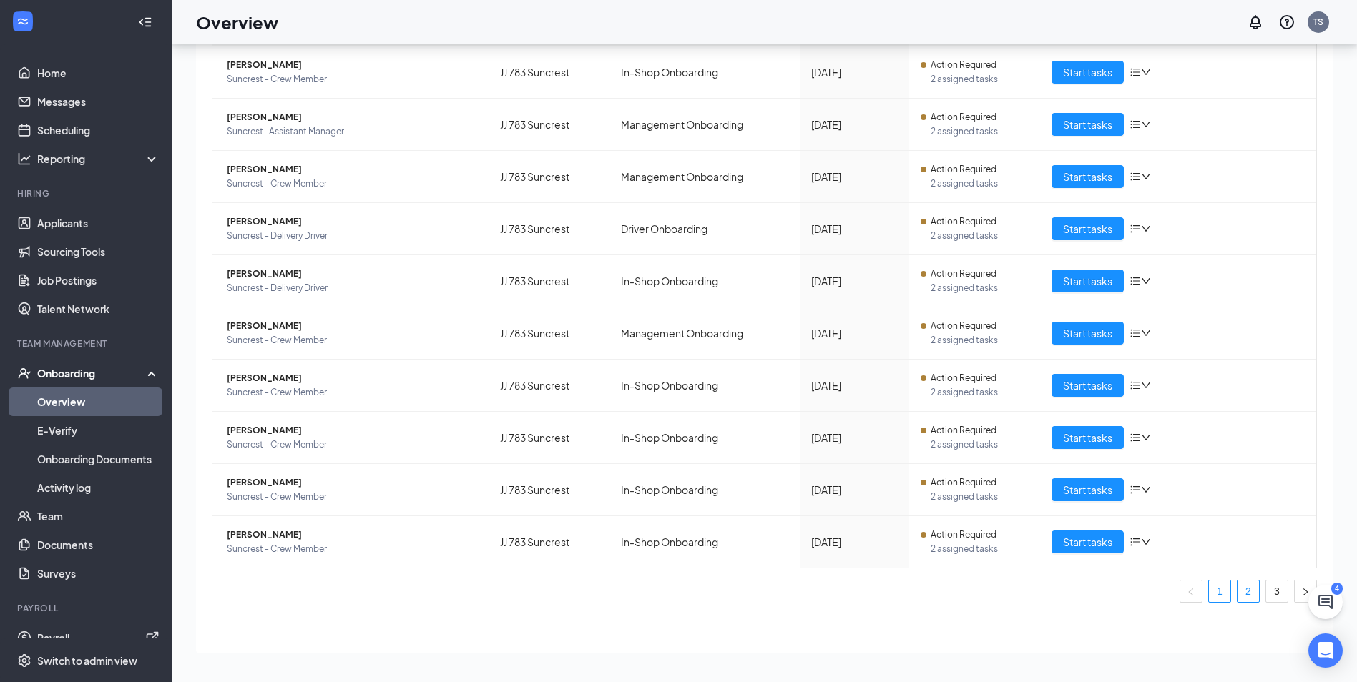
click at [1240, 597] on link "2" at bounding box center [1248, 591] width 21 height 21
click at [1087, 178] on span "Start tasks" at bounding box center [1087, 177] width 49 height 16
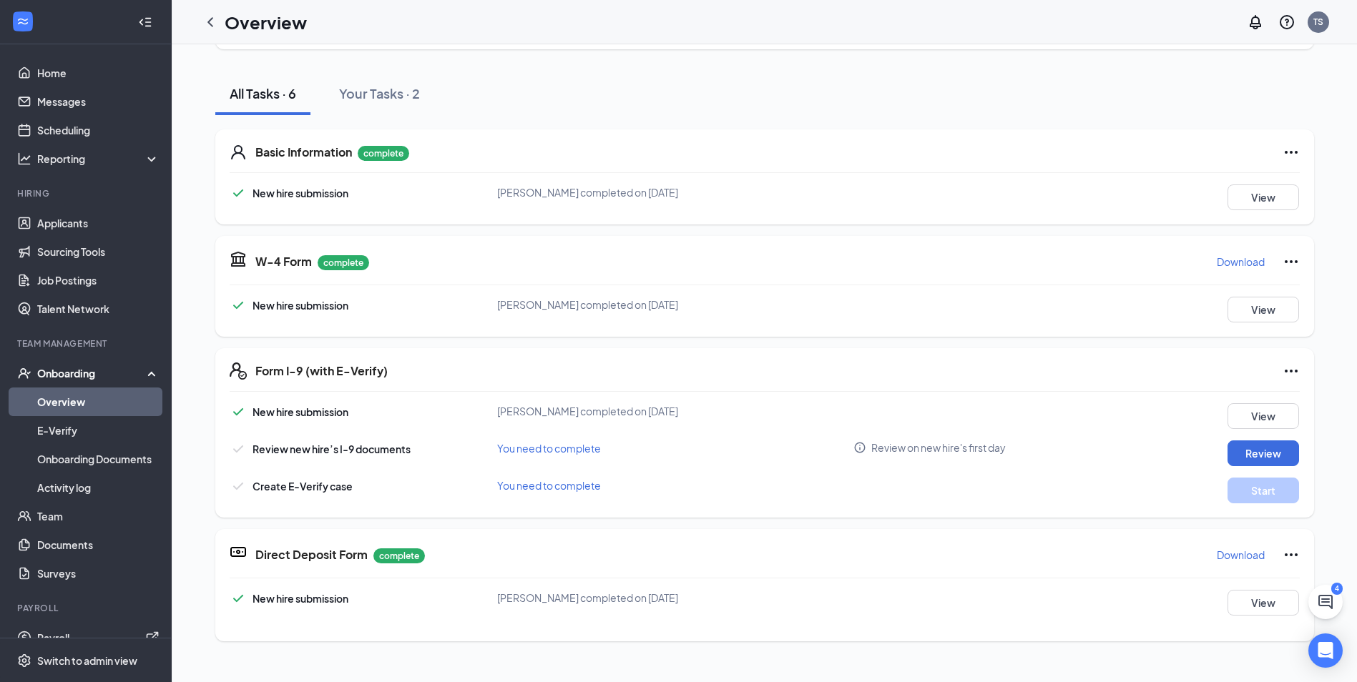
scroll to position [143, 0]
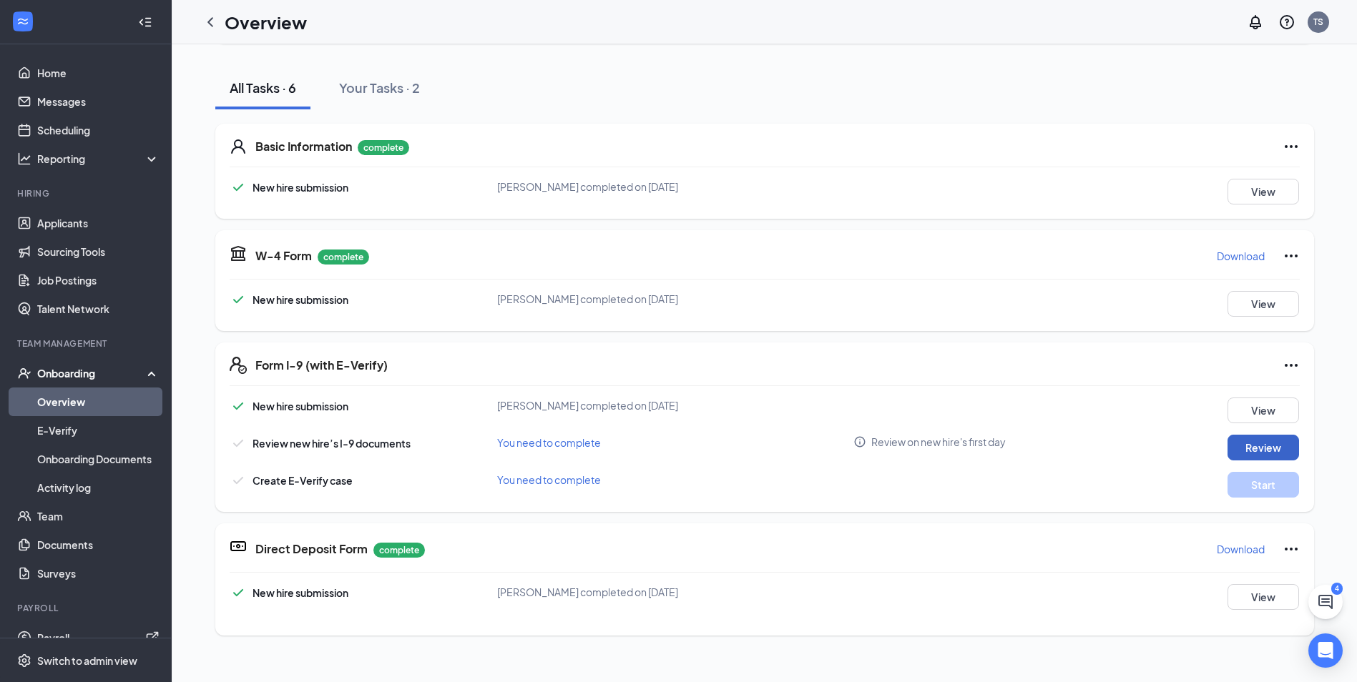
click at [1253, 456] on button "Review" at bounding box center [1264, 448] width 72 height 26
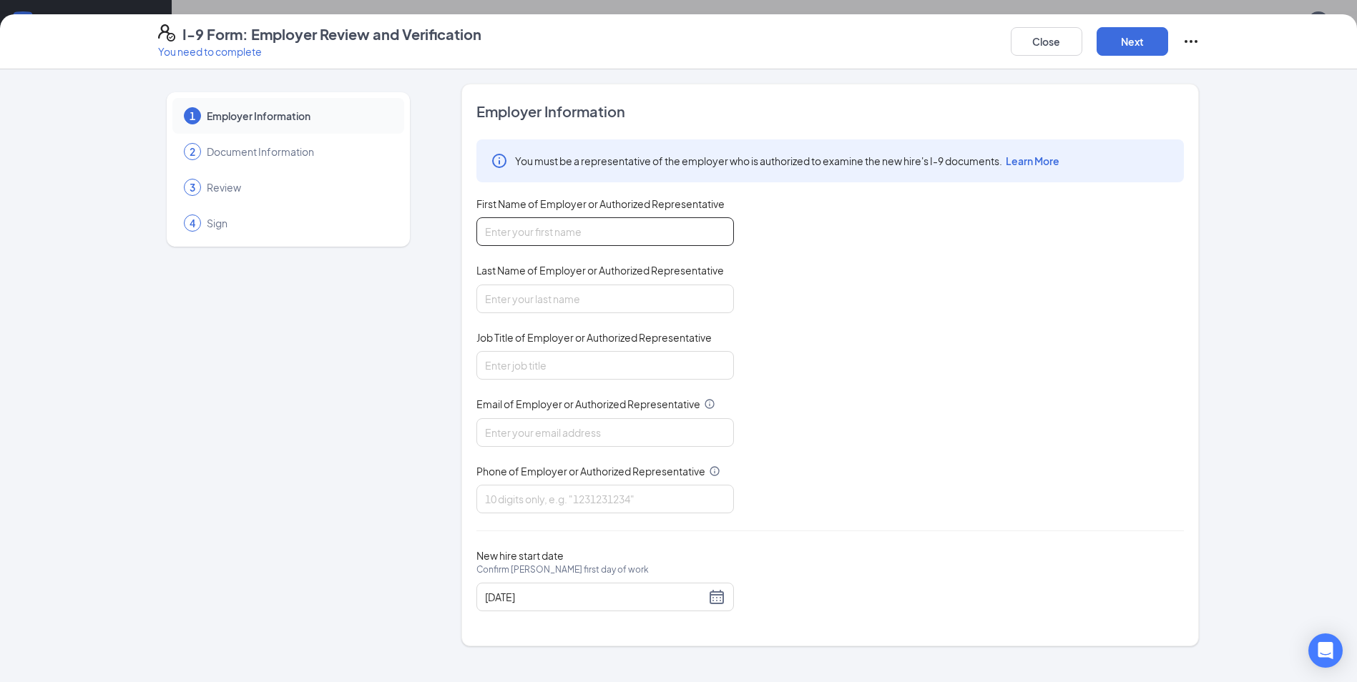
click at [643, 235] on input "First Name of Employer or Authorized Representative" at bounding box center [605, 231] width 258 height 29
type input "[PERSON_NAME]"
type input "shock"
type input "General Manager"
type input "[EMAIL_ADDRESS][DOMAIN_NAME]"
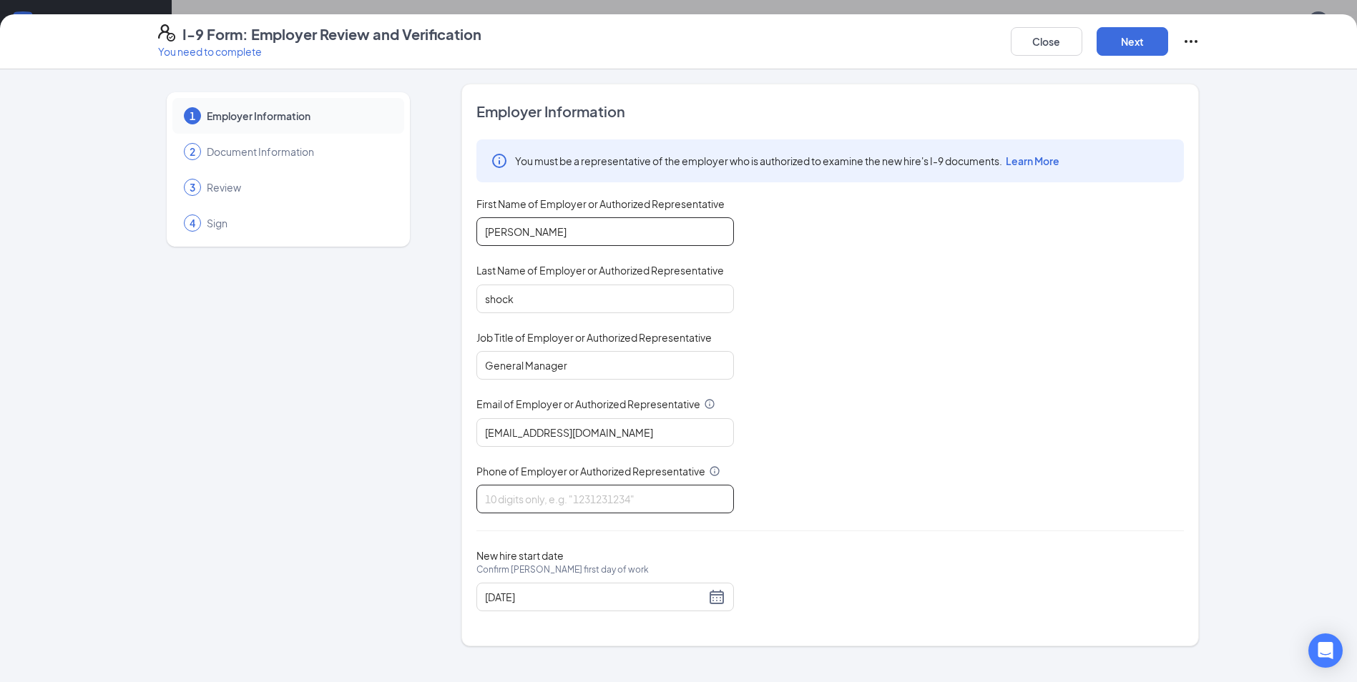
type input "3046443140"
click at [718, 597] on div "[DATE]" at bounding box center [605, 597] width 240 height 17
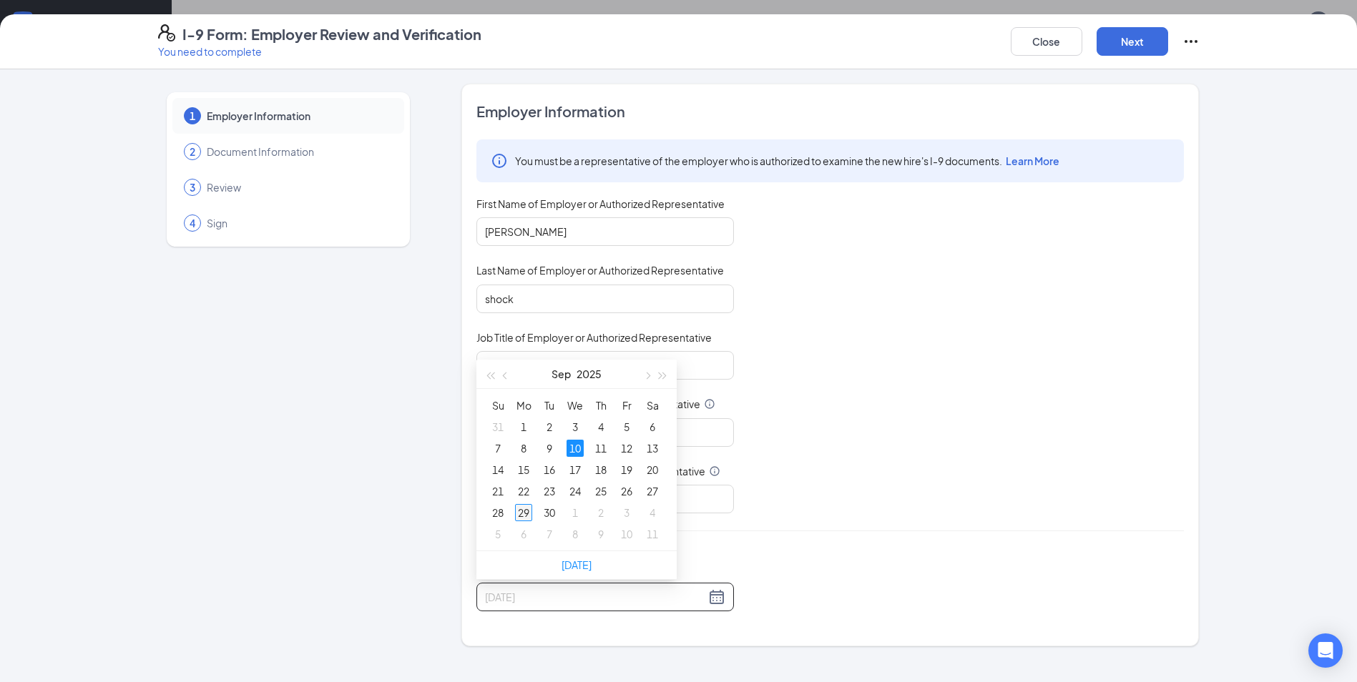
type input "[DATE]"
click at [530, 508] on div "29" at bounding box center [523, 512] width 17 height 17
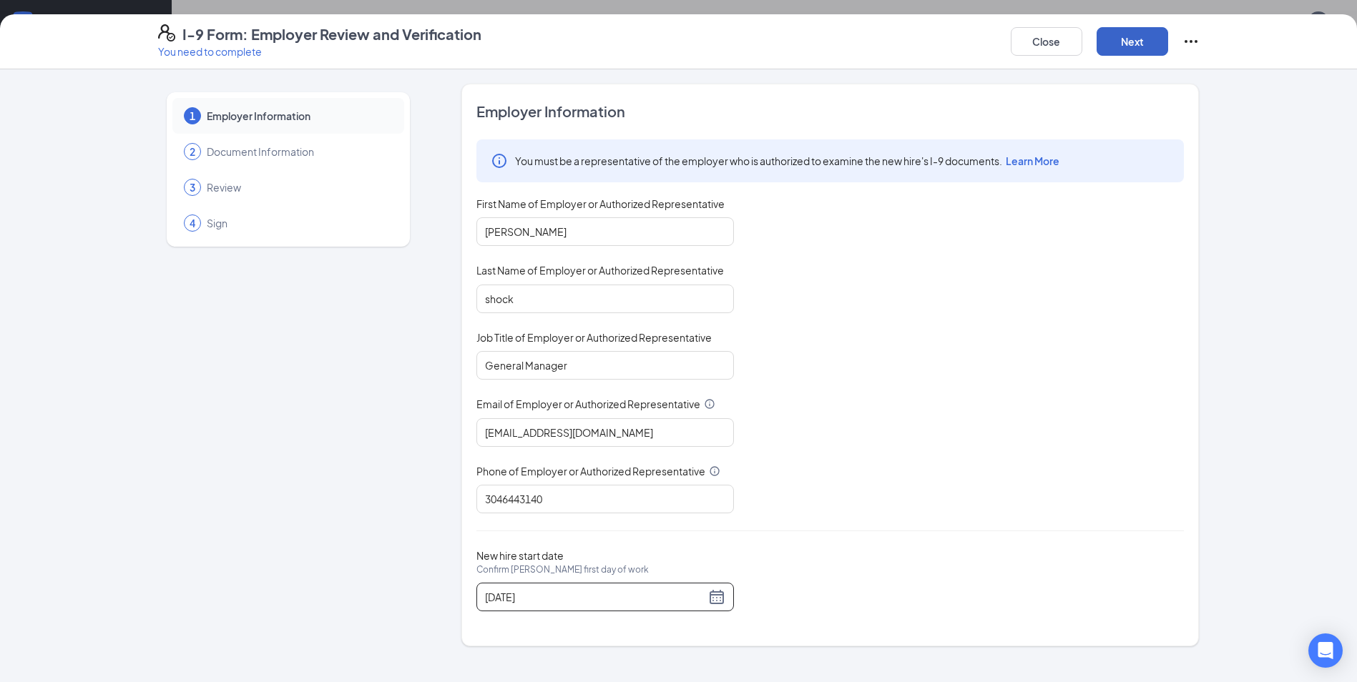
click at [1142, 44] on button "Next" at bounding box center [1133, 41] width 72 height 29
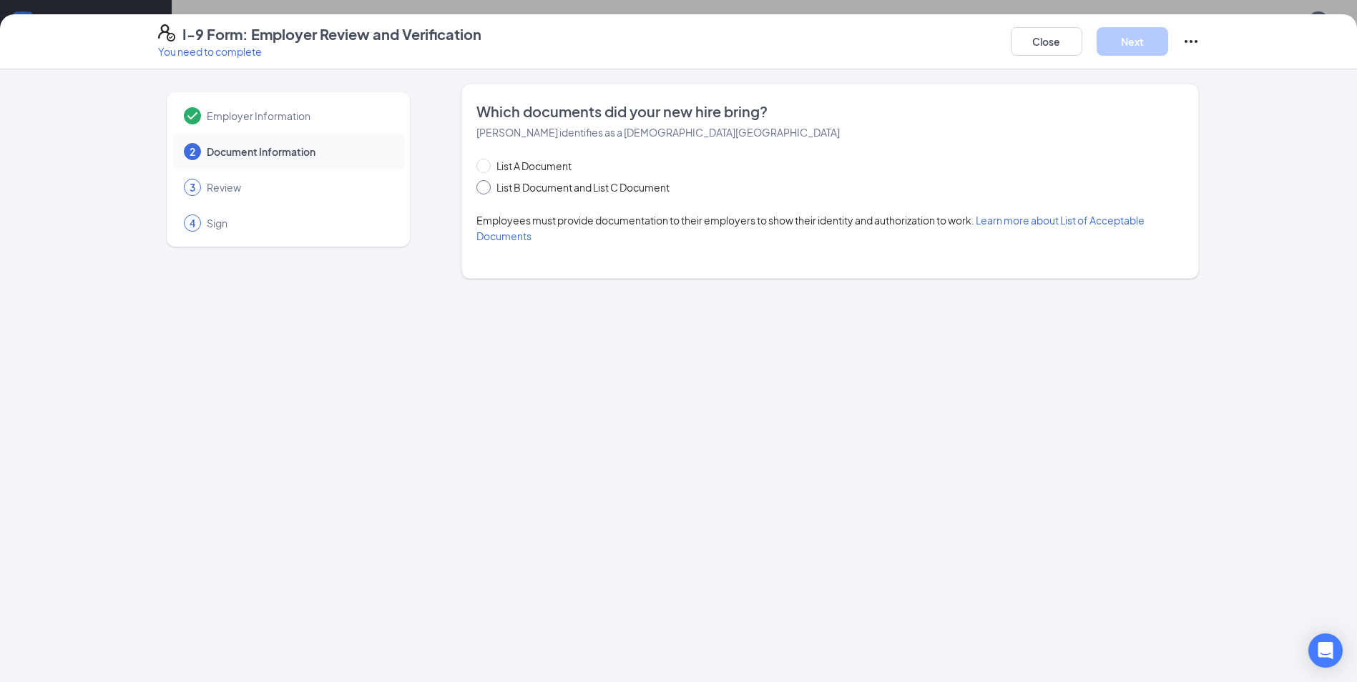
click at [514, 191] on span "List B Document and List C Document" at bounding box center [583, 188] width 185 height 16
click at [486, 190] on input "List B Document and List C Document" at bounding box center [481, 185] width 10 height 10
radio input "true"
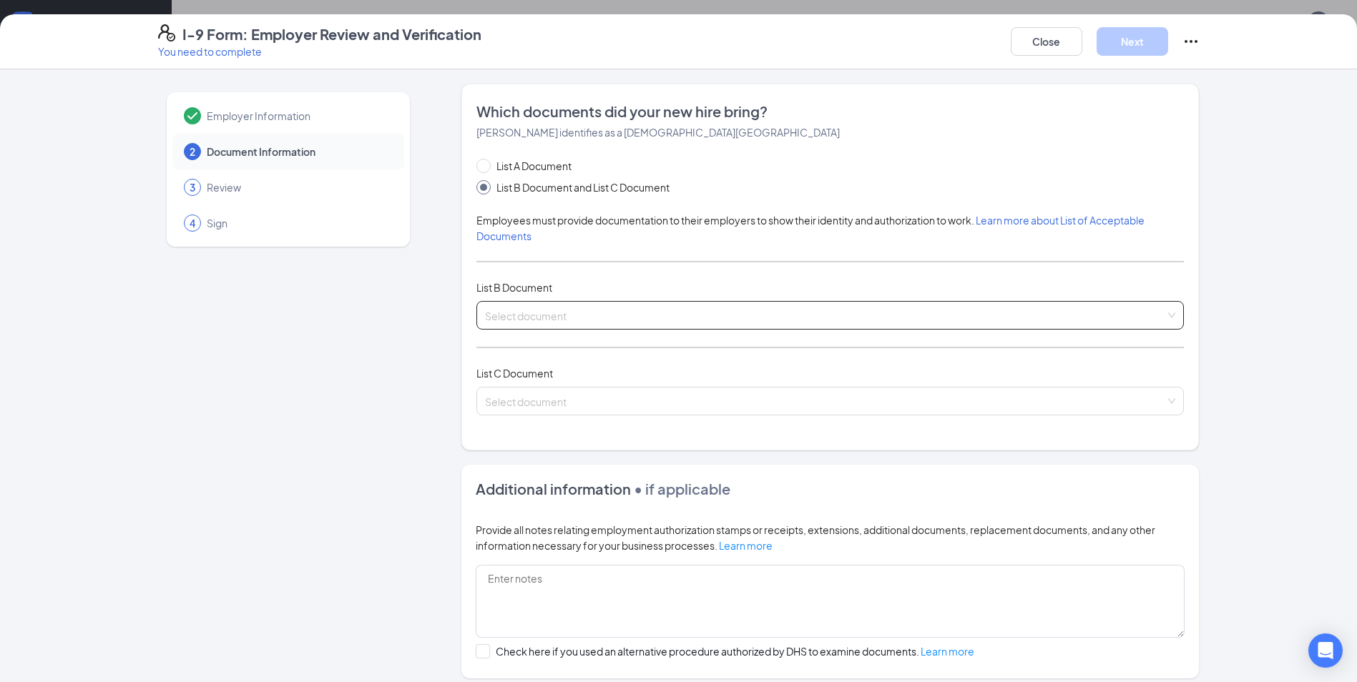
click at [564, 310] on input "search" at bounding box center [825, 312] width 680 height 21
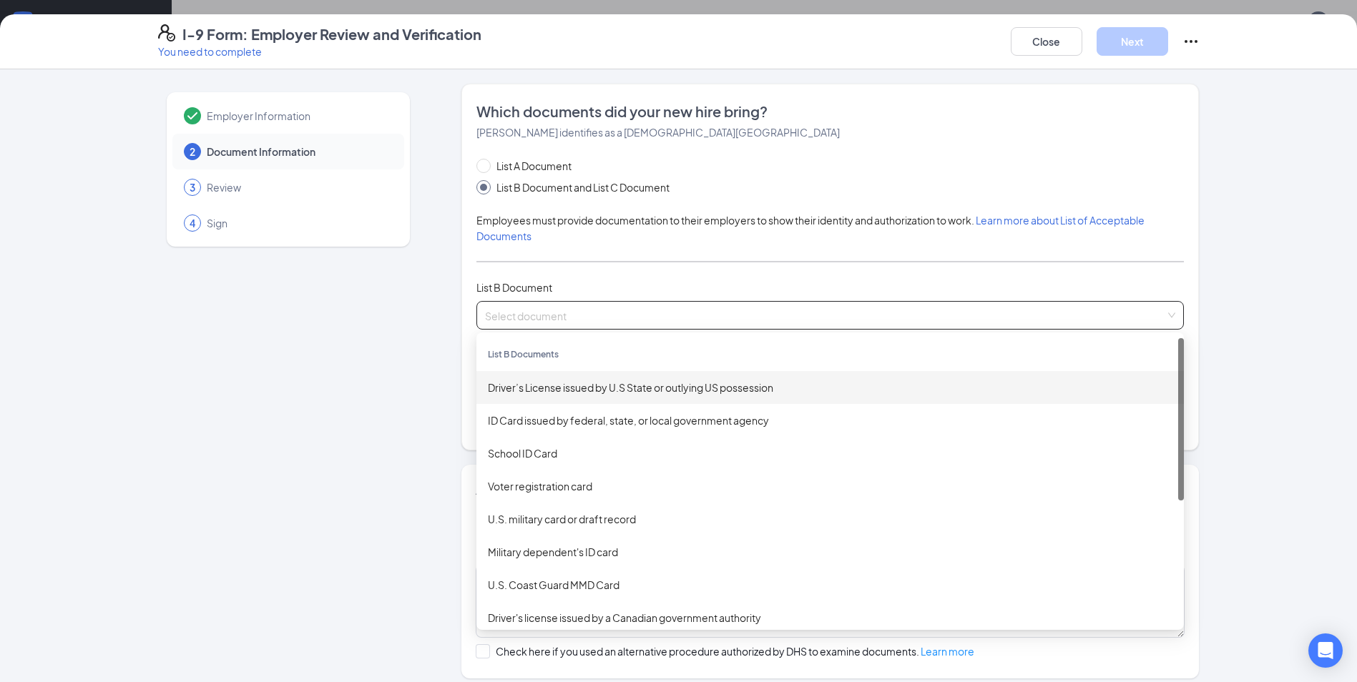
click at [567, 395] on div "Driver’s License issued by U.S State or outlying US possession" at bounding box center [830, 388] width 685 height 16
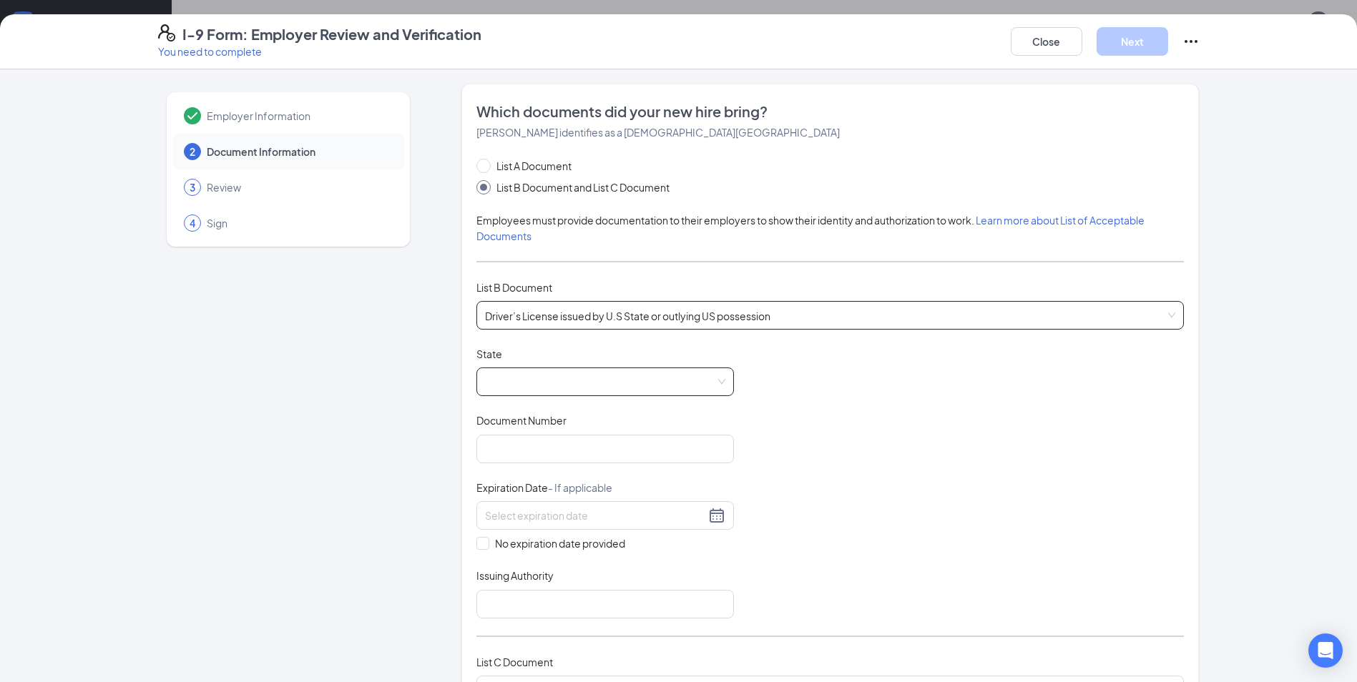
click at [562, 381] on span at bounding box center [605, 381] width 240 height 27
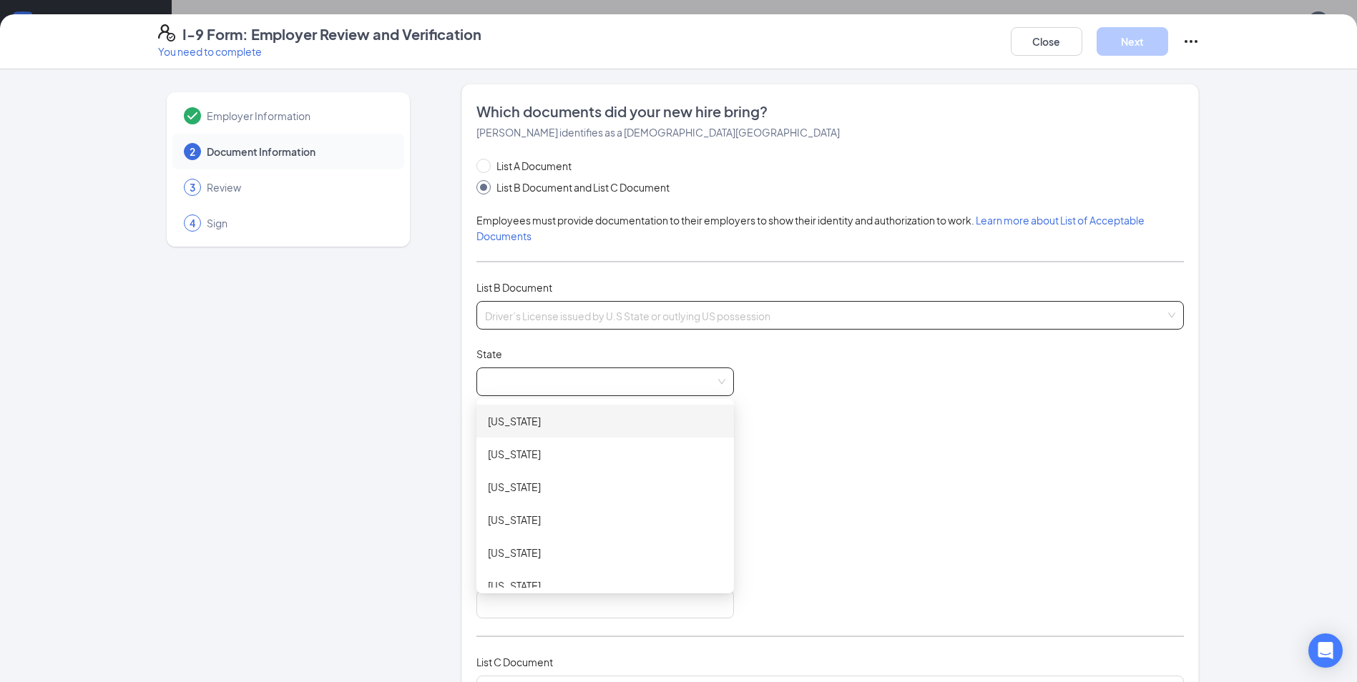
click at [625, 311] on span "Driver’s License issued by U.S State or outlying US possession" at bounding box center [830, 315] width 690 height 27
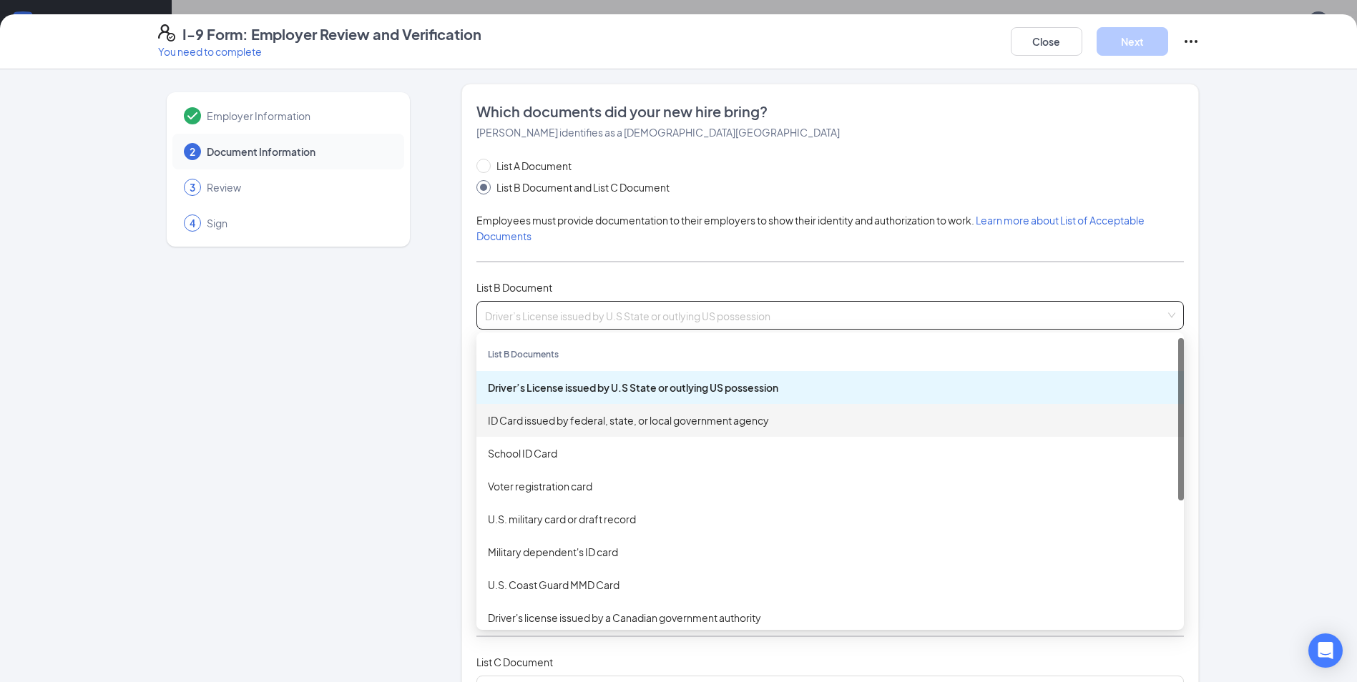
click at [618, 424] on div "ID Card issued by federal, state, or local government agency" at bounding box center [830, 421] width 685 height 16
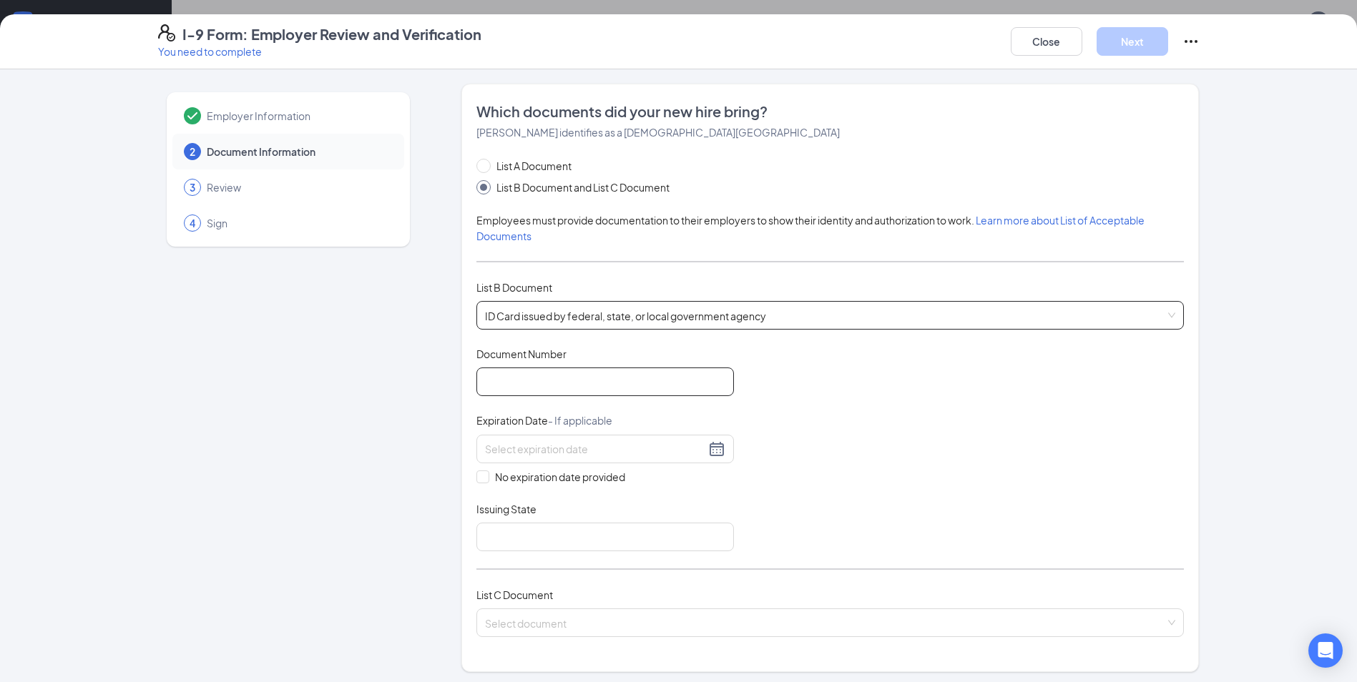
click at [562, 381] on input "Document Number" at bounding box center [605, 382] width 258 height 29
type input "9569685"
click at [714, 447] on div at bounding box center [605, 449] width 240 height 17
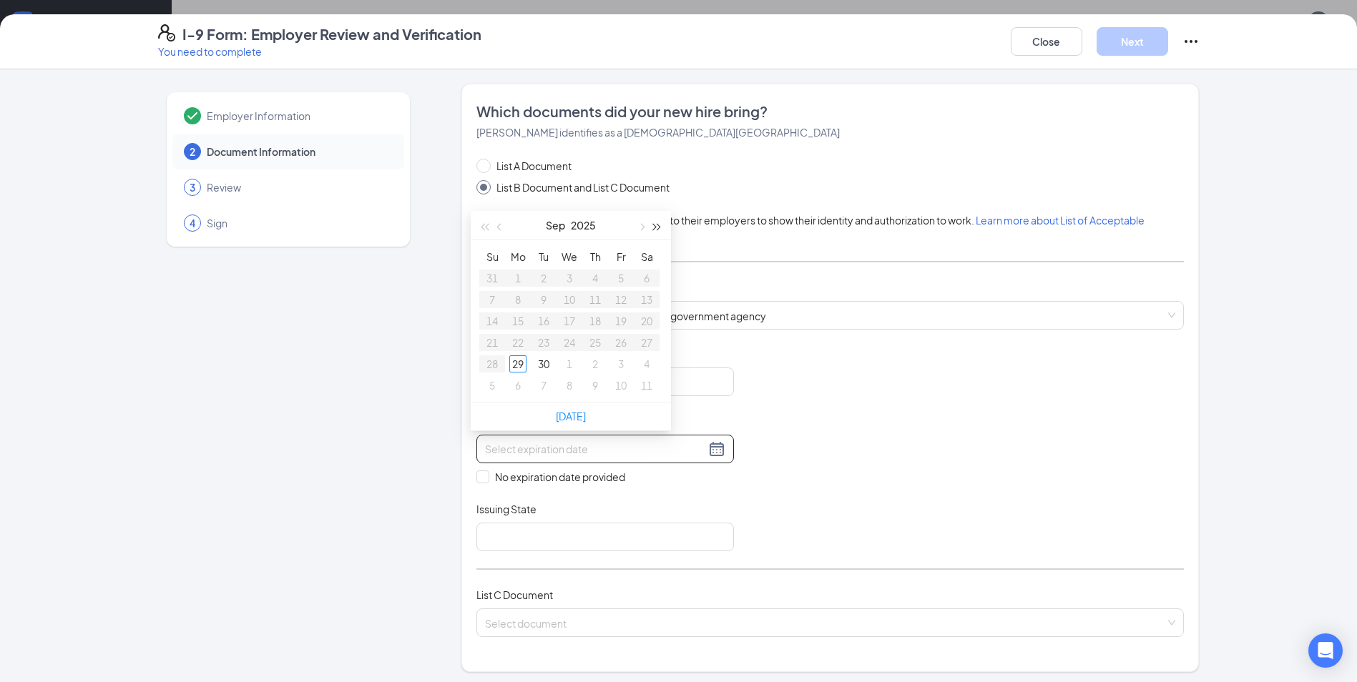
click at [654, 229] on span "button" at bounding box center [657, 227] width 7 height 7
click at [655, 229] on span "button" at bounding box center [657, 227] width 7 height 7
click at [656, 229] on span "button" at bounding box center [657, 227] width 7 height 7
type input "[DATE]"
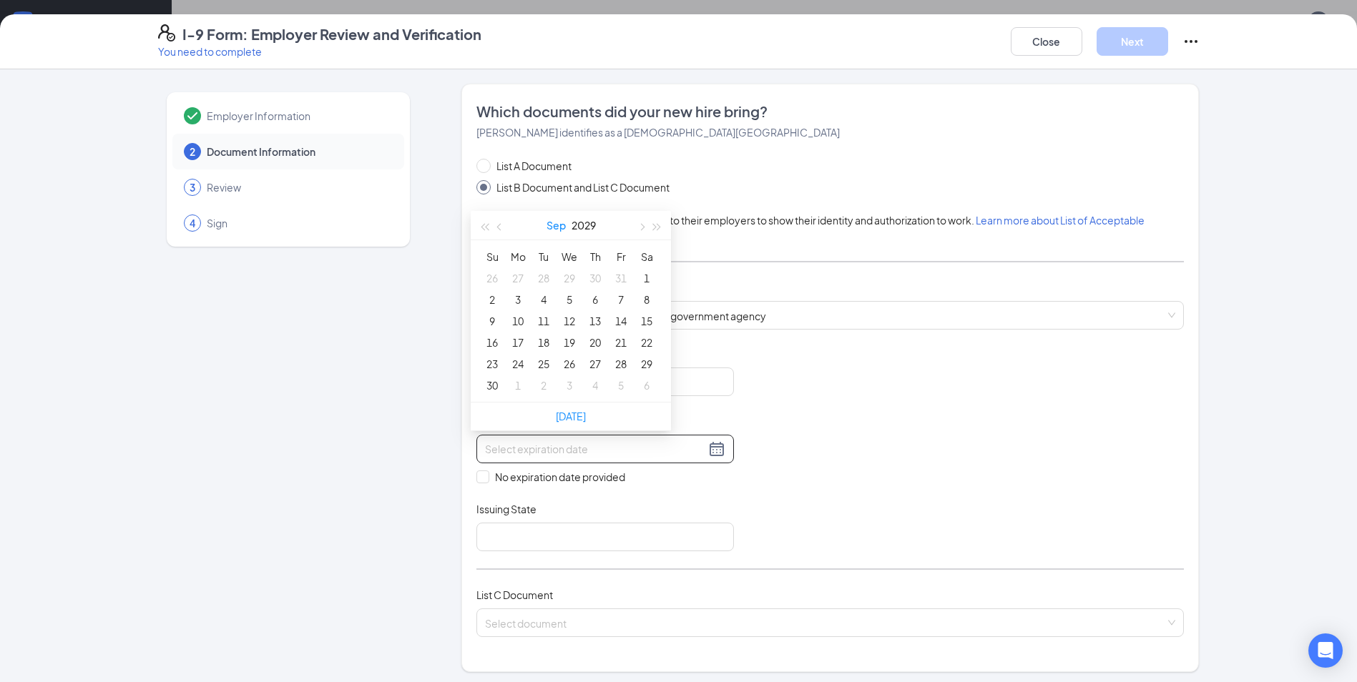
click at [548, 227] on button "Sep" at bounding box center [556, 225] width 19 height 29
type input "[DATE]"
click at [642, 265] on div "Mar" at bounding box center [633, 265] width 43 height 17
type input "[DATE]"
click at [543, 294] on div "6" at bounding box center [543, 299] width 17 height 17
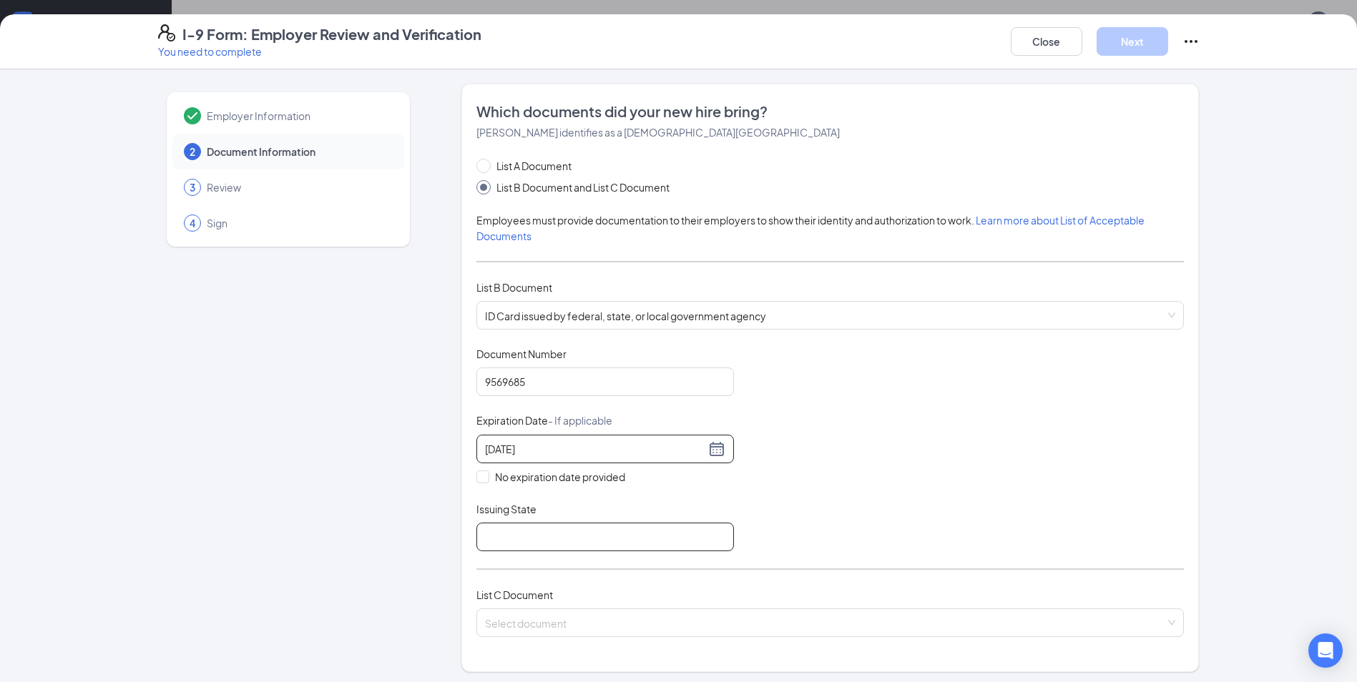
click at [642, 542] on input "Issuing State" at bounding box center [605, 537] width 258 height 29
type input "[US_STATE]"
click at [772, 544] on div "Document Title ID Card issued by federal, state, or local government agency Doc…" at bounding box center [830, 449] width 708 height 205
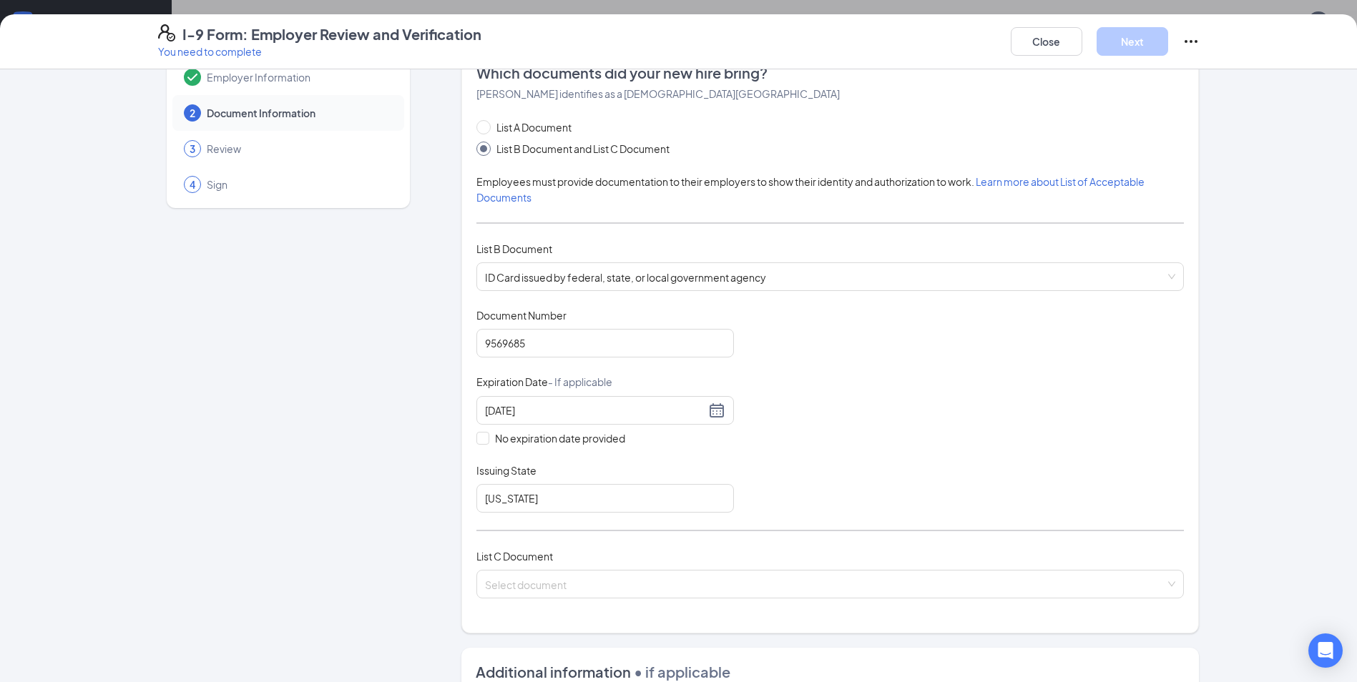
scroll to position [72, 0]
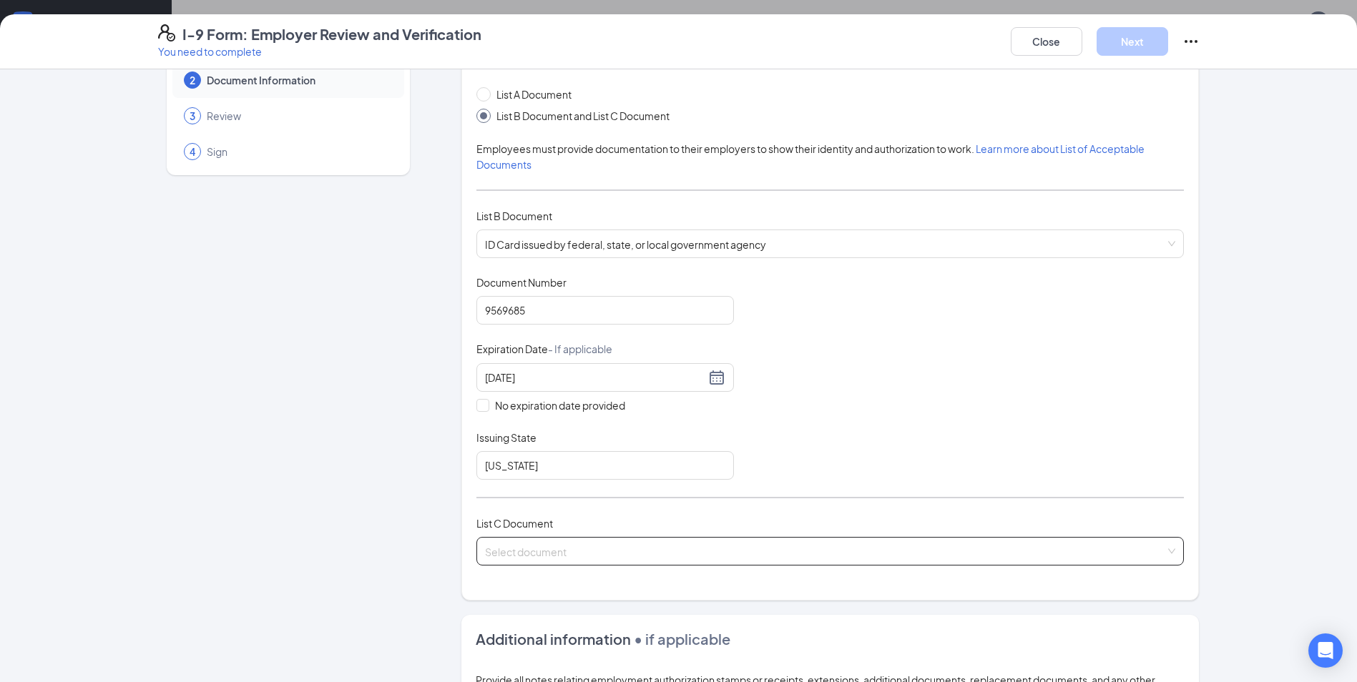
click at [816, 559] on input "search" at bounding box center [825, 548] width 680 height 21
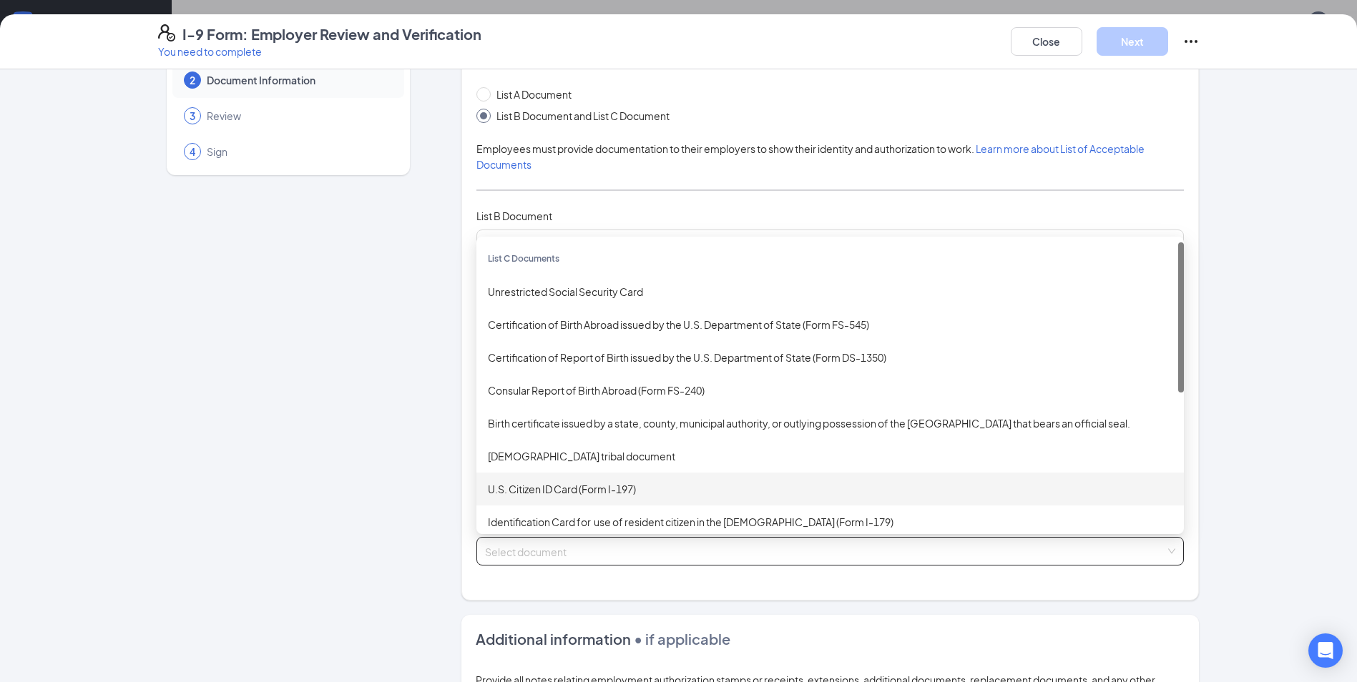
click at [582, 489] on div "U.S. Citizen ID Card (Form I-197)" at bounding box center [830, 489] width 685 height 16
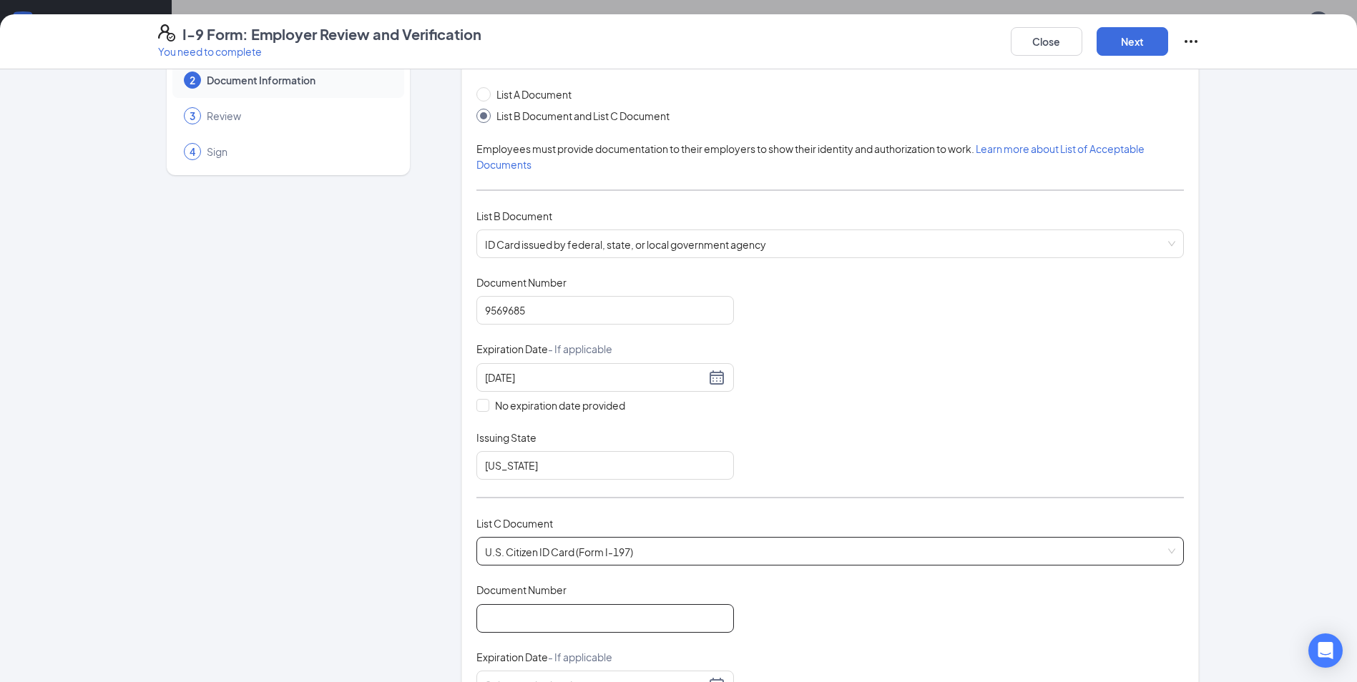
click at [580, 611] on input "Document Number" at bounding box center [605, 619] width 258 height 29
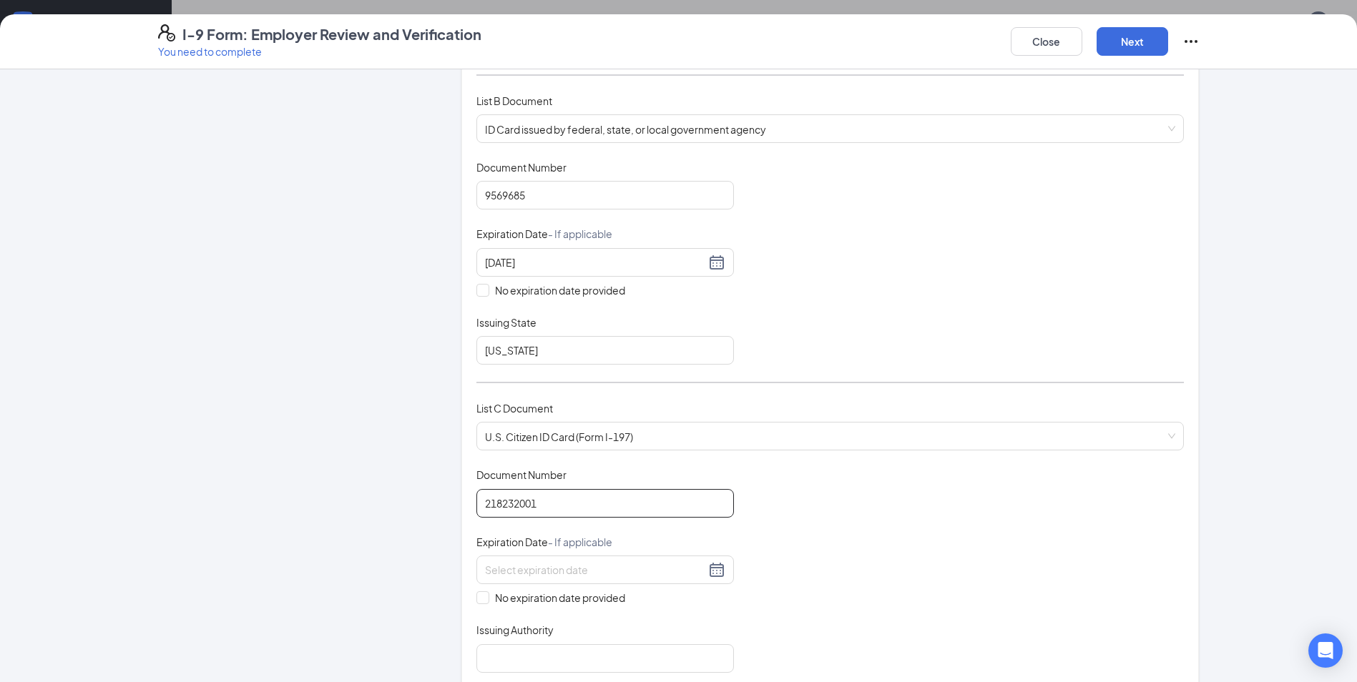
scroll to position [215, 0]
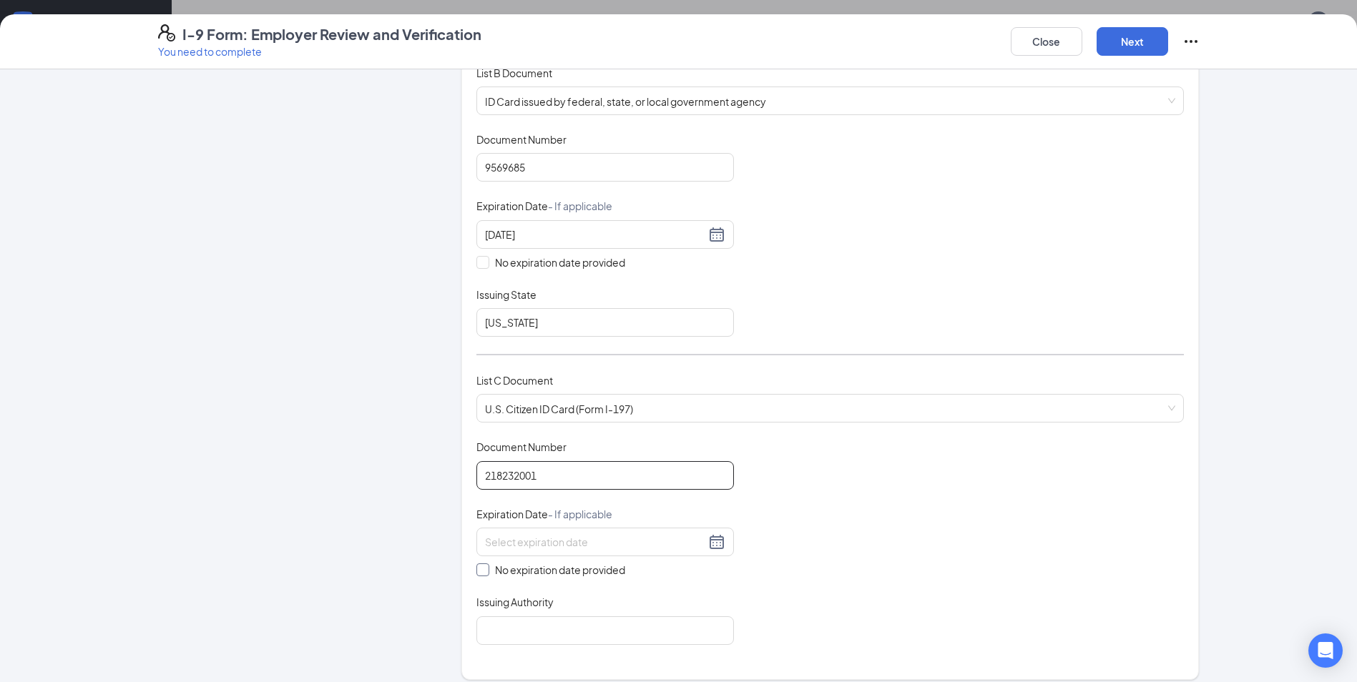
type input "218232001"
click at [478, 572] on input "No expiration date provided" at bounding box center [481, 569] width 10 height 10
checkbox input "true"
click at [558, 640] on input "Issuing Authority" at bounding box center [605, 633] width 258 height 29
type input "[US_STATE]"
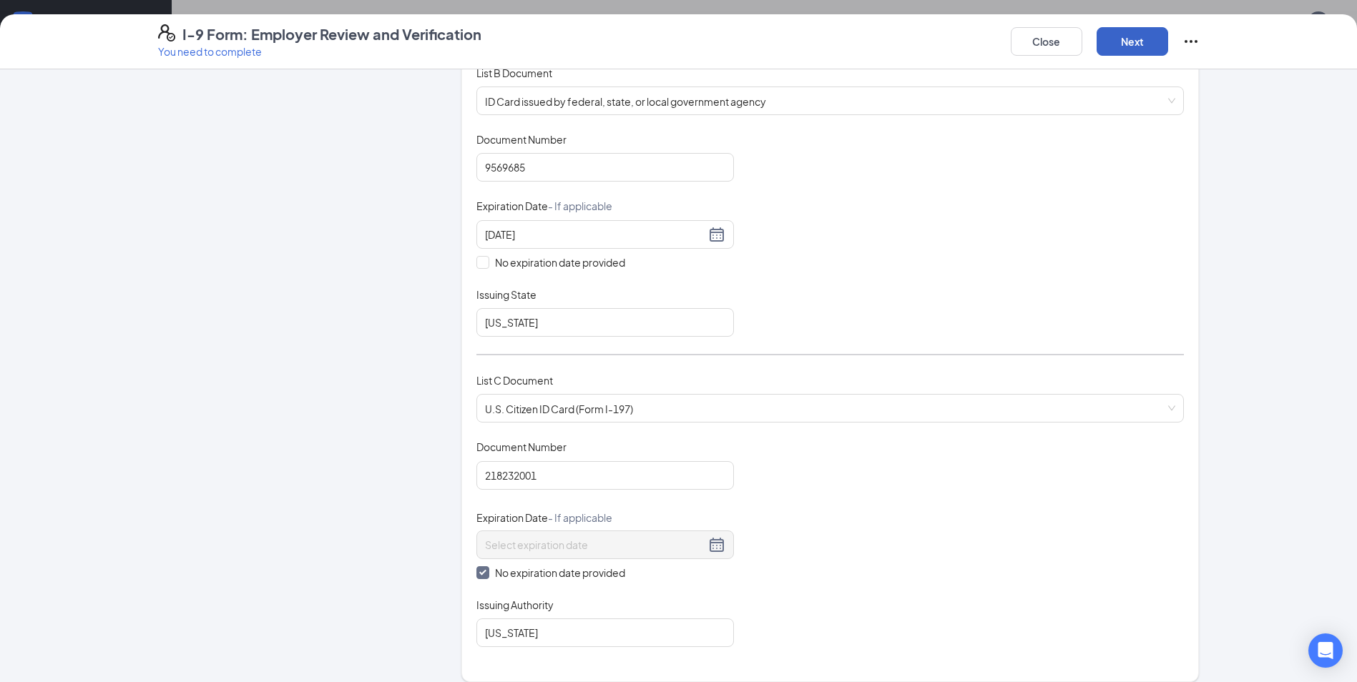
click at [1139, 43] on button "Next" at bounding box center [1133, 41] width 72 height 29
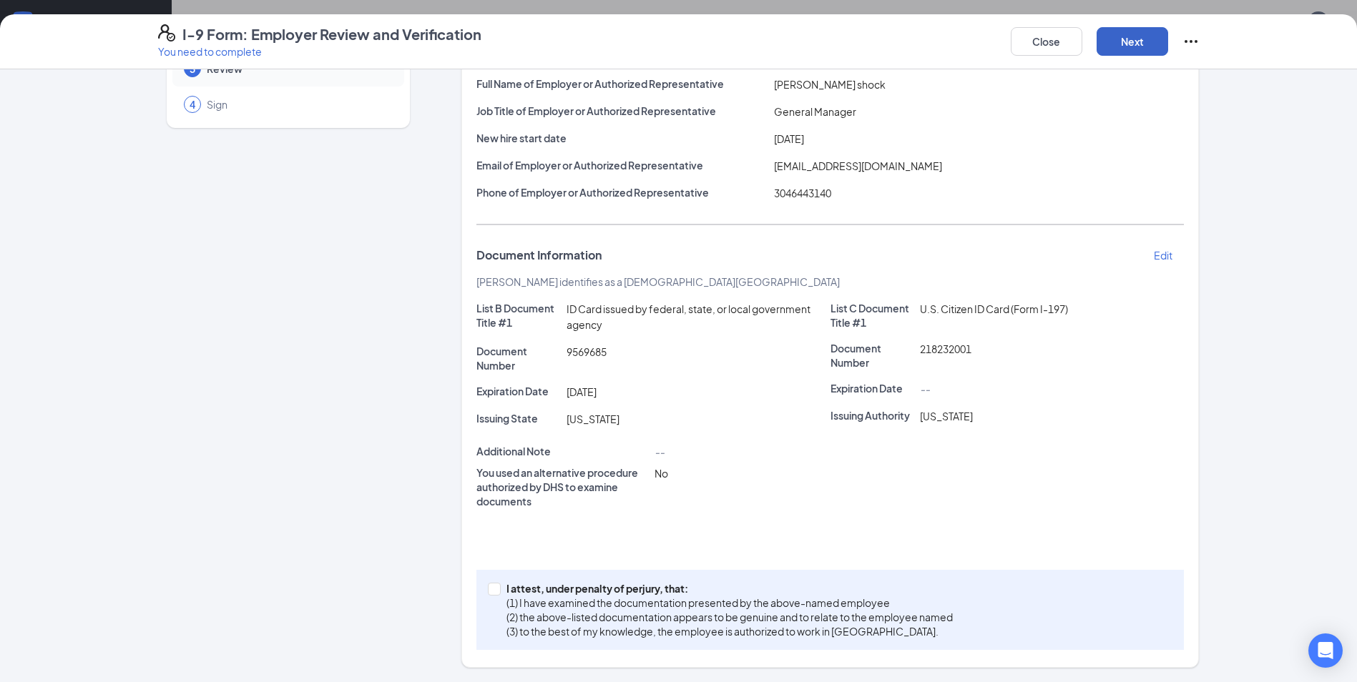
scroll to position [119, 0]
click at [506, 592] on p "I attest, under penalty of perjury, that:" at bounding box center [729, 589] width 446 height 14
click at [498, 592] on input "I attest, under penalty of [PERSON_NAME], that: (1) I have examined the documen…" at bounding box center [493, 588] width 10 height 10
checkbox input "true"
click at [1129, 43] on button "Next" at bounding box center [1133, 41] width 72 height 29
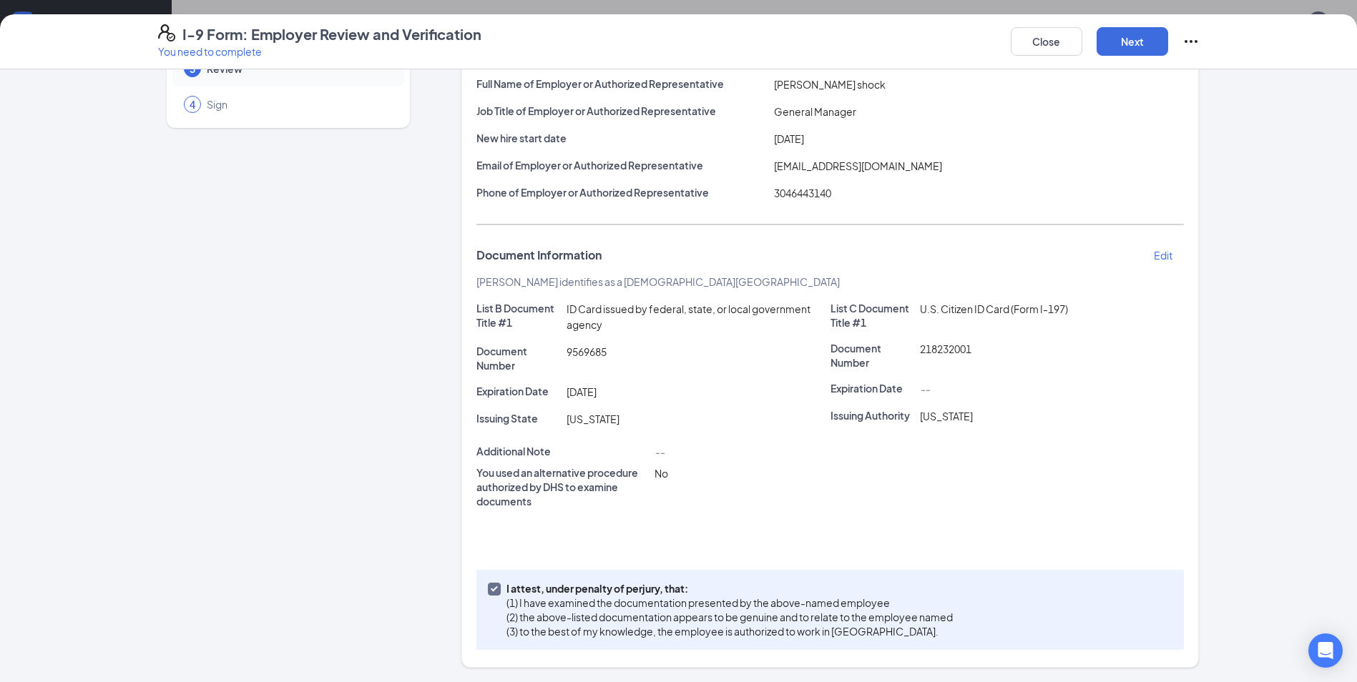
scroll to position [0, 0]
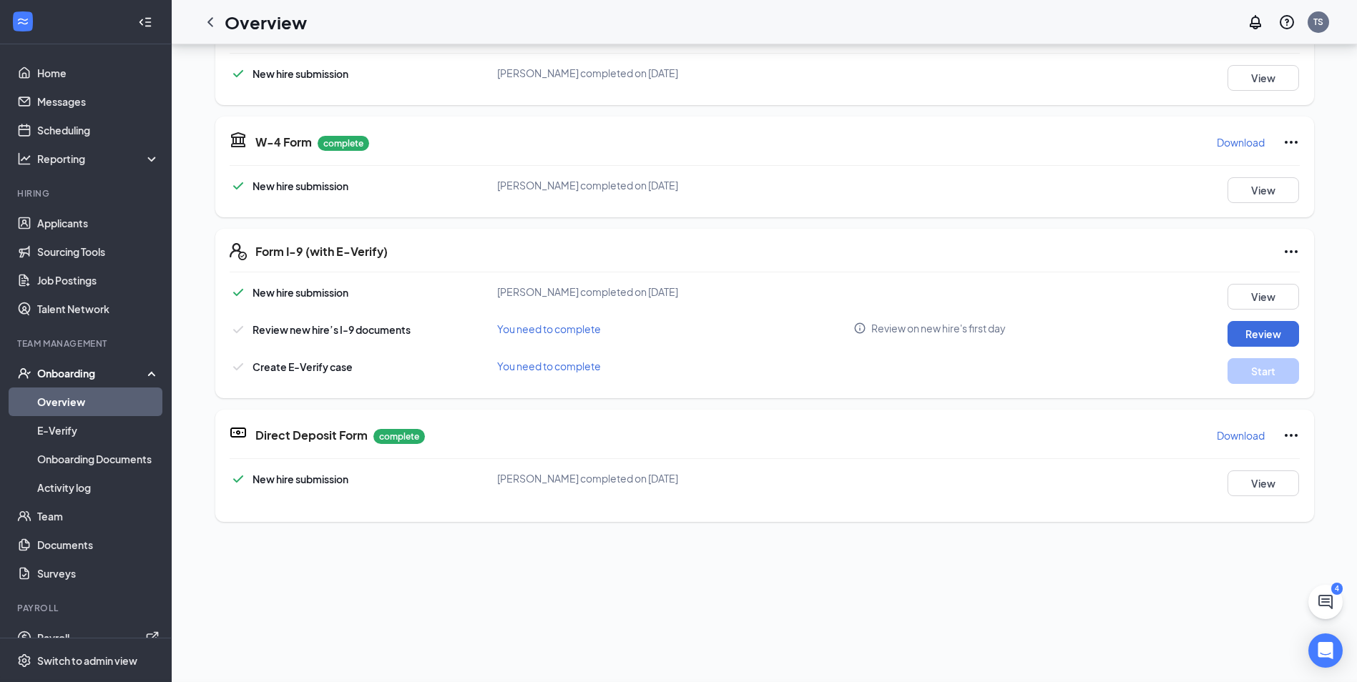
click at [670, 199] on div "I-9 Form: Employer Review and Verification You need to complete Close Employer …" at bounding box center [678, 341] width 1357 height 682
click at [1272, 376] on button "Start" at bounding box center [1264, 371] width 72 height 26
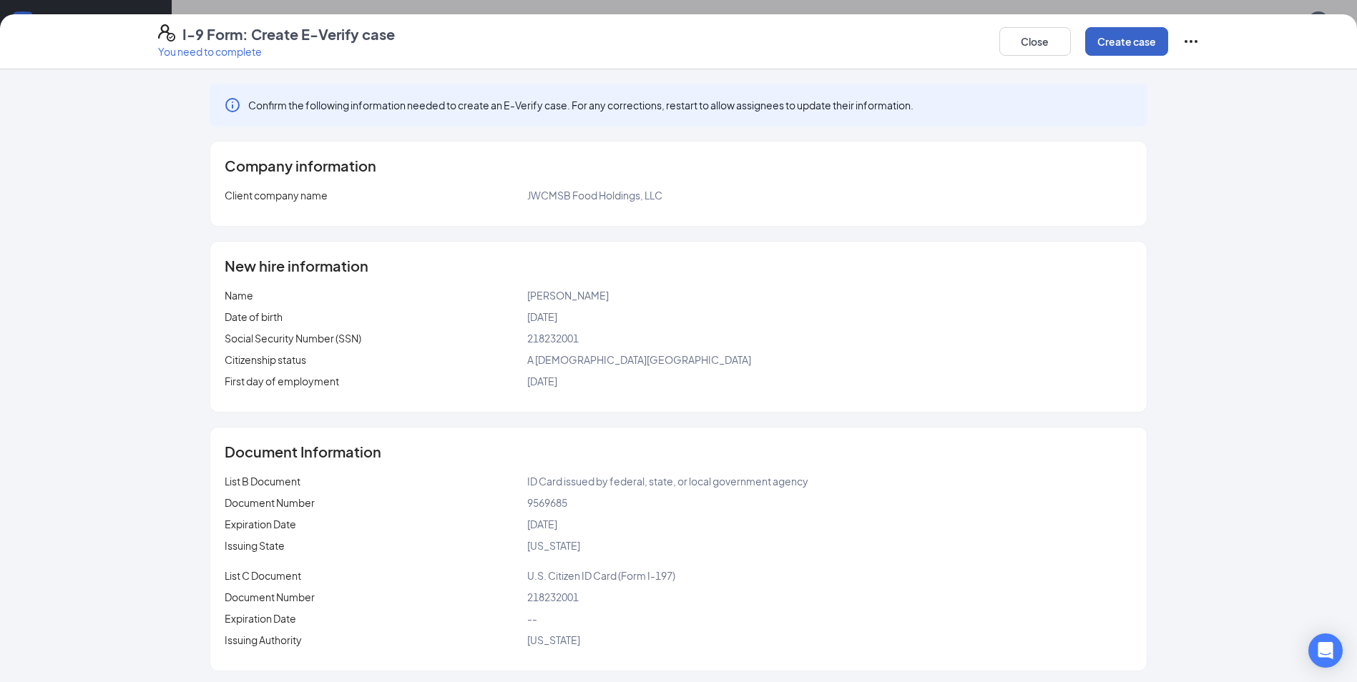
click at [1095, 45] on button "Create case" at bounding box center [1126, 41] width 83 height 29
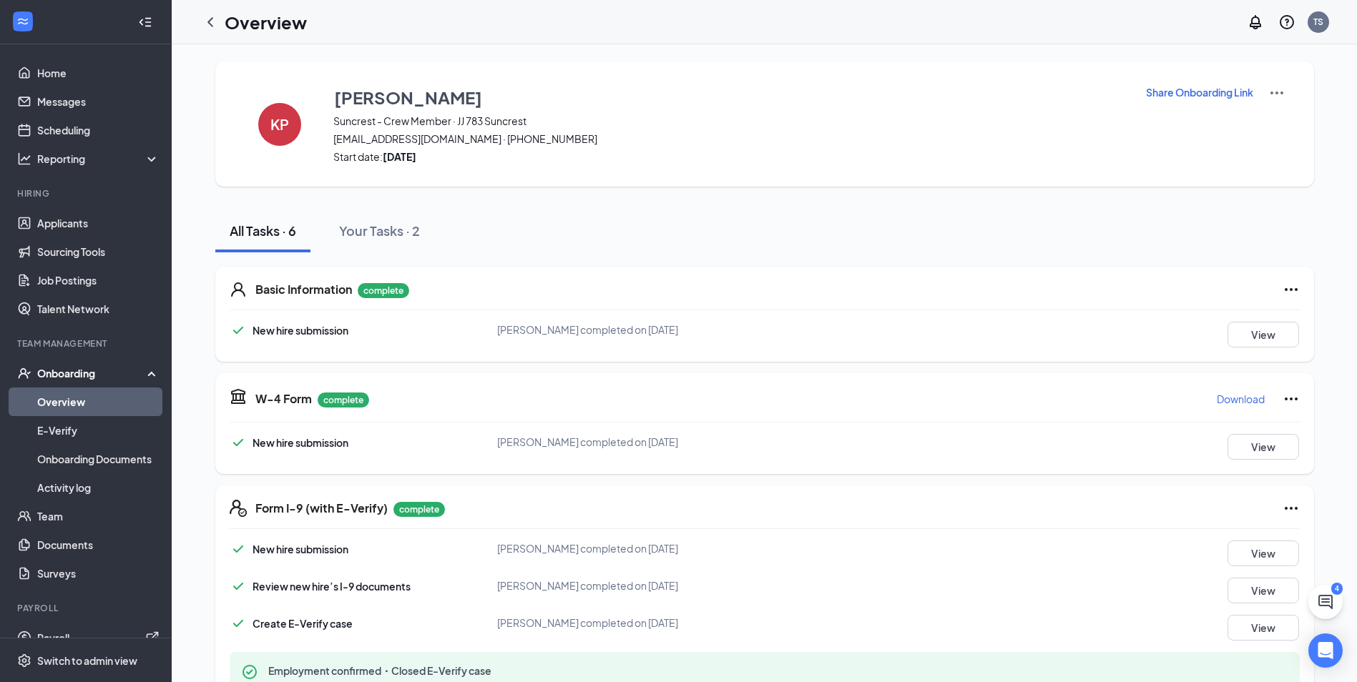
click at [72, 406] on link "Overview" at bounding box center [98, 402] width 122 height 29
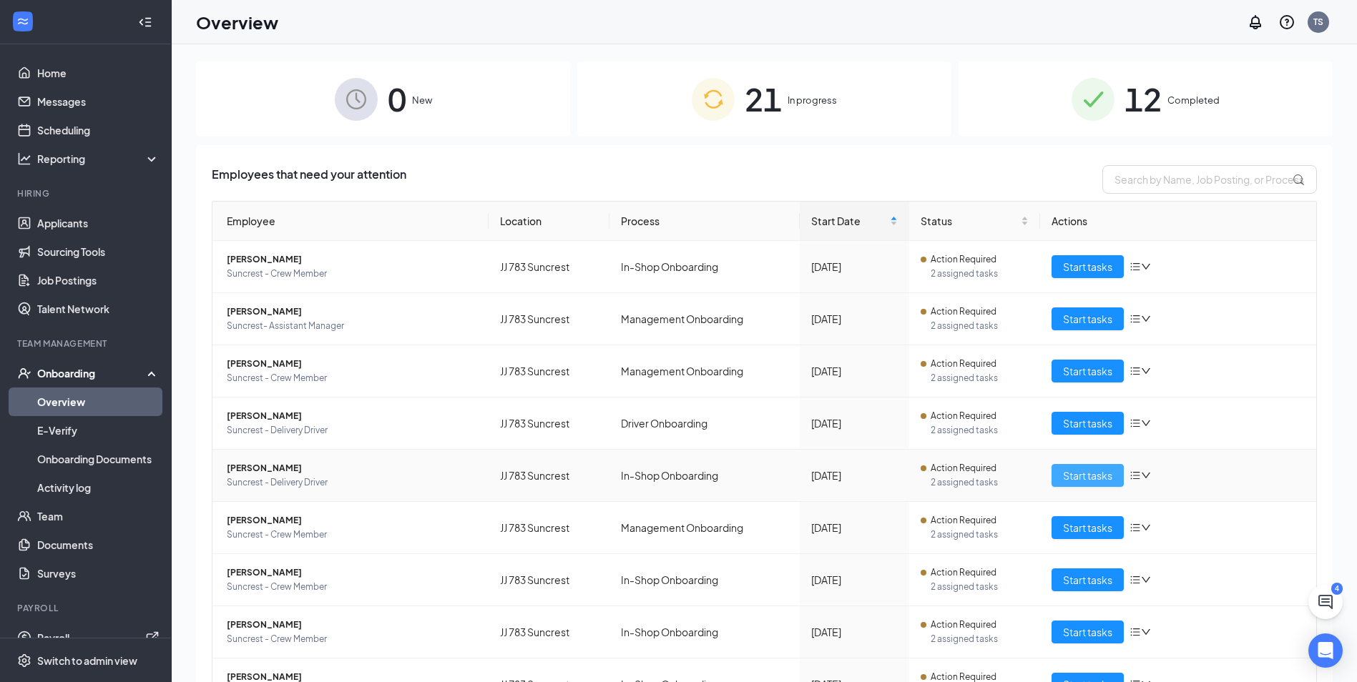
click at [1081, 481] on span "Start tasks" at bounding box center [1087, 476] width 49 height 16
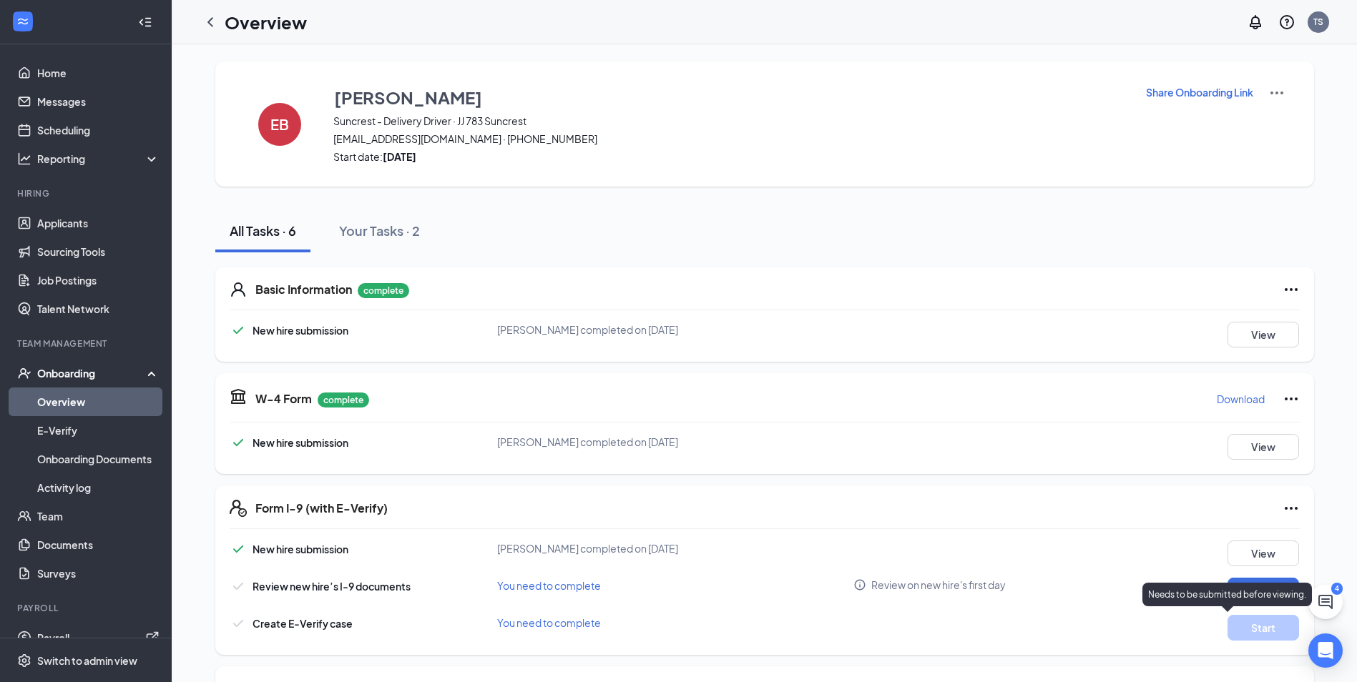
click at [1255, 590] on p "Needs to be submitted before viewing." at bounding box center [1227, 595] width 158 height 12
click at [1248, 589] on p "Needs to be submitted before viewing." at bounding box center [1227, 595] width 158 height 12
click at [1241, 579] on button "Review" at bounding box center [1264, 591] width 72 height 26
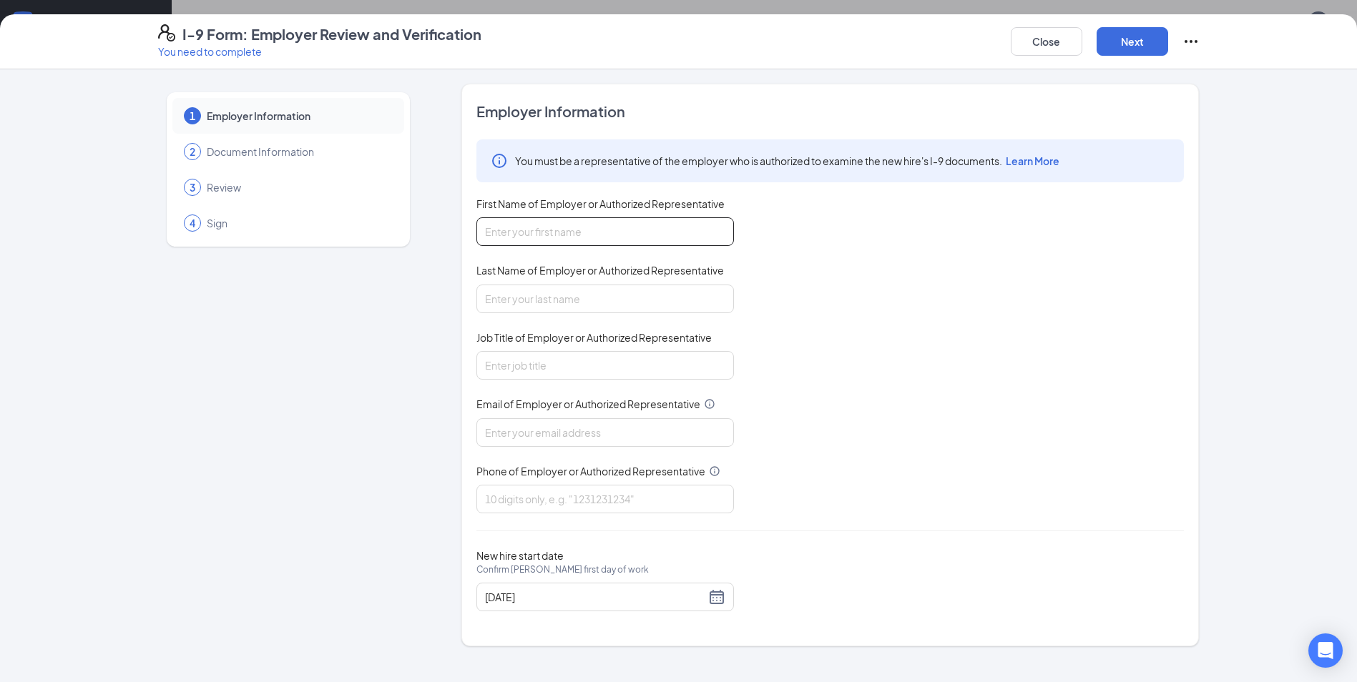
click at [506, 234] on input "First Name of Employer or Authorized Representative" at bounding box center [605, 231] width 258 height 29
type input "[PERSON_NAME]"
type input "shock"
type input "General Manager"
type input "[EMAIL_ADDRESS][DOMAIN_NAME]"
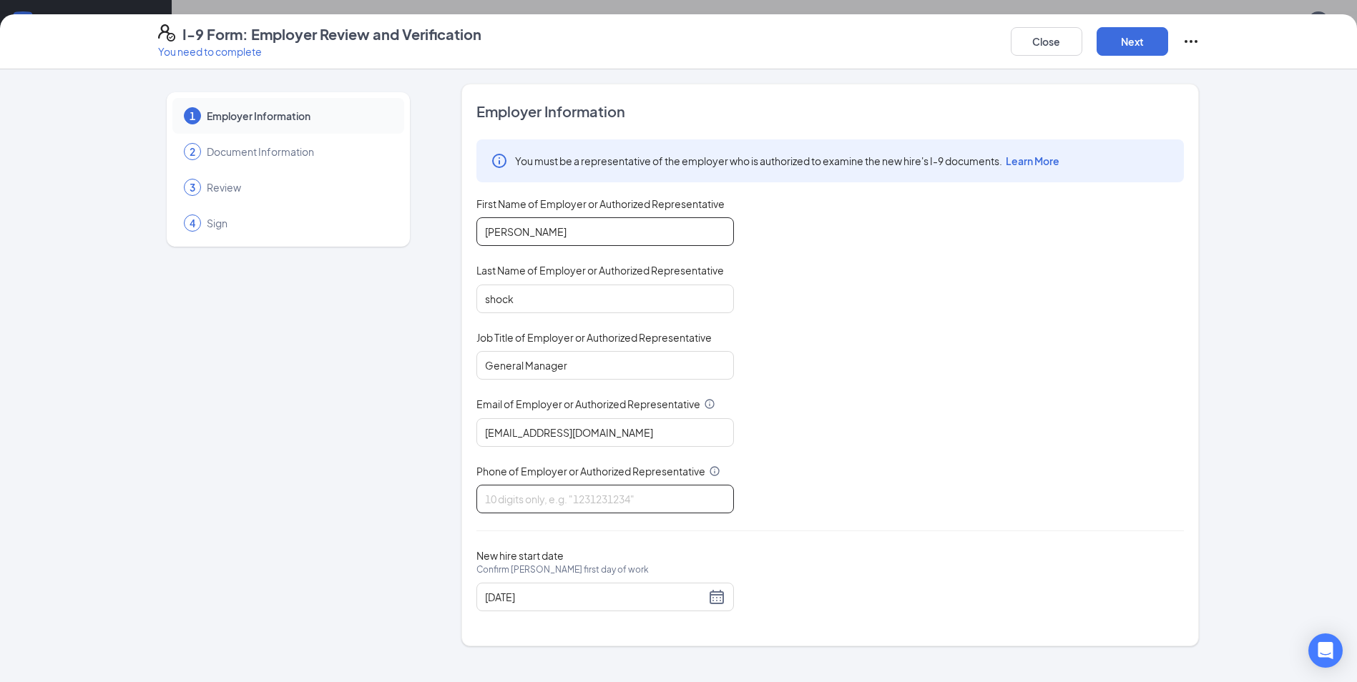
type input "3046443140"
click at [723, 602] on div "[DATE]" at bounding box center [605, 597] width 240 height 17
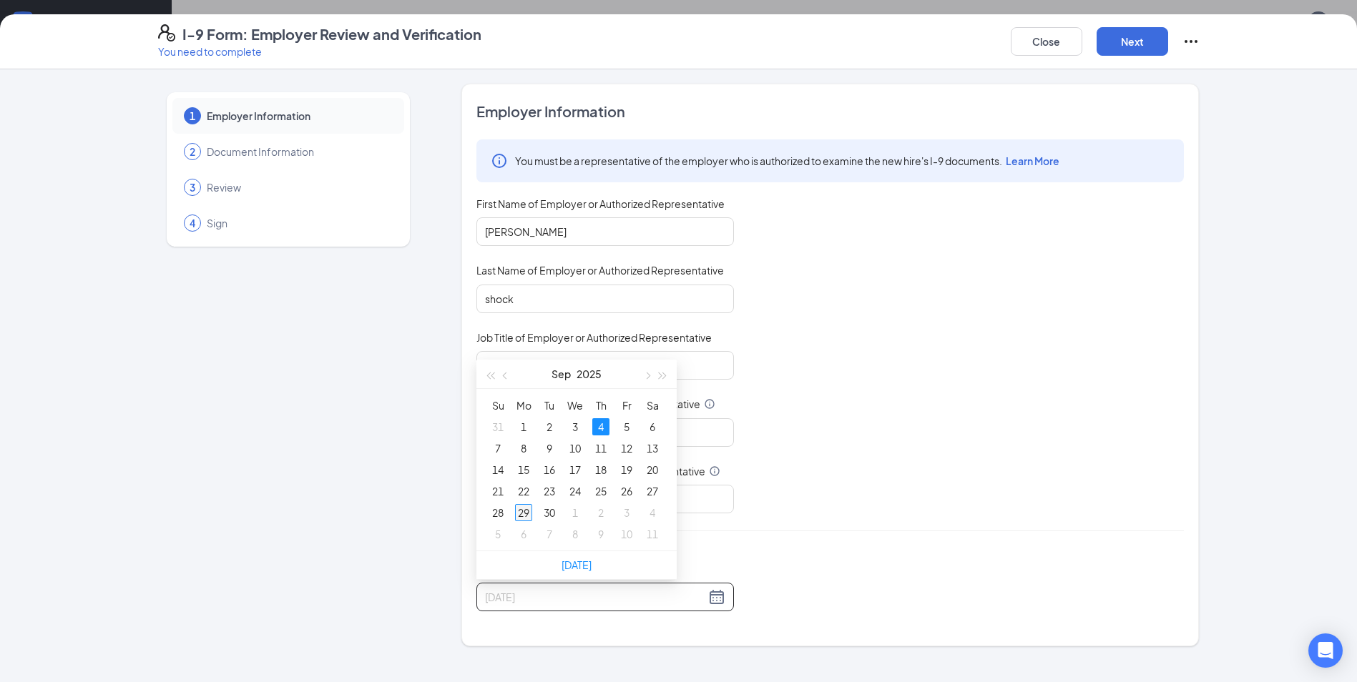
type input "[DATE]"
click at [525, 517] on div "29" at bounding box center [523, 512] width 17 height 17
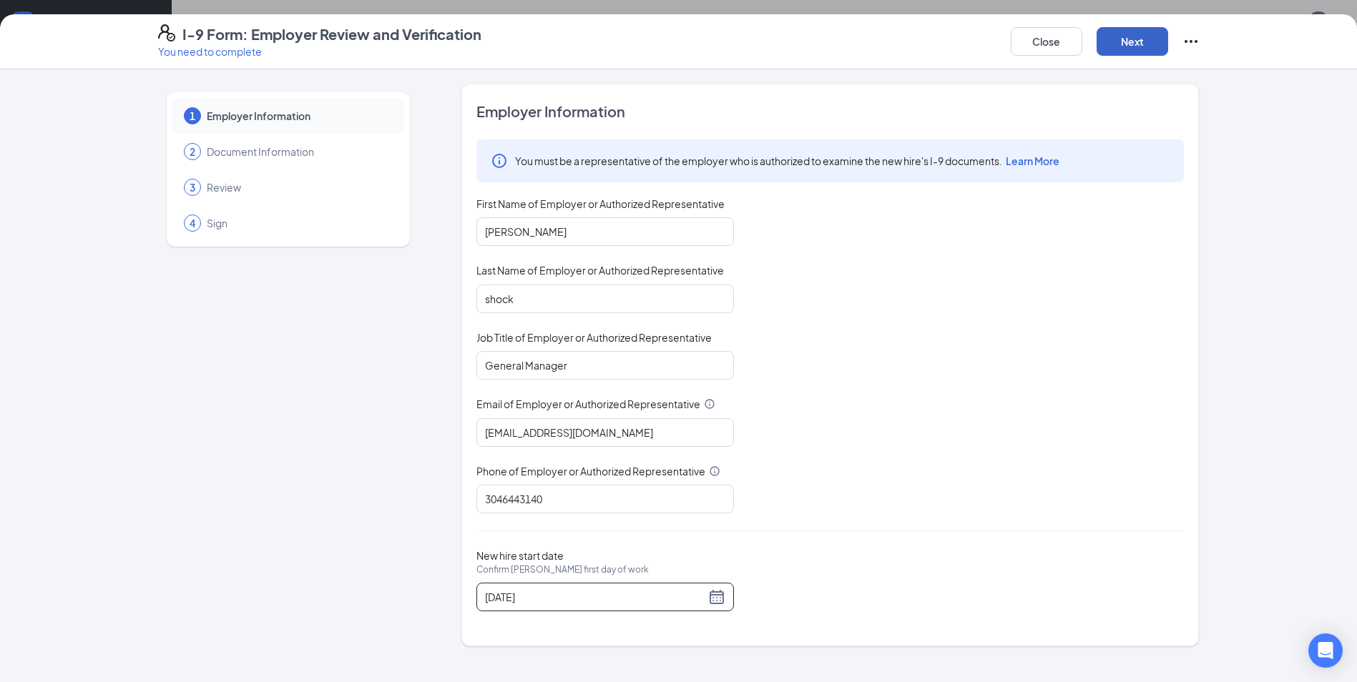
click at [1125, 54] on button "Next" at bounding box center [1133, 41] width 72 height 29
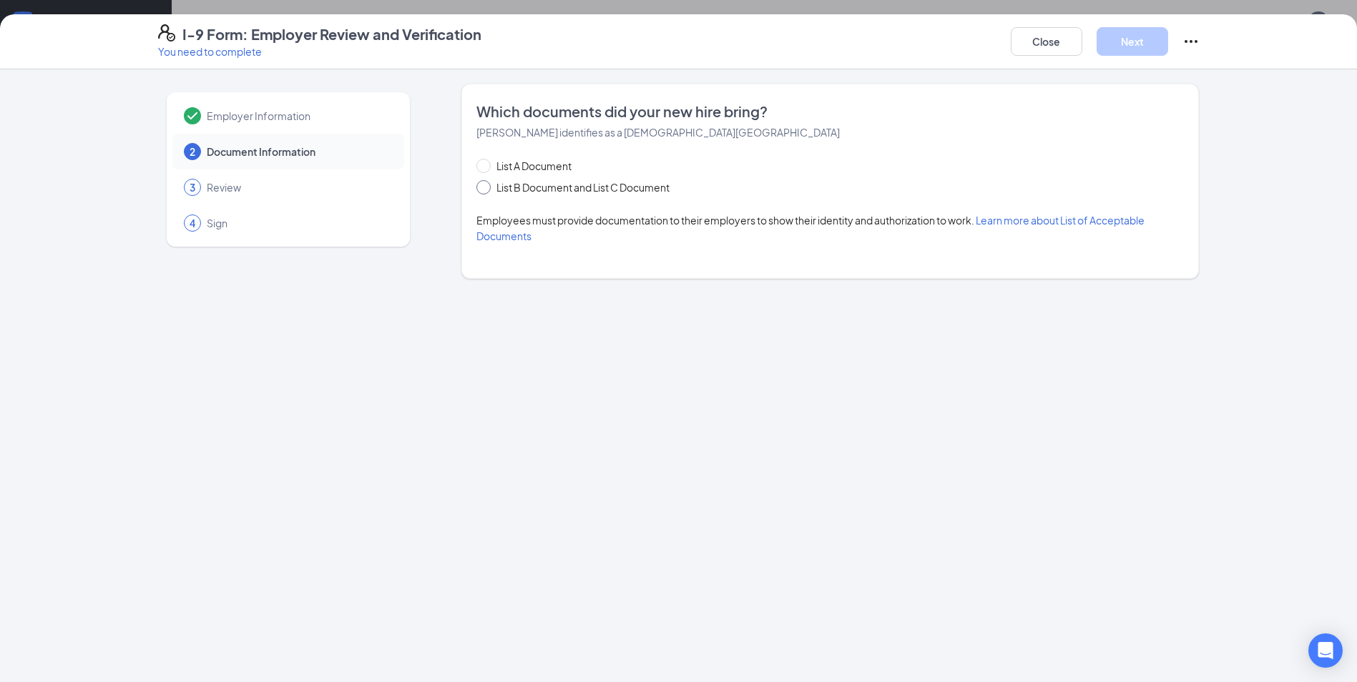
click at [614, 195] on span "List B Document and List C Document" at bounding box center [583, 188] width 185 height 16
click at [486, 190] on input "List B Document and List C Document" at bounding box center [481, 185] width 10 height 10
radio input "true"
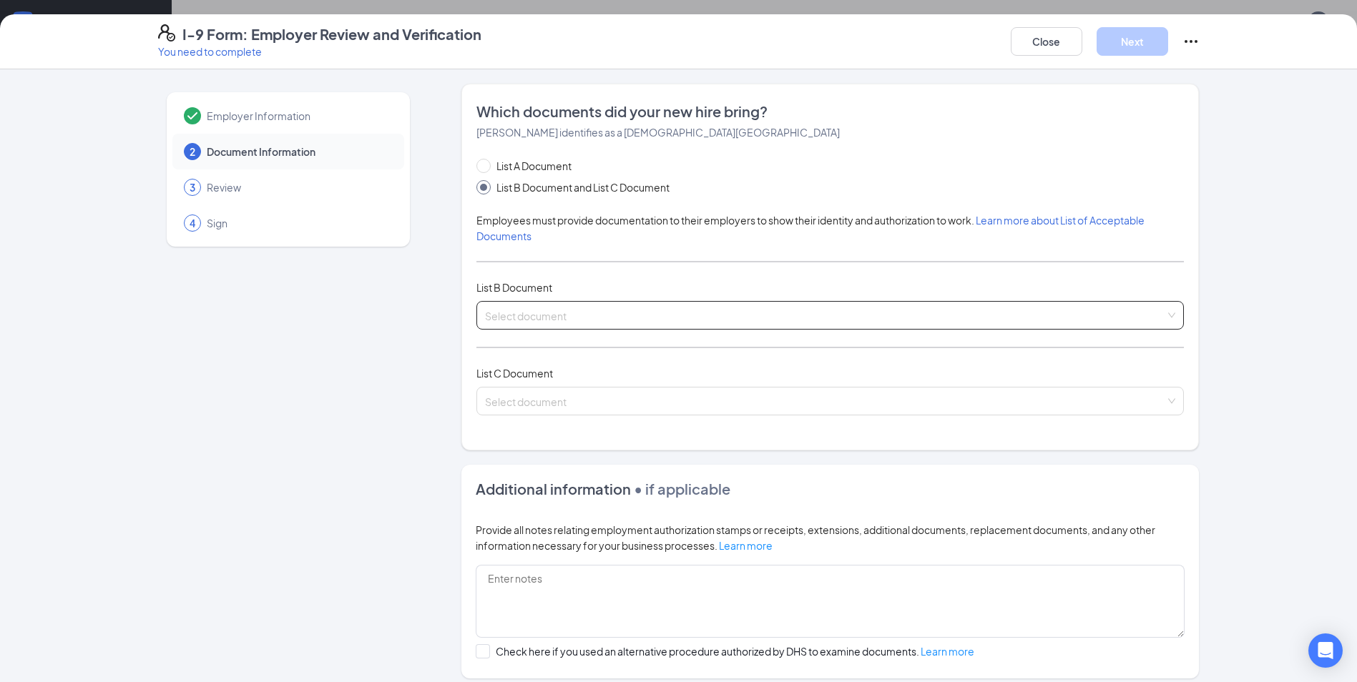
click at [507, 303] on input "search" at bounding box center [825, 312] width 680 height 21
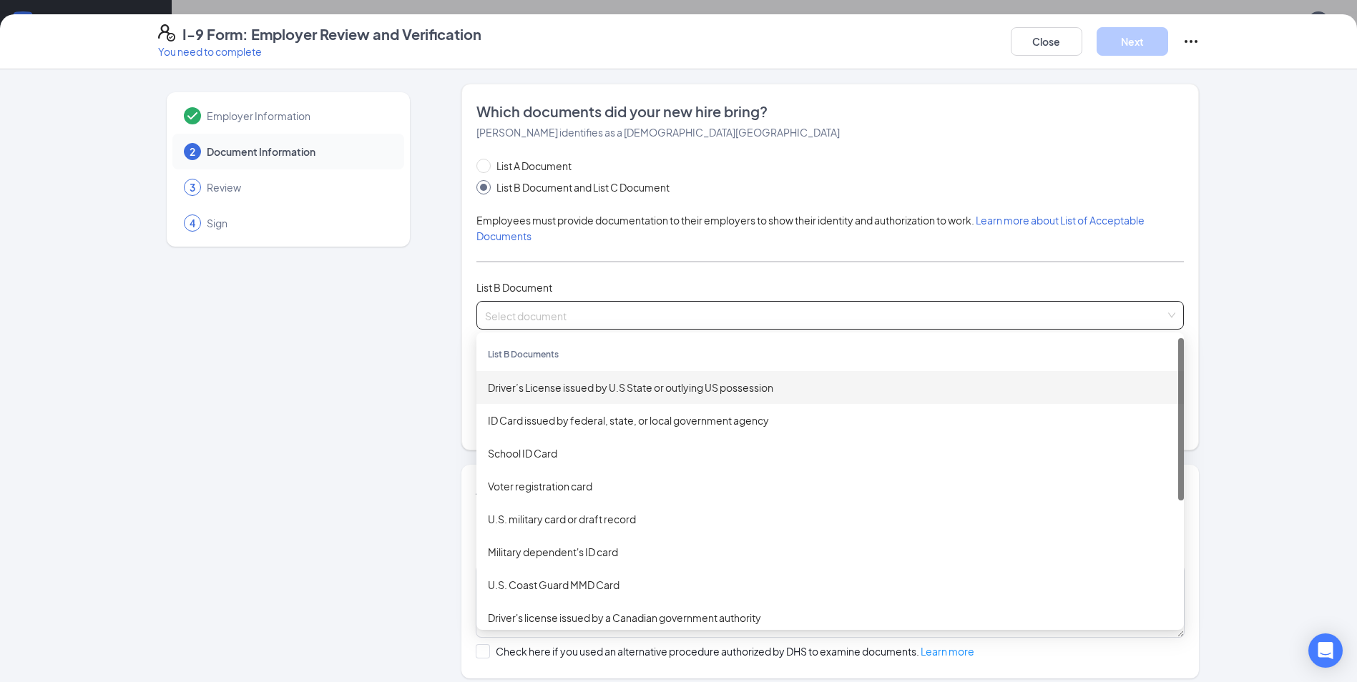
click at [554, 388] on div "Driver’s License issued by U.S State or outlying US possession" at bounding box center [830, 388] width 685 height 16
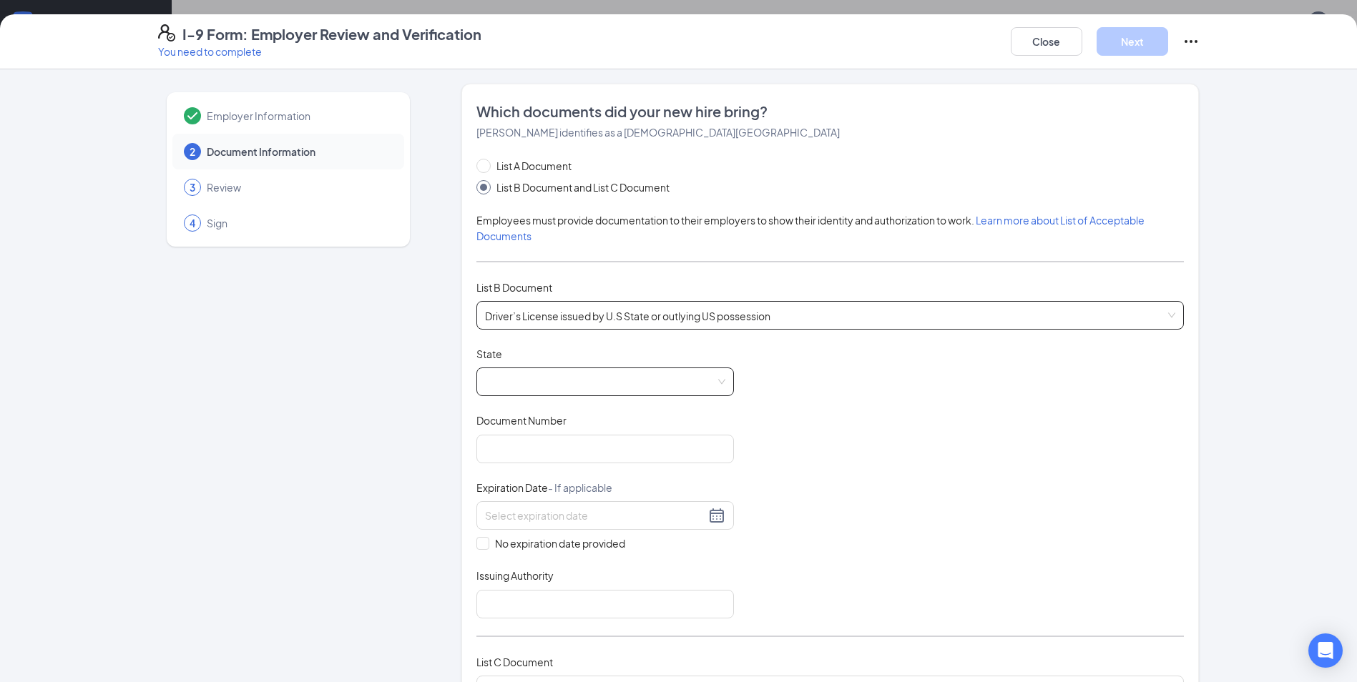
click at [660, 379] on span at bounding box center [605, 381] width 240 height 27
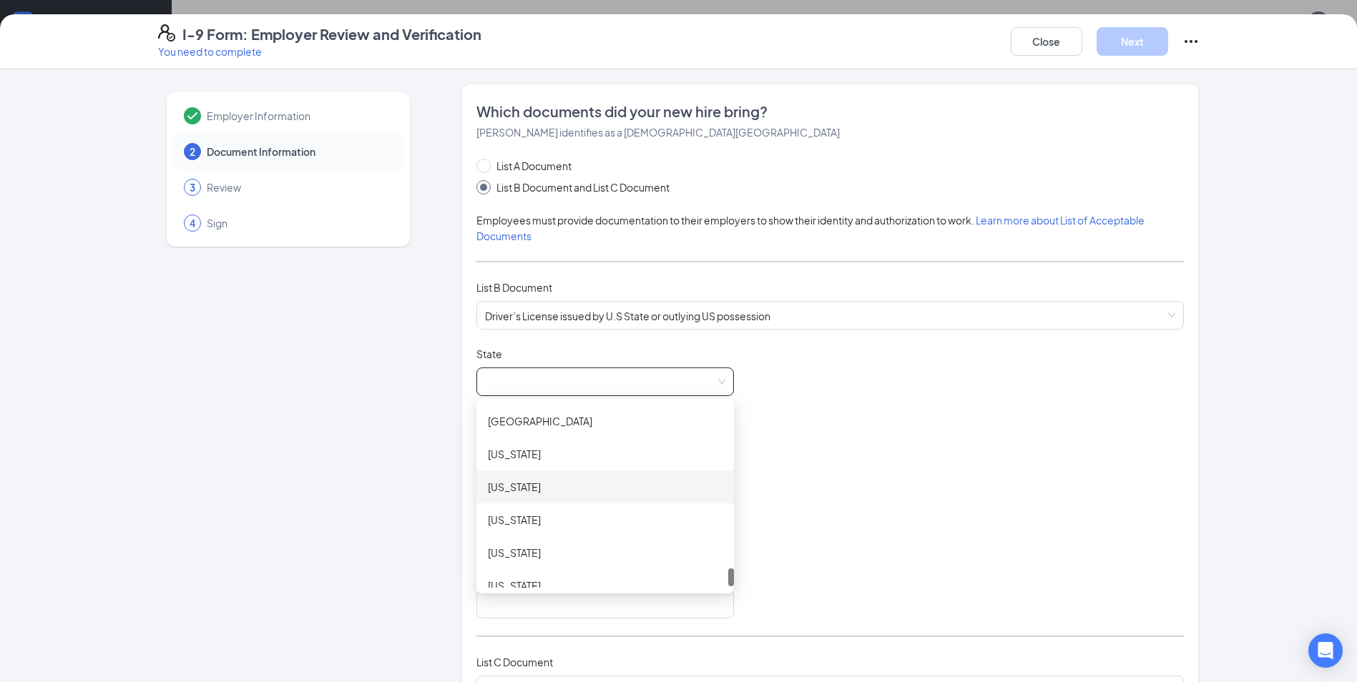
scroll to position [1660, 0]
click at [535, 508] on div "[US_STATE]" at bounding box center [605, 506] width 235 height 16
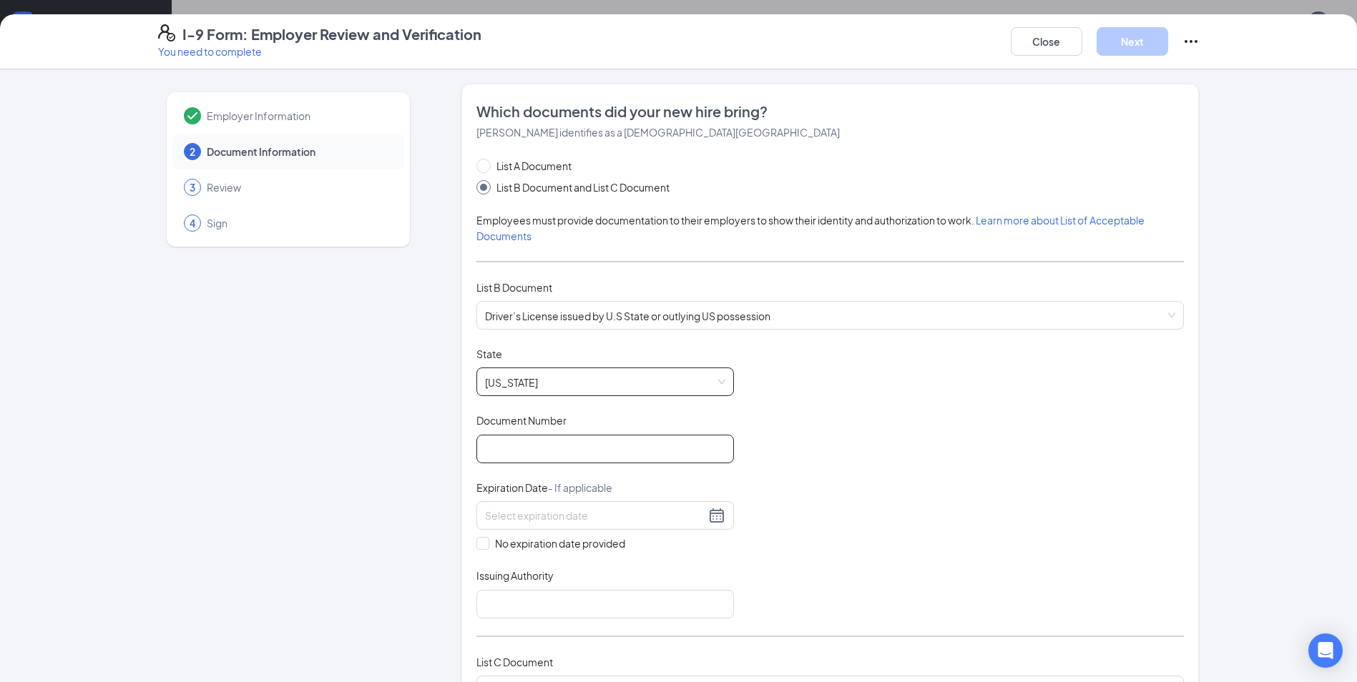
click at [537, 441] on input "Document Number" at bounding box center [605, 449] width 258 height 29
type input "F509864"
click at [709, 516] on div at bounding box center [605, 515] width 240 height 17
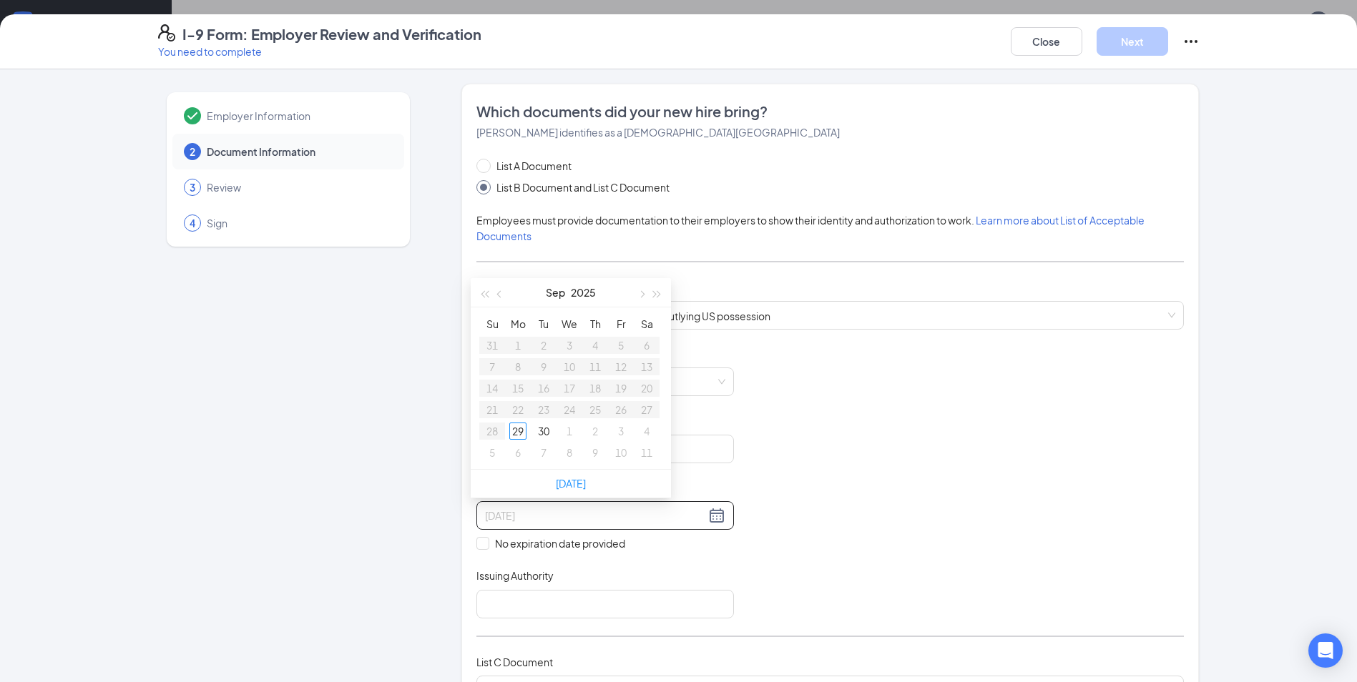
type input "[DATE]"
click at [657, 295] on span "button" at bounding box center [657, 294] width 7 height 7
click at [554, 290] on button "Sep" at bounding box center [556, 292] width 19 height 29
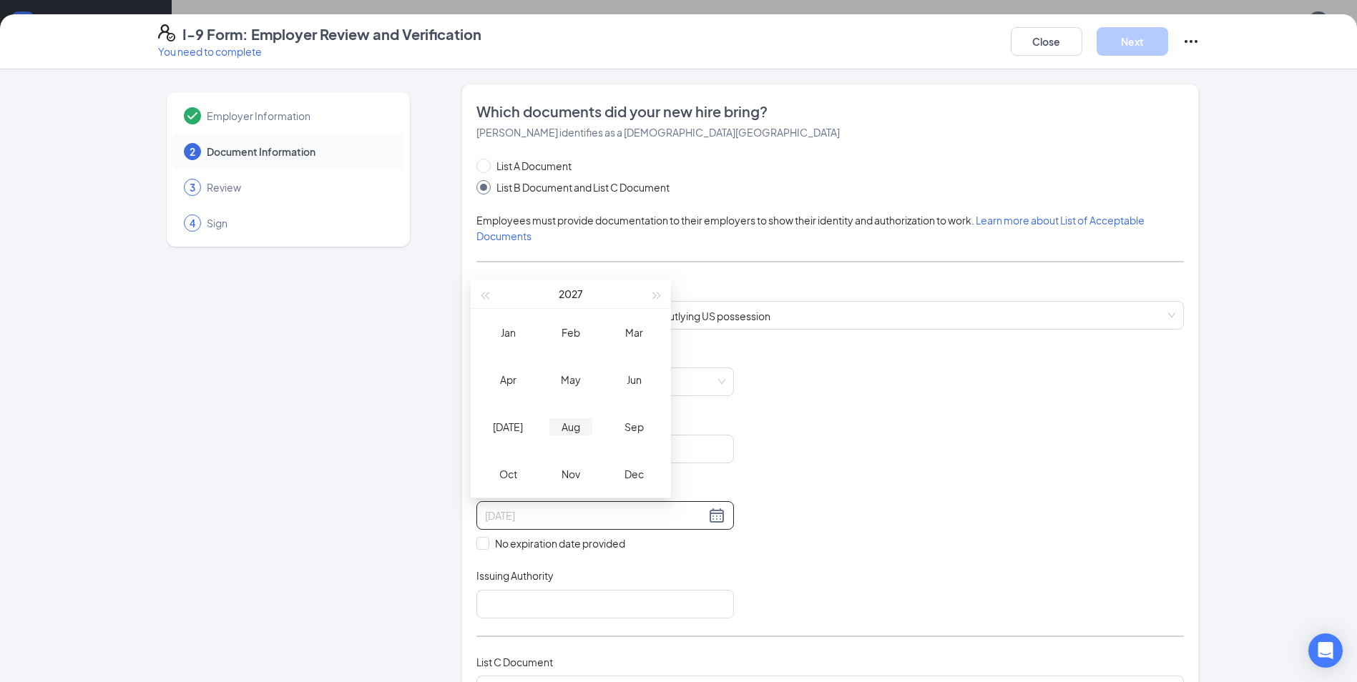
click at [557, 429] on div "Aug" at bounding box center [570, 427] width 43 height 17
type input "[DATE]"
click at [652, 391] on div "21" at bounding box center [646, 388] width 17 height 17
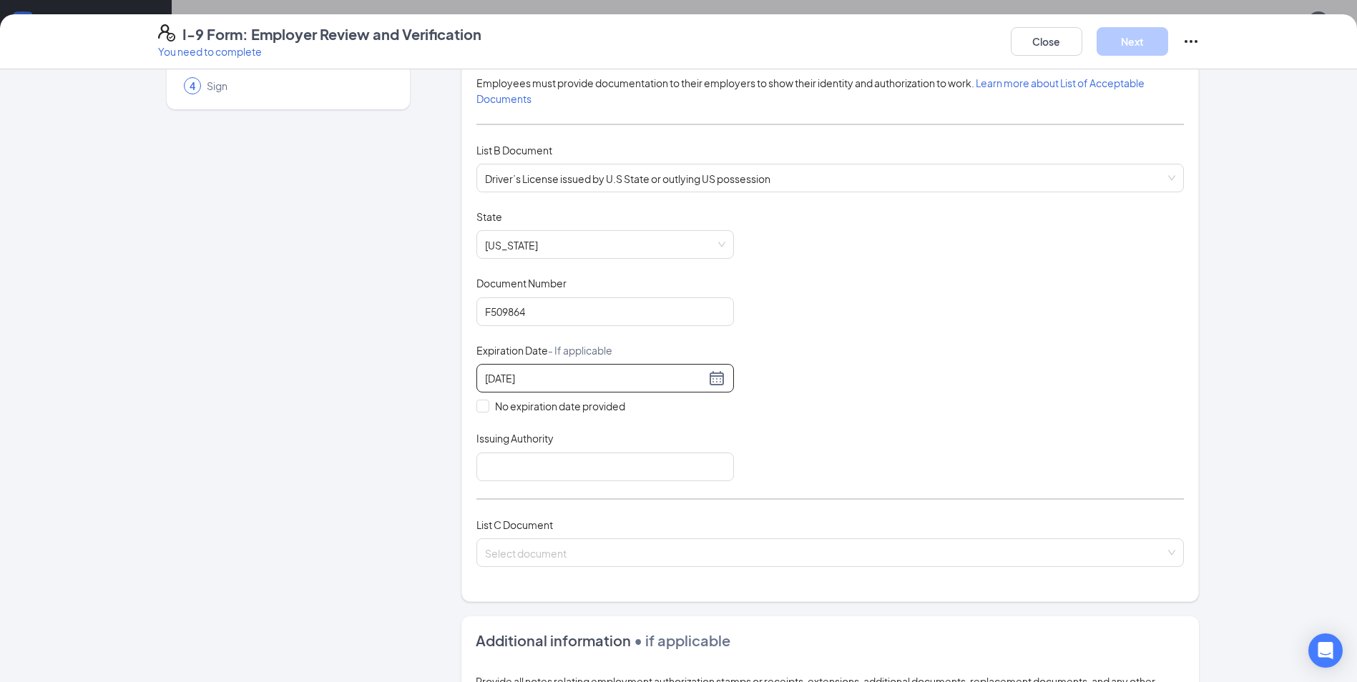
scroll to position [143, 0]
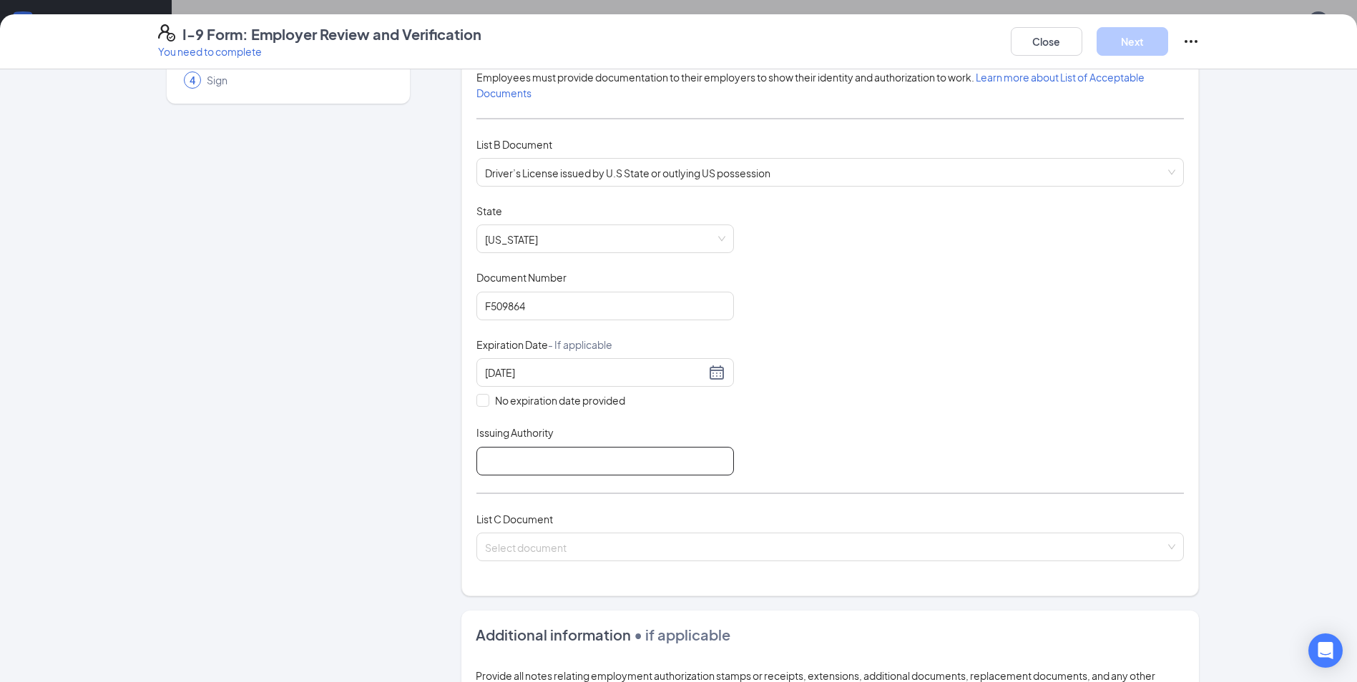
click at [576, 455] on input "Issuing Authority" at bounding box center [605, 461] width 258 height 29
type input "[US_STATE]"
click at [568, 554] on input "search" at bounding box center [825, 544] width 680 height 21
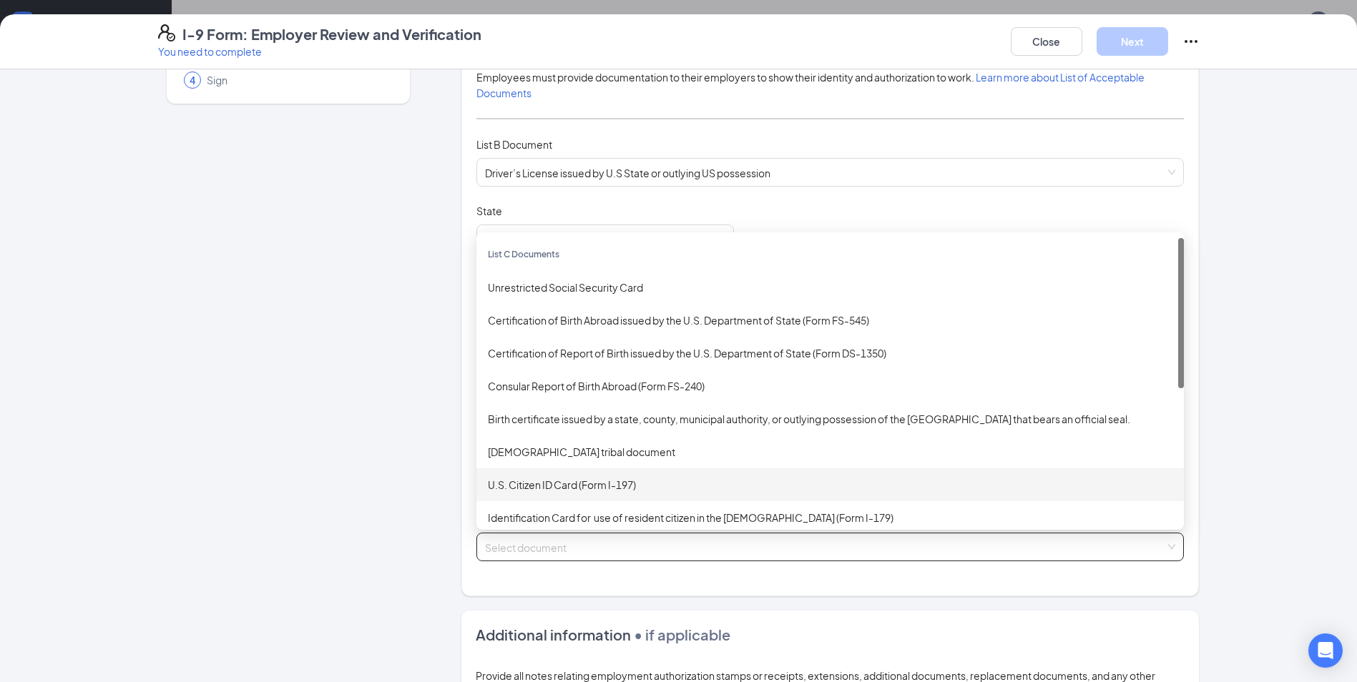
click at [507, 477] on div "U.S. Citizen ID Card (Form I-197)" at bounding box center [830, 485] width 685 height 16
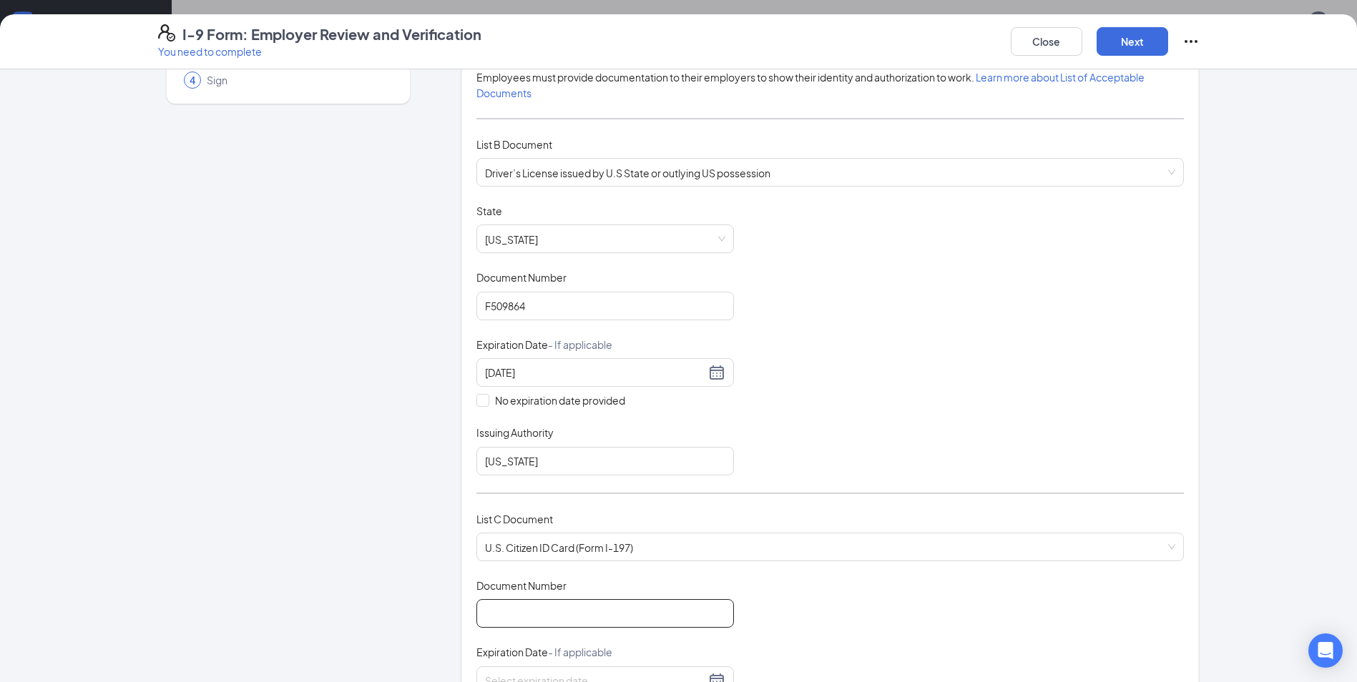
click at [527, 598] on div "Document Number" at bounding box center [605, 589] width 258 height 21
click at [532, 604] on input "Document Number" at bounding box center [605, 613] width 258 height 29
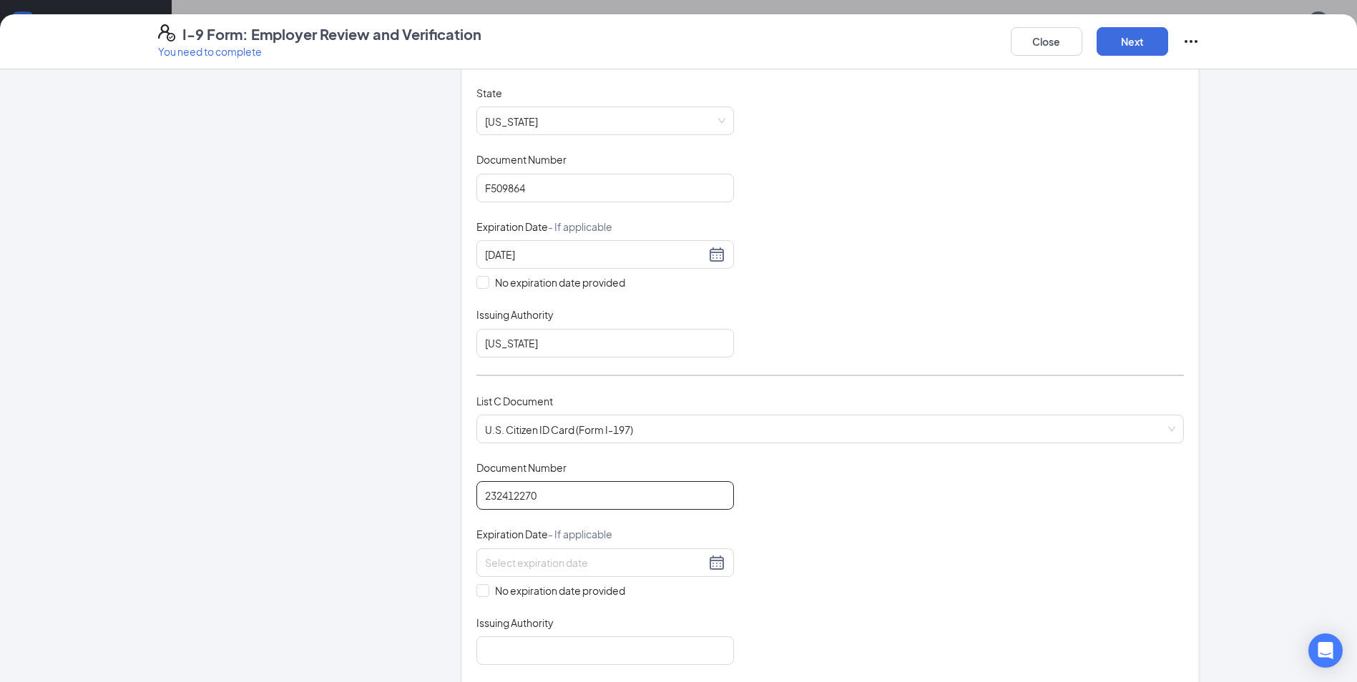
scroll to position [286, 0]
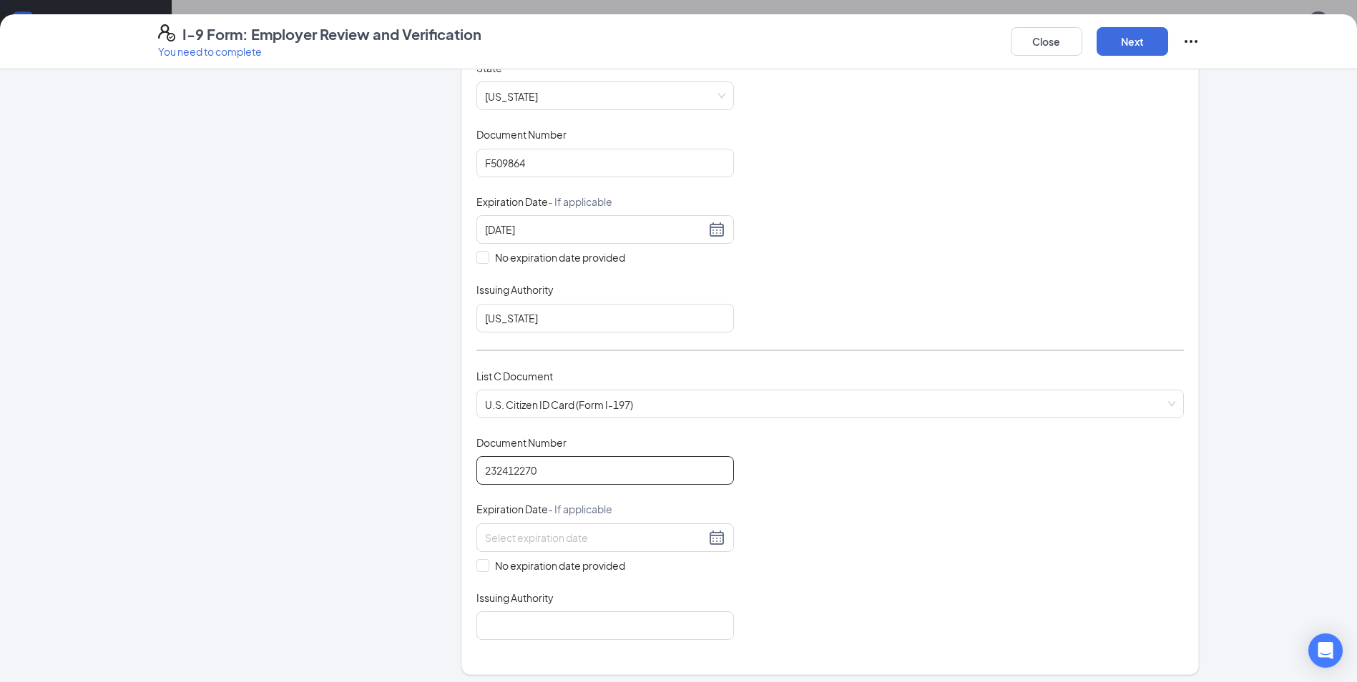
type input "232412270"
click at [461, 567] on div "Which documents did your new hire bring? [PERSON_NAME] identifies as a [DEMOGRA…" at bounding box center [830, 237] width 738 height 878
click at [476, 565] on input "No expiration date provided" at bounding box center [481, 564] width 10 height 10
click at [477, 565] on input "No expiration date provided" at bounding box center [481, 567] width 10 height 10
click at [481, 567] on input "No expiration date provided" at bounding box center [481, 564] width 10 height 10
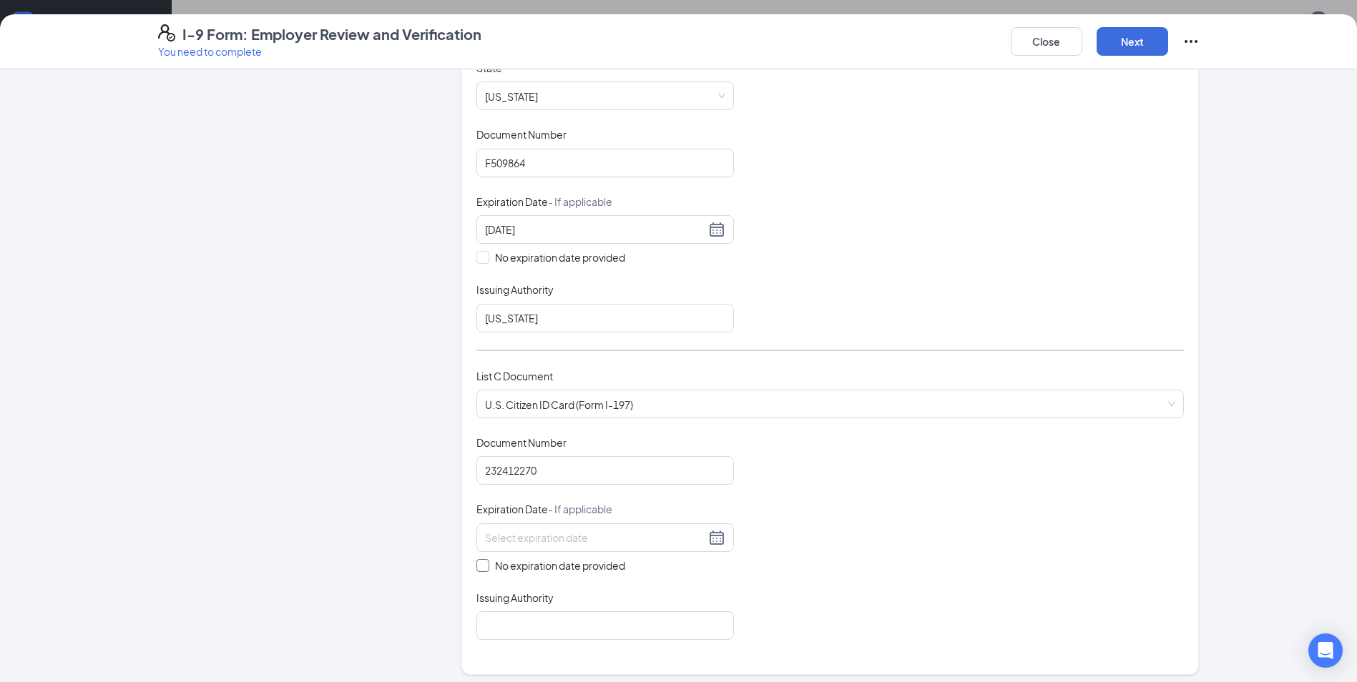
checkbox input "true"
click at [510, 621] on input "Issuing Authority" at bounding box center [605, 629] width 258 height 29
type input "[US_STATE]"
click at [1160, 51] on button "Next" at bounding box center [1133, 41] width 72 height 29
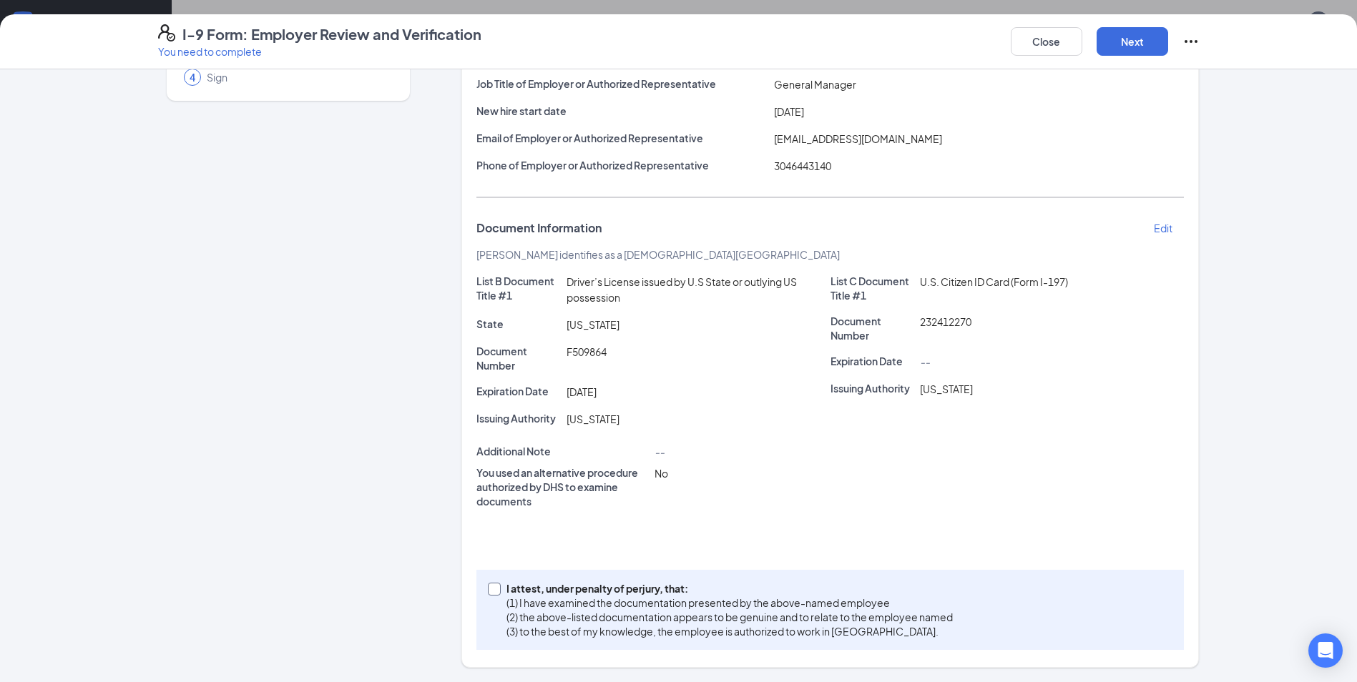
click at [495, 589] on span at bounding box center [494, 589] width 13 height 13
click at [495, 589] on input "I attest, under penalty of [PERSON_NAME], that: (1) I have examined the documen…" at bounding box center [493, 588] width 10 height 10
checkbox input "true"
click at [1111, 52] on button "Next" at bounding box center [1133, 41] width 72 height 29
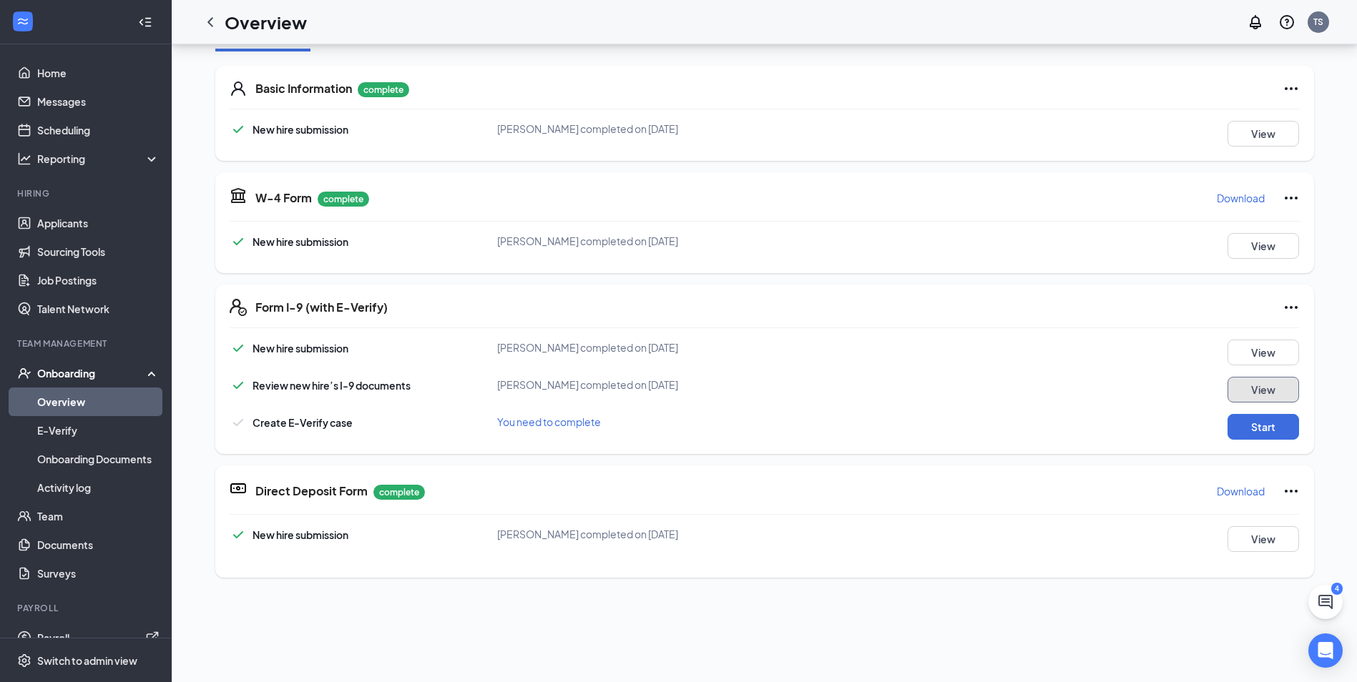
scroll to position [143, 0]
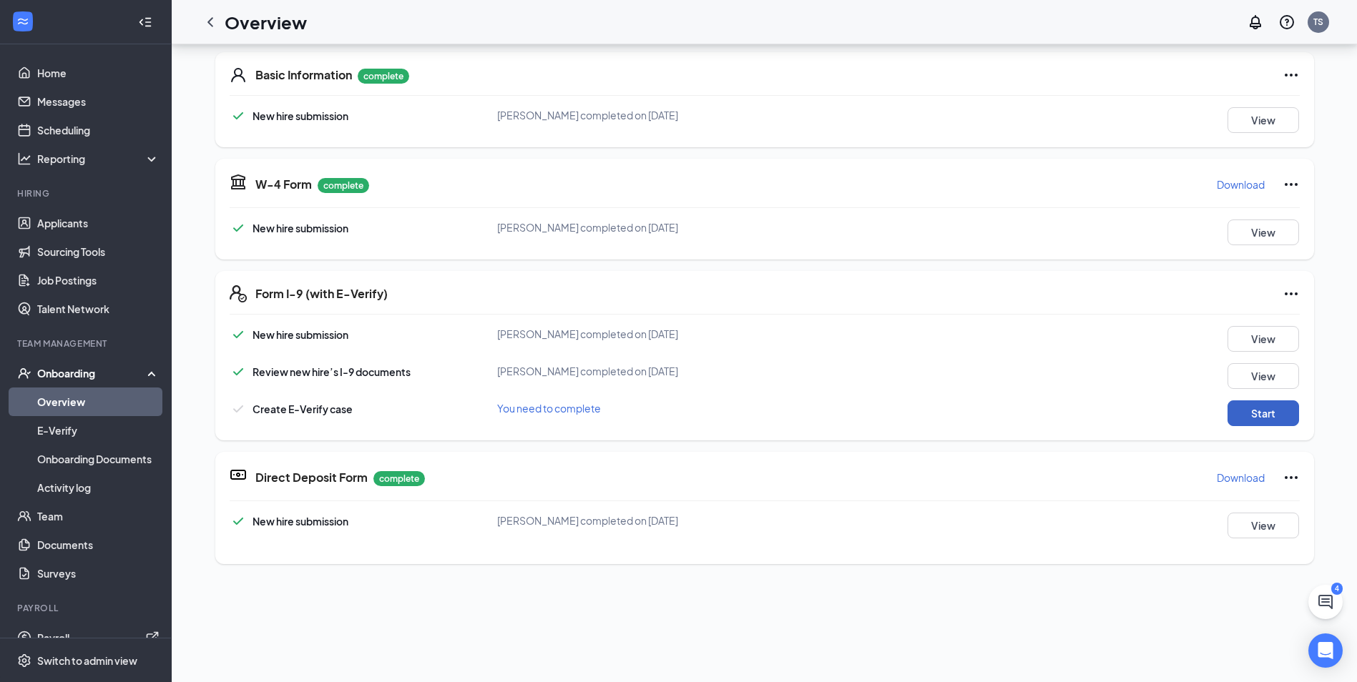
click at [1233, 418] on button "Start" at bounding box center [1264, 414] width 72 height 26
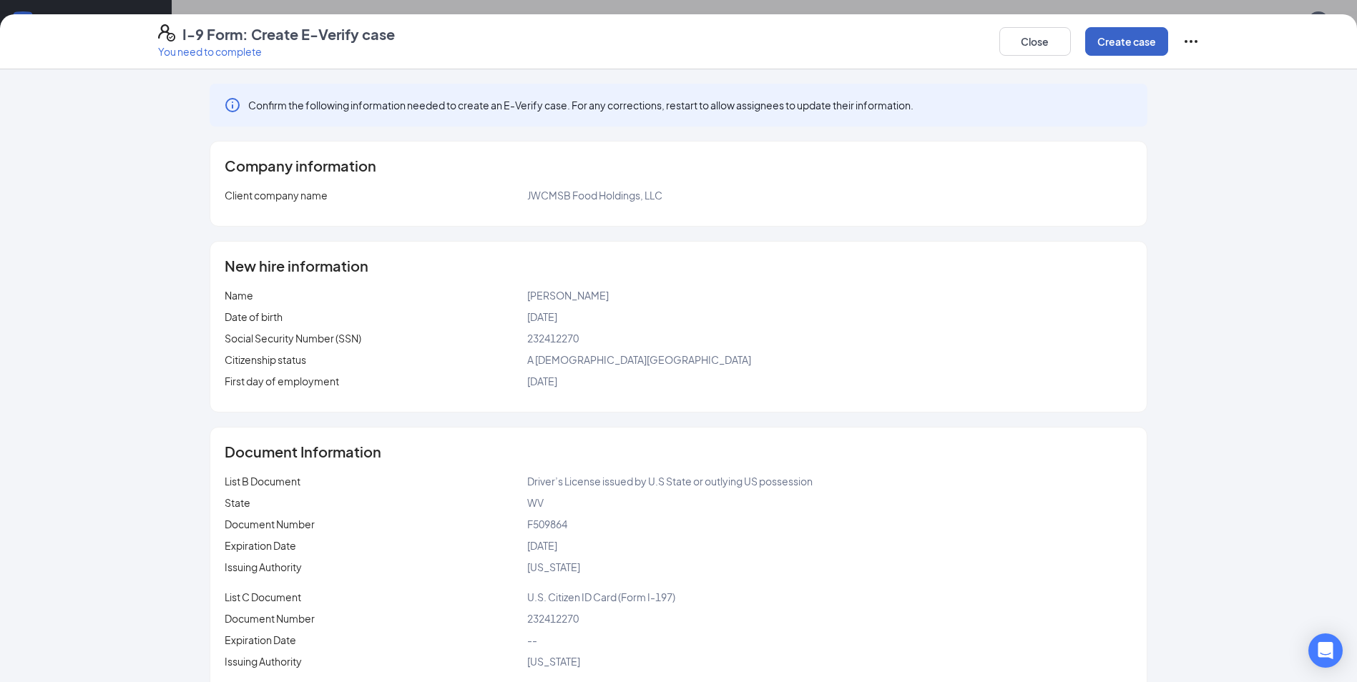
click at [1145, 34] on button "Create case" at bounding box center [1126, 41] width 83 height 29
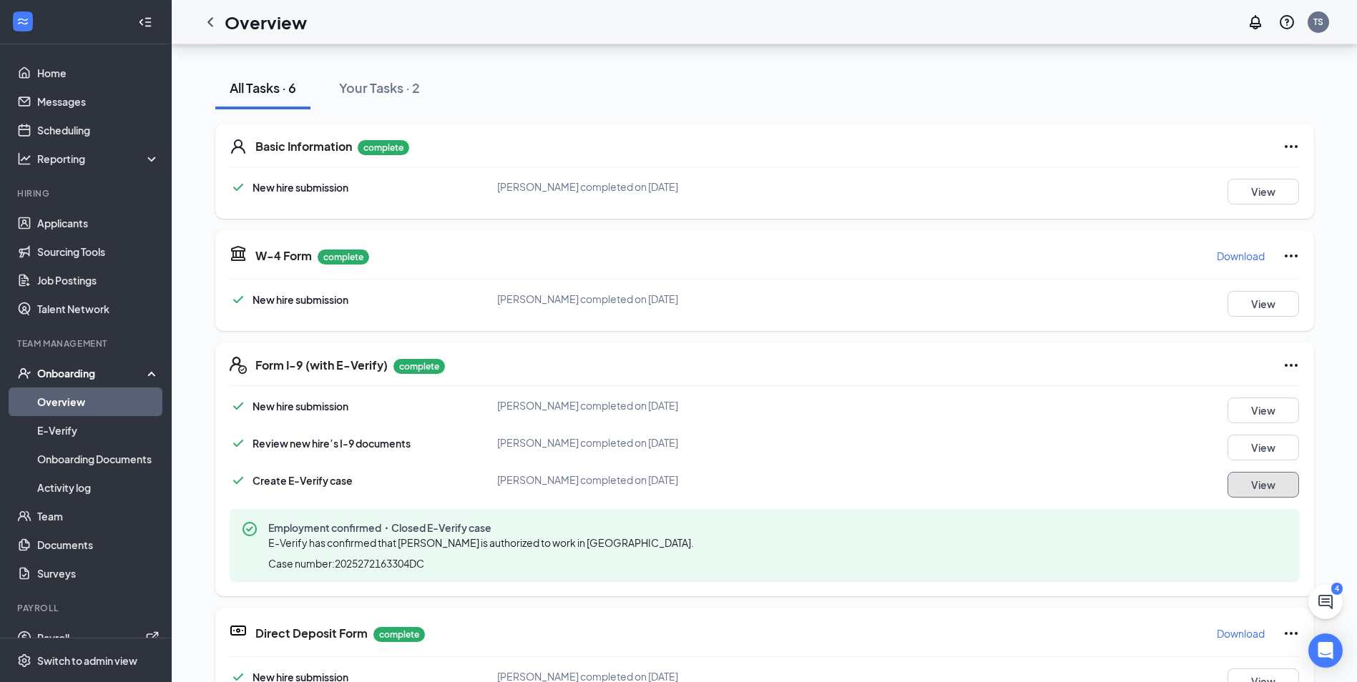
scroll to position [0, 0]
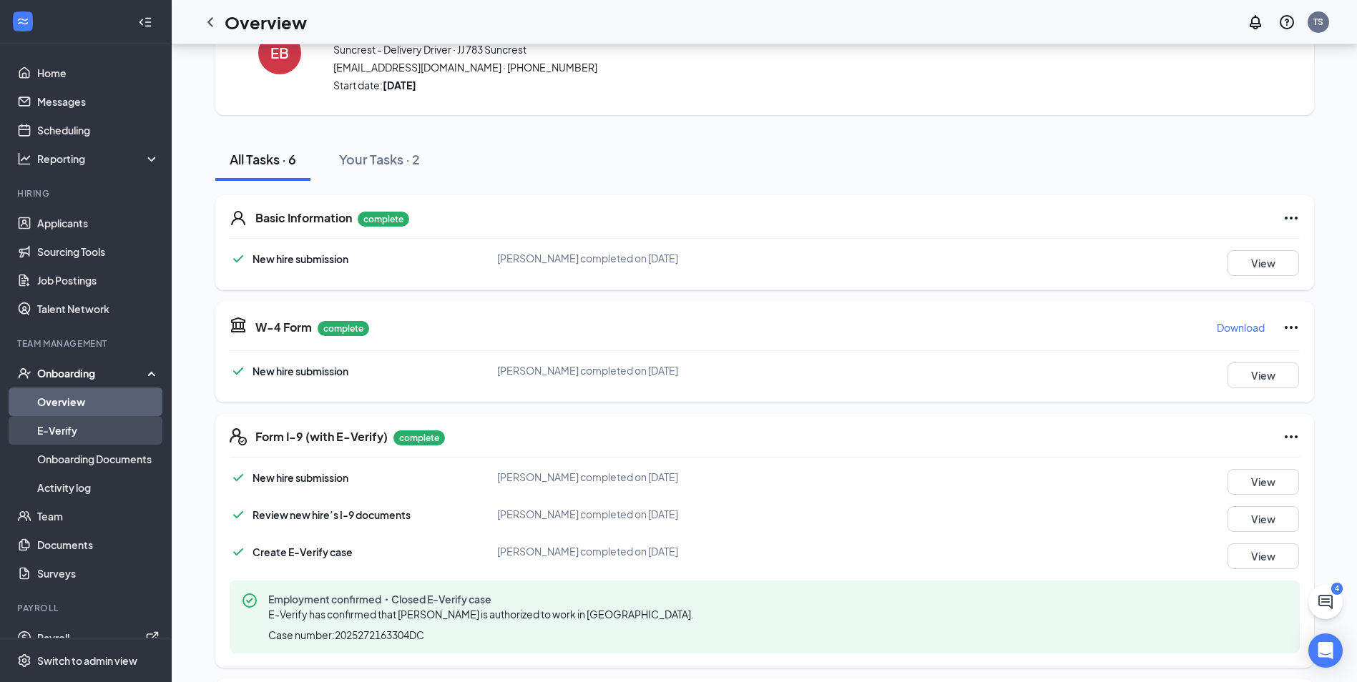
click at [49, 419] on link "E-Verify" at bounding box center [98, 430] width 122 height 29
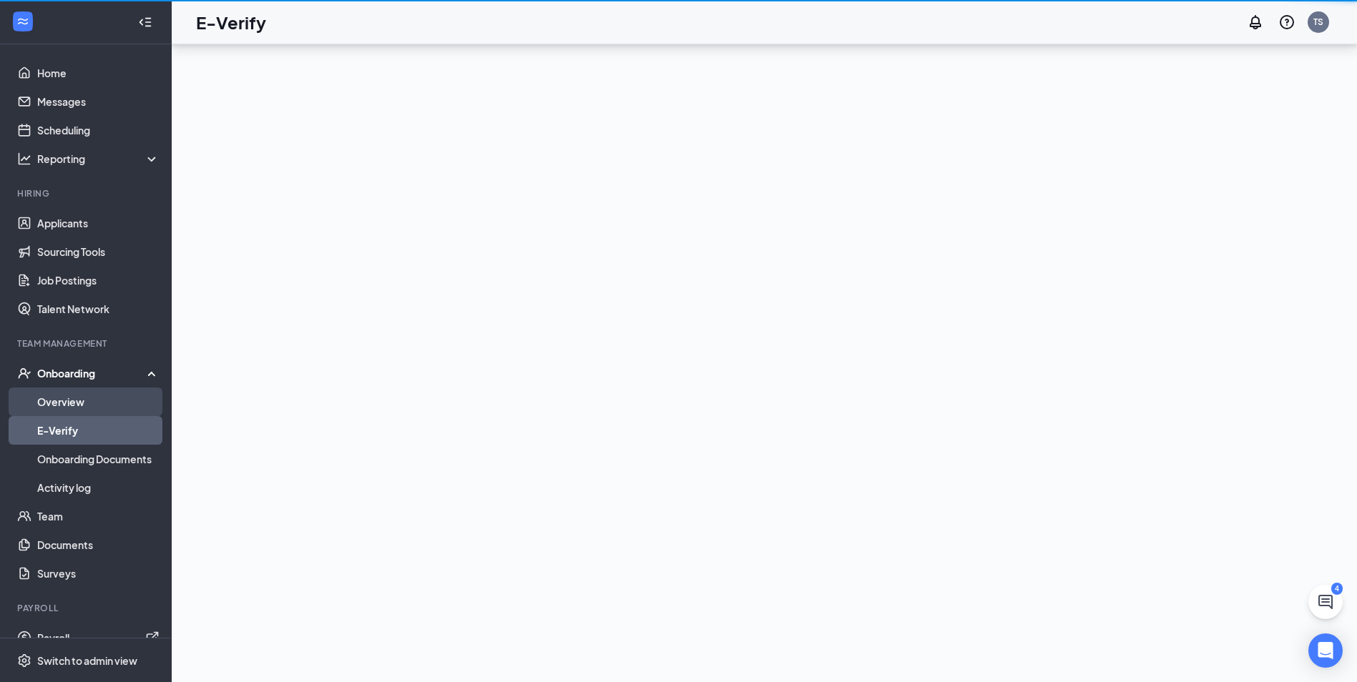
scroll to position [64, 0]
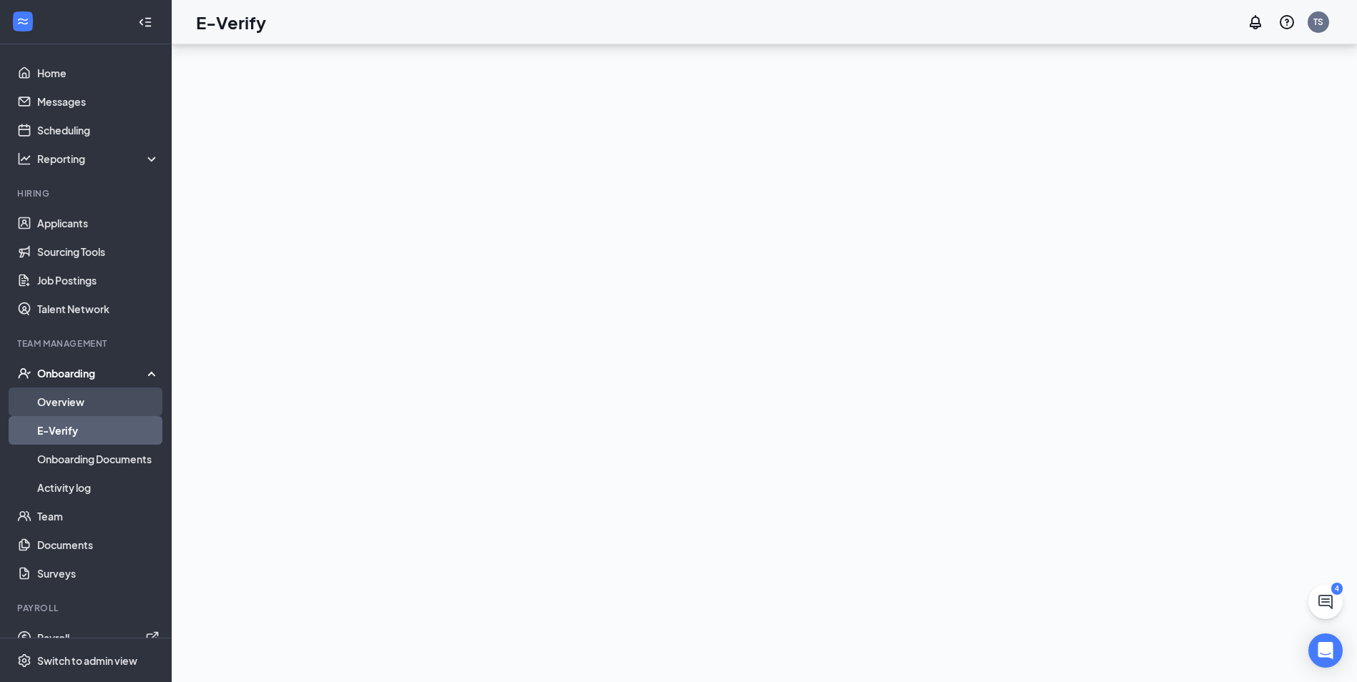
click at [51, 405] on link "Overview" at bounding box center [98, 402] width 122 height 29
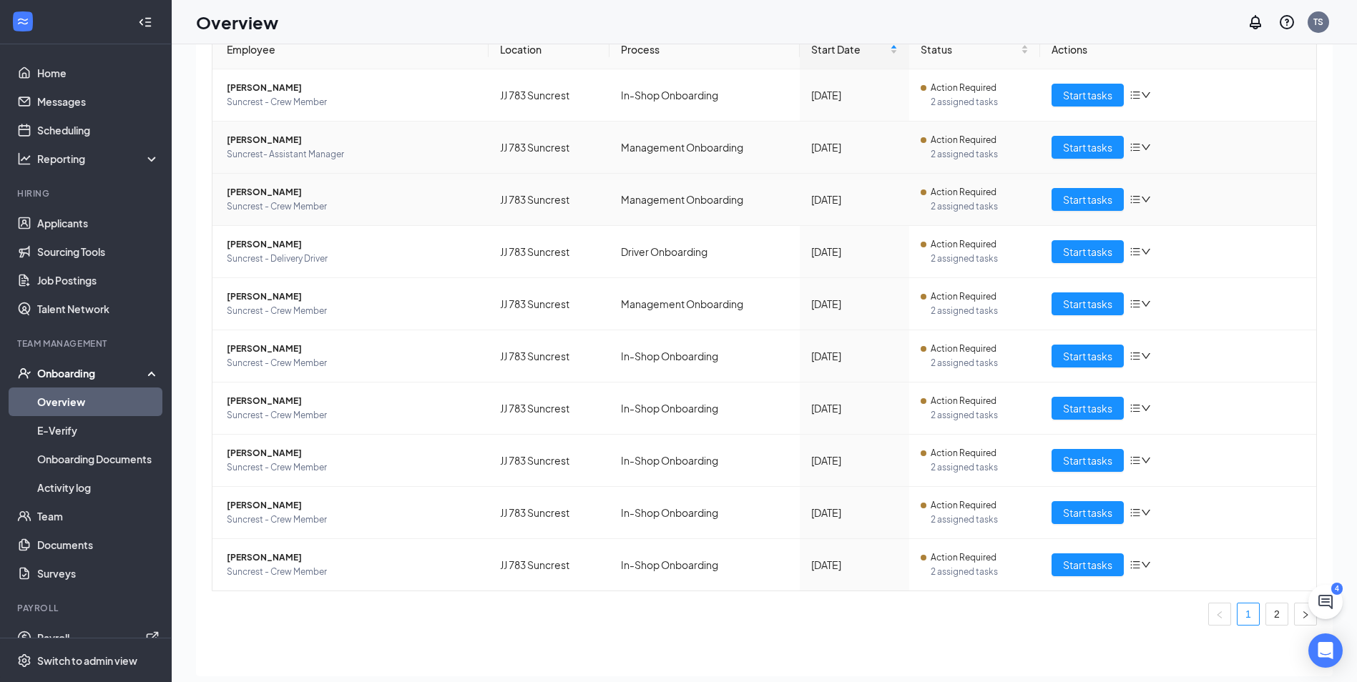
scroll to position [64, 0]
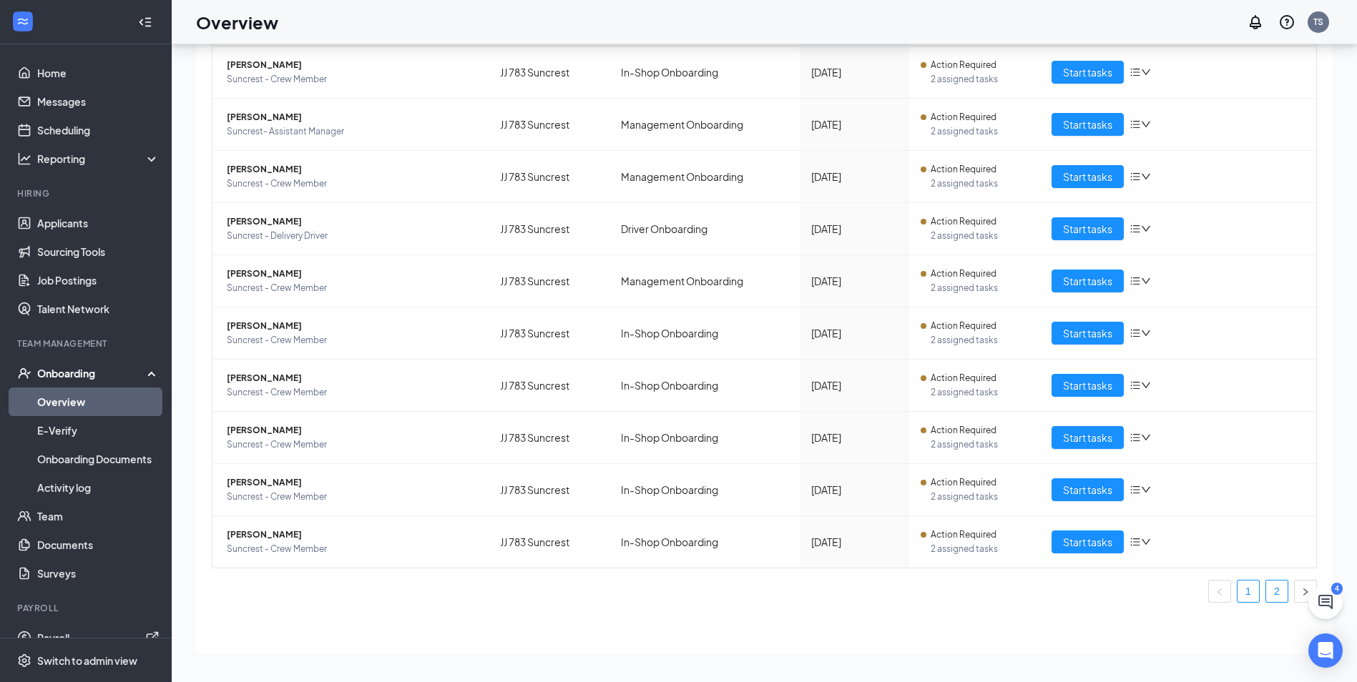
click at [1278, 601] on ul "1 2" at bounding box center [764, 591] width 1105 height 23
click at [1272, 597] on link "2" at bounding box center [1276, 591] width 21 height 21
click at [1238, 595] on link "1" at bounding box center [1248, 591] width 21 height 21
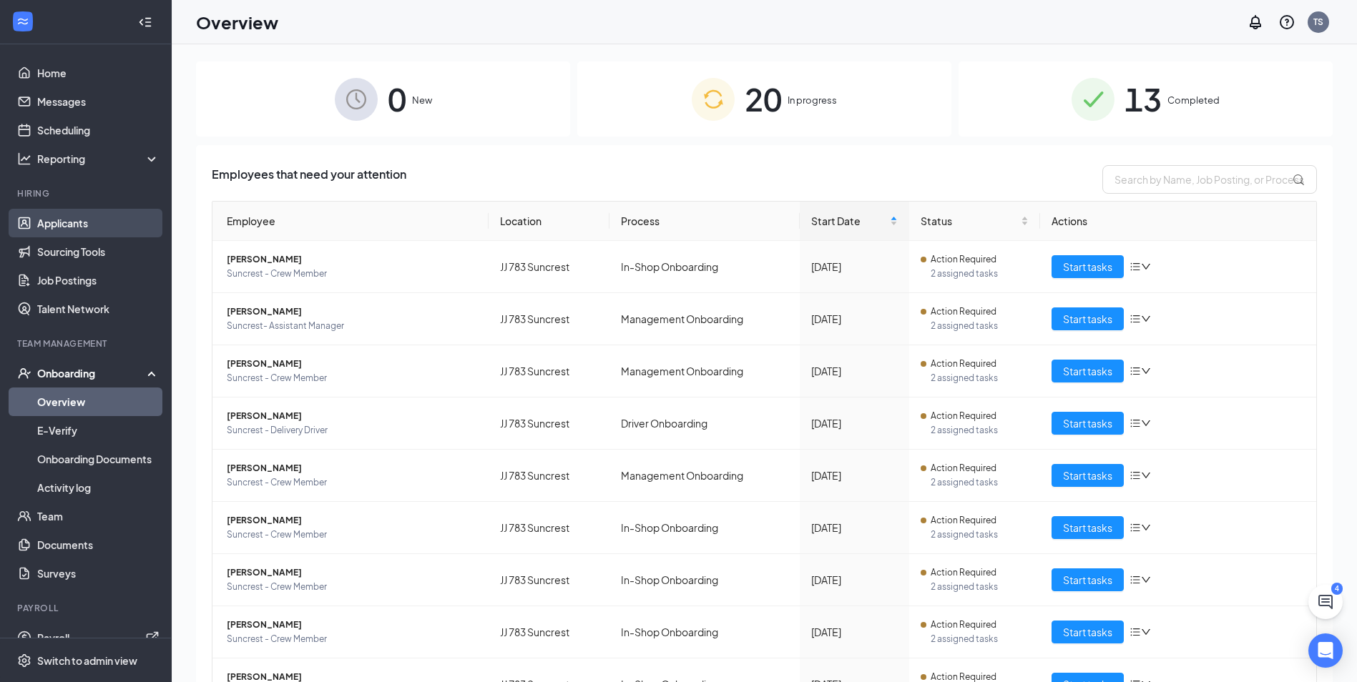
click at [54, 212] on link "Applicants" at bounding box center [98, 223] width 122 height 29
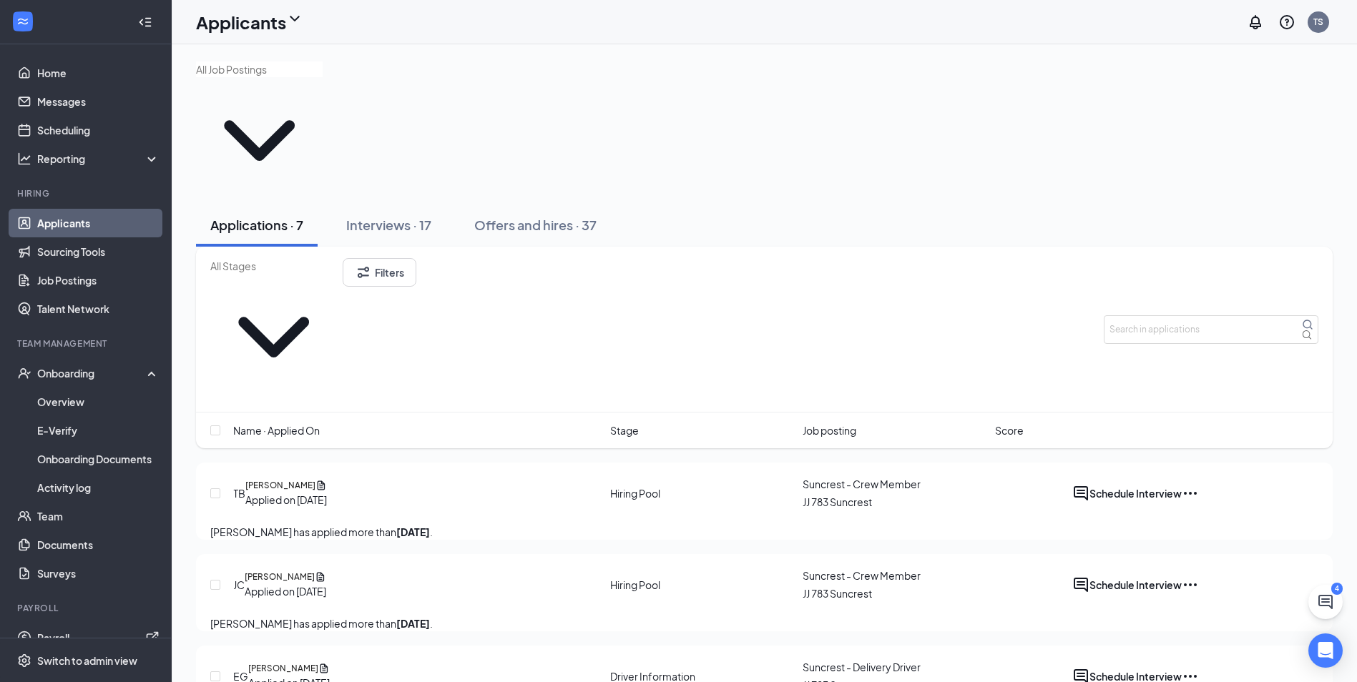
click at [231, 77] on input "text" at bounding box center [259, 70] width 127 height 16
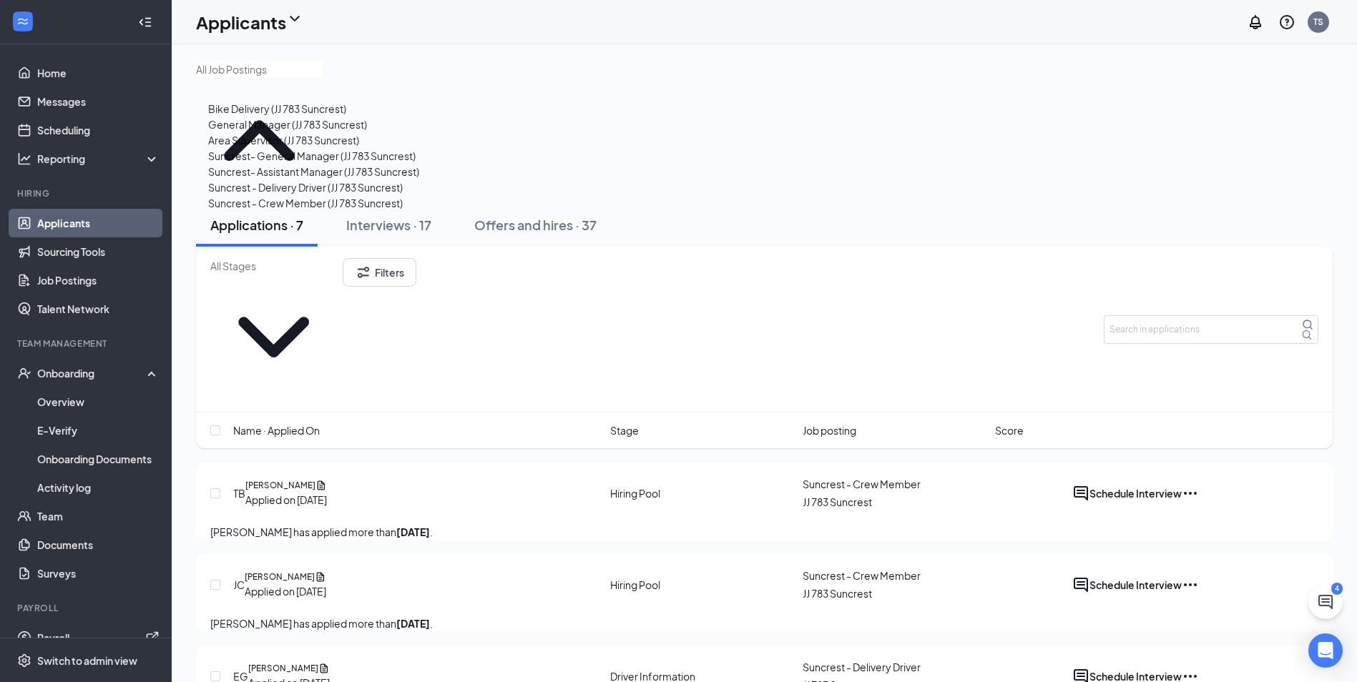
click at [231, 77] on input "text" at bounding box center [259, 70] width 127 height 16
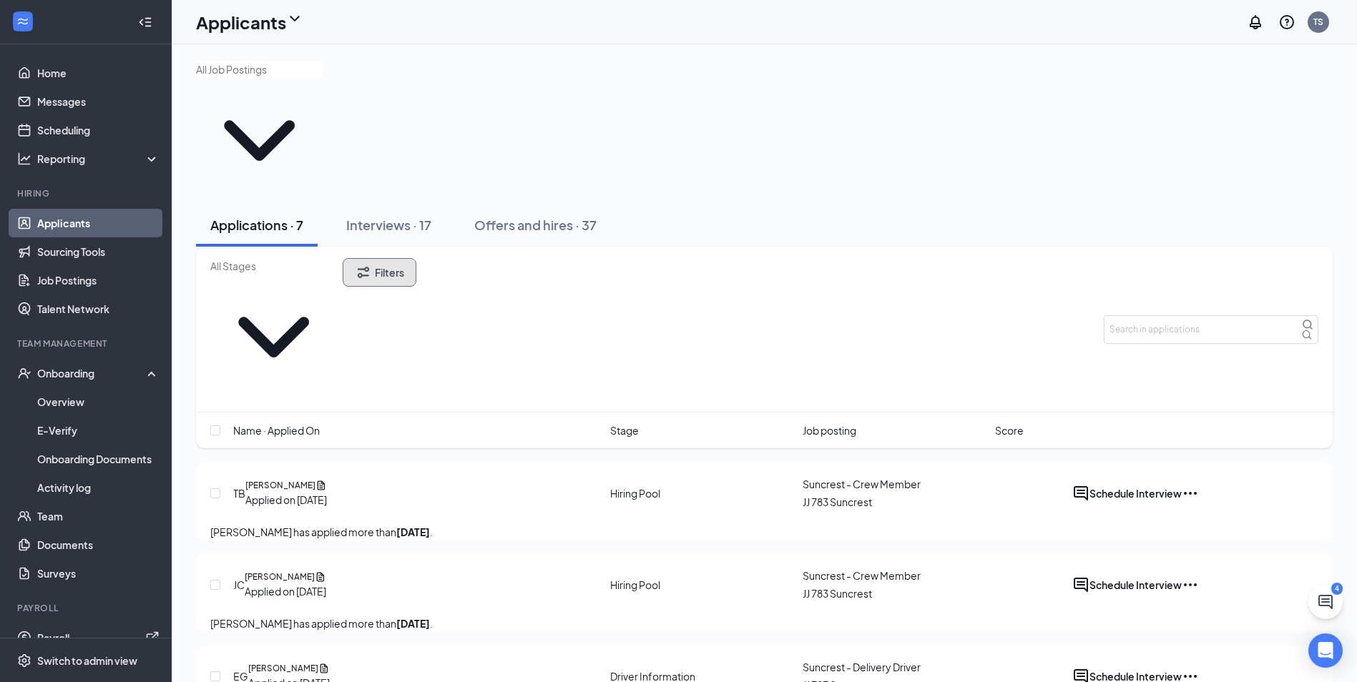
click at [372, 264] on icon "Filter" at bounding box center [363, 272] width 17 height 17
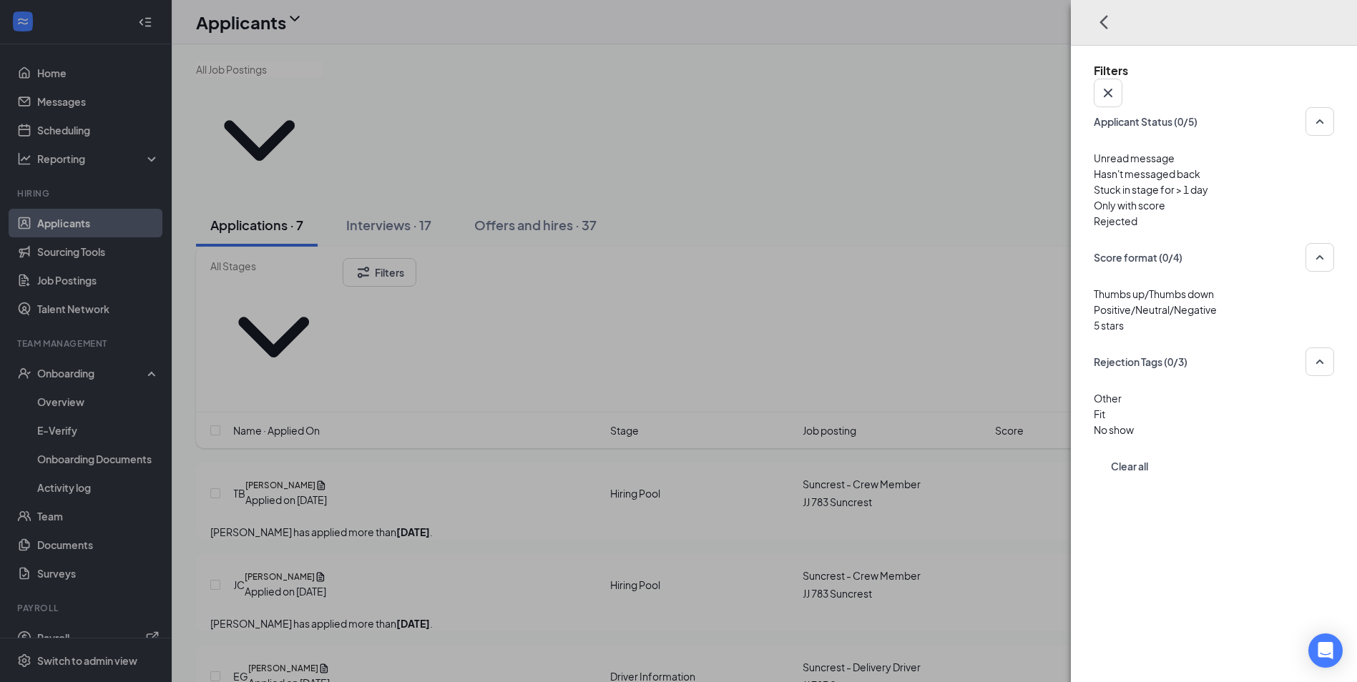
click at [1094, 213] on div at bounding box center [1214, 213] width 240 height 0
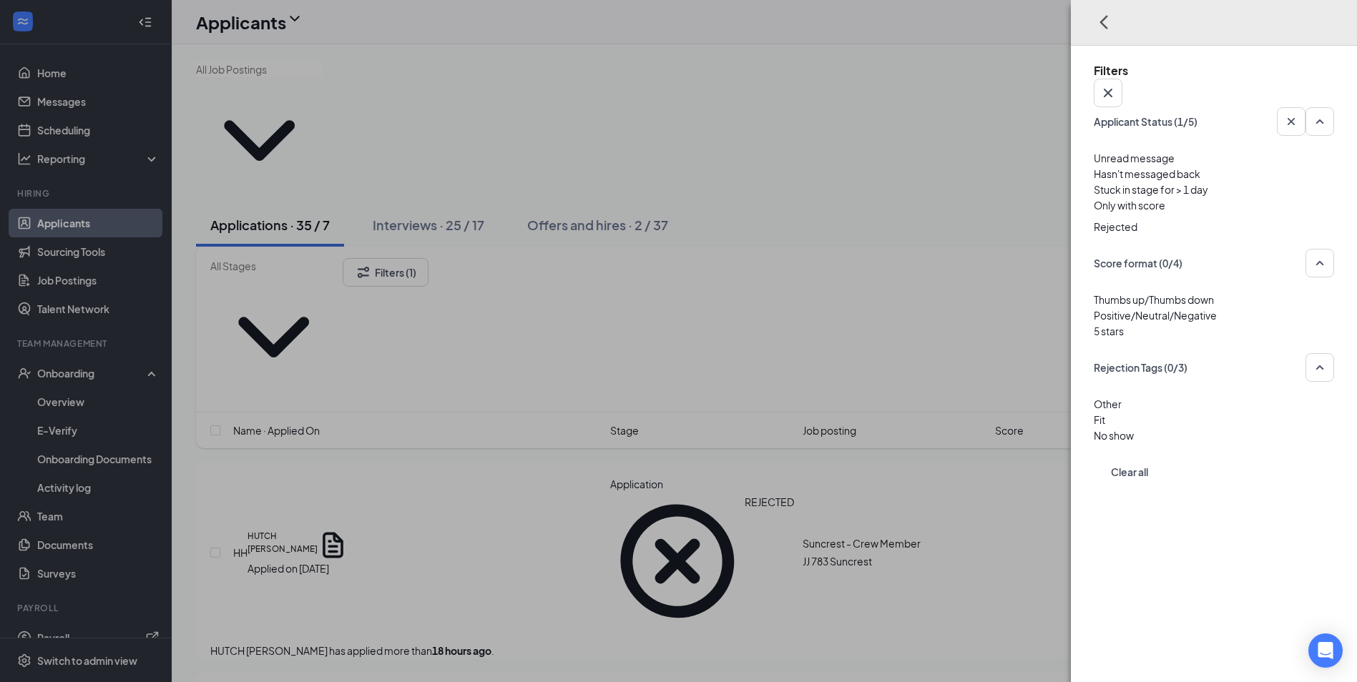
click at [506, 316] on div "Filters Applicant Status (1/5) Unread message Hasn't messaged back Stuck in sta…" at bounding box center [678, 341] width 1357 height 682
click at [1117, 84] on icon "Cross" at bounding box center [1108, 92] width 17 height 17
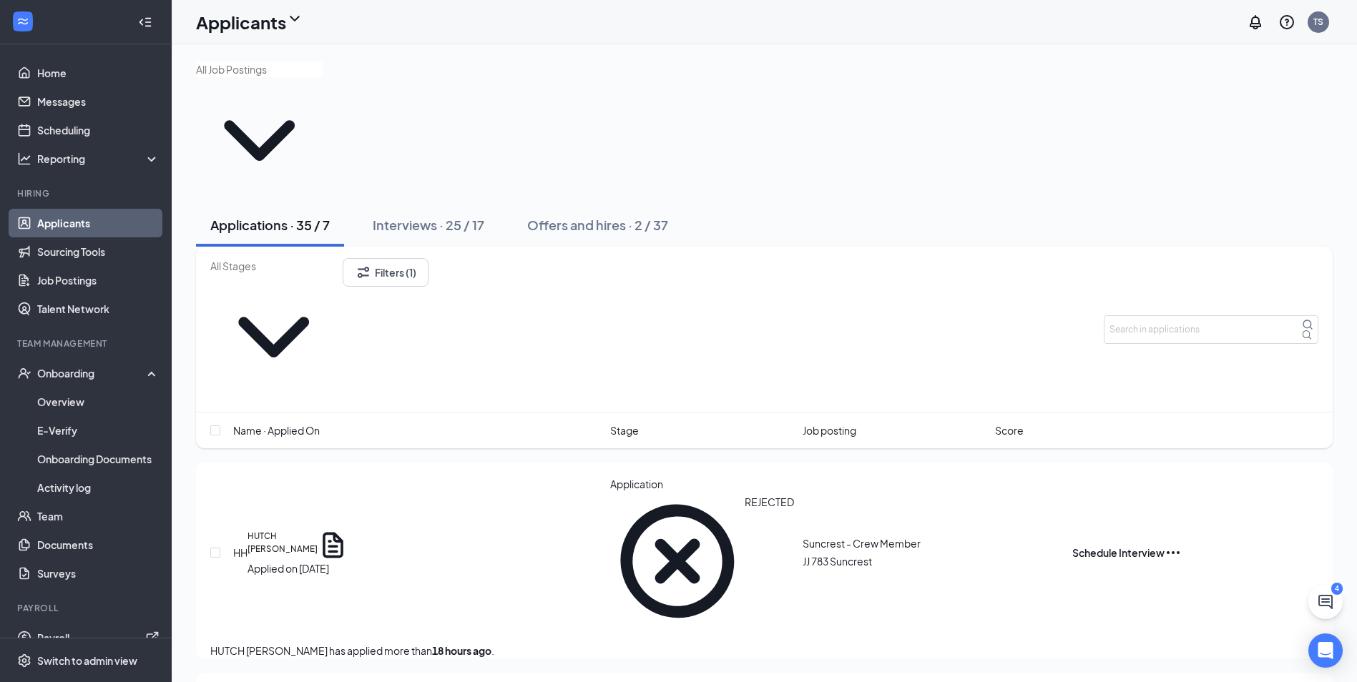
click at [745, 494] on div "REJECTED" at bounding box center [769, 561] width 49 height 134
click at [1182, 544] on icon "Ellipses" at bounding box center [1173, 552] width 17 height 17
click at [1215, 336] on p "Unreject" at bounding box center [1245, 334] width 129 height 16
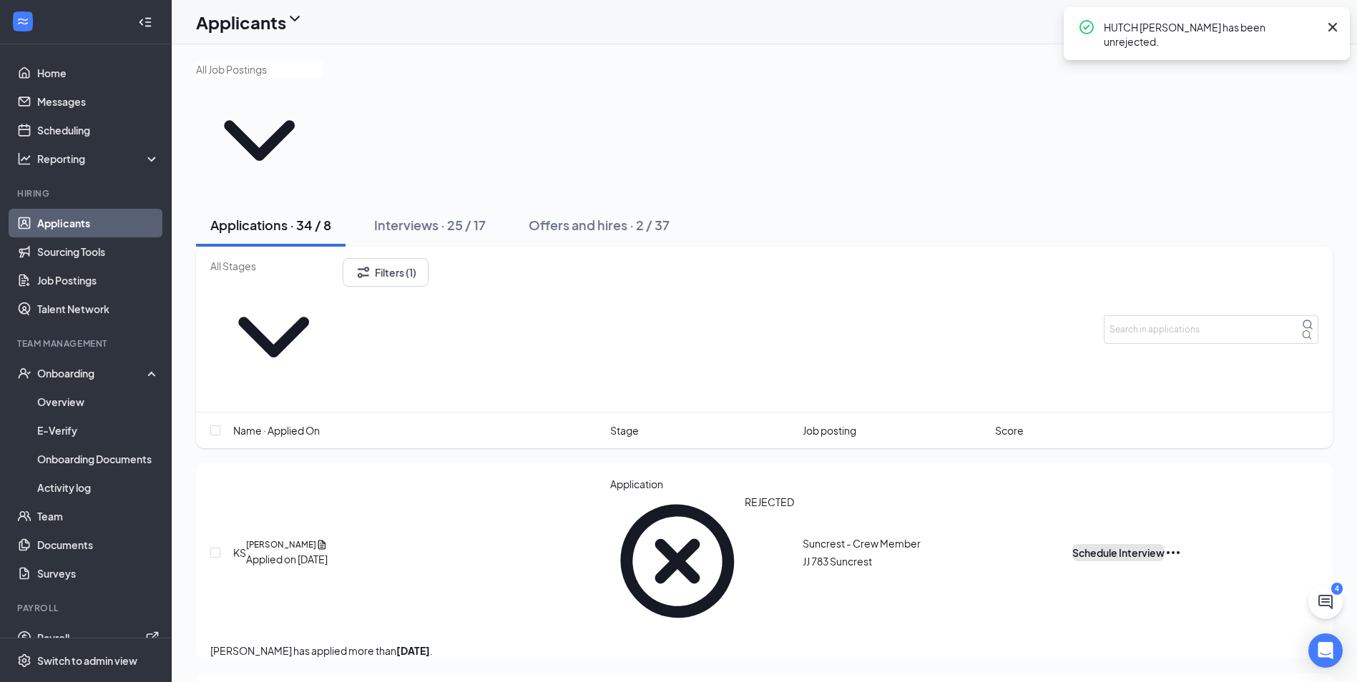
click at [1165, 544] on button "Schedule Interview" at bounding box center [1118, 552] width 92 height 17
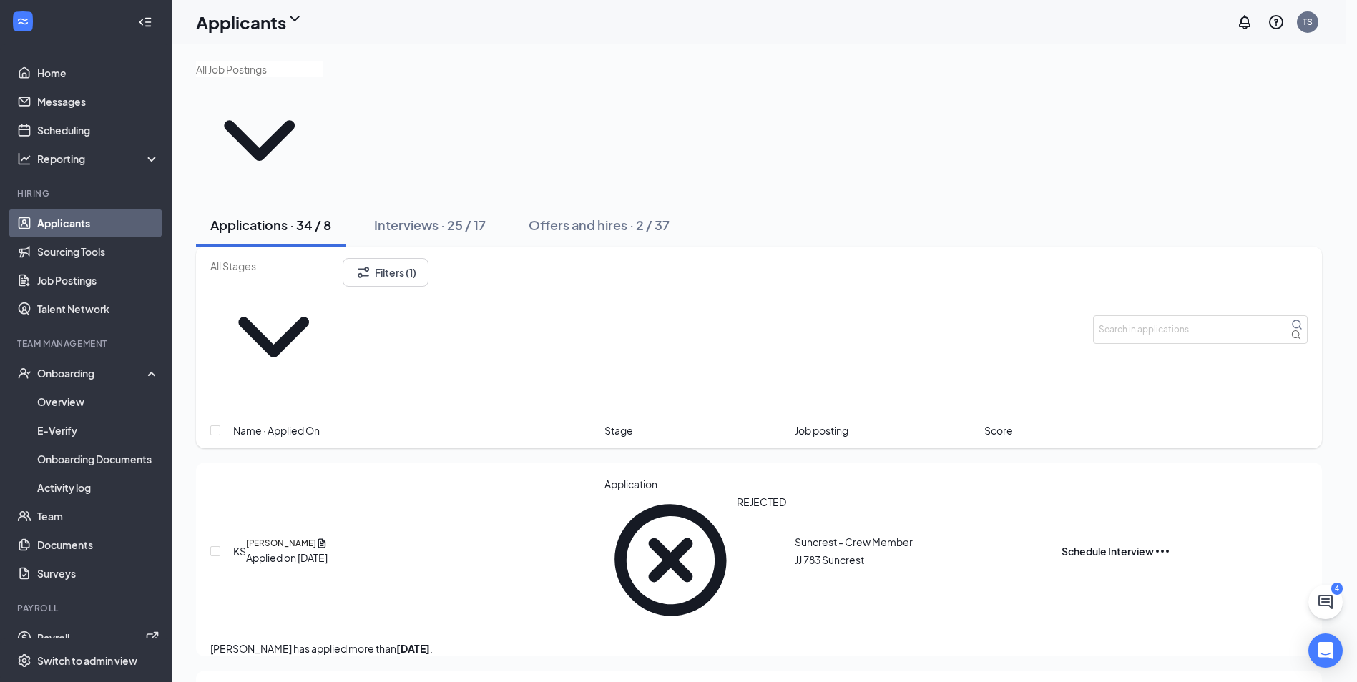
type input "Hiring Pool (next stage)"
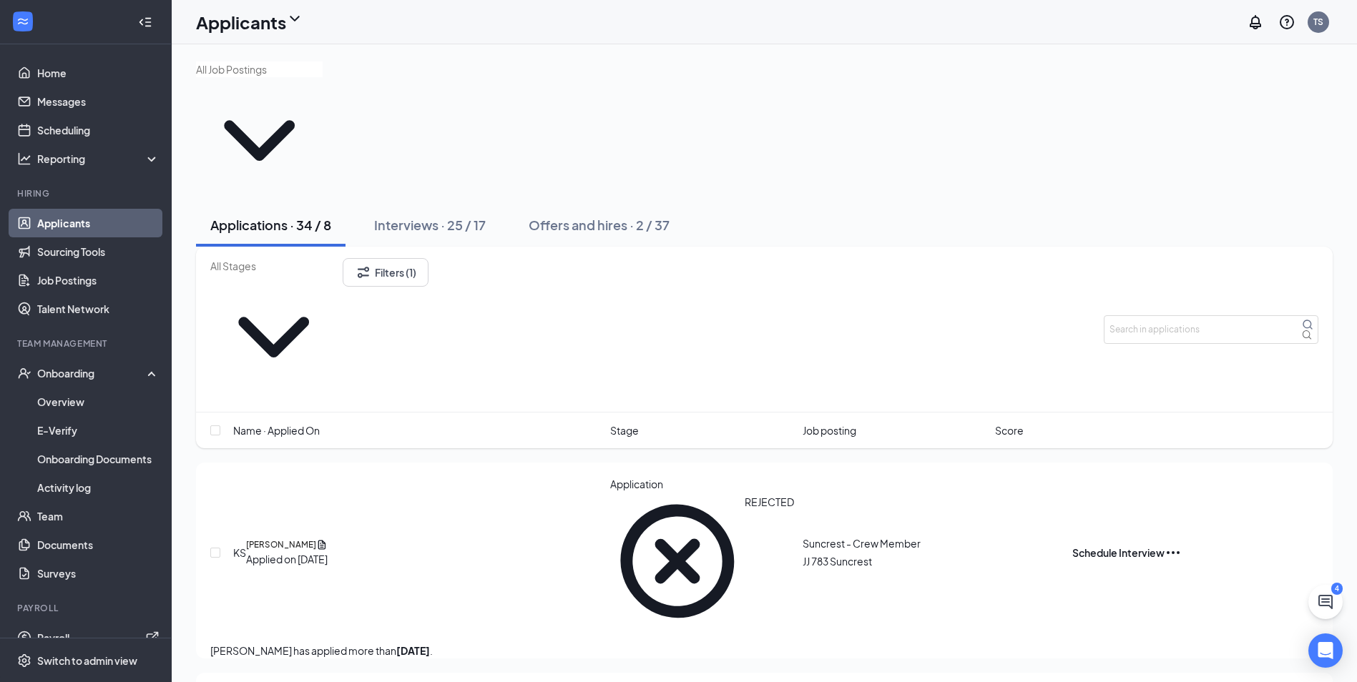
click at [1182, 544] on icon "Ellipses" at bounding box center [1173, 552] width 17 height 17
click at [1223, 341] on p "Unreject" at bounding box center [1245, 334] width 129 height 16
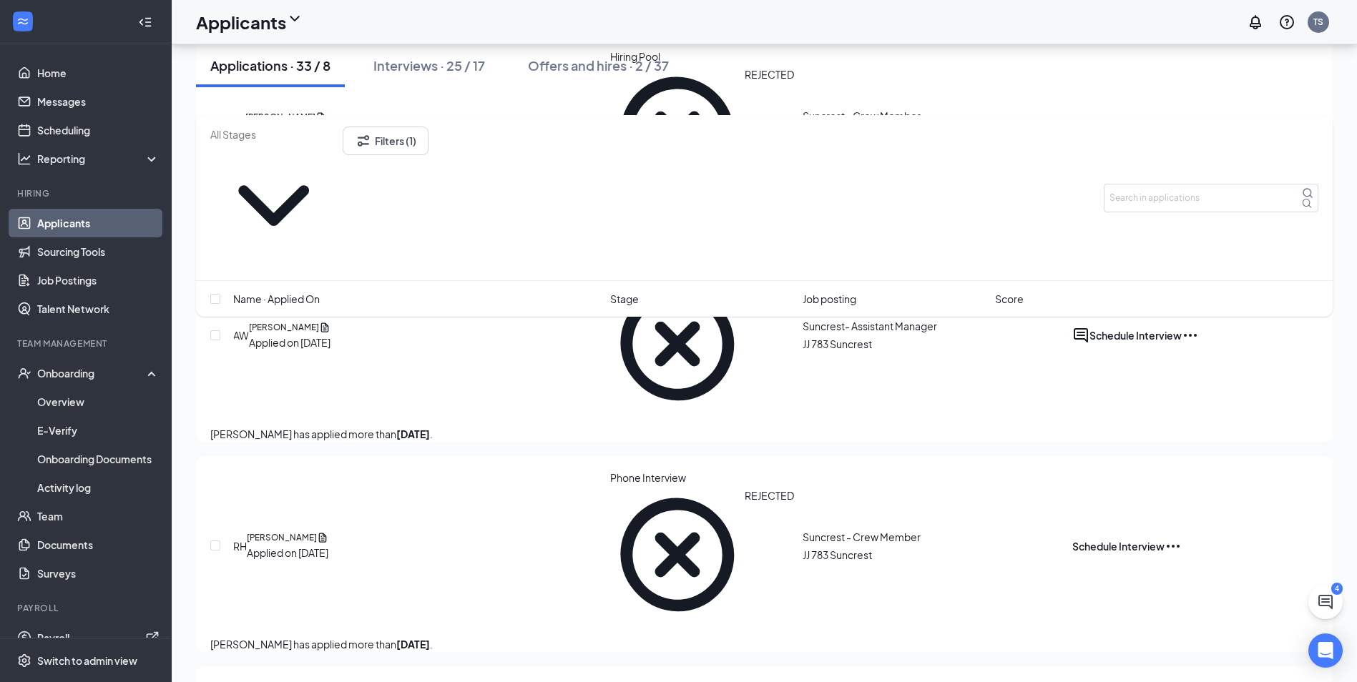
scroll to position [428, 0]
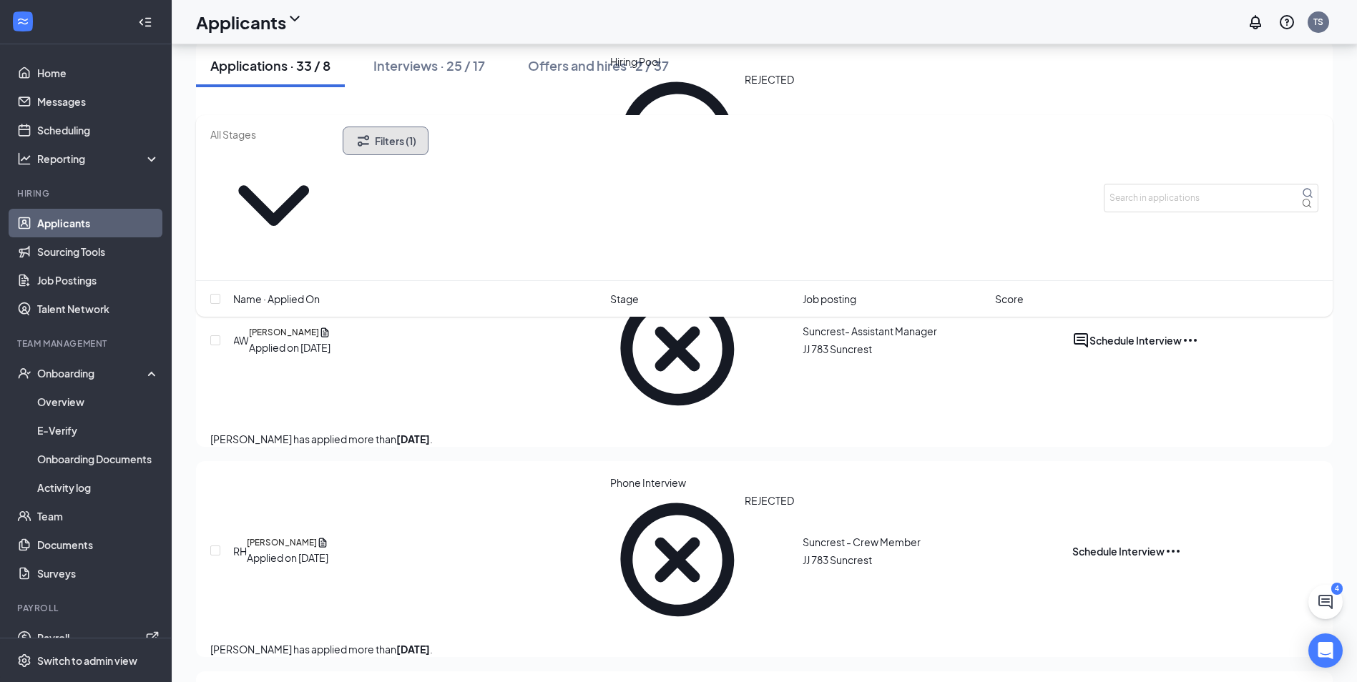
click at [429, 131] on button "Filters (1)" at bounding box center [386, 141] width 86 height 29
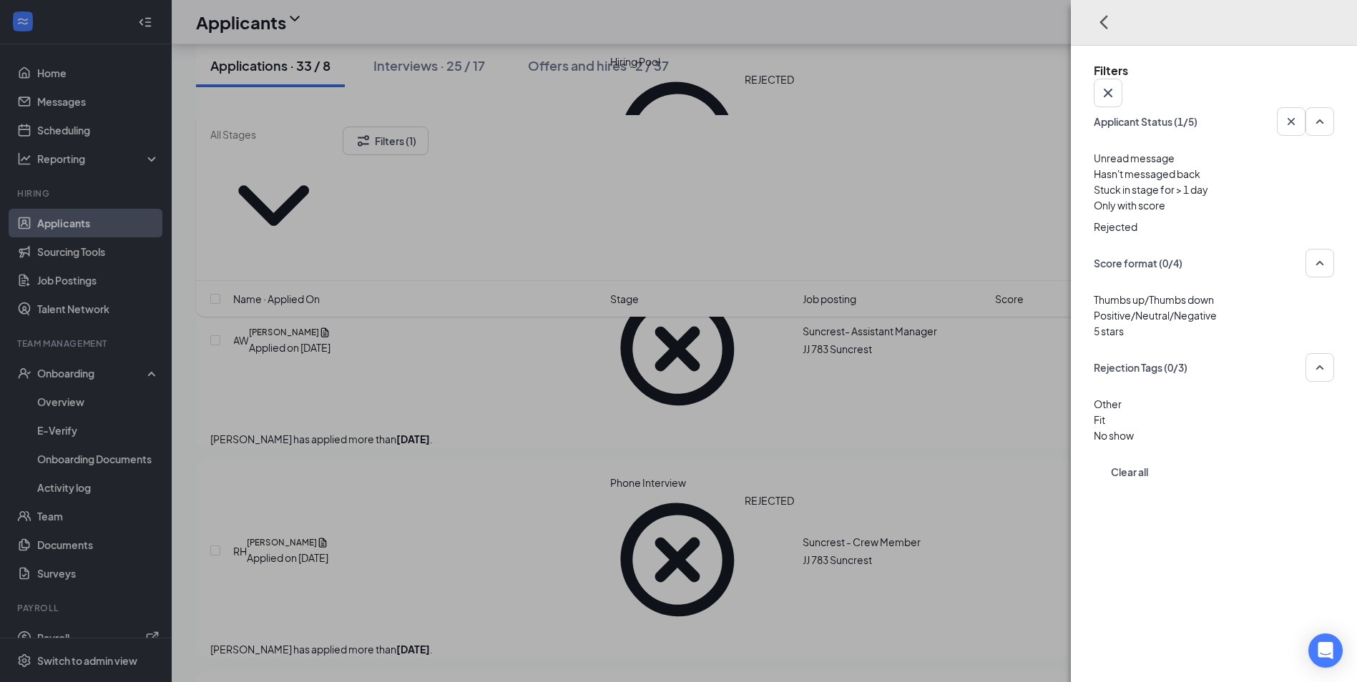
click at [1094, 213] on div at bounding box center [1214, 216] width 240 height 6
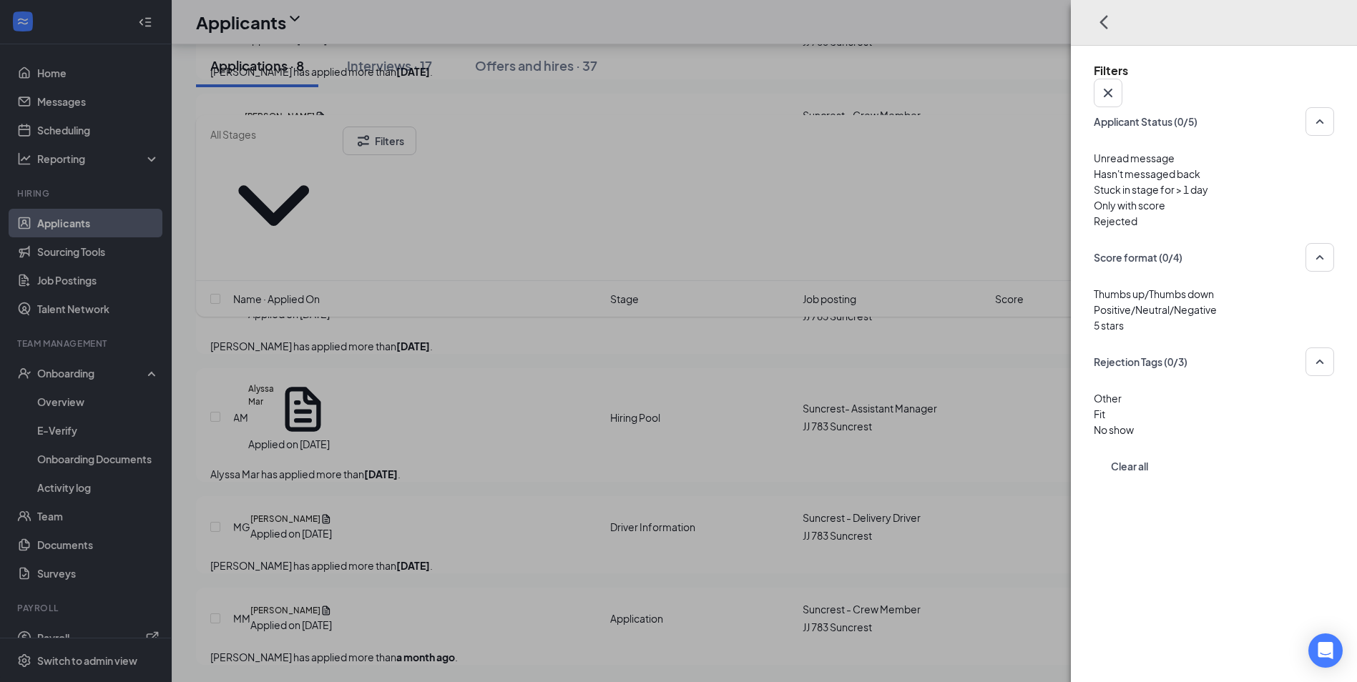
scroll to position [428, 0]
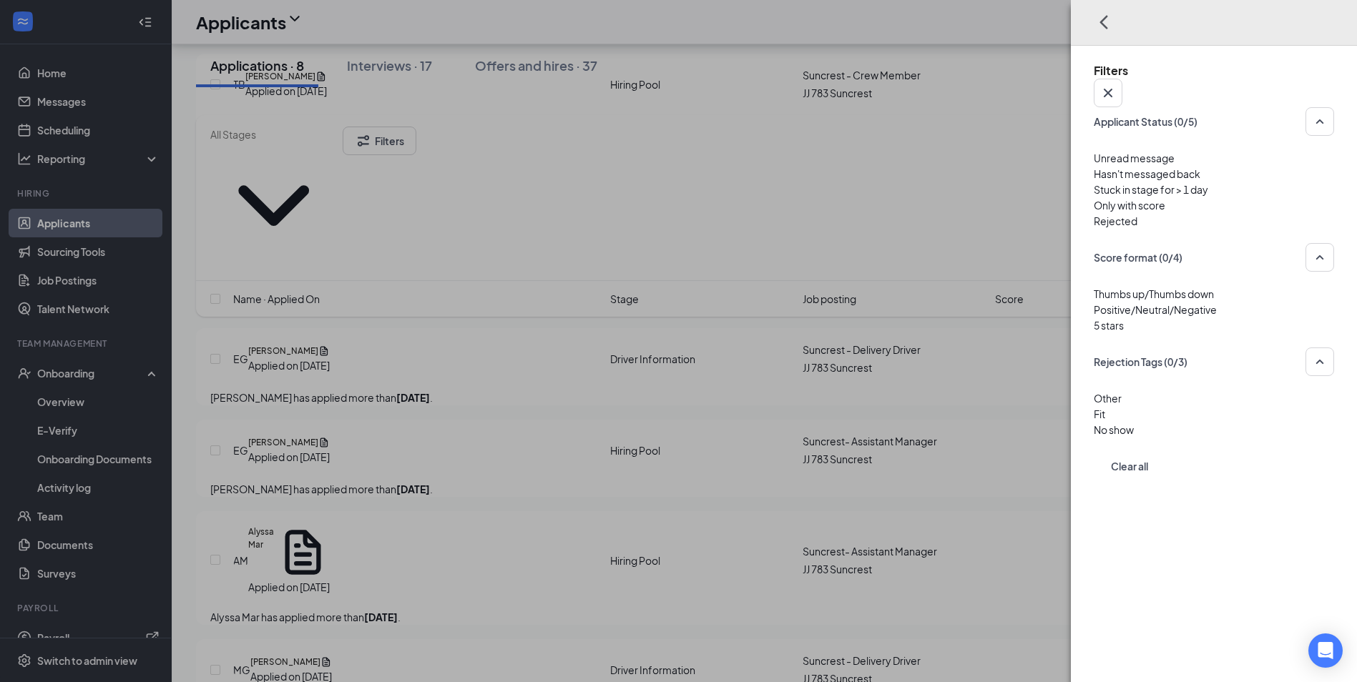
click at [1094, 391] on div at bounding box center [1214, 391] width 240 height 0
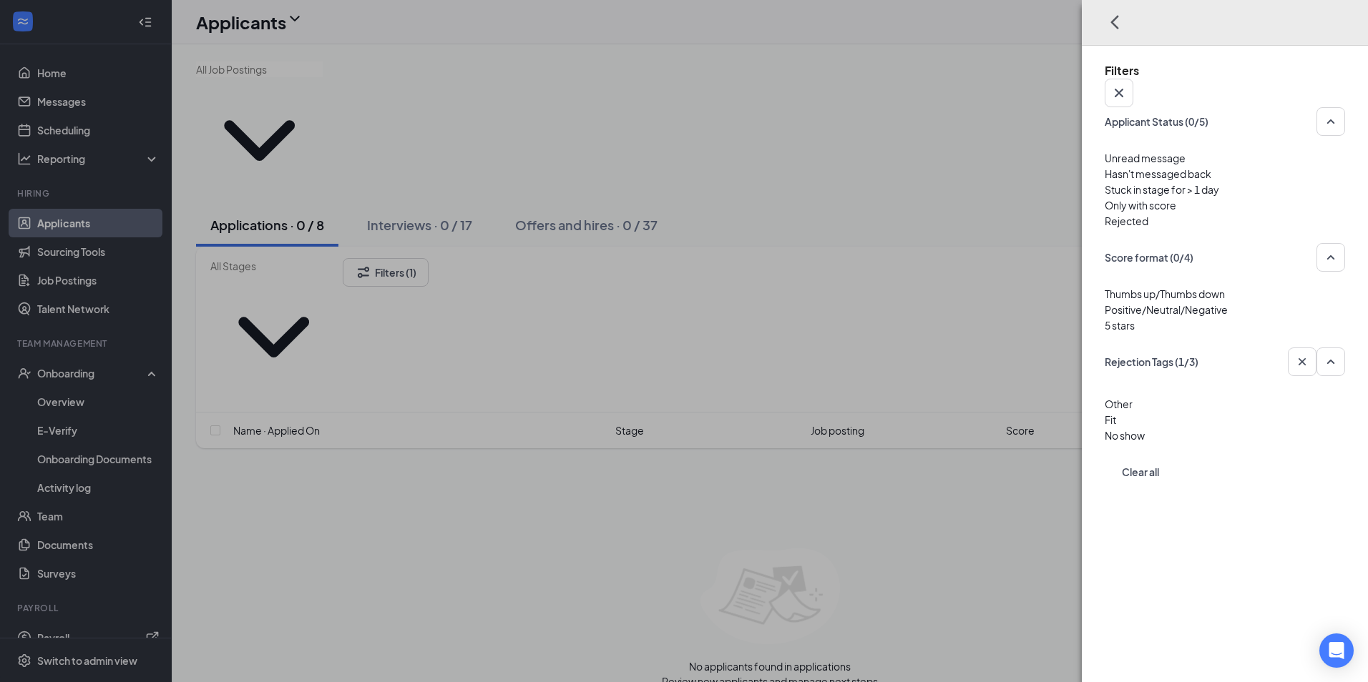
click at [1105, 396] on img at bounding box center [1108, 394] width 7 height 6
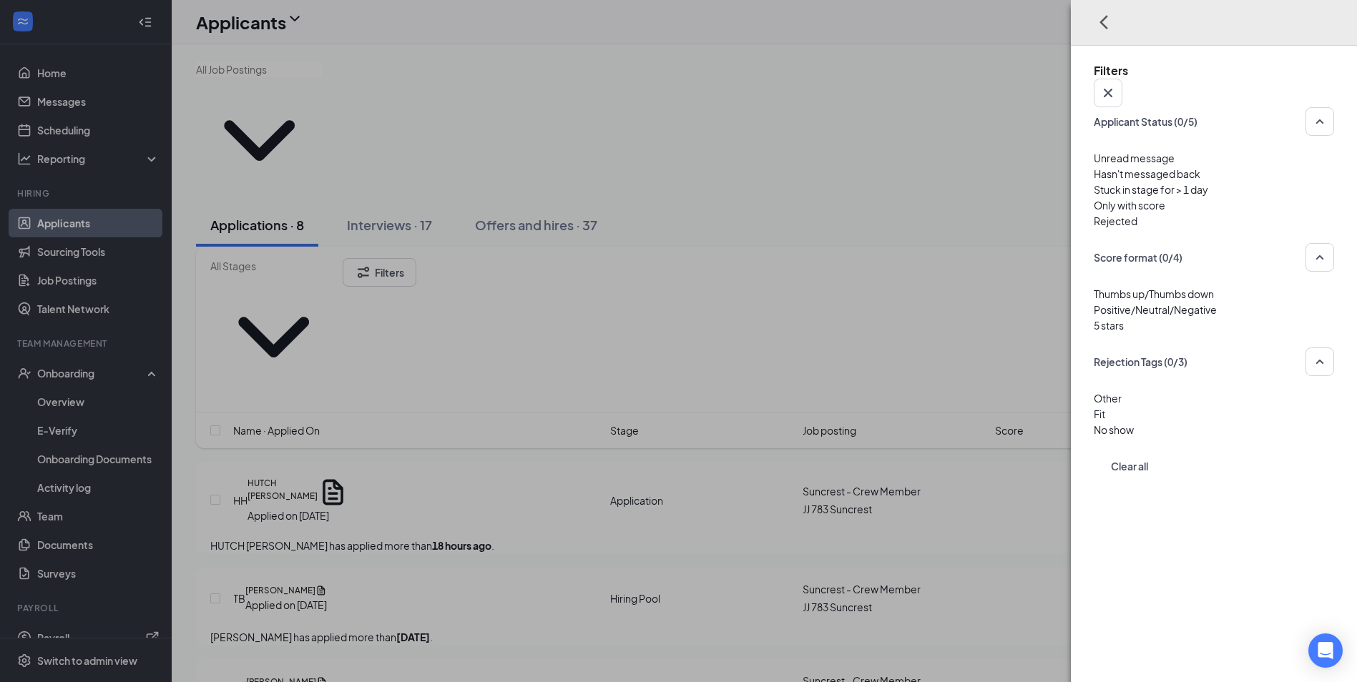
click at [1094, 422] on div at bounding box center [1214, 422] width 240 height 0
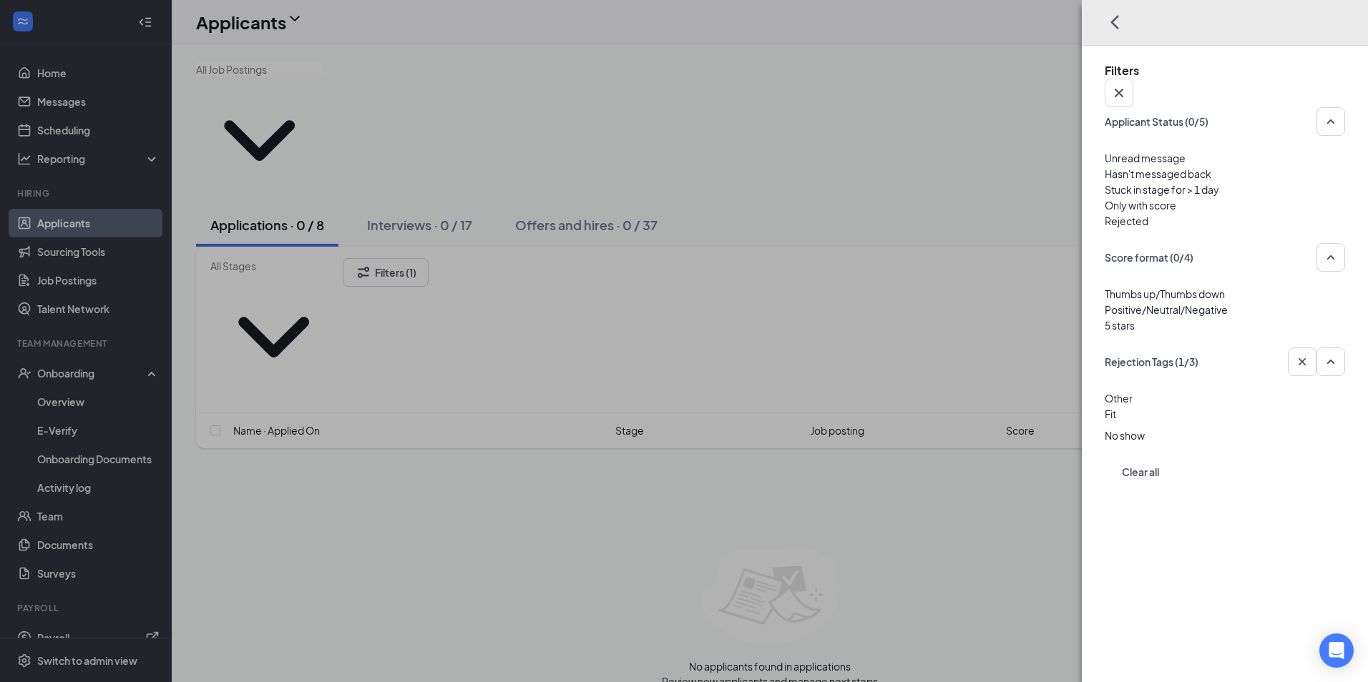
drag, startPoint x: 1105, startPoint y: 484, endPoint x: 1107, endPoint y: 476, distance: 8.2
click at [1106, 444] on div "No show" at bounding box center [1225, 432] width 240 height 21
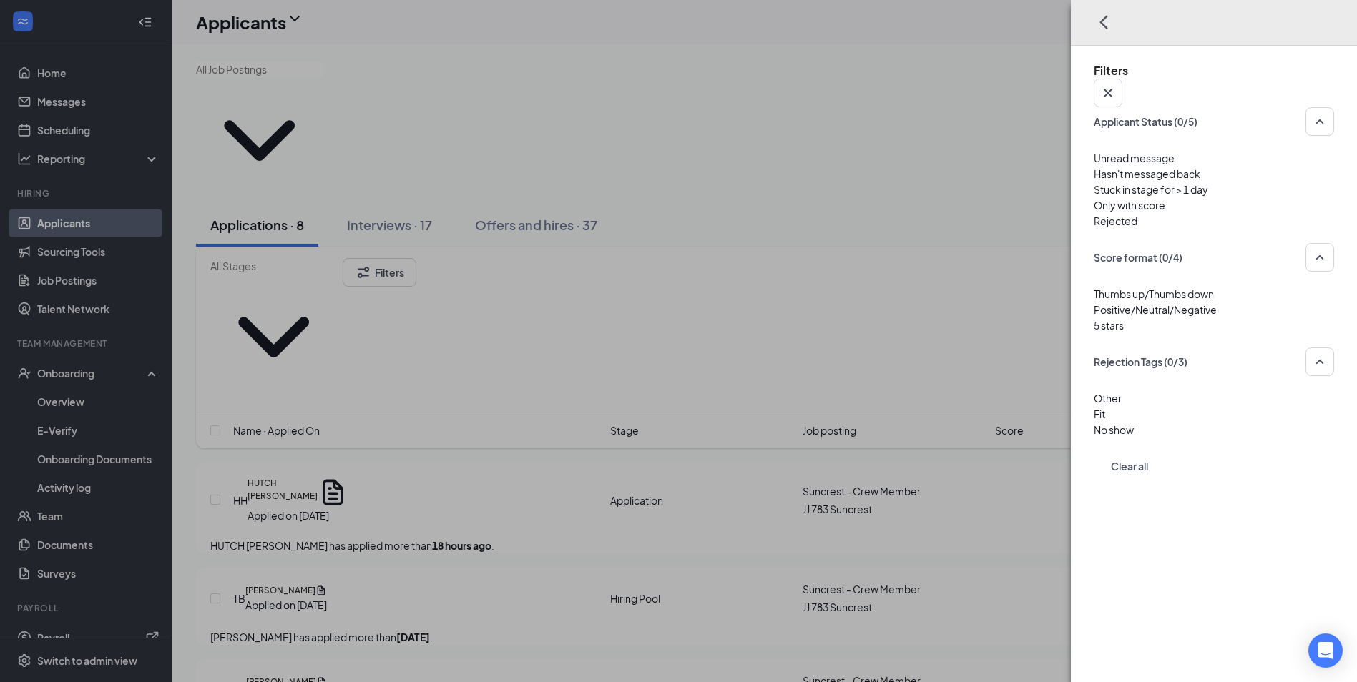
click at [1096, 406] on div at bounding box center [1214, 406] width 240 height 0
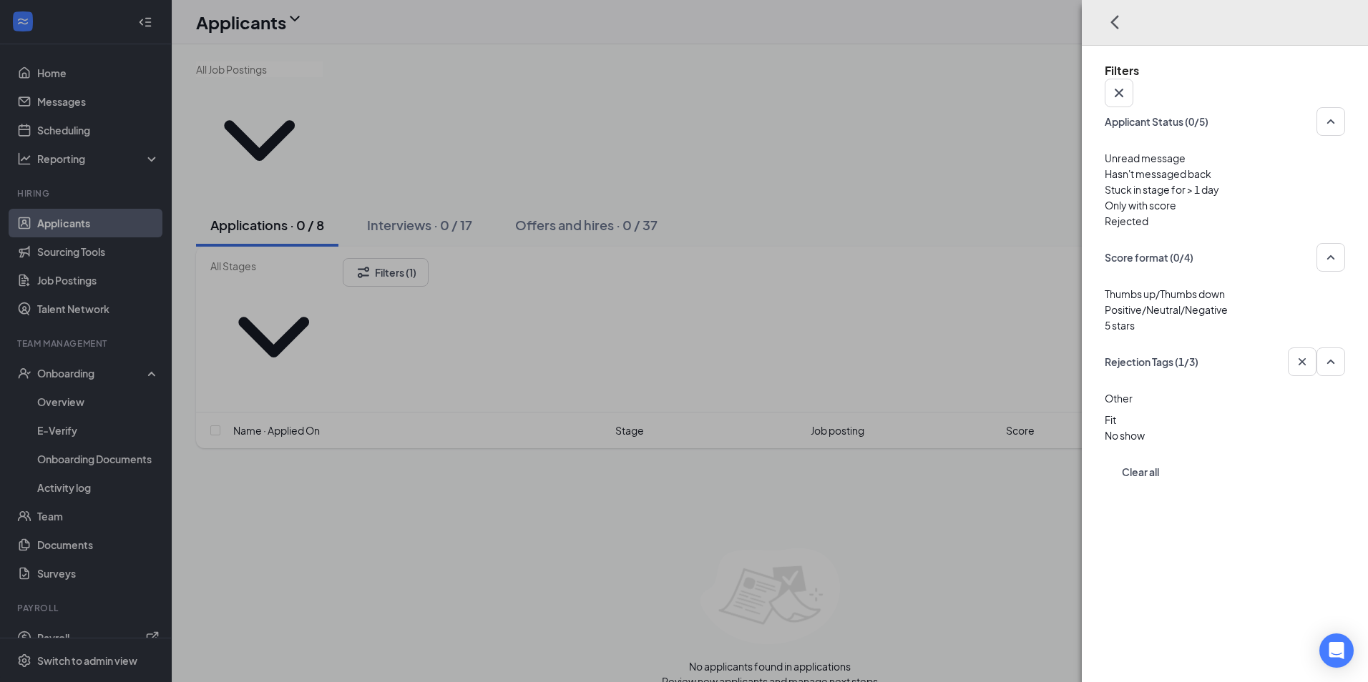
click at [1105, 454] on div "Applicant Status (0/5) Unread message Hasn't messaged back Stuck in stage for >…" at bounding box center [1225, 282] width 240 height 351
click at [1105, 412] on img at bounding box center [1108, 409] width 7 height 6
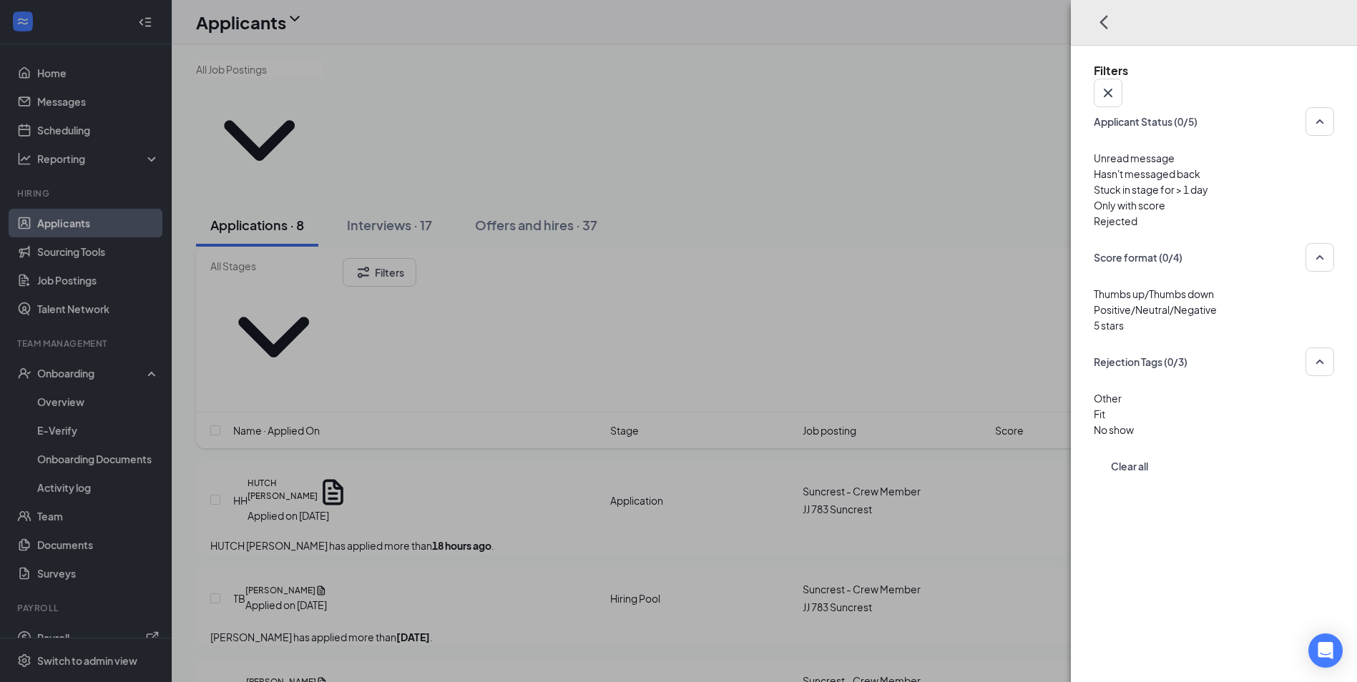
click at [1044, 455] on div "Filters Applicant Status (0/5) Unread message Hasn't messaged back Stuck in sta…" at bounding box center [678, 341] width 1357 height 682
click at [1027, 457] on div "Filters Applicant Status (0/5) Unread message Hasn't messaged back Stuck in sta…" at bounding box center [678, 341] width 1357 height 682
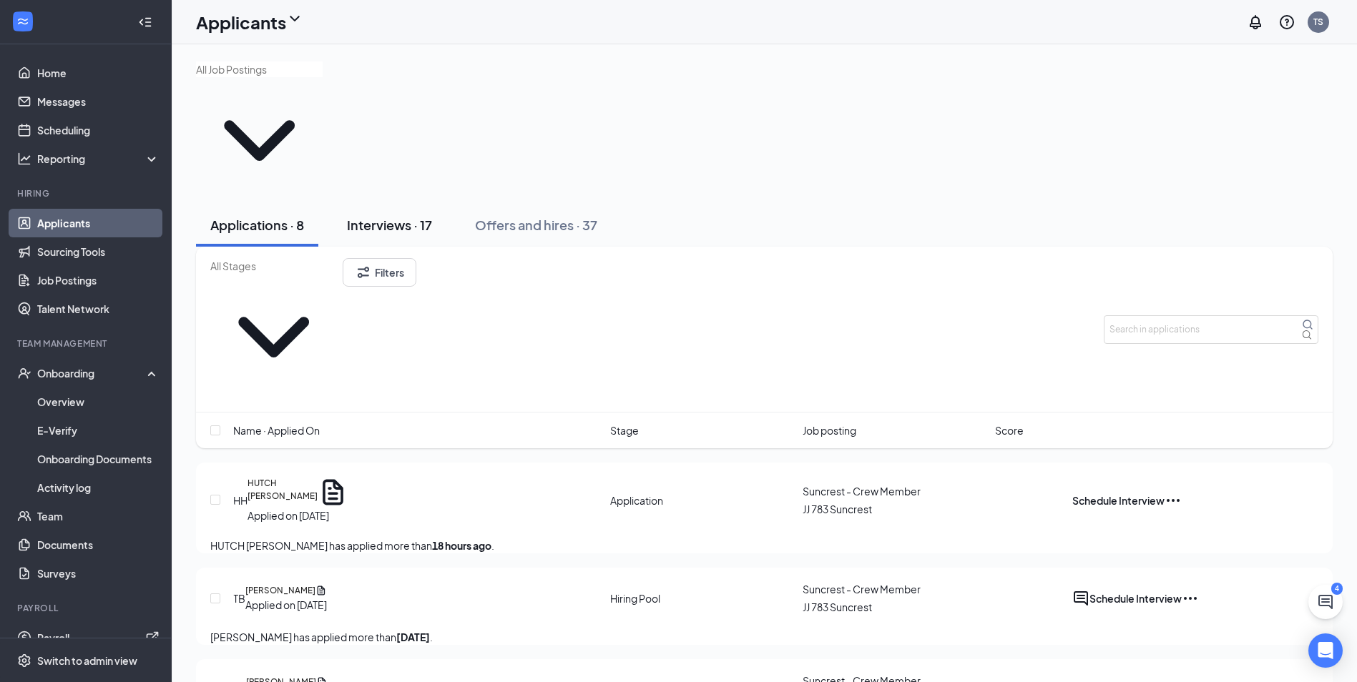
click at [432, 216] on div "Interviews · 17" at bounding box center [389, 225] width 85 height 18
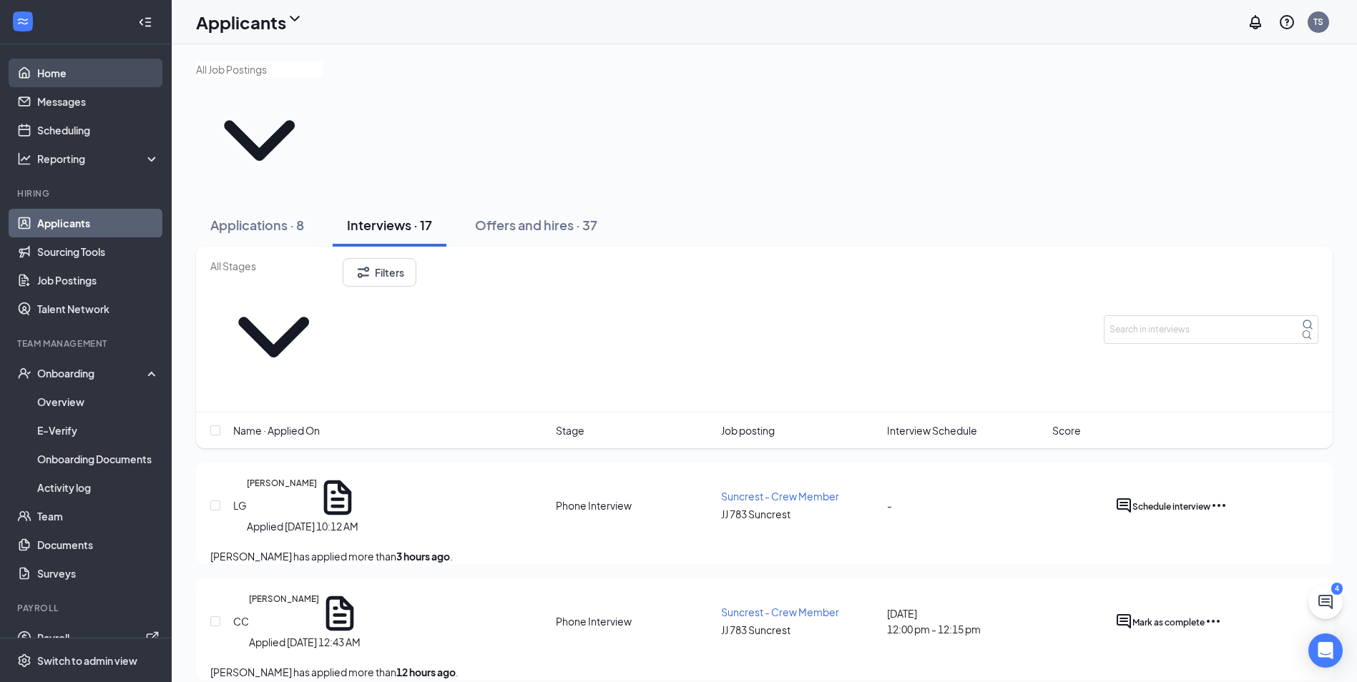
click at [67, 72] on link "Home" at bounding box center [98, 73] width 122 height 29
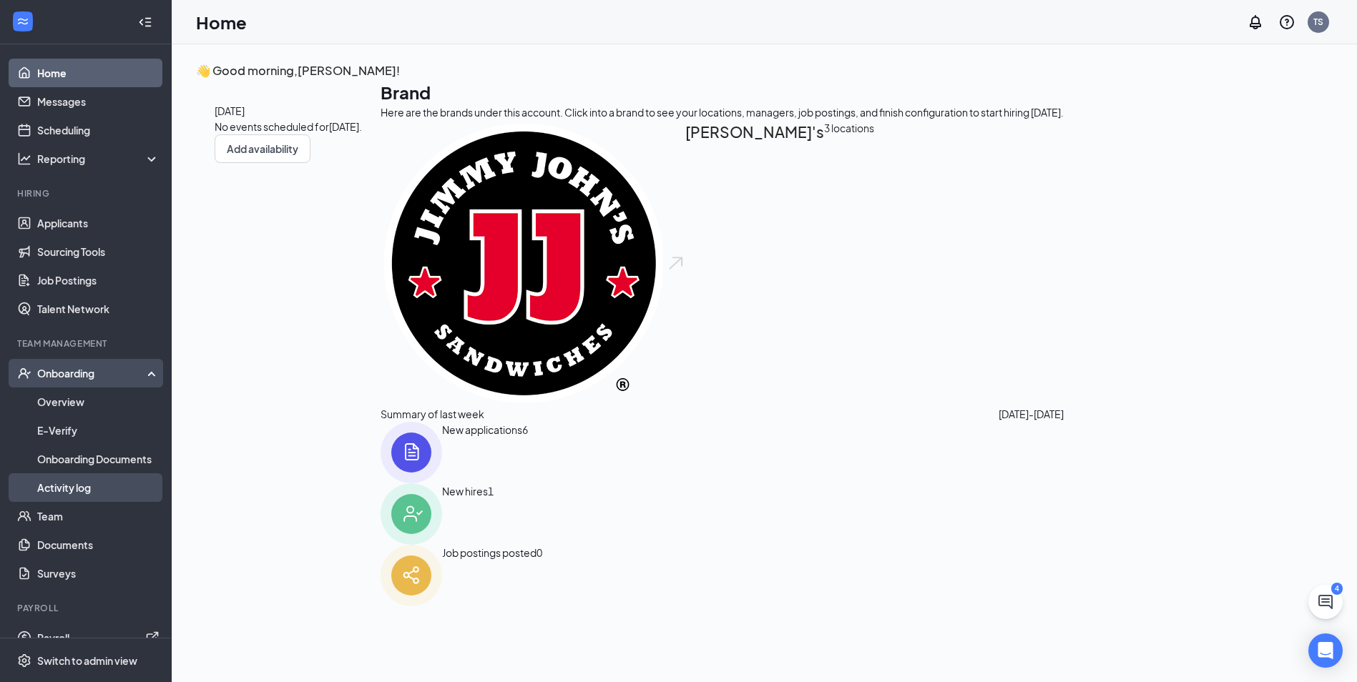
click at [46, 491] on link "Activity log" at bounding box center [98, 488] width 122 height 29
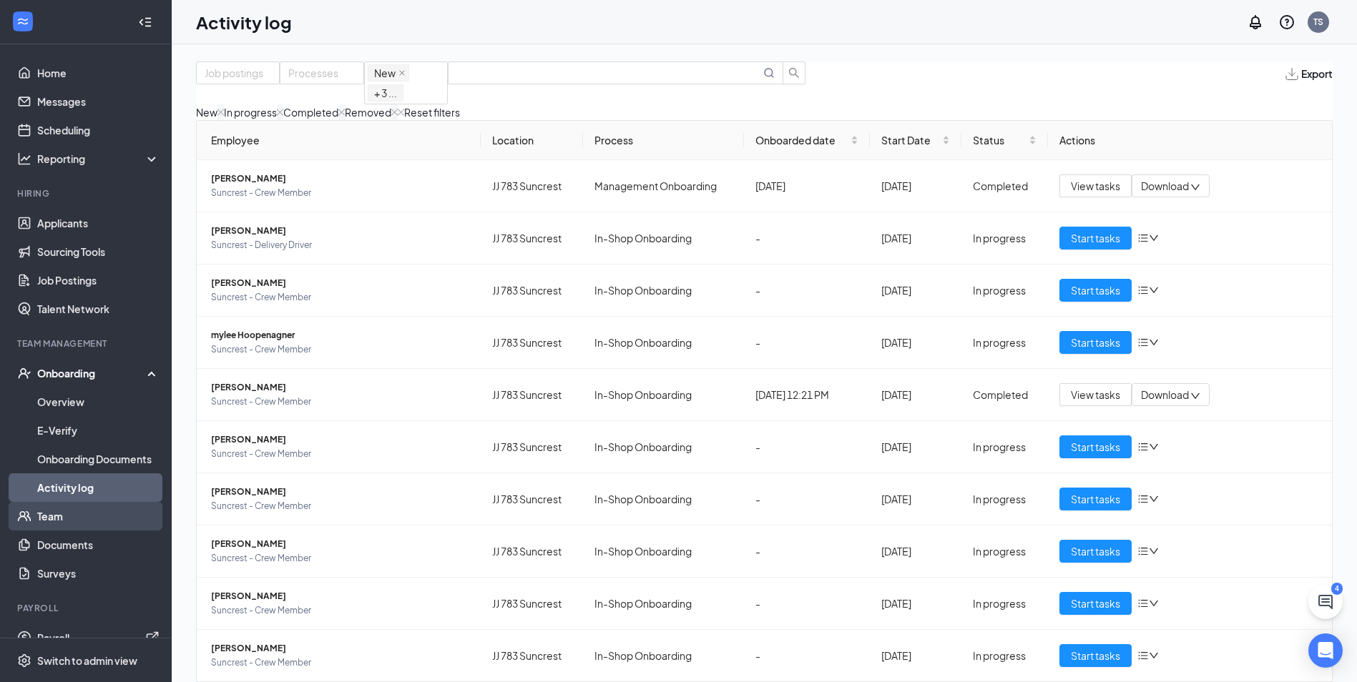
click at [64, 514] on link "Team" at bounding box center [98, 516] width 122 height 29
